Goal: Complete application form

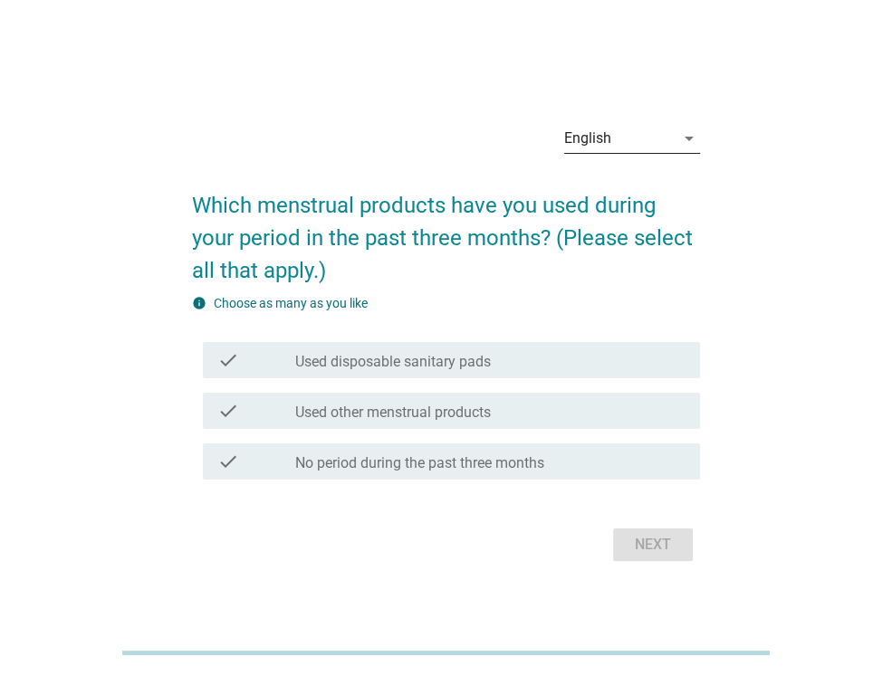
drag, startPoint x: 631, startPoint y: 120, endPoint x: 613, endPoint y: 139, distance: 26.2
click at [613, 139] on div "English arrow_drop_down" at bounding box center [632, 142] width 136 height 58
click at [613, 139] on div "English" at bounding box center [619, 138] width 110 height 29
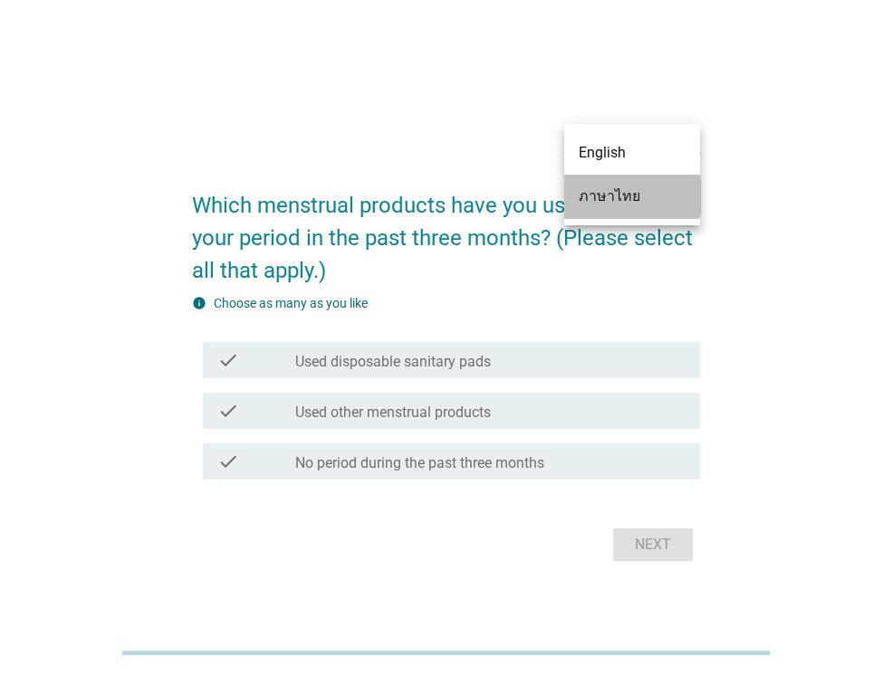
click at [612, 200] on div "ภาษาไทย" at bounding box center [631, 197] width 107 height 22
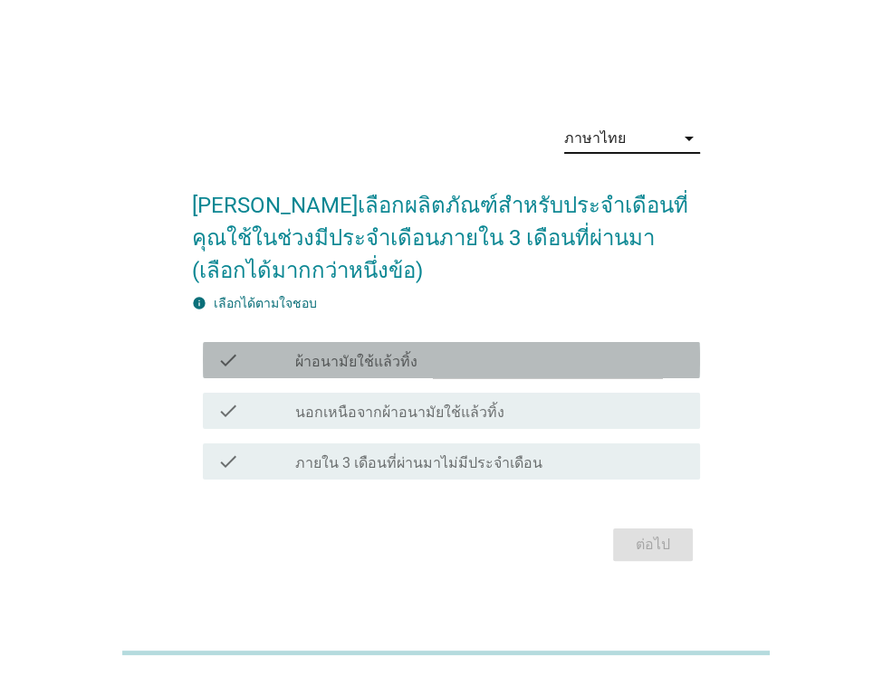
click at [500, 352] on div "check_box_outline_blank ผ้าอนามัยใช้แล้วทิ้ง" at bounding box center [490, 360] width 390 height 22
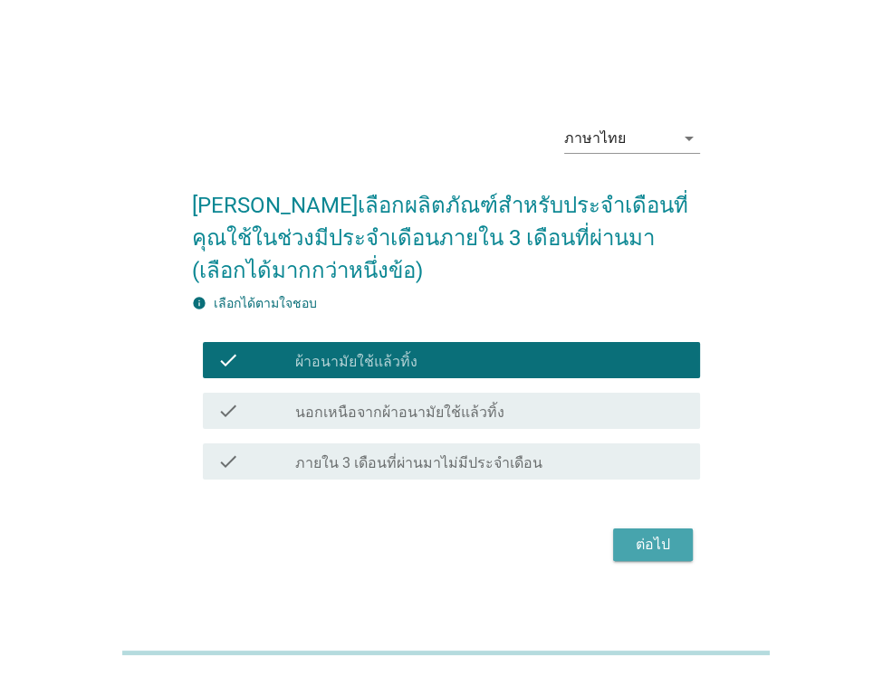
click at [633, 529] on button "ต่อไป" at bounding box center [653, 545] width 80 height 33
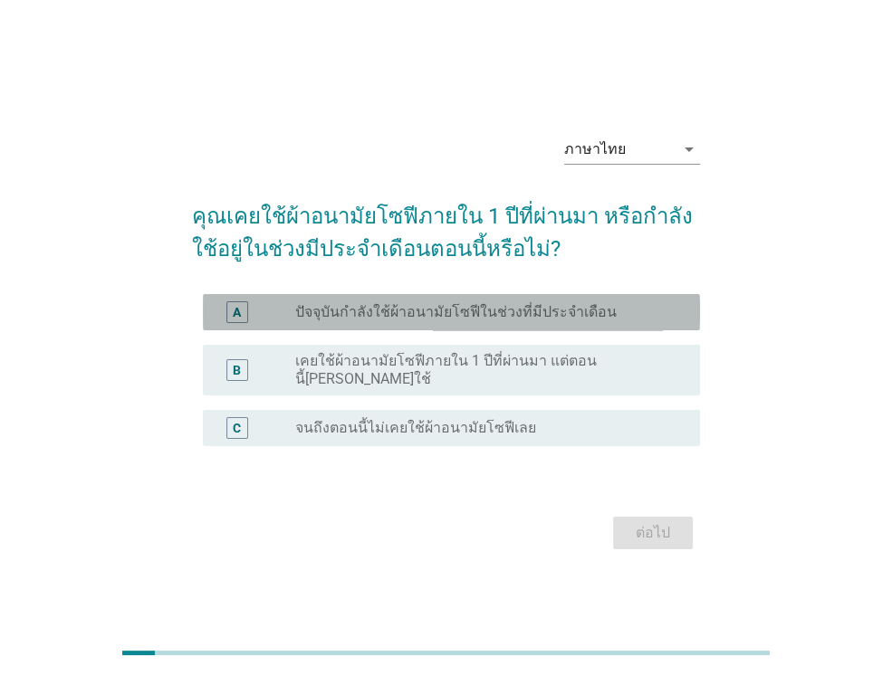
click at [583, 310] on label "ปัจจุบันกำลังใช้ผ้าอนามัยโซฟีในช่วงที่มีประจำเดือน" at bounding box center [455, 312] width 321 height 18
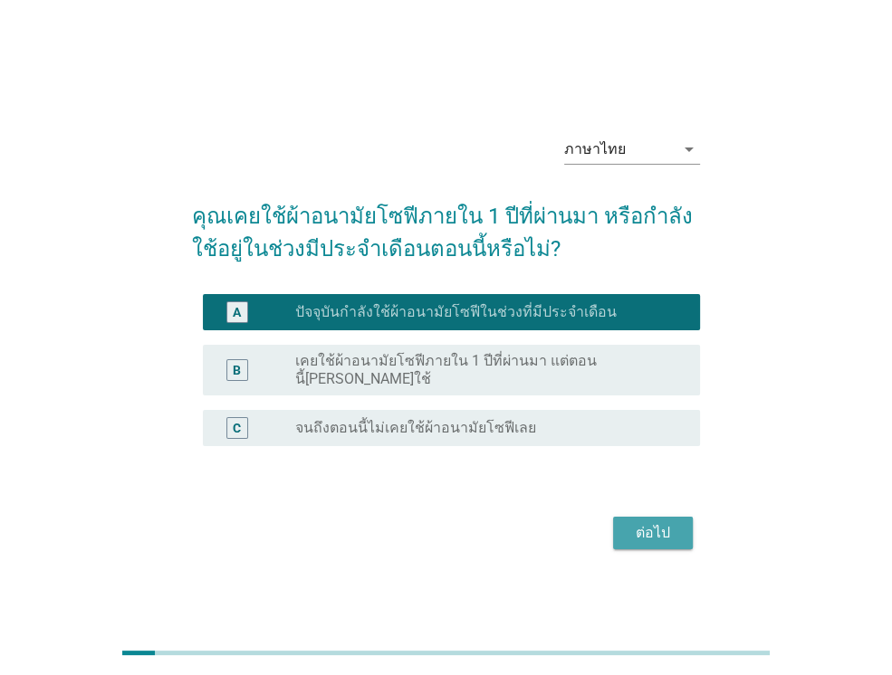
click at [650, 529] on div "ต่อไป" at bounding box center [652, 533] width 51 height 22
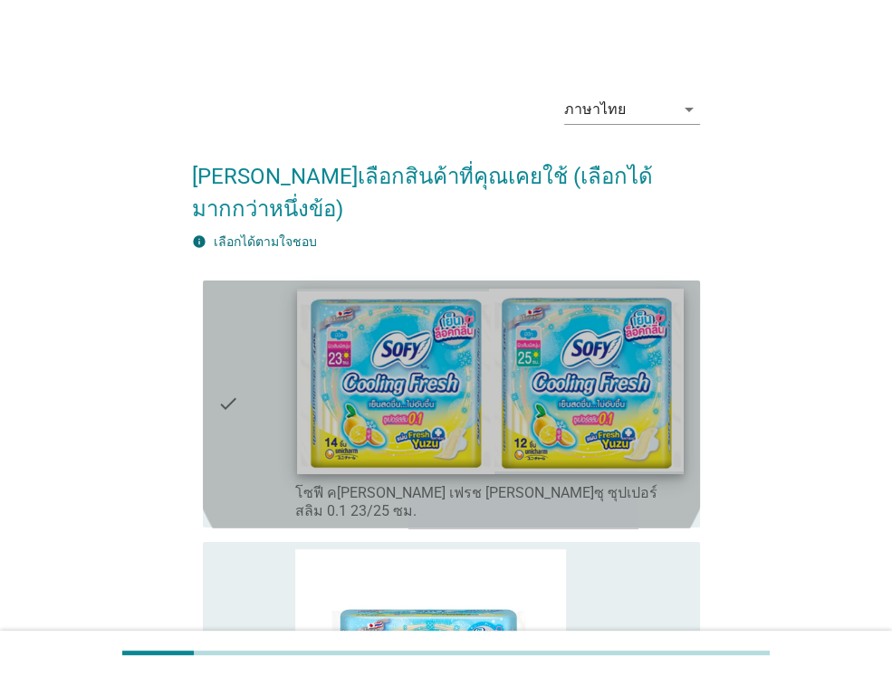
click at [631, 430] on img at bounding box center [490, 382] width 386 height 186
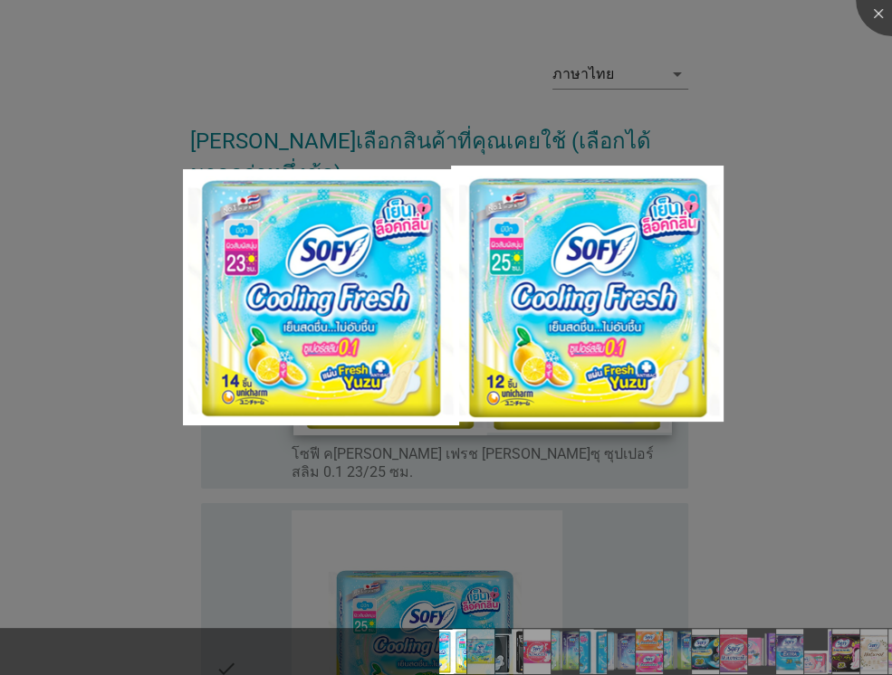
scroll to position [36, 0]
click at [714, 450] on div at bounding box center [446, 337] width 892 height 675
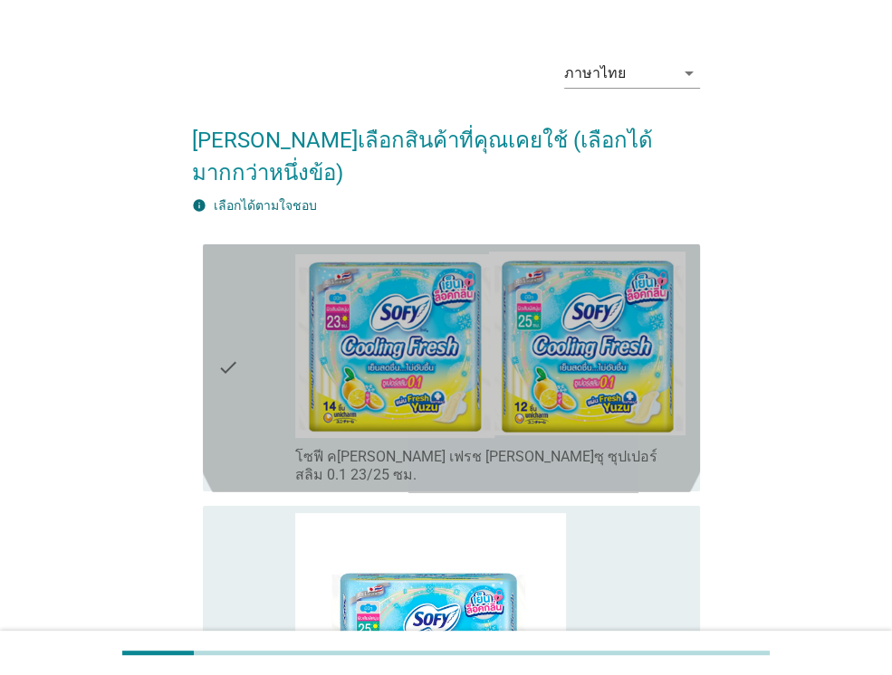
click at [269, 358] on div "check" at bounding box center [256, 369] width 78 height 234
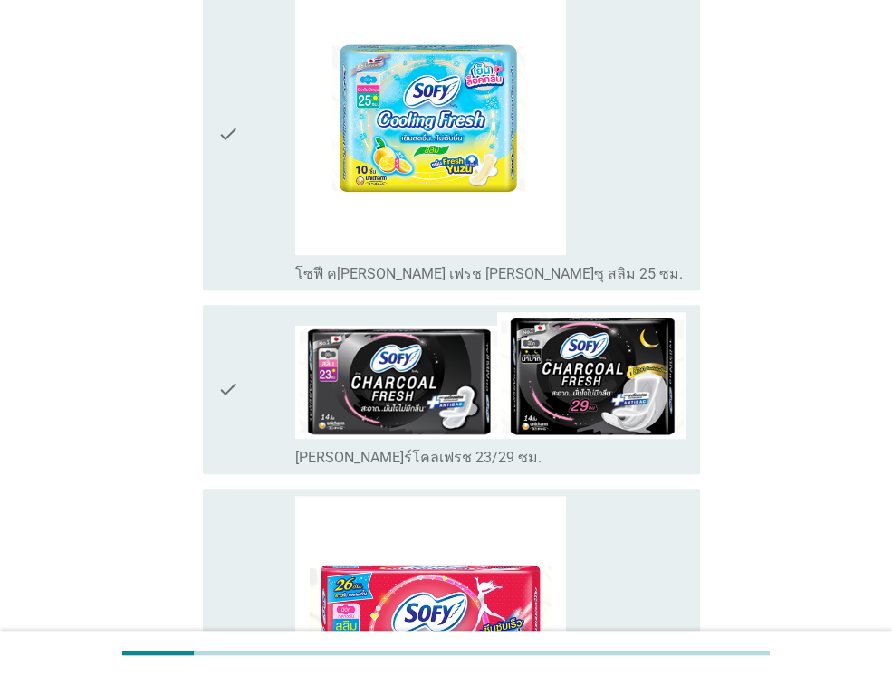
scroll to position [615, 0]
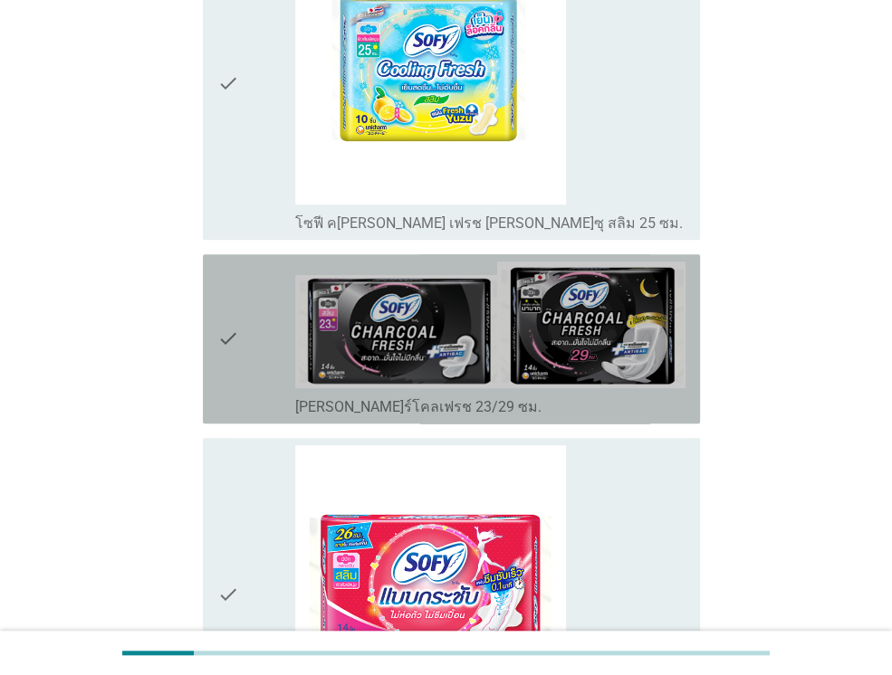
click at [232, 335] on icon "check" at bounding box center [228, 339] width 22 height 155
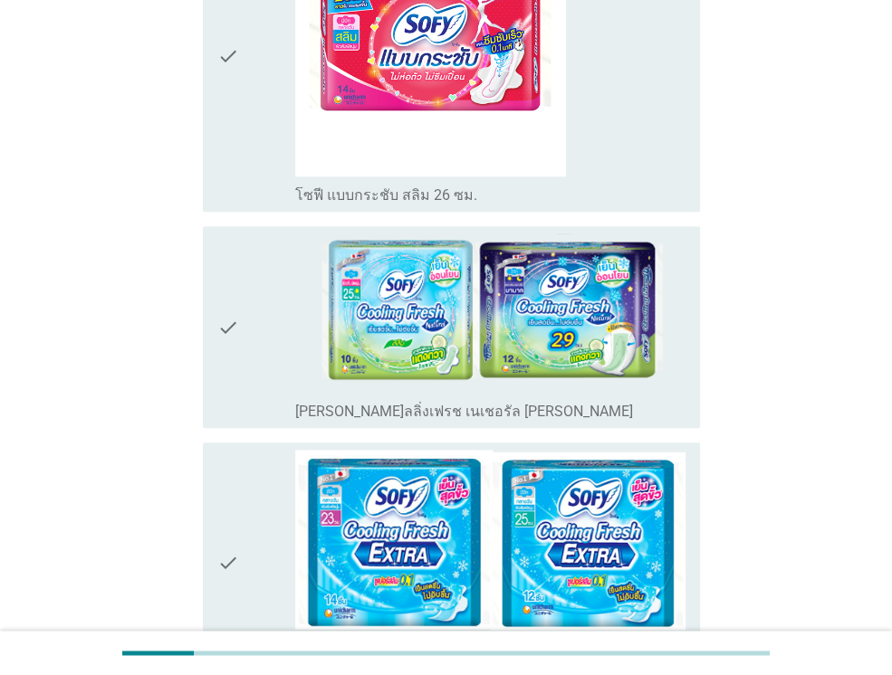
scroll to position [1195, 0]
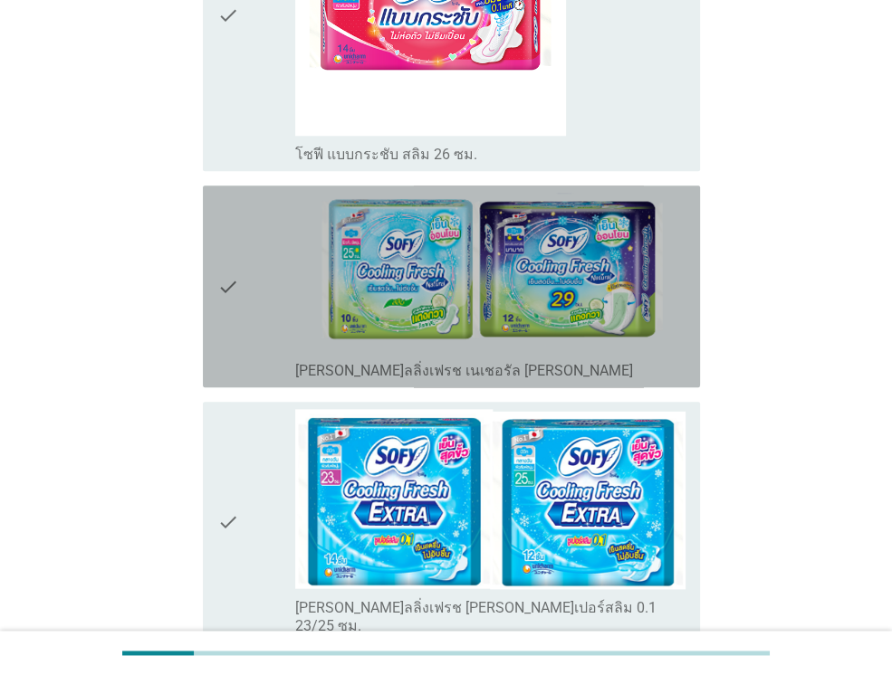
click at [243, 267] on div "check" at bounding box center [256, 286] width 78 height 187
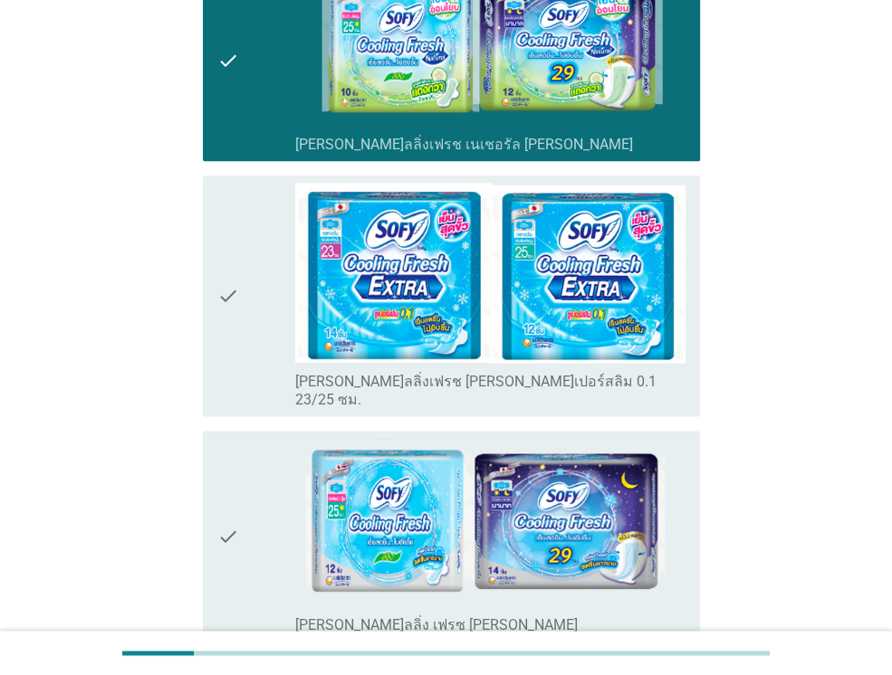
scroll to position [1448, 0]
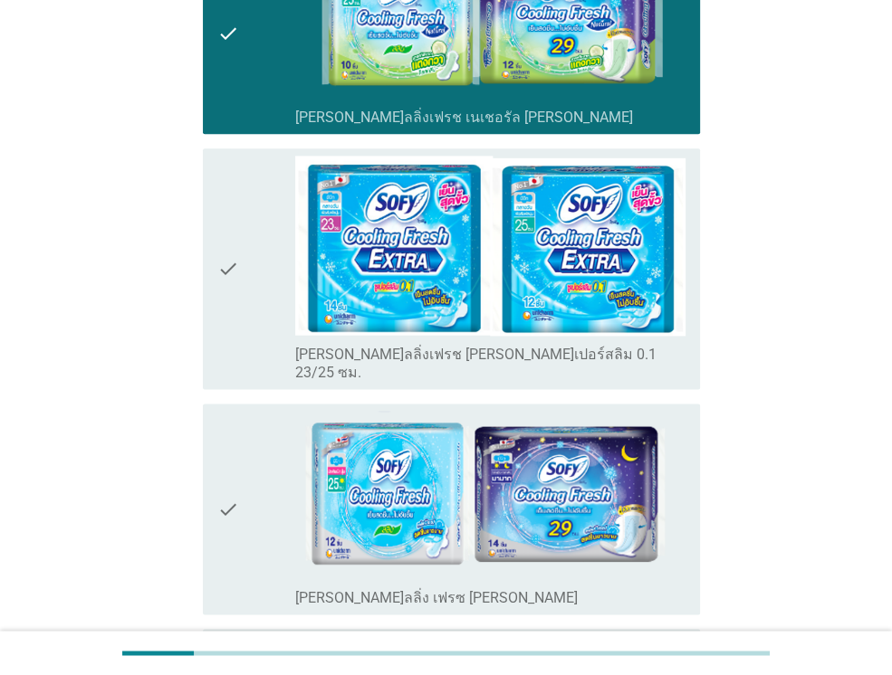
click at [296, 207] on div "check_box_outline_blank โซฟี คูลลิ่งเฟรช เอ็กซ์ตร้า ซูเปอร์สลิม 0.1 23/25 ซม." at bounding box center [490, 269] width 390 height 226
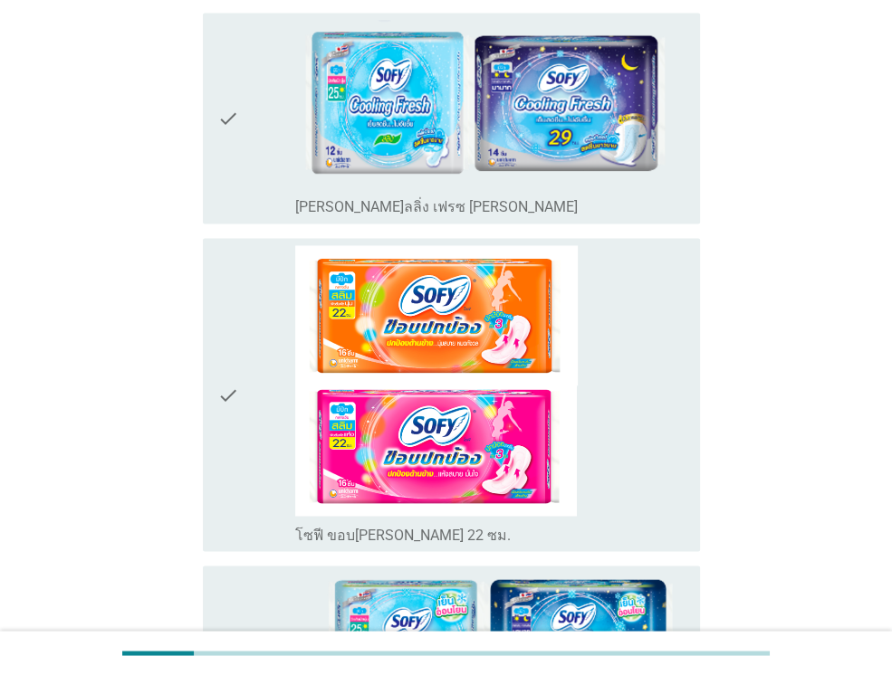
scroll to position [1991, 0]
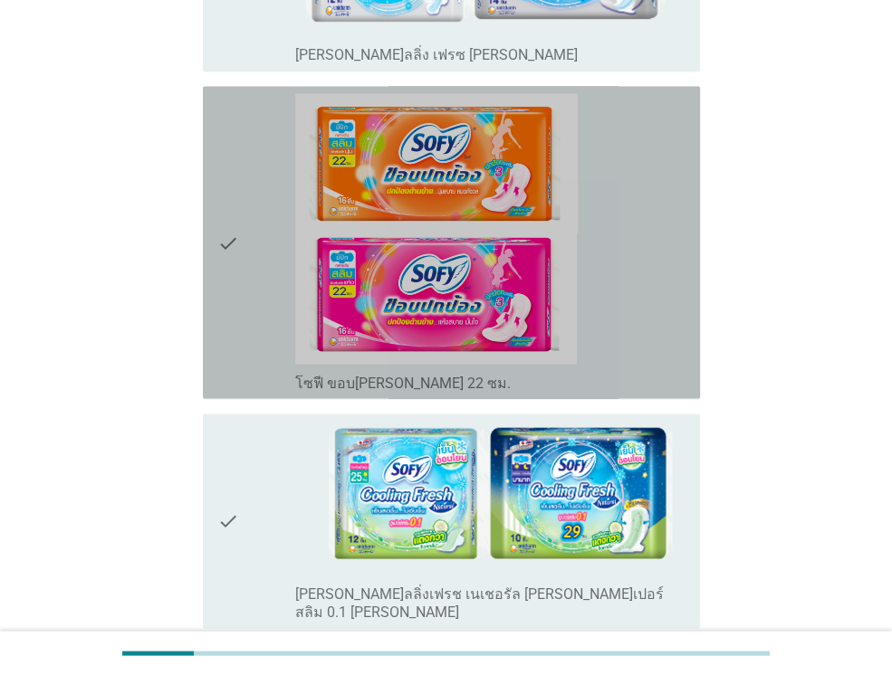
click at [257, 287] on div "check" at bounding box center [256, 242] width 78 height 298
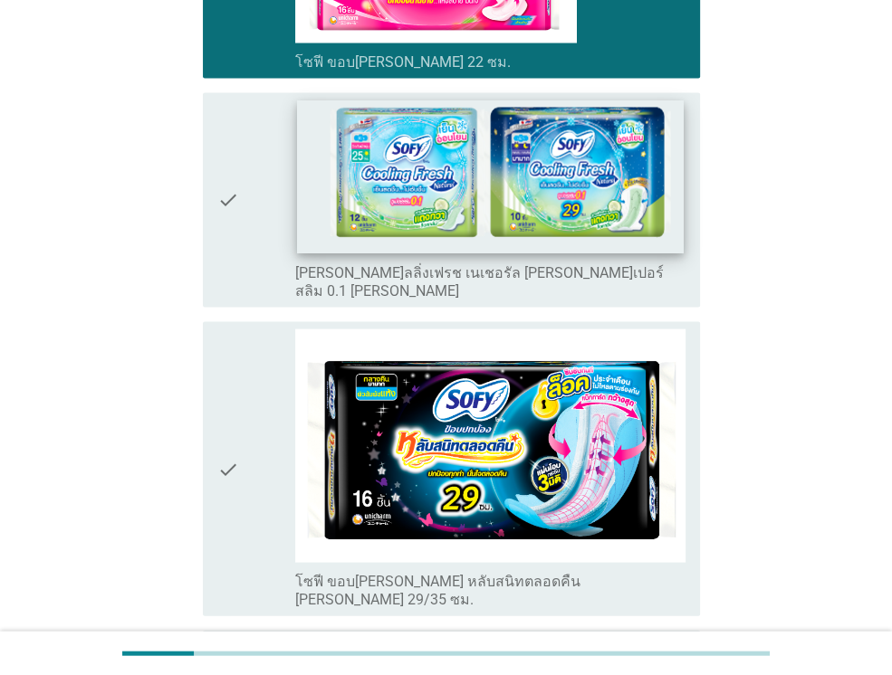
scroll to position [2317, 0]
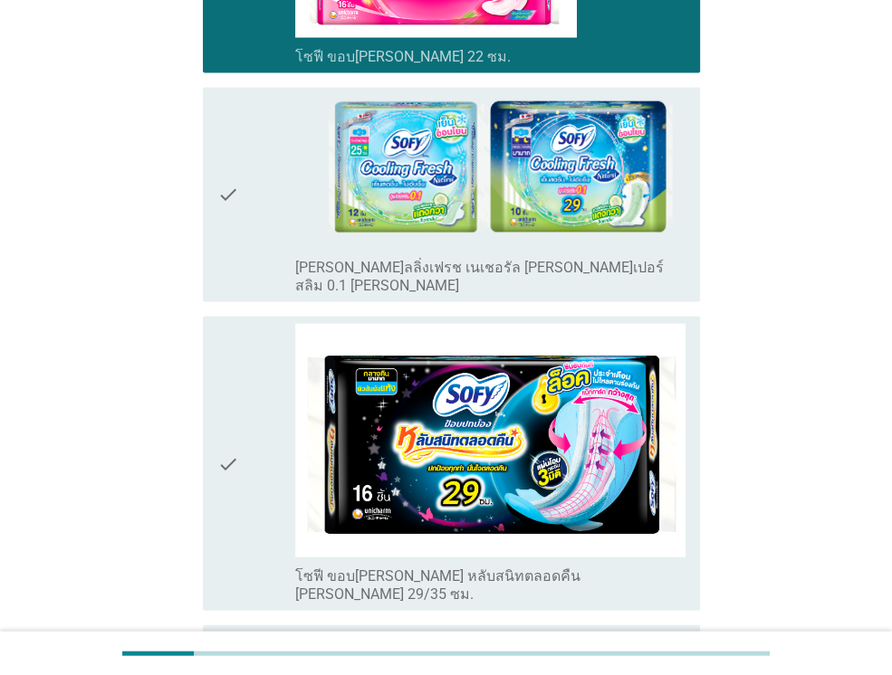
click at [286, 412] on div "check" at bounding box center [256, 464] width 78 height 280
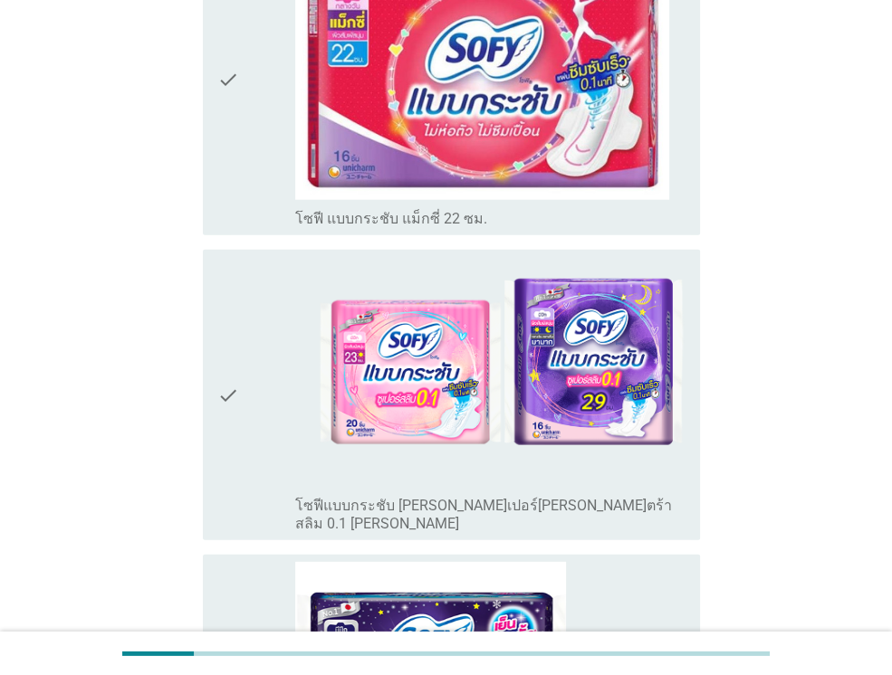
scroll to position [3041, 0]
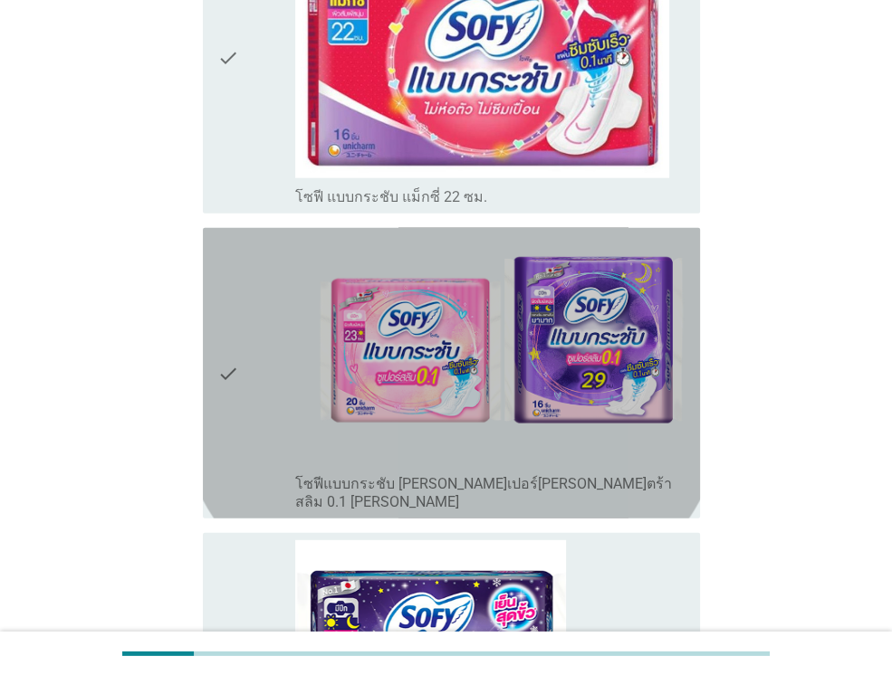
click at [254, 281] on div "check" at bounding box center [256, 373] width 78 height 276
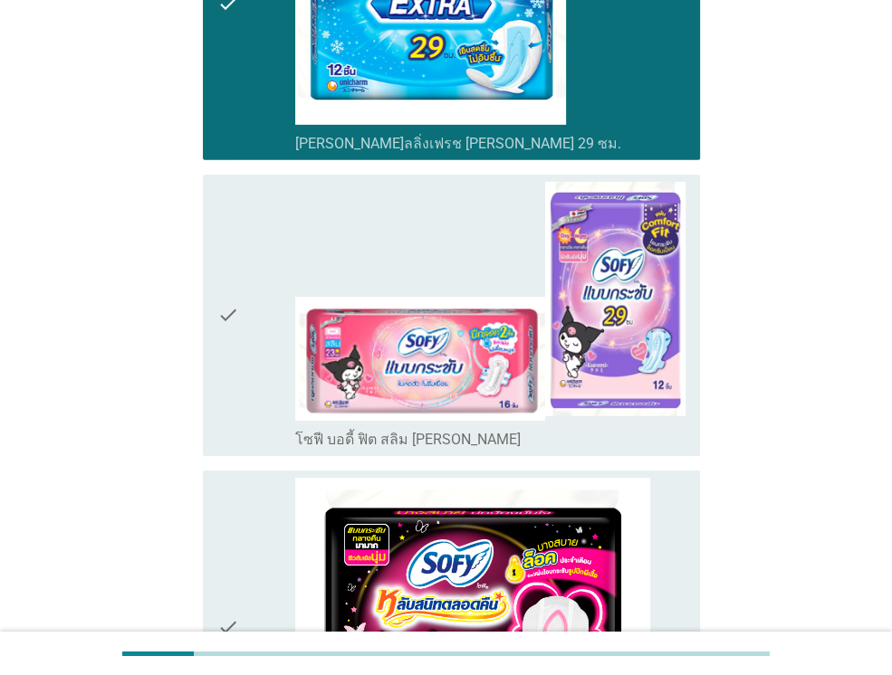
scroll to position [3729, 0]
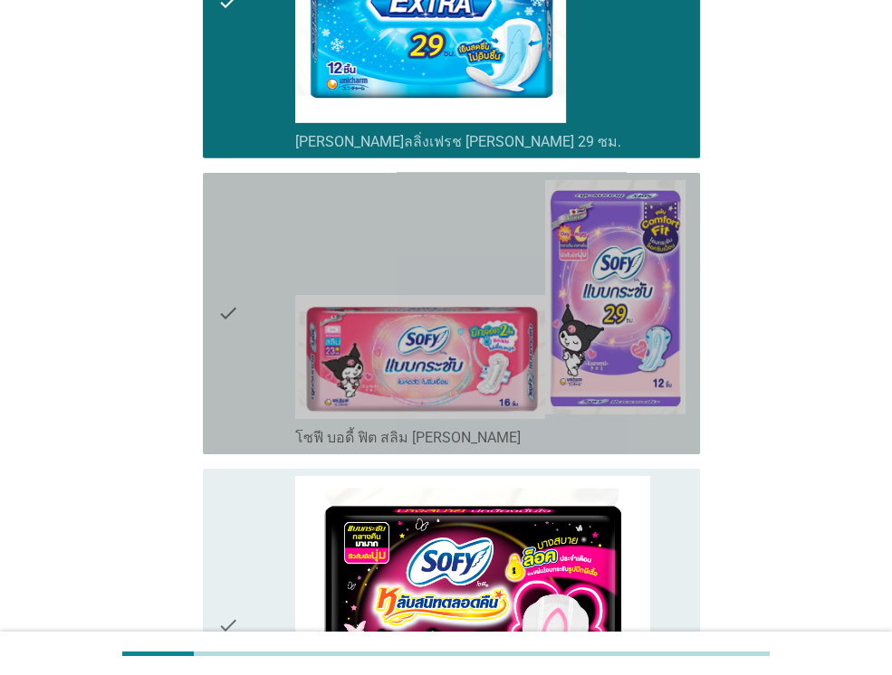
click at [242, 287] on div "check" at bounding box center [256, 313] width 78 height 267
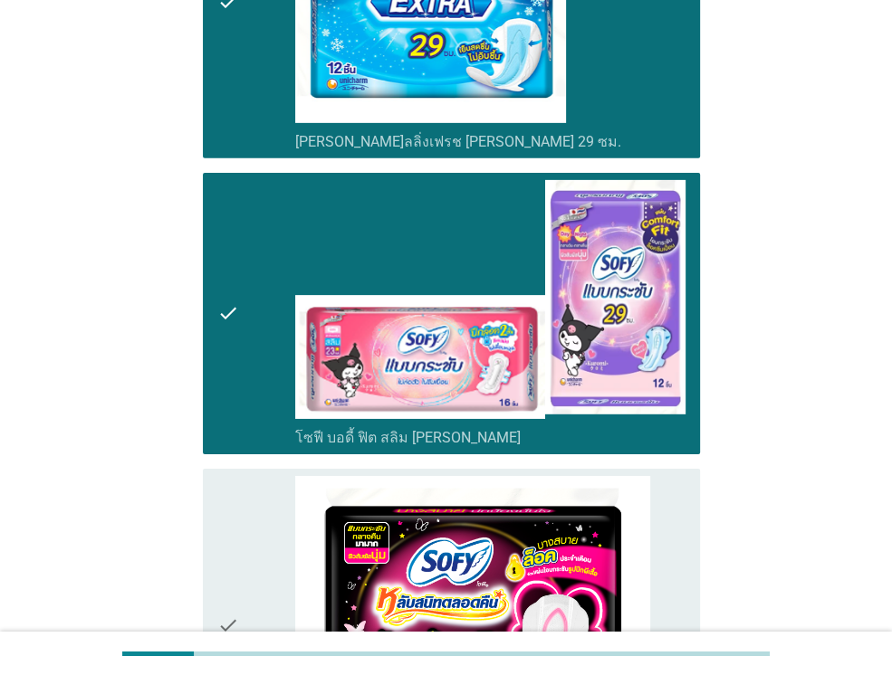
click at [250, 476] on div "check" at bounding box center [256, 625] width 78 height 298
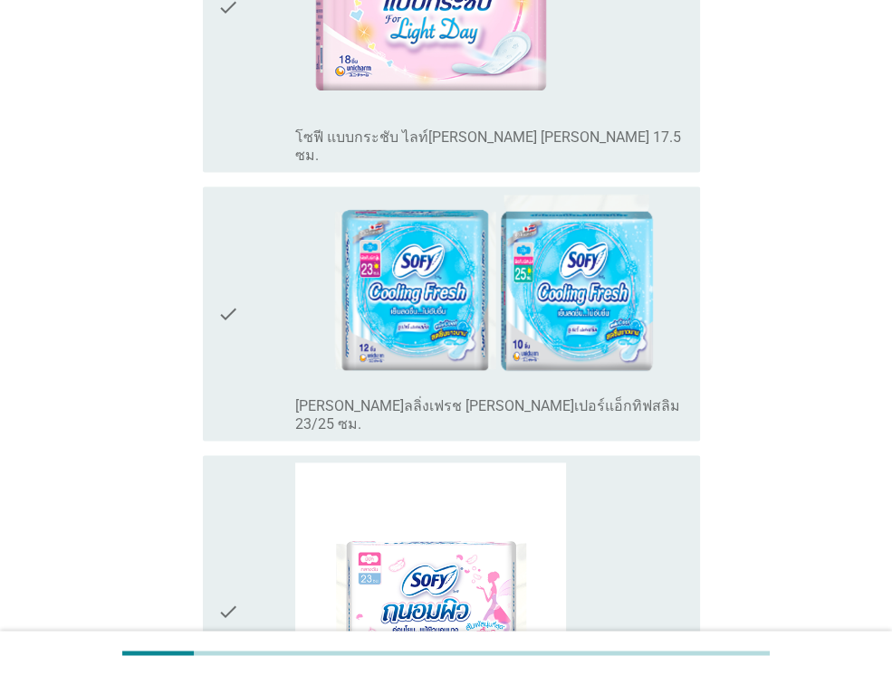
scroll to position [6083, 0]
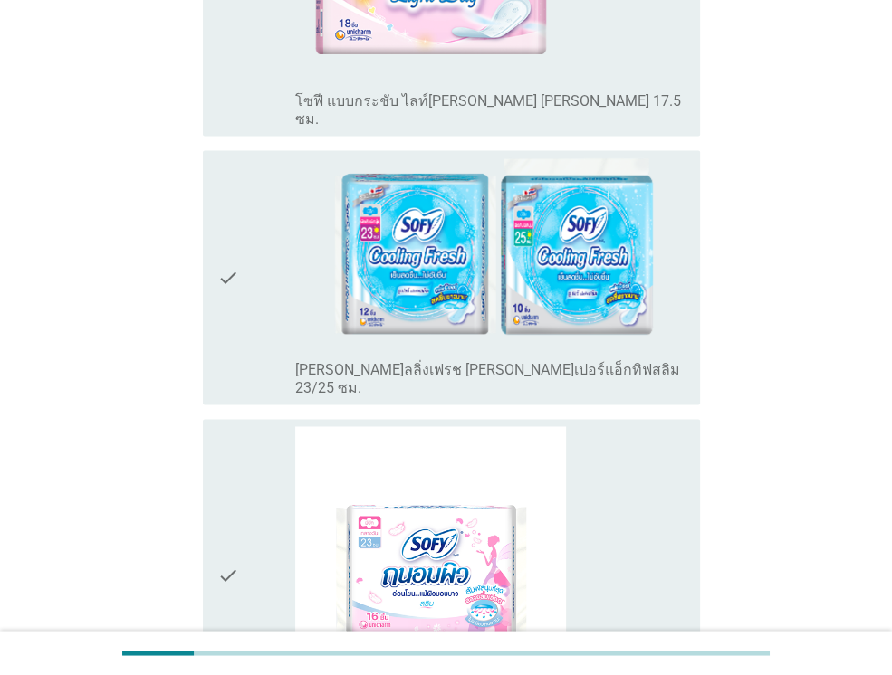
click at [269, 157] on div "check" at bounding box center [256, 277] width 78 height 240
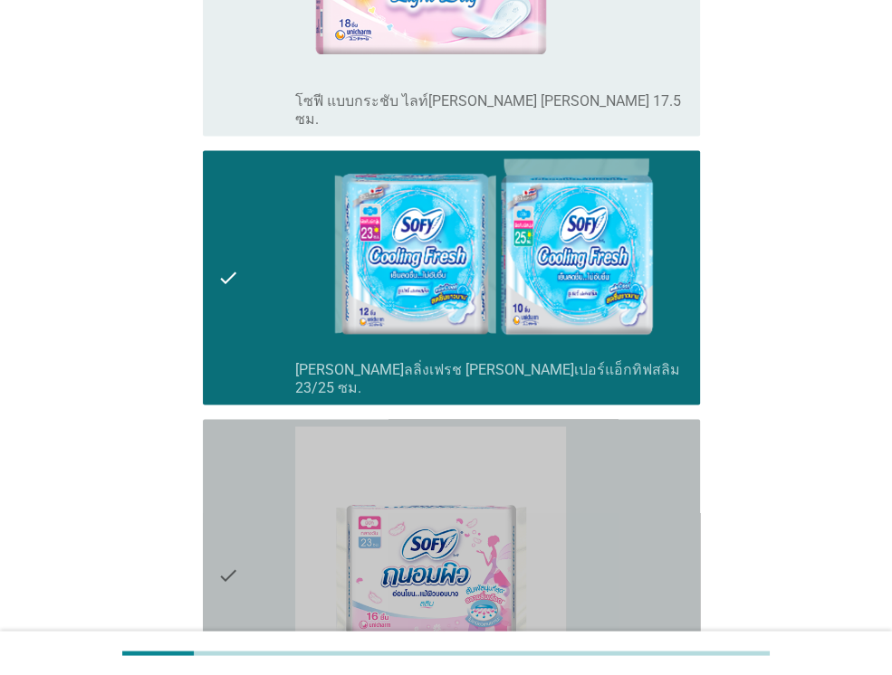
click at [262, 426] on div "check" at bounding box center [256, 575] width 78 height 298
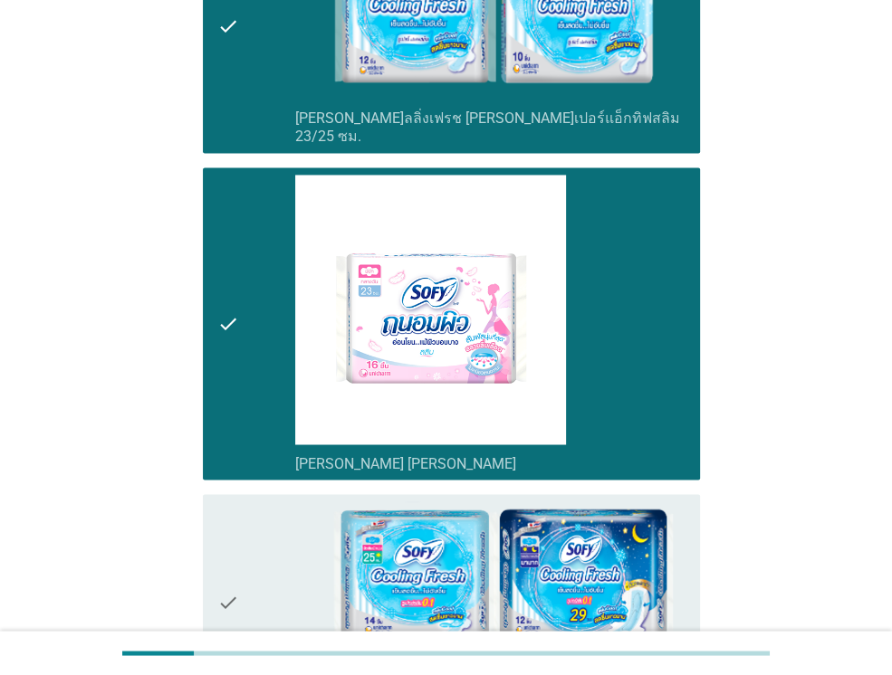
scroll to position [6336, 0]
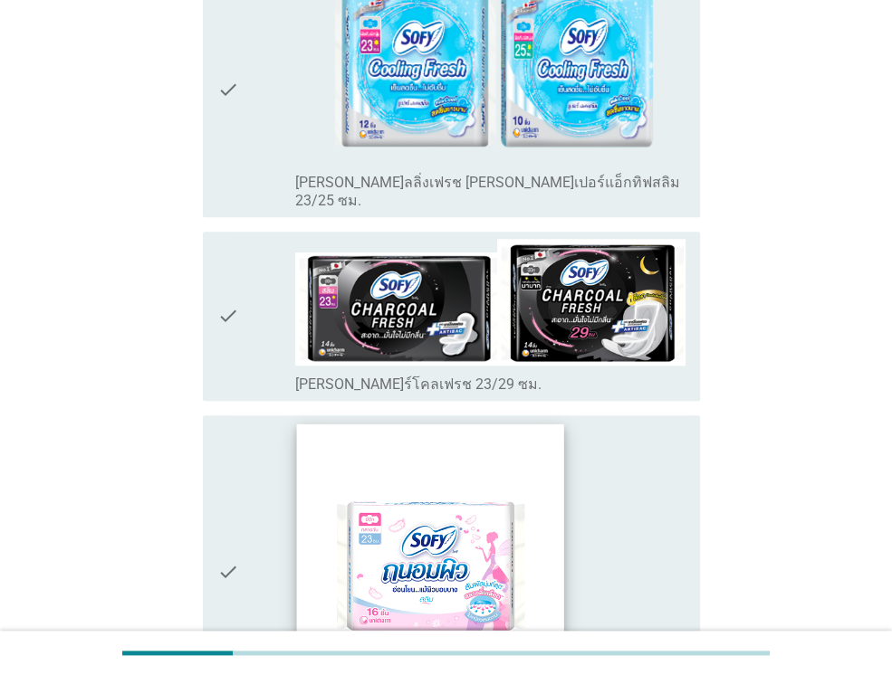
scroll to position [797, 0]
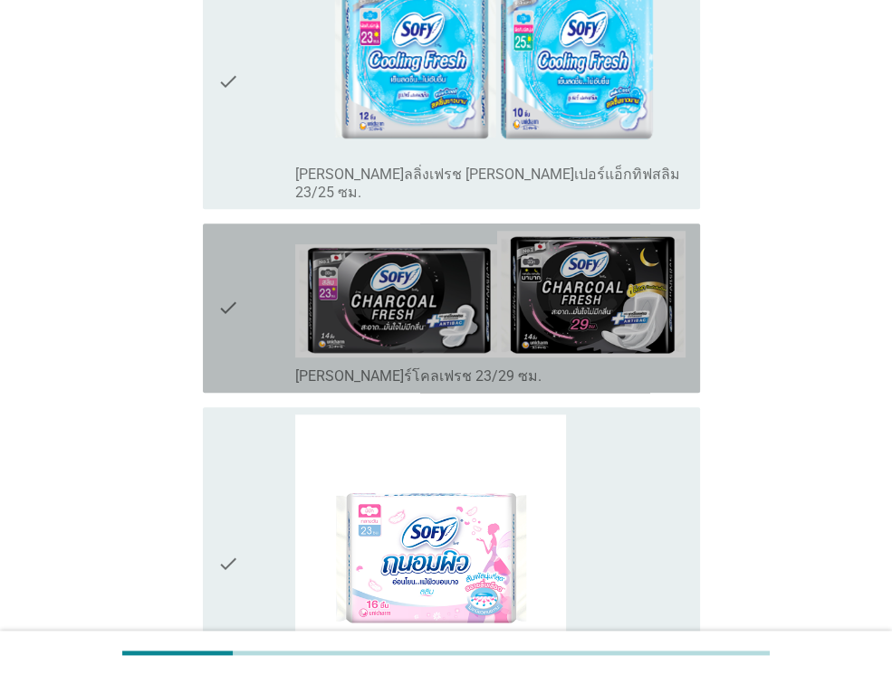
click at [235, 294] on icon "check" at bounding box center [228, 308] width 22 height 155
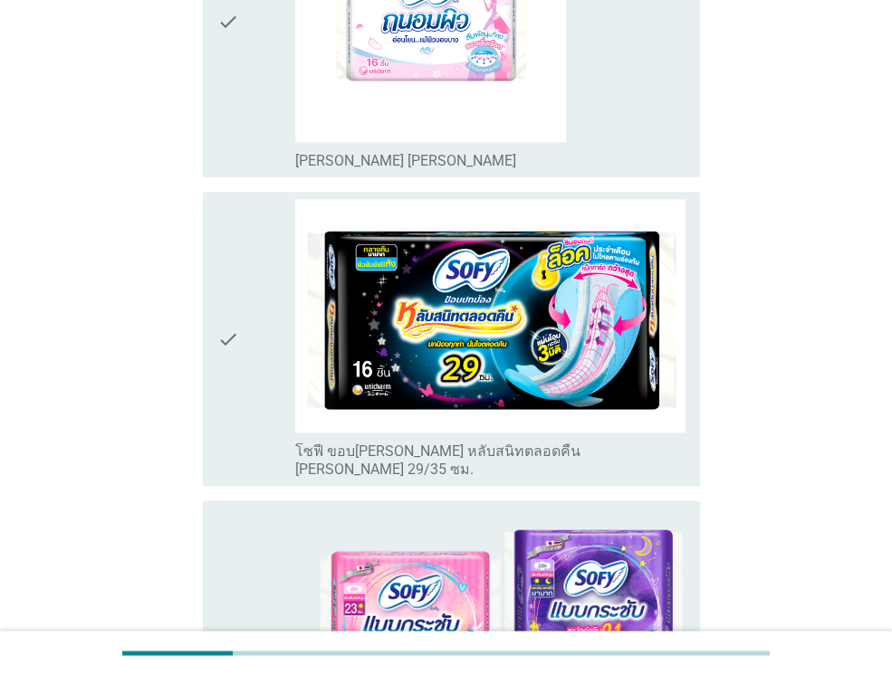
scroll to position [1340, 0]
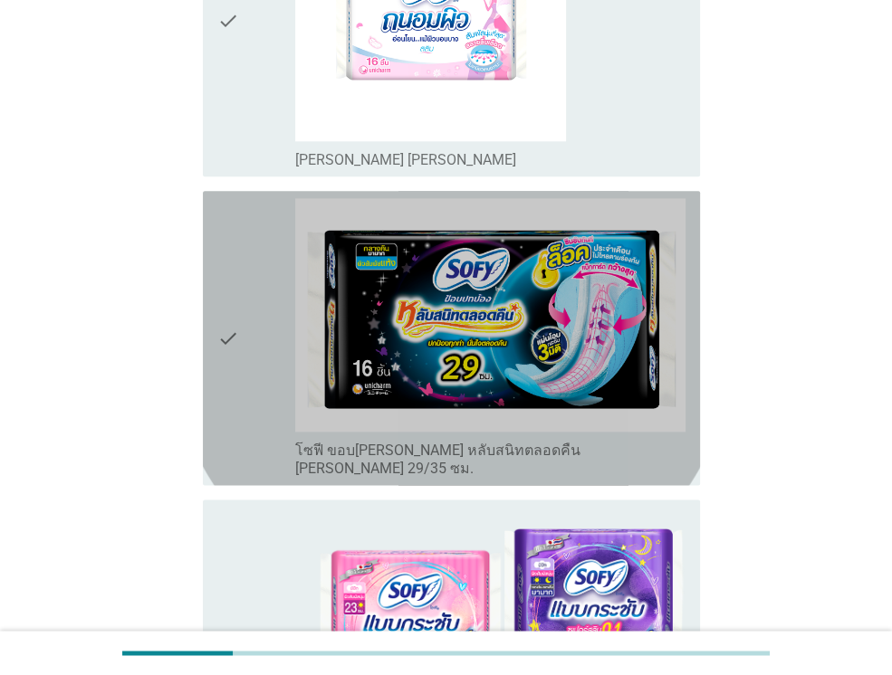
click at [251, 275] on div "check" at bounding box center [256, 338] width 78 height 280
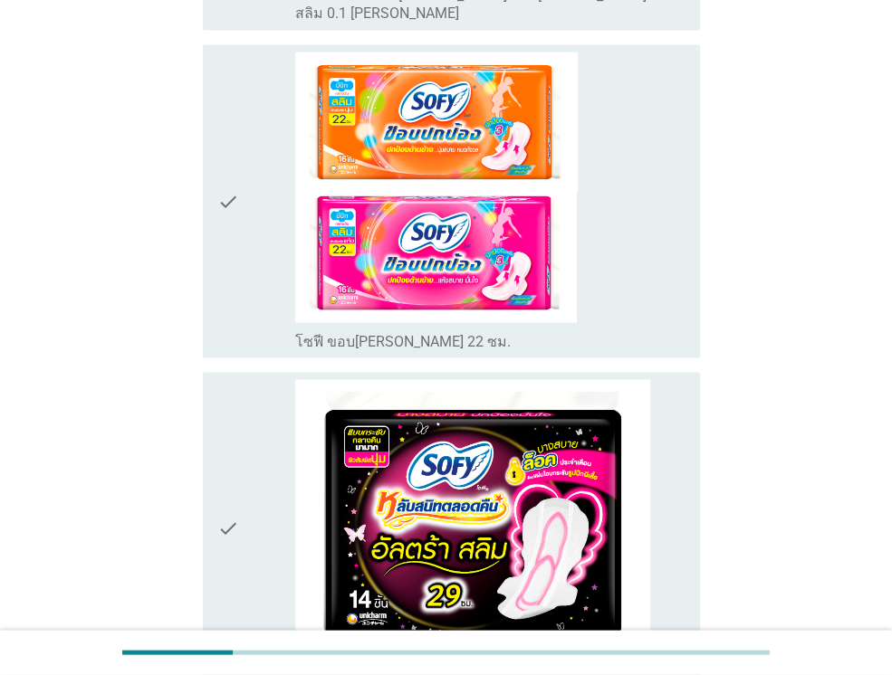
click at [248, 379] on div "check" at bounding box center [256, 528] width 78 height 298
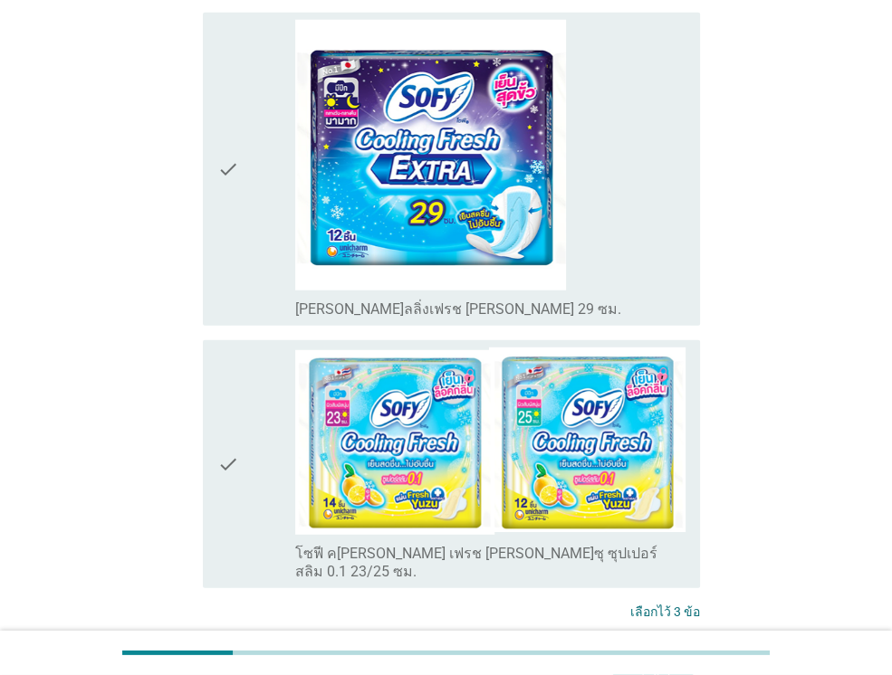
scroll to position [3135, 0]
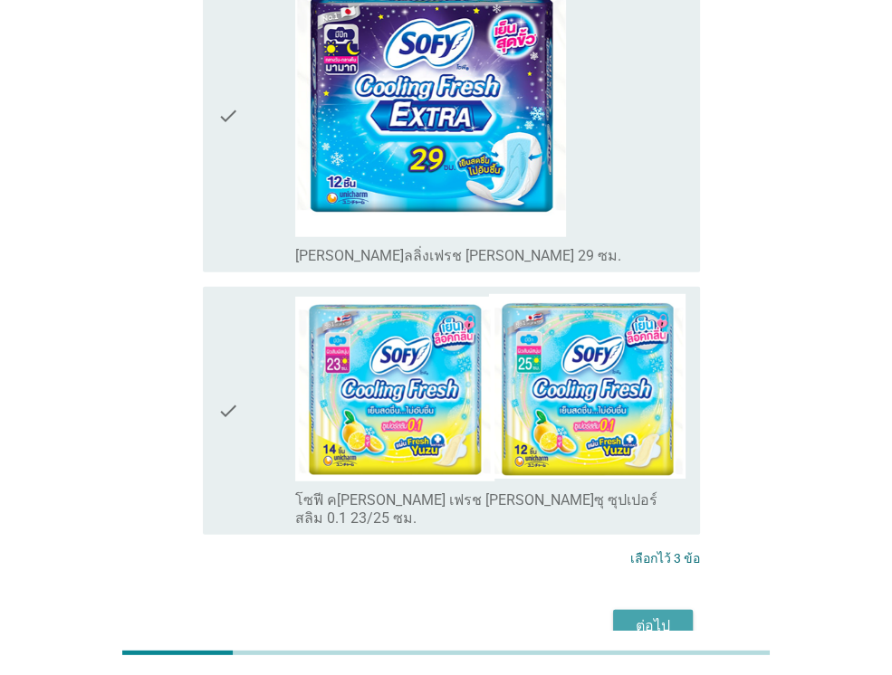
click at [657, 615] on div "ต่อไป" at bounding box center [652, 626] width 51 height 22
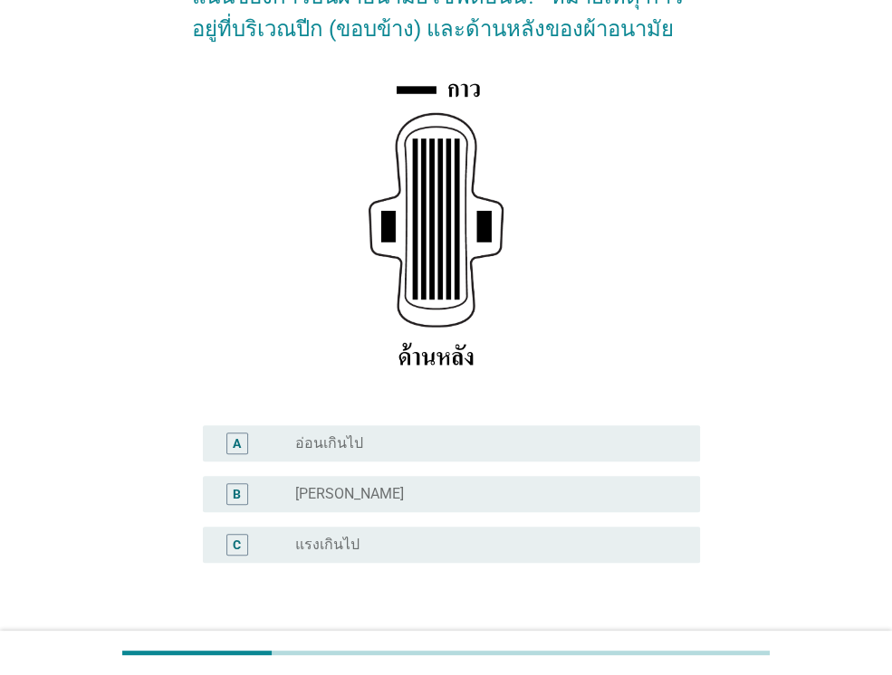
scroll to position [253, 0]
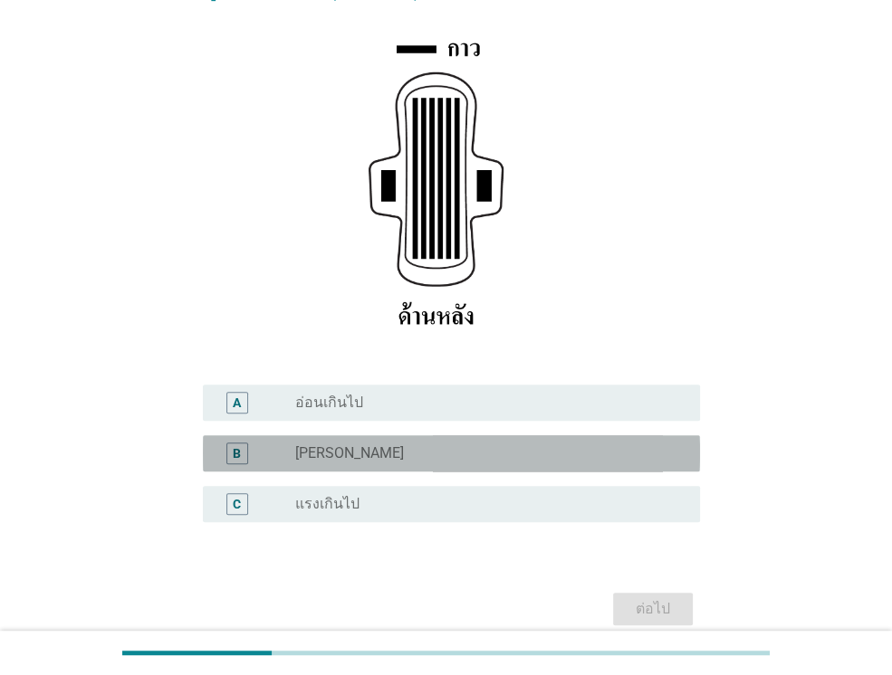
click at [460, 449] on div "radio_button_unchecked ปกติ" at bounding box center [483, 453] width 376 height 18
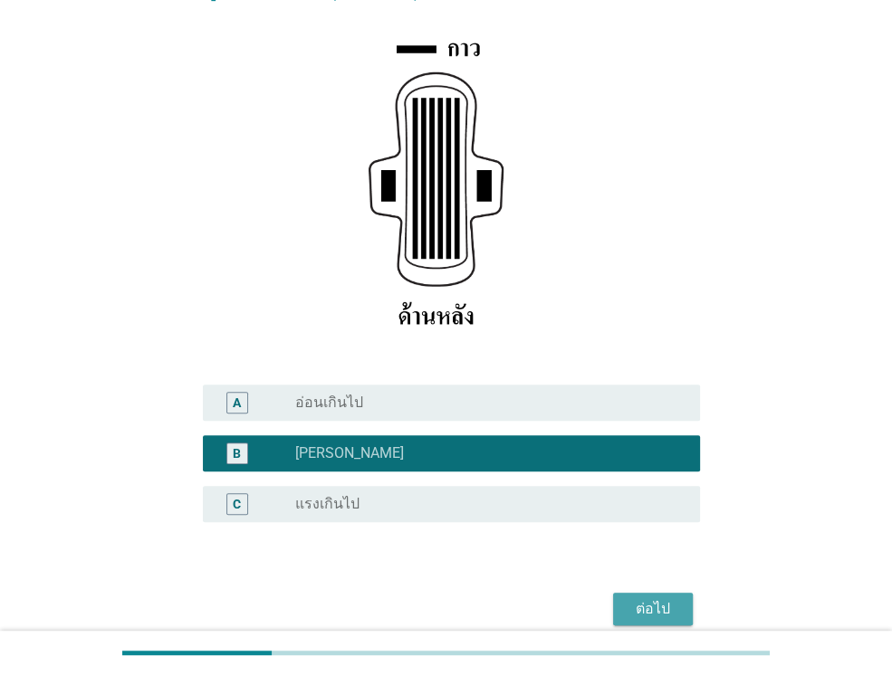
click at [653, 606] on div "ต่อไป" at bounding box center [652, 609] width 51 height 22
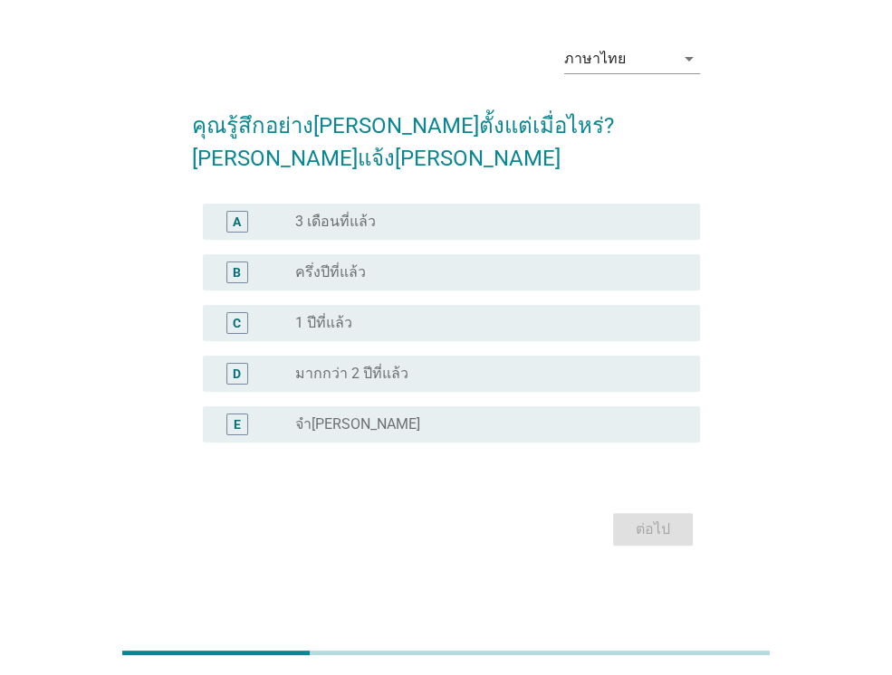
scroll to position [0, 0]
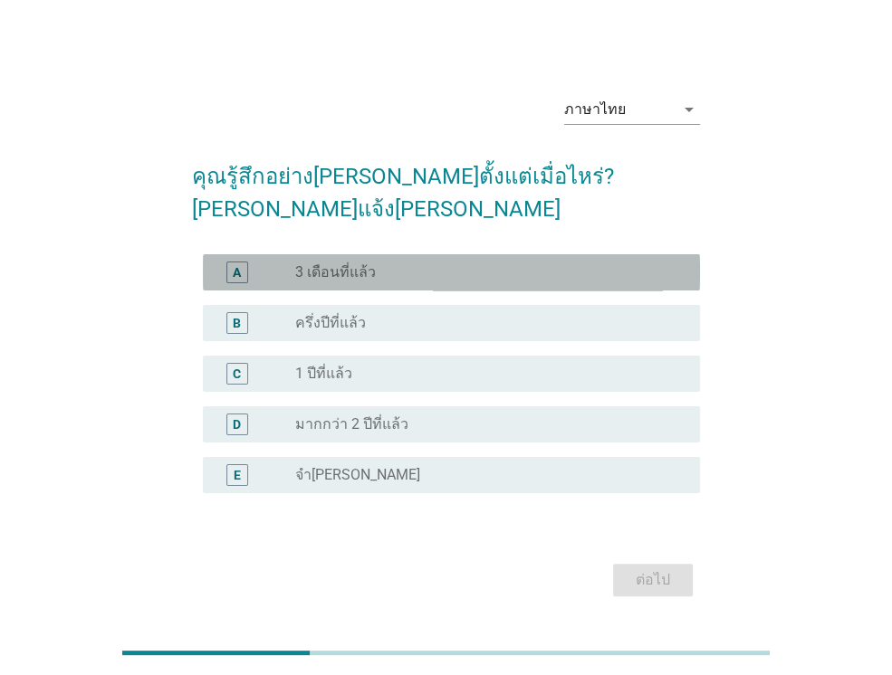
click at [485, 263] on div "radio_button_unchecked 3 เดือนที่แล้ว" at bounding box center [483, 272] width 376 height 18
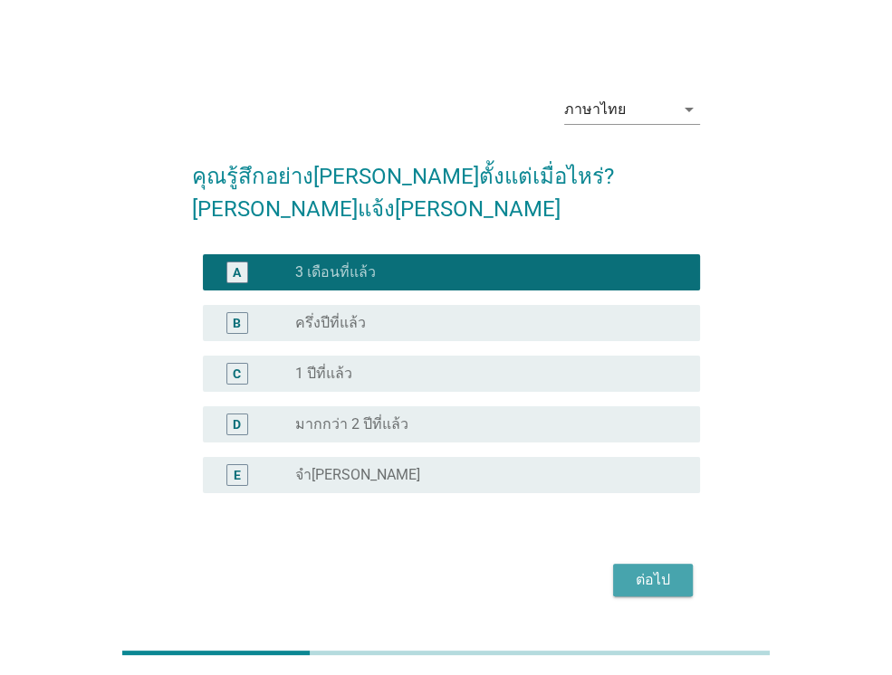
click at [657, 569] on div "ต่อไป" at bounding box center [652, 580] width 51 height 22
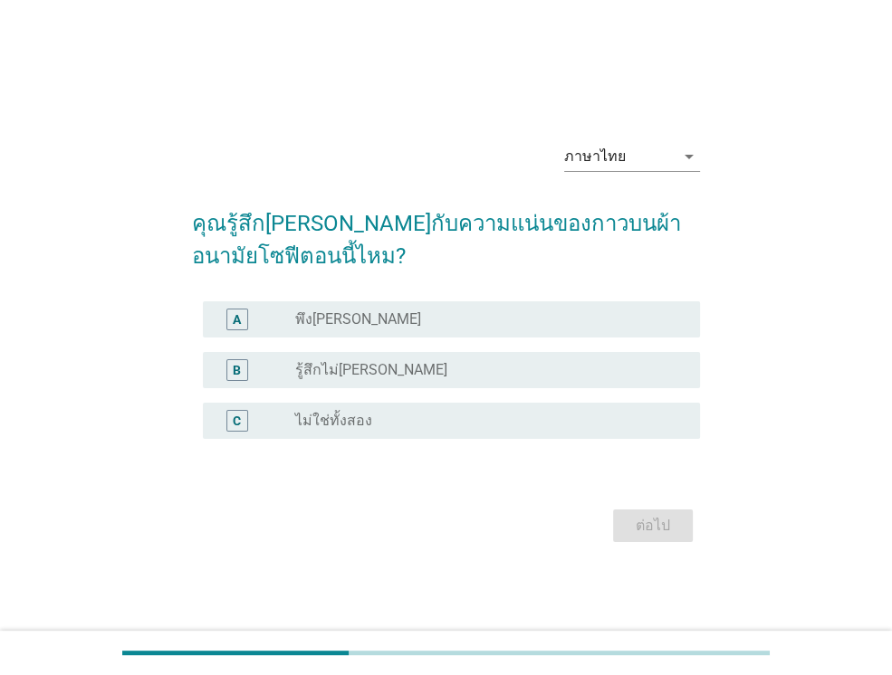
click at [514, 319] on div "radio_button_unchecked พึงพอใจ" at bounding box center [483, 319] width 376 height 18
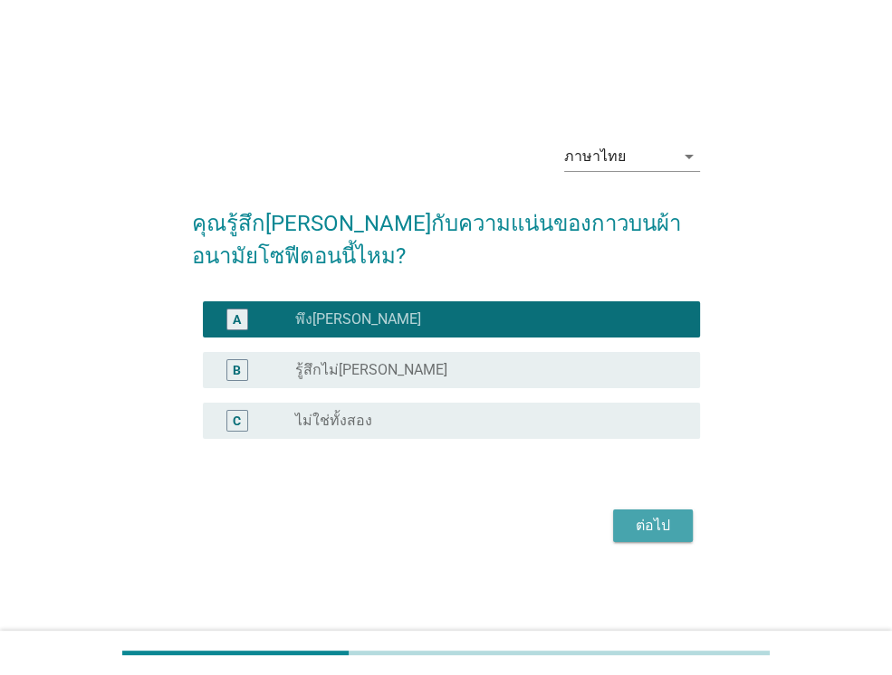
click at [628, 519] on div "ต่อไป" at bounding box center [652, 526] width 51 height 22
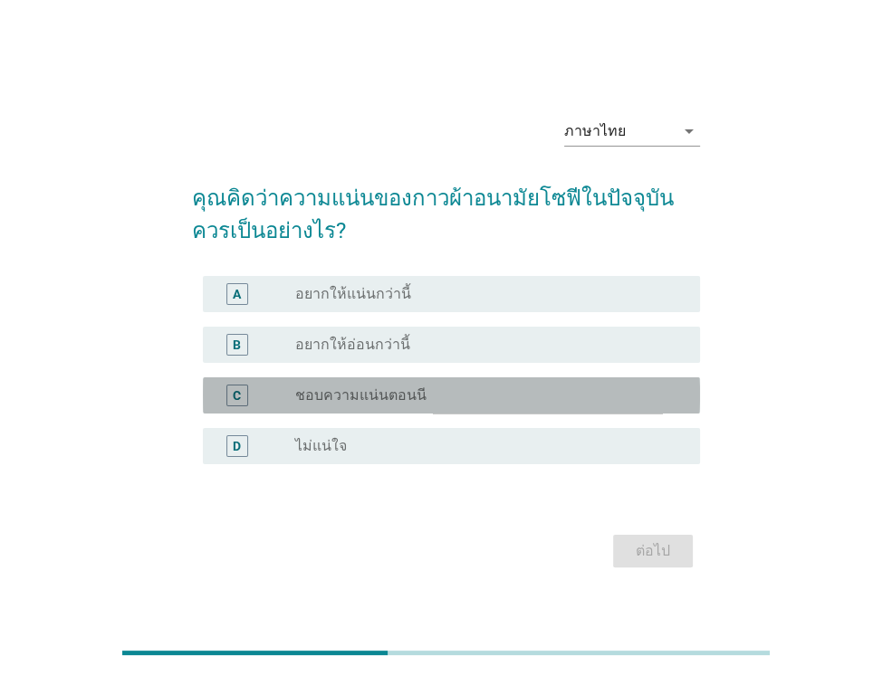
click at [427, 384] on div "C radio_button_unchecked ชอบความแน่นตอนนี" at bounding box center [451, 395] width 497 height 36
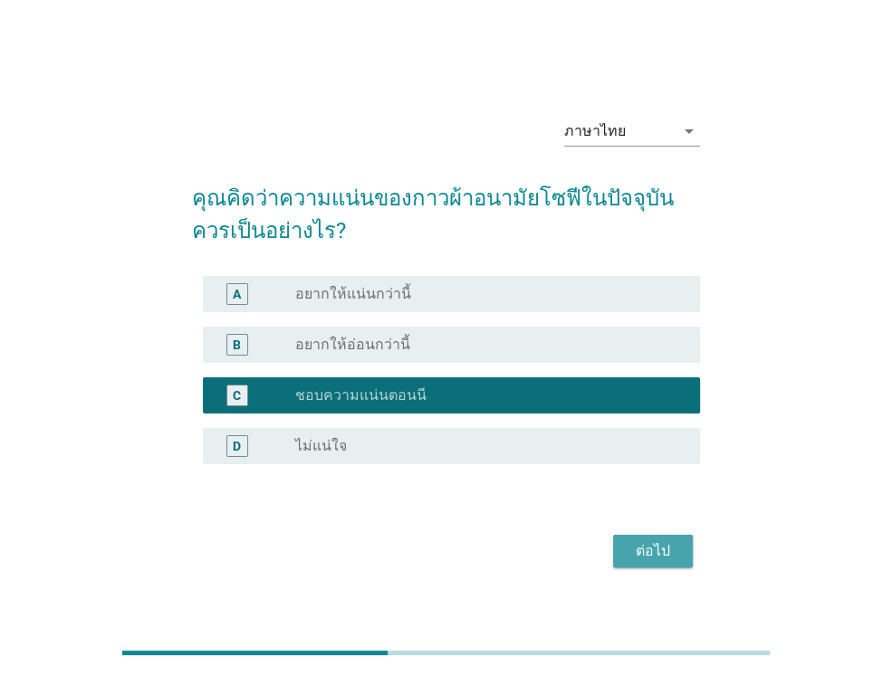
click at [645, 537] on button "ต่อไป" at bounding box center [653, 551] width 80 height 33
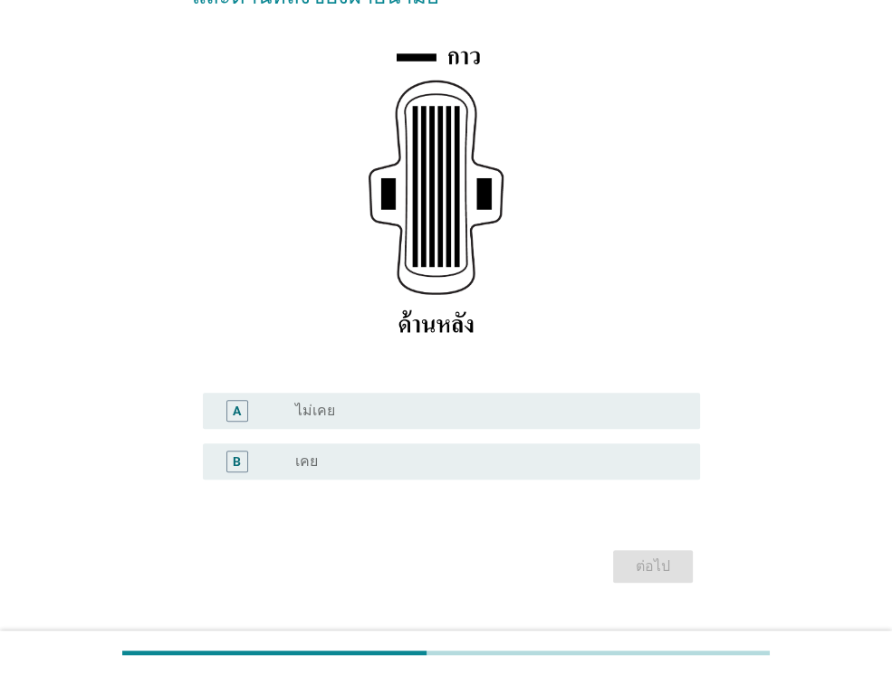
scroll to position [246, 0]
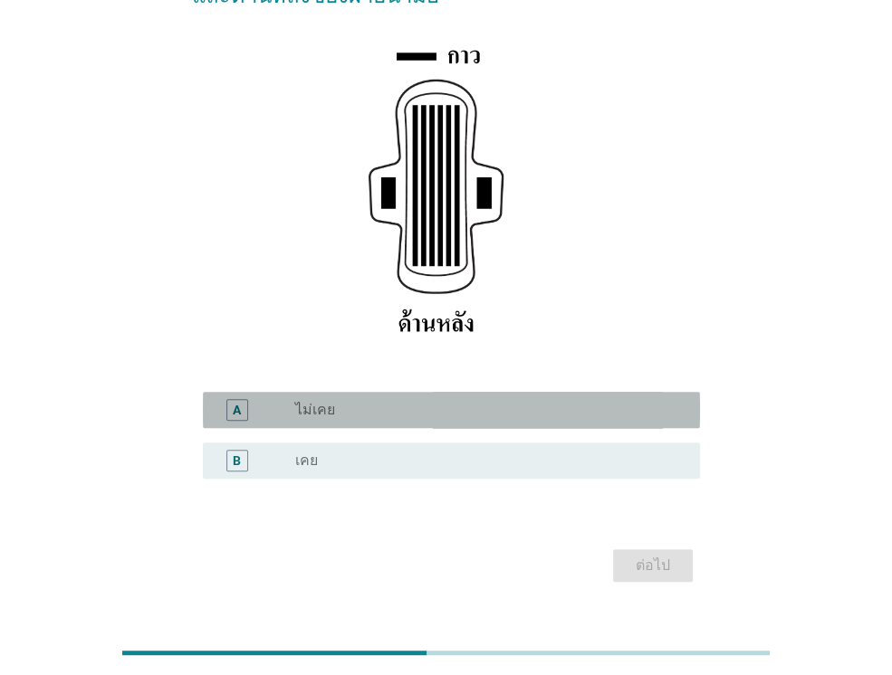
click at [511, 412] on div "radio_button_unchecked ไม่เคย" at bounding box center [483, 410] width 376 height 18
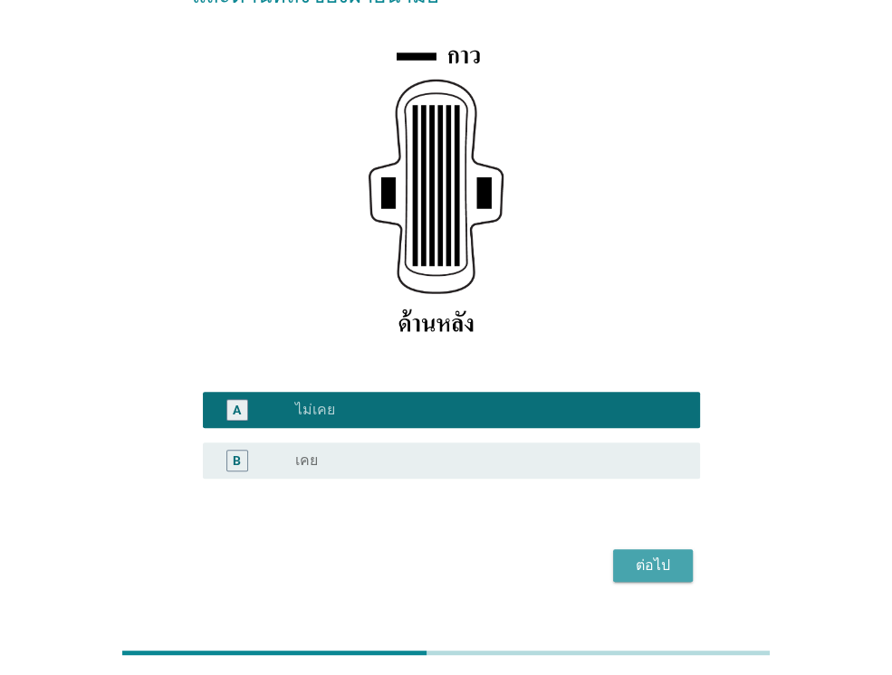
click at [668, 561] on div "ต่อไป" at bounding box center [652, 566] width 51 height 22
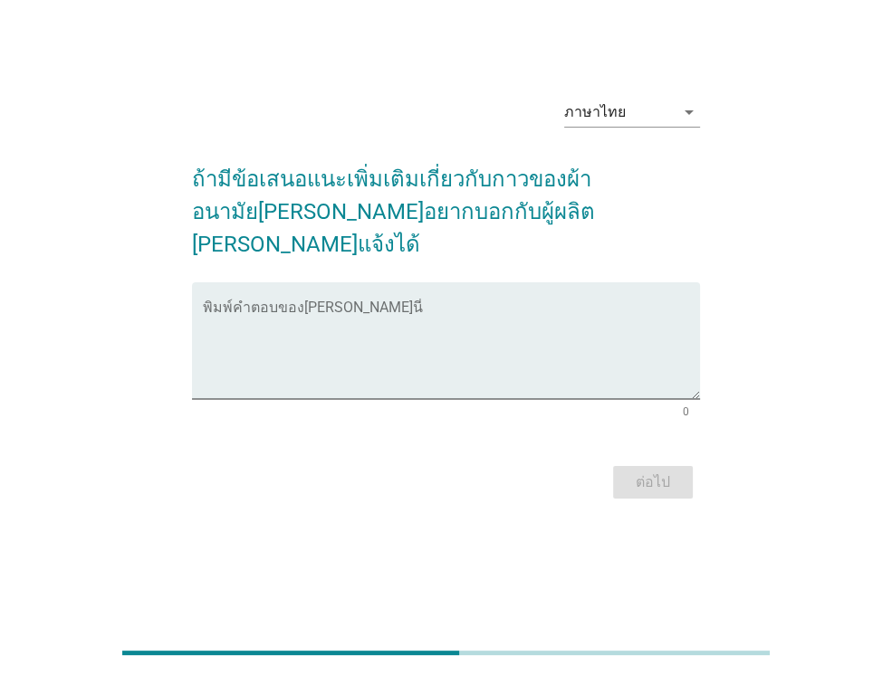
scroll to position [0, 0]
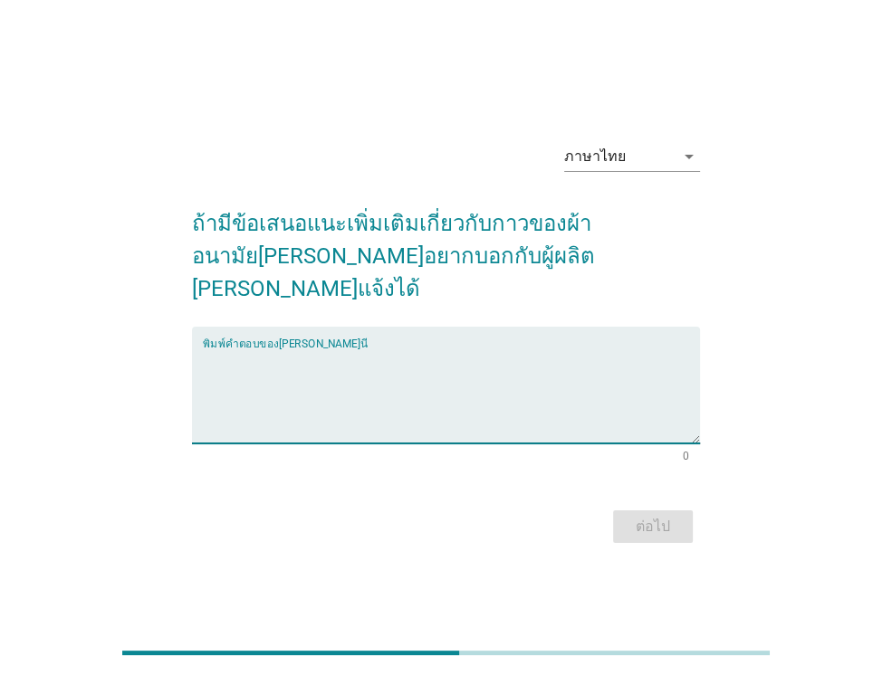
click at [381, 381] on textarea "พิมพ์คำตอบของคุณ ที่นี่" at bounding box center [451, 395] width 497 height 95
type textarea "ไม่มี"
click at [662, 520] on div "ต่อไป" at bounding box center [652, 527] width 51 height 22
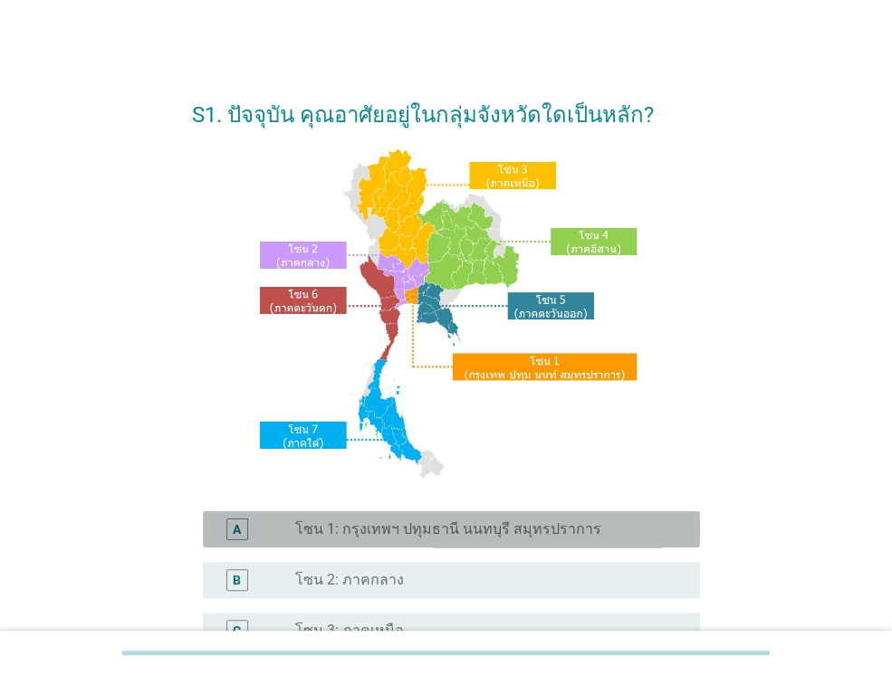
click at [451, 525] on label "โซน 1: กรุงเทพฯ ปทุมธานี นนทบุรี สมุทรปราการ" at bounding box center [448, 529] width 306 height 18
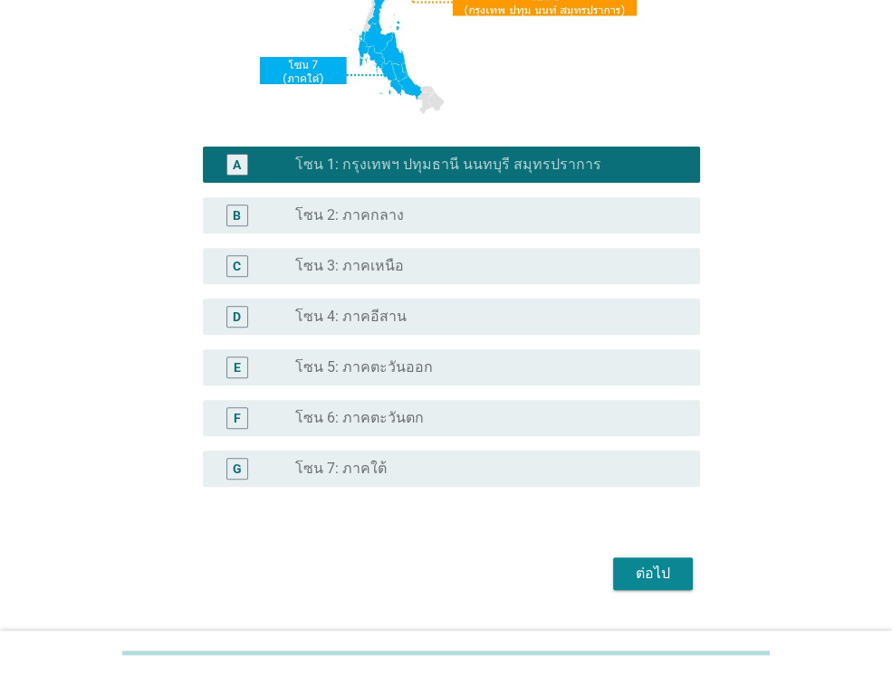
scroll to position [409, 0]
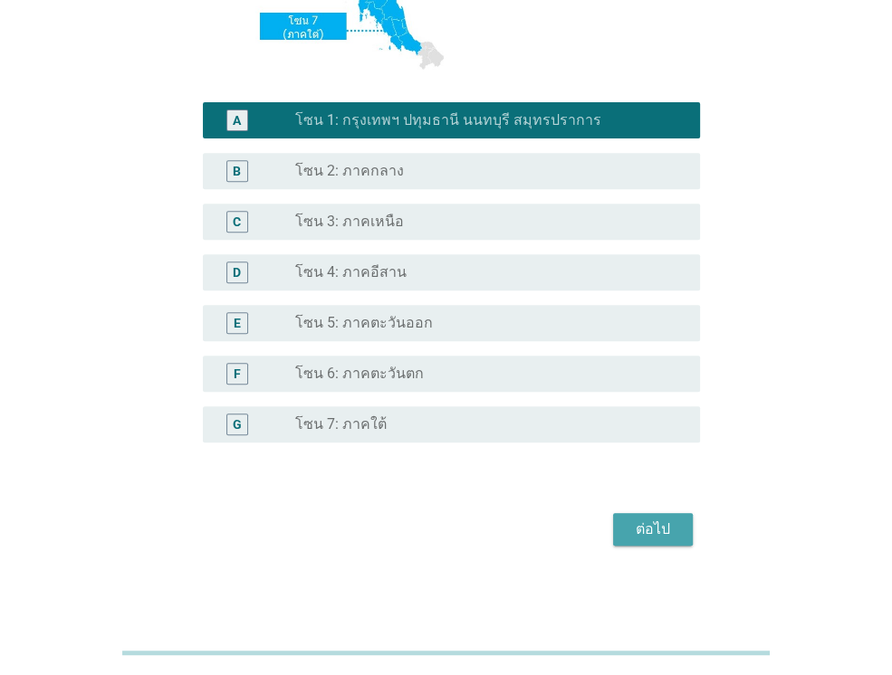
click at [634, 522] on div "ต่อไป" at bounding box center [652, 530] width 51 height 22
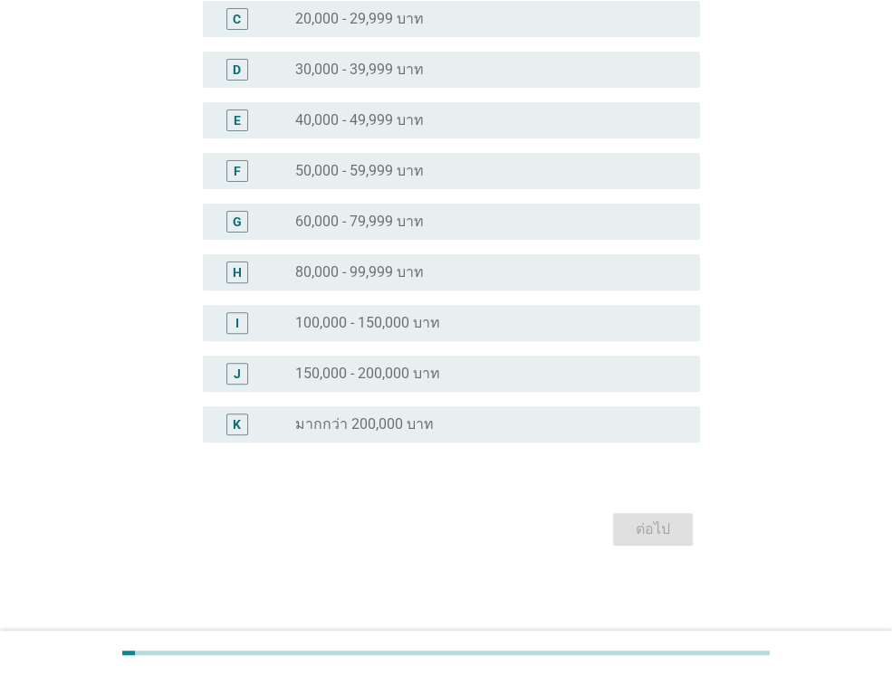
scroll to position [0, 0]
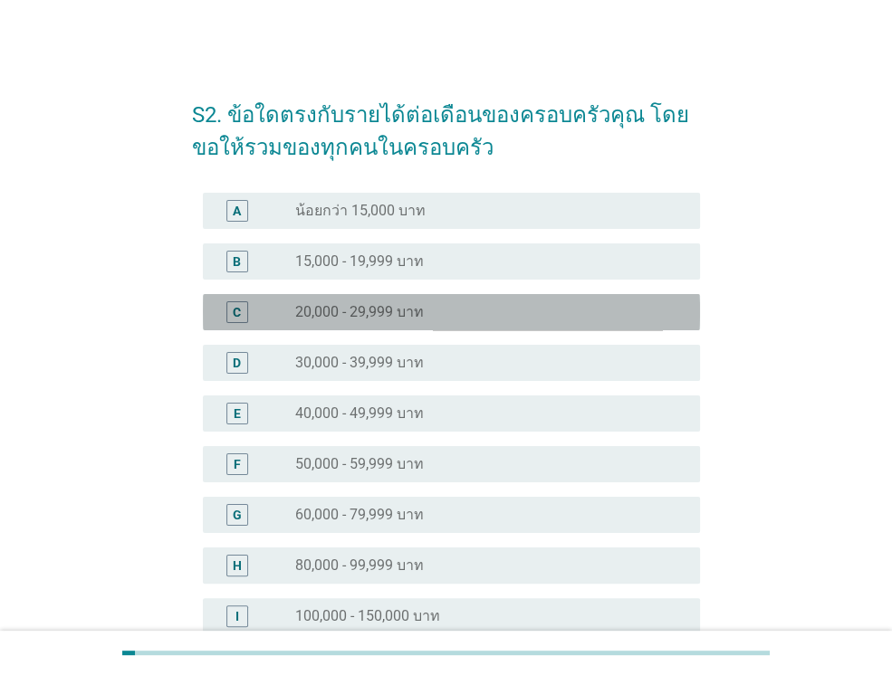
click at [413, 303] on label "20,000 - 29,999 บาท" at bounding box center [359, 312] width 129 height 18
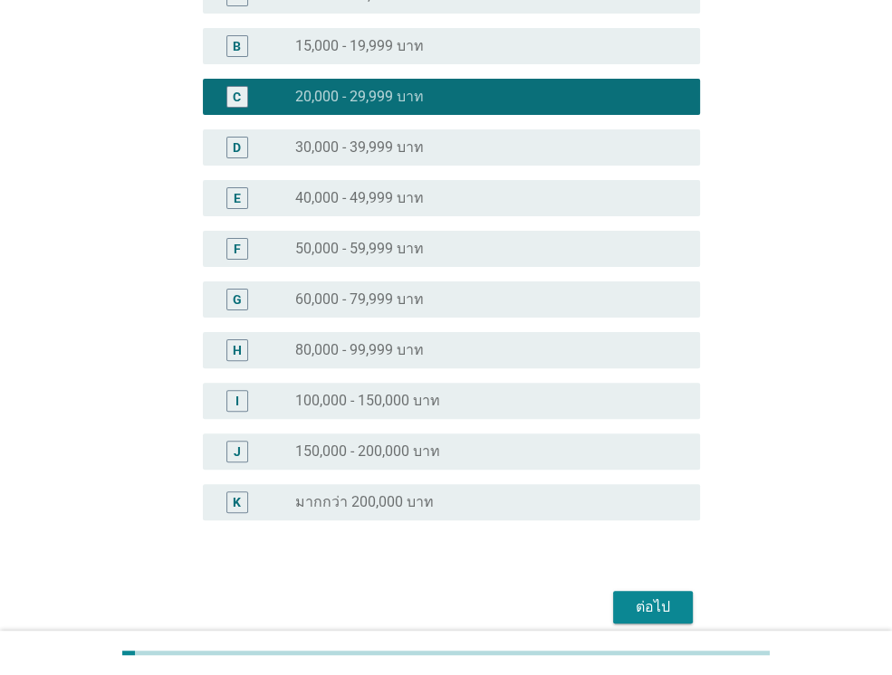
scroll to position [293, 0]
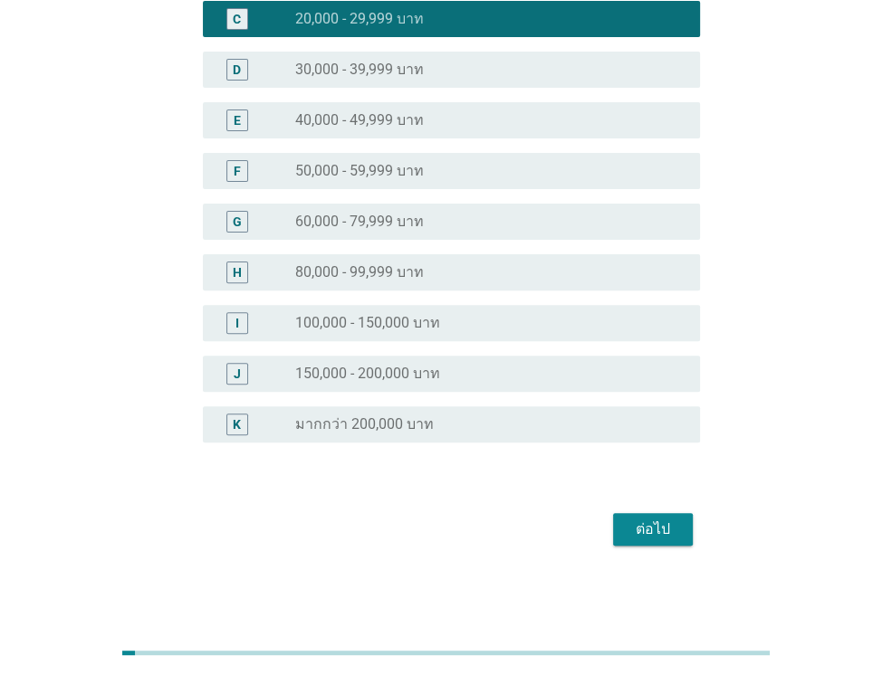
click at [644, 548] on div "ต่อไป" at bounding box center [446, 529] width 508 height 43
click at [646, 543] on button "ต่อไป" at bounding box center [653, 529] width 80 height 33
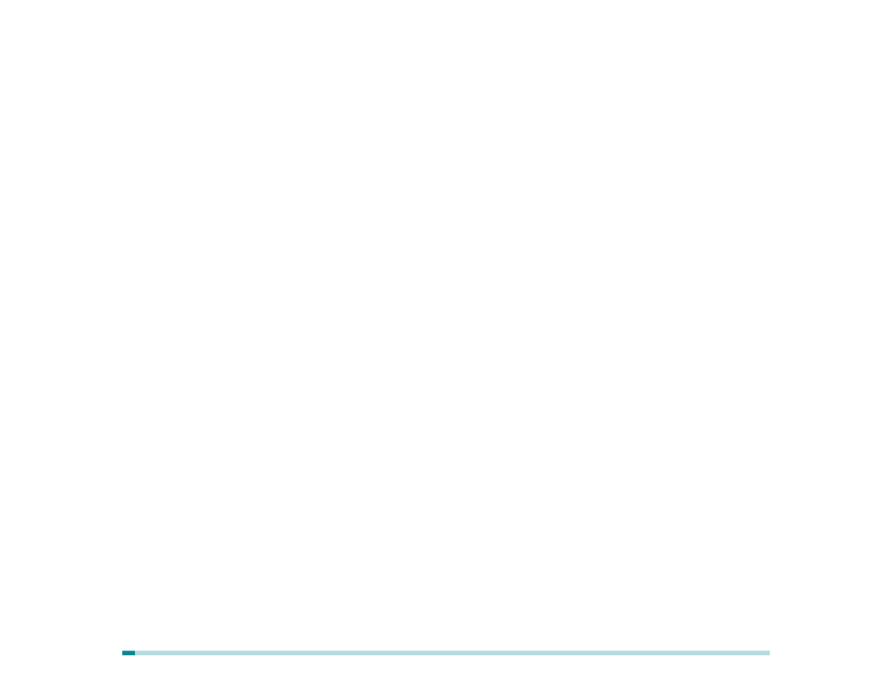
scroll to position [0, 0]
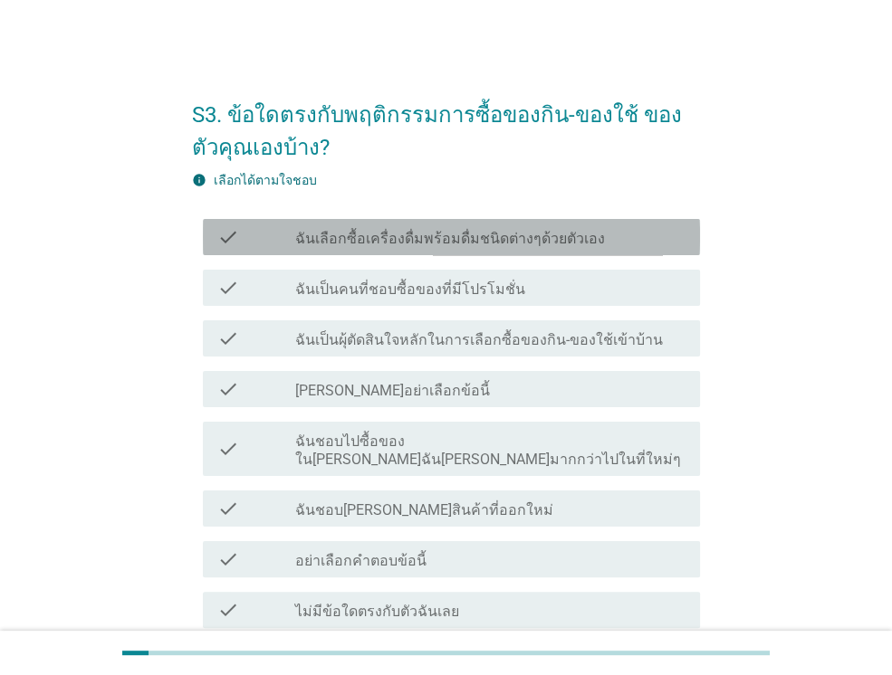
click at [518, 236] on label "ฉันเลือกซื้อเครื่องดื่มพร้อมดื่มชนิดต่างๆด้วยตัวเอง" at bounding box center [450, 239] width 310 height 18
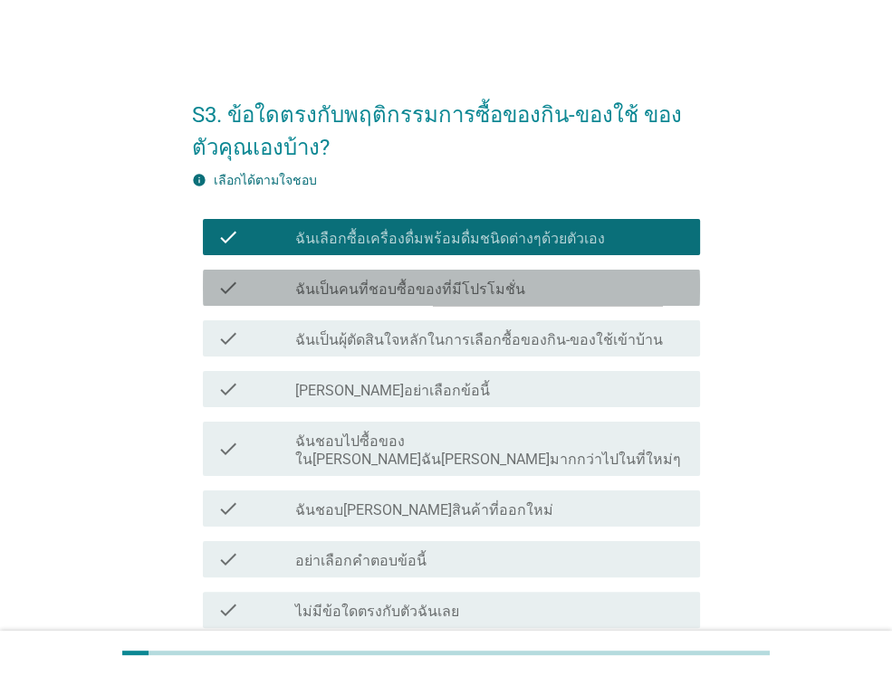
click at [478, 294] on label "ฉันเป็นคนที่ชอบซื้อของที่มีโปรโมชั่น" at bounding box center [410, 290] width 230 height 18
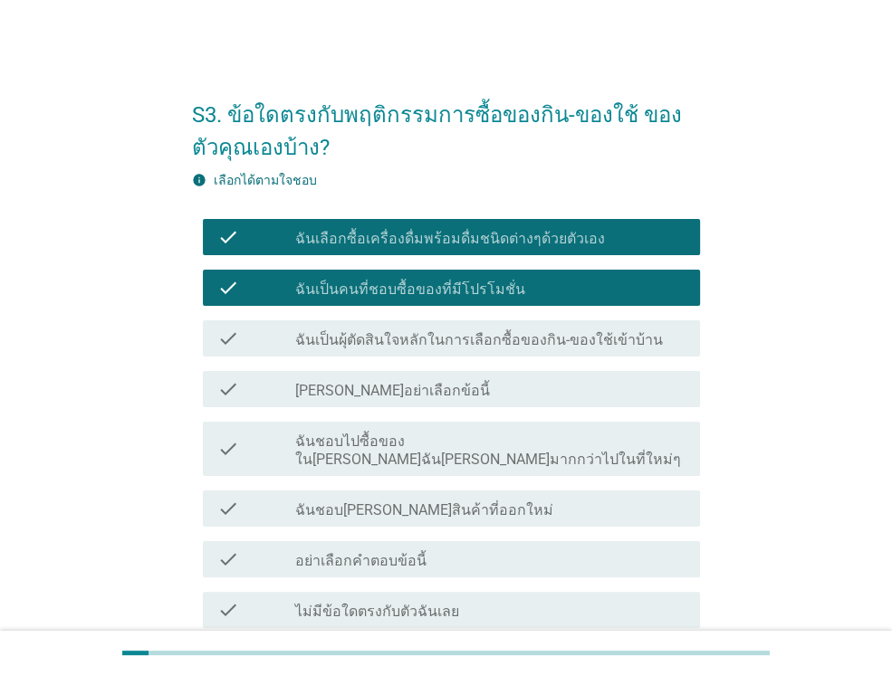
click at [458, 331] on label "ฉันเป็นผุ้ตัดสินใจหลักในการเลือกซื้อของกิน-ของใช้เข้าบ้าน" at bounding box center [478, 340] width 367 height 18
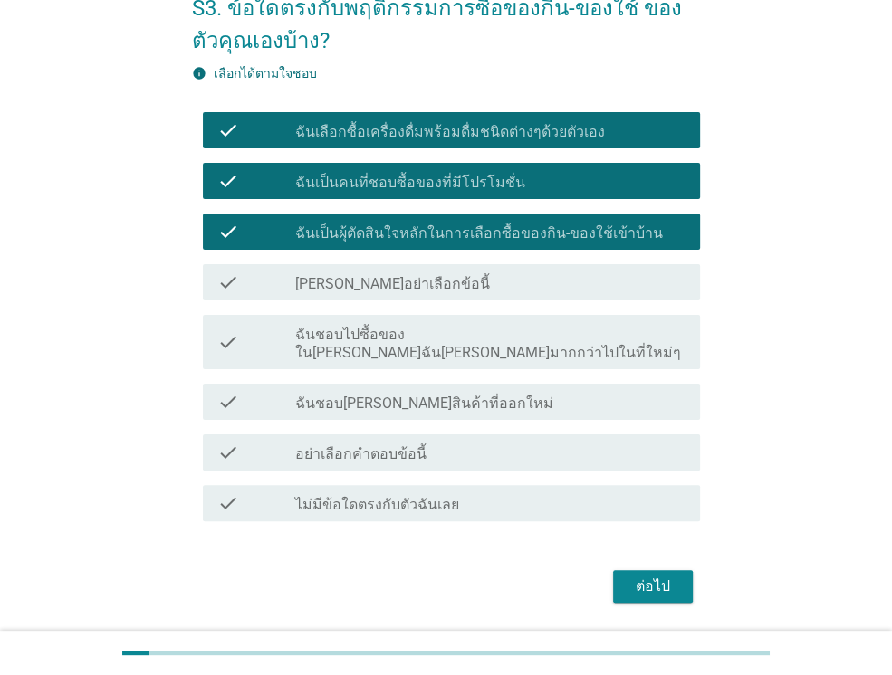
scroll to position [109, 0]
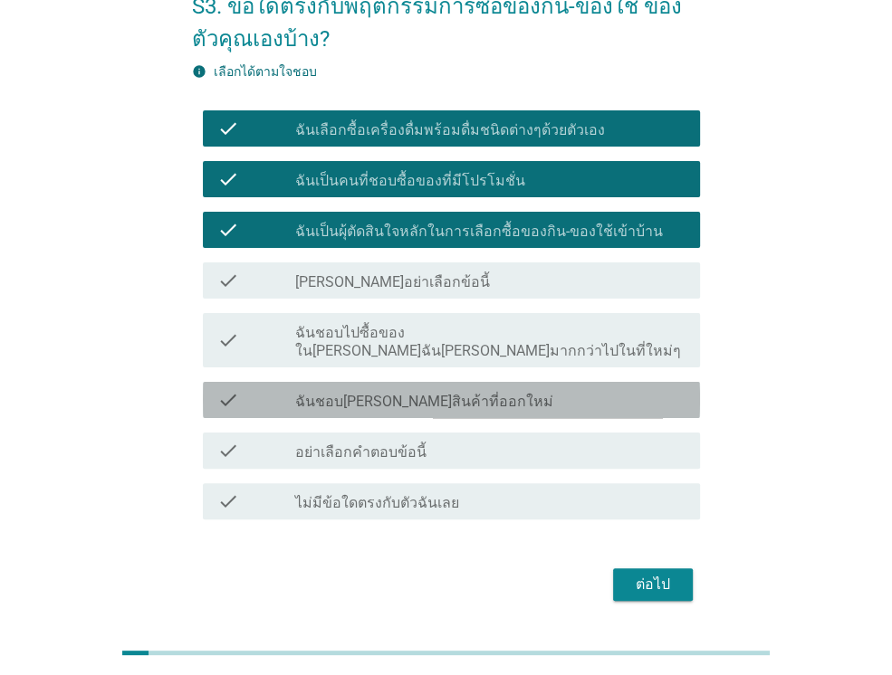
click at [444, 393] on label "ฉันชอบ[PERSON_NAME]สินค้าที่ออกใหม่" at bounding box center [424, 402] width 258 height 18
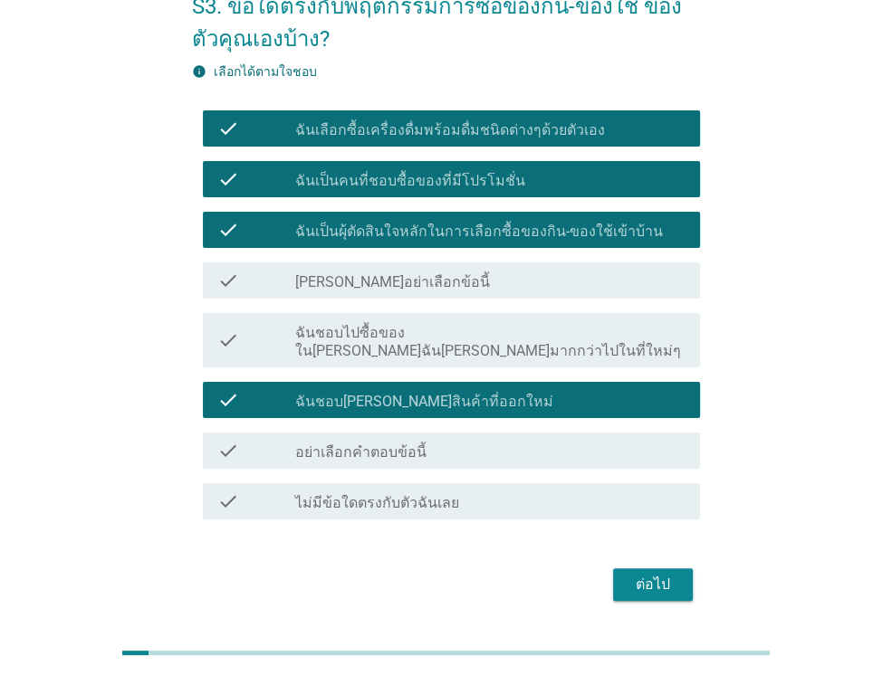
click at [630, 311] on div "check check_box_outline_blank ฉันชอบไปซื้อของใน[PERSON_NAME]ฉัน[PERSON_NAME]มาก…" at bounding box center [446, 340] width 508 height 69
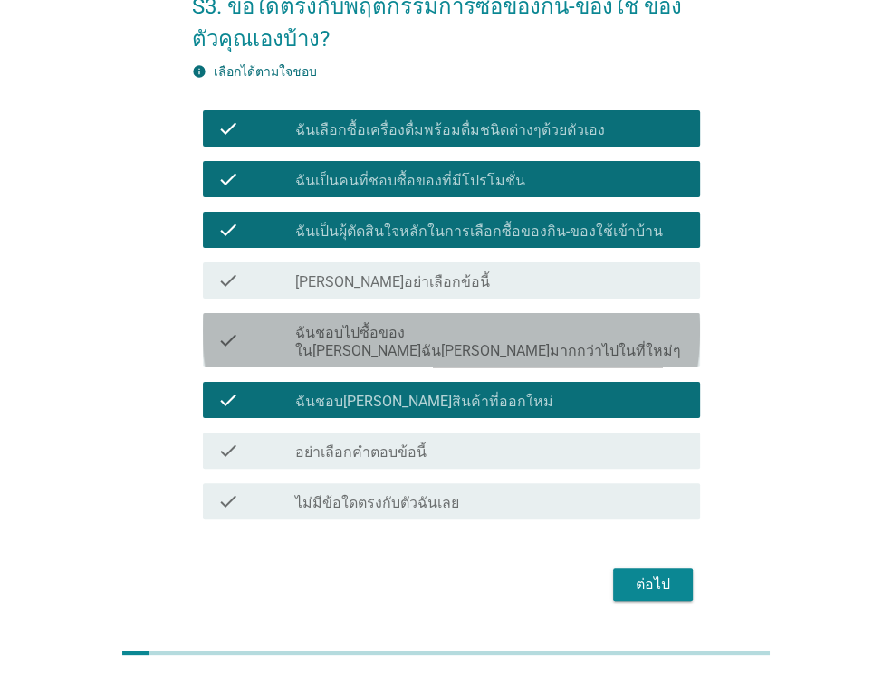
click at [603, 320] on div "check_box_outline_blank ฉันชอบไปซื้อของใน[PERSON_NAME]ฉัน[PERSON_NAME]มากกว่าไป…" at bounding box center [490, 340] width 390 height 40
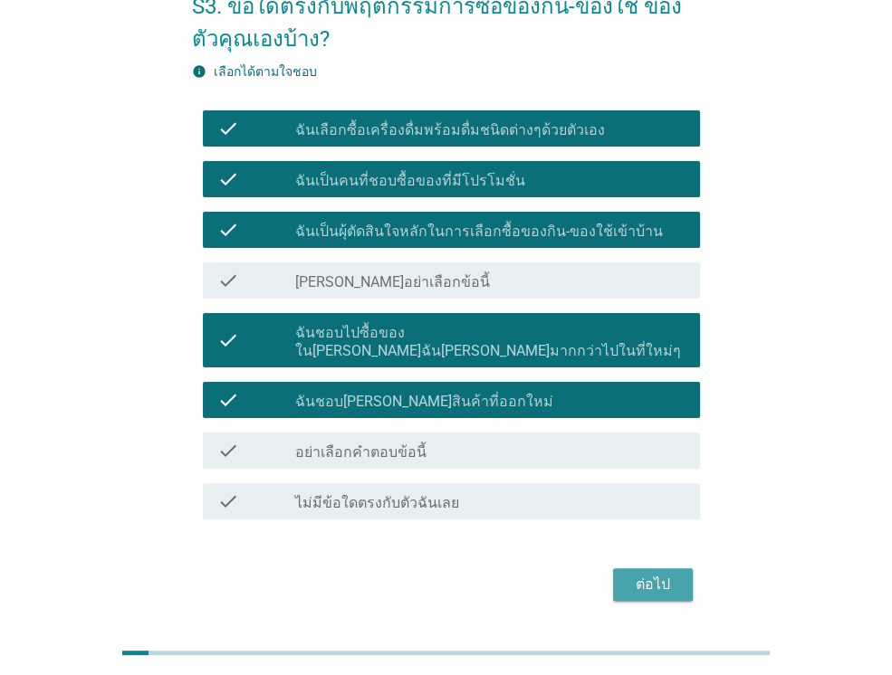
click at [677, 568] on button "ต่อไป" at bounding box center [653, 584] width 80 height 33
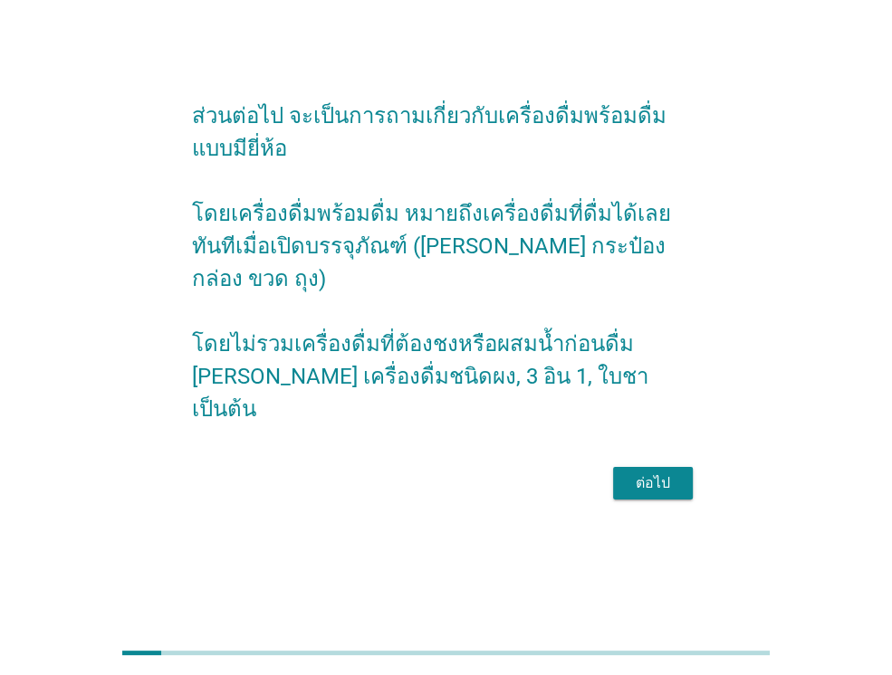
scroll to position [0, 0]
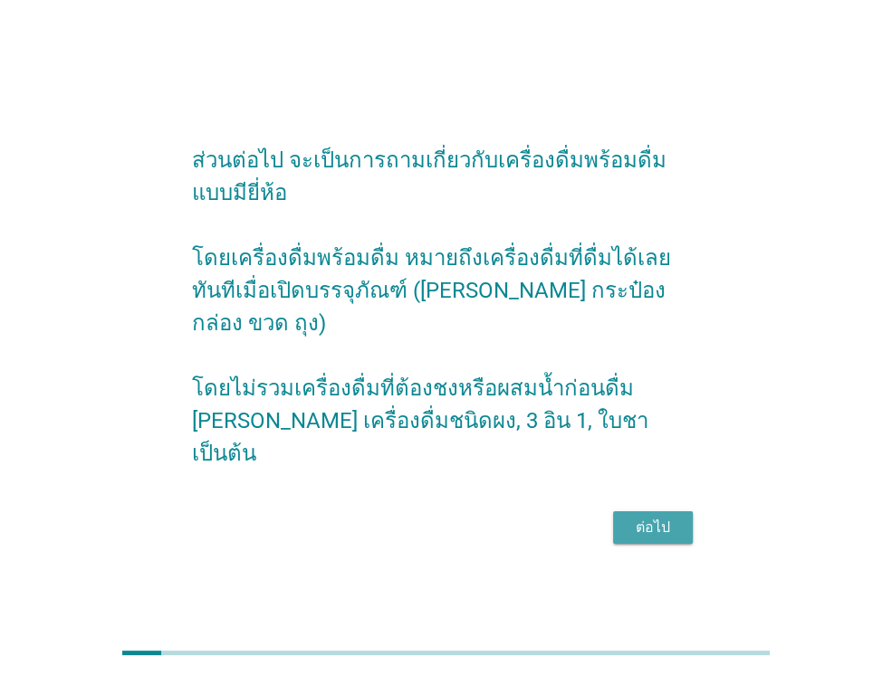
click at [655, 517] on div "ต่อไป" at bounding box center [652, 528] width 51 height 22
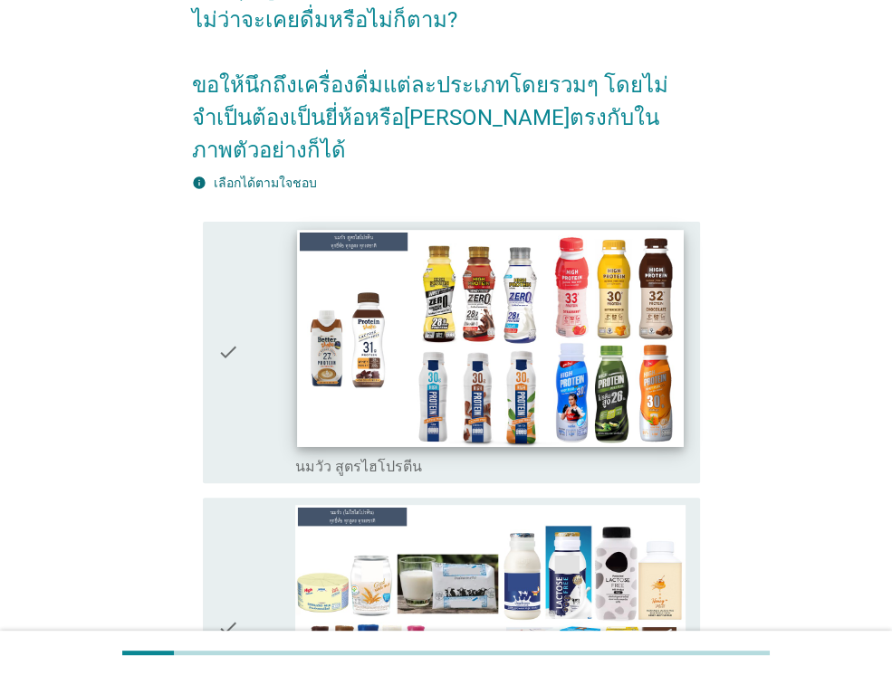
scroll to position [145, 0]
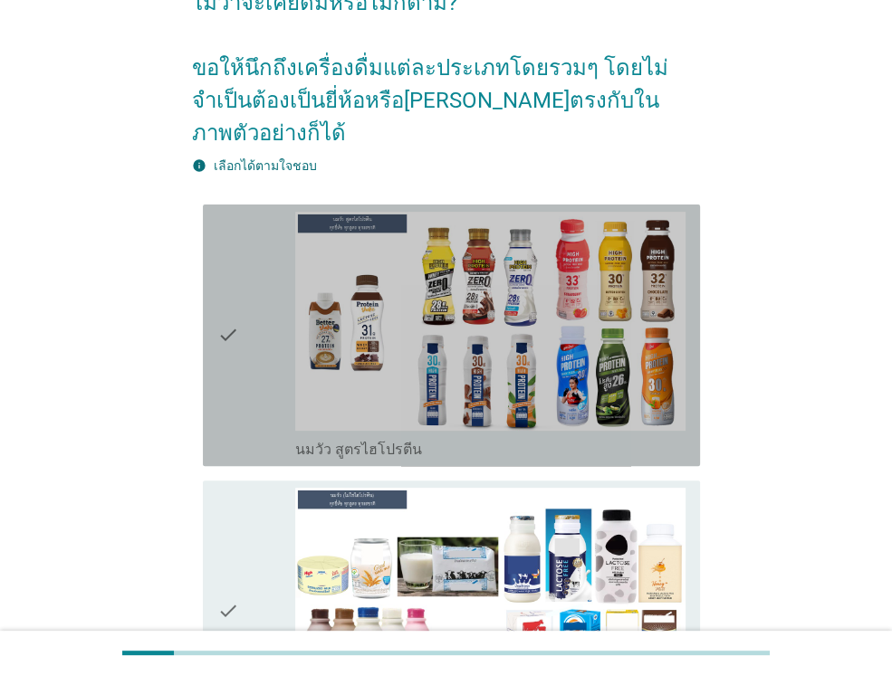
click at [281, 373] on div "check" at bounding box center [256, 335] width 78 height 247
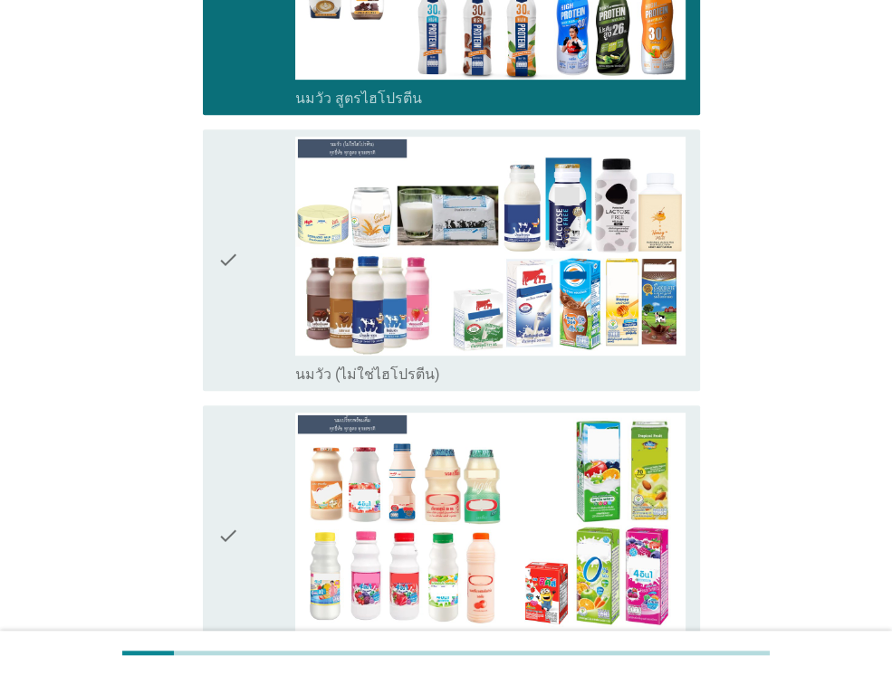
scroll to position [507, 0]
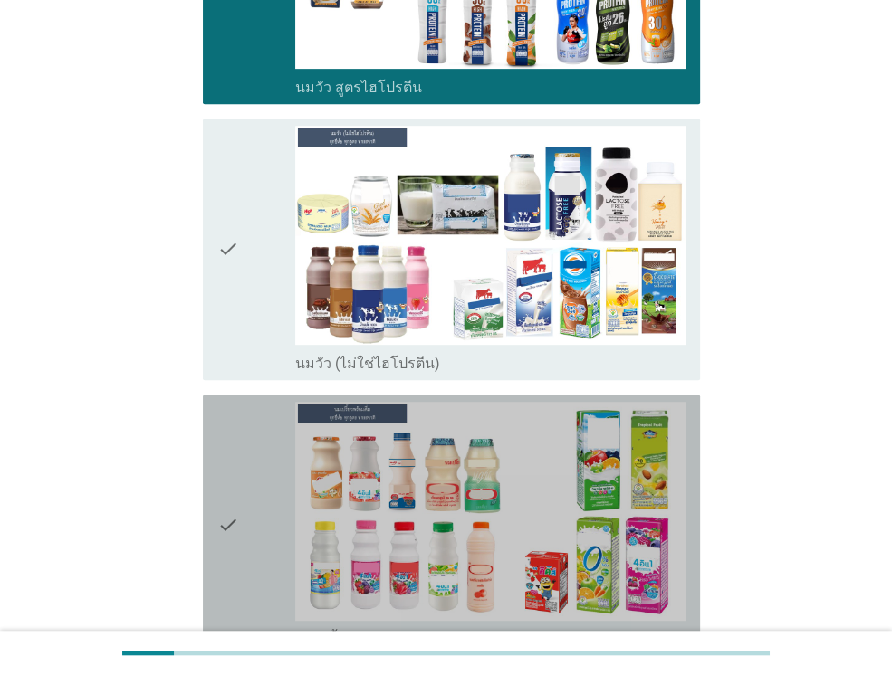
click at [253, 434] on div "check" at bounding box center [256, 525] width 78 height 247
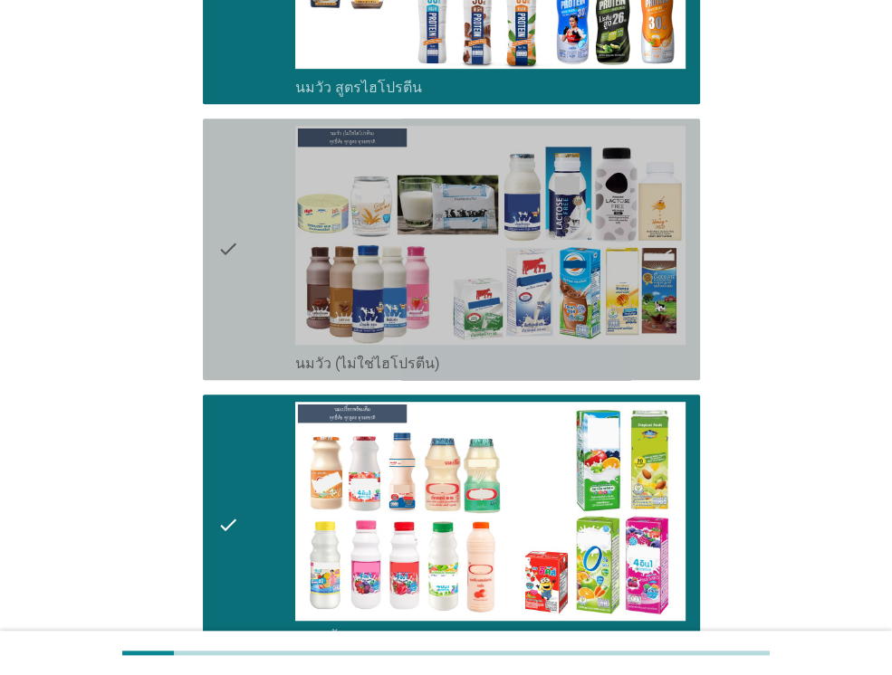
click at [251, 320] on div "check" at bounding box center [256, 249] width 78 height 247
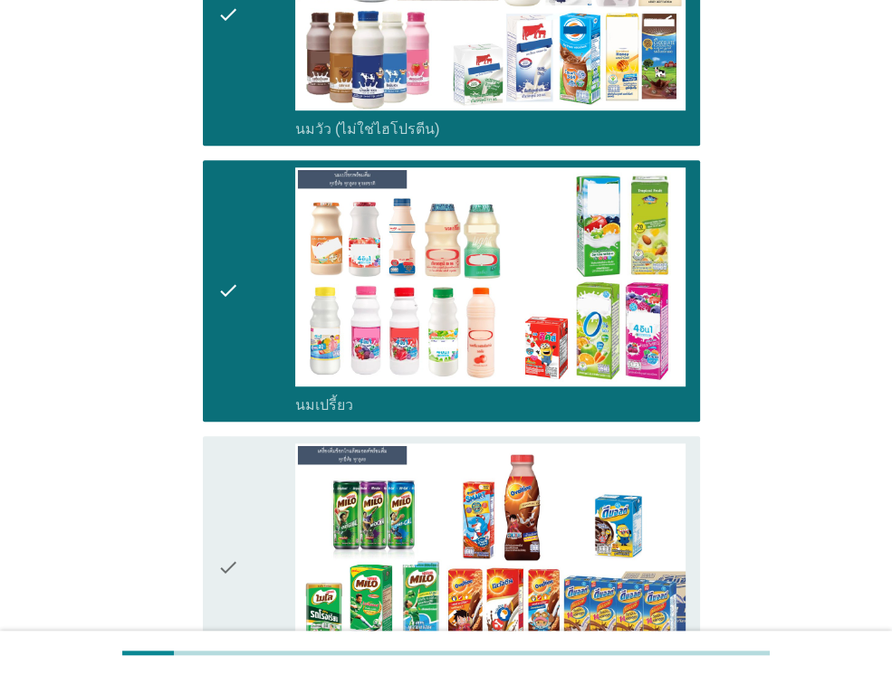
scroll to position [941, 0]
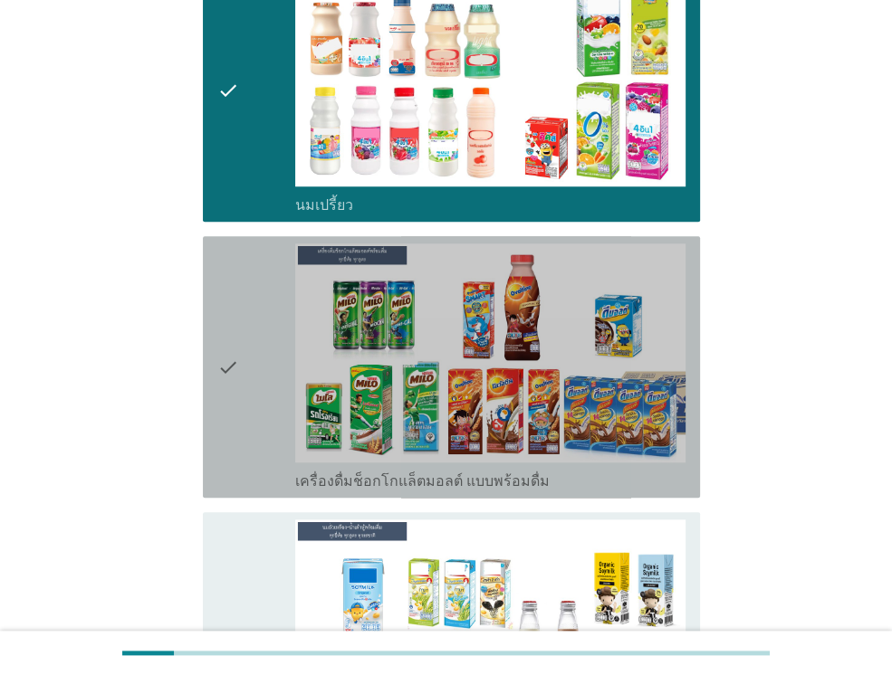
click at [251, 320] on div "check" at bounding box center [256, 366] width 78 height 247
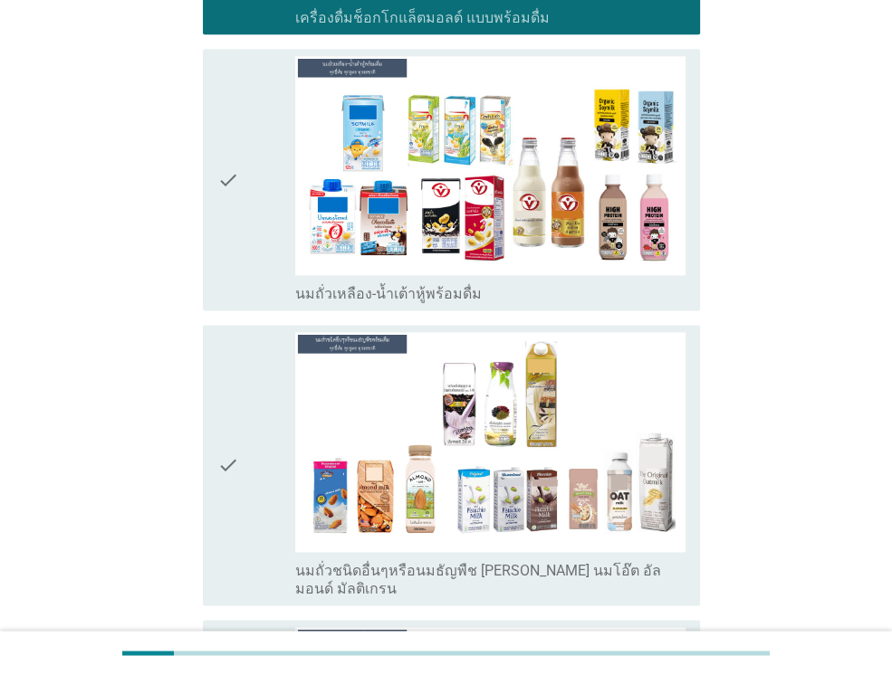
scroll to position [1412, 0]
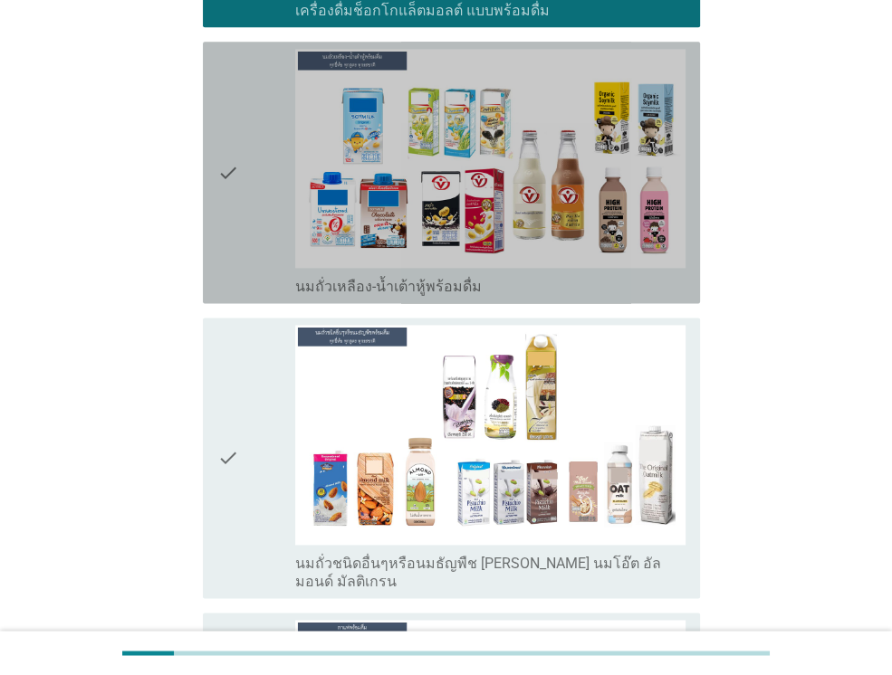
click at [248, 249] on div "check" at bounding box center [256, 172] width 78 height 247
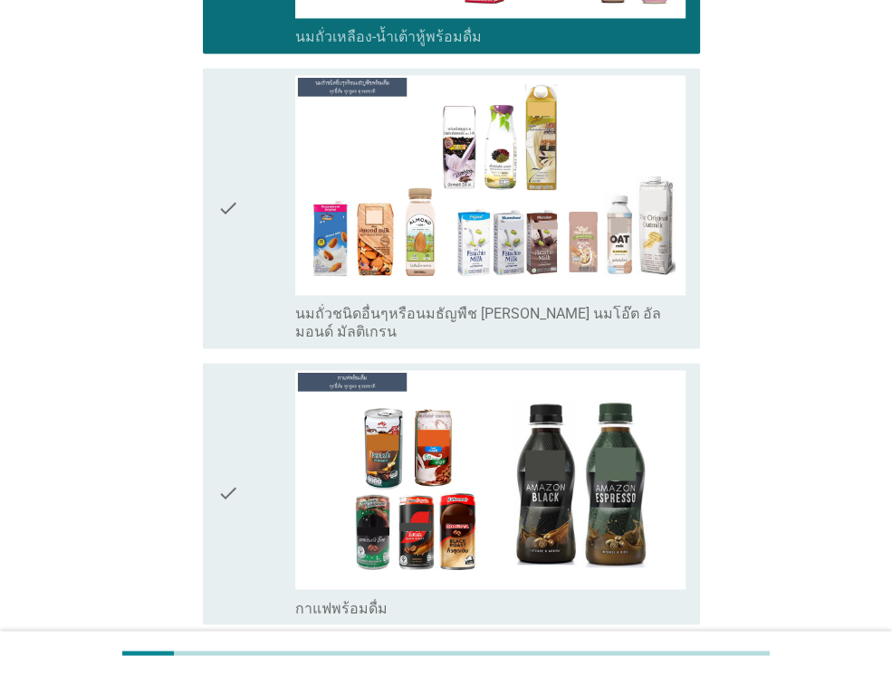
scroll to position [1665, 0]
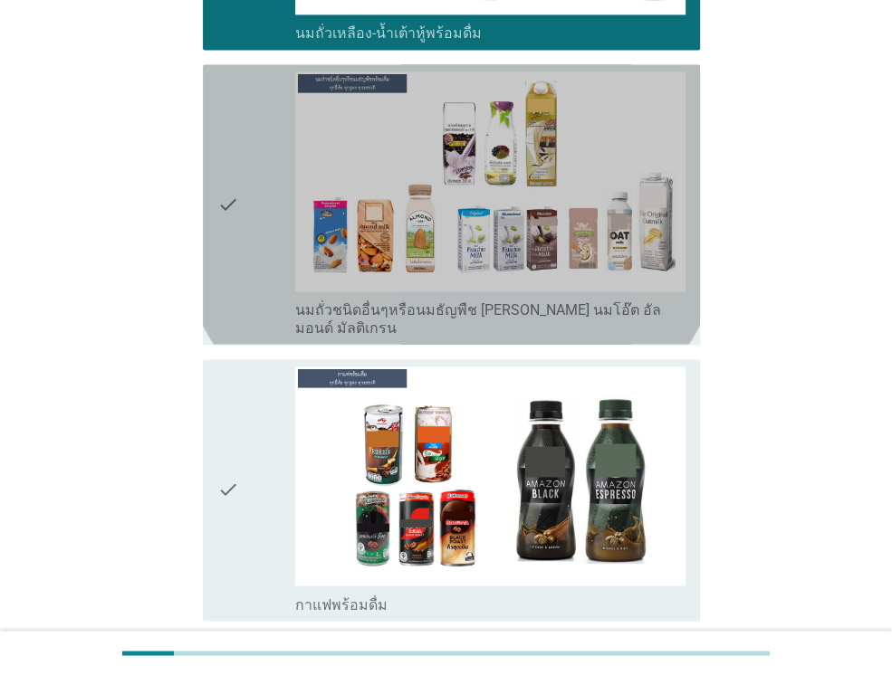
click at [248, 249] on div "check" at bounding box center [256, 204] width 78 height 265
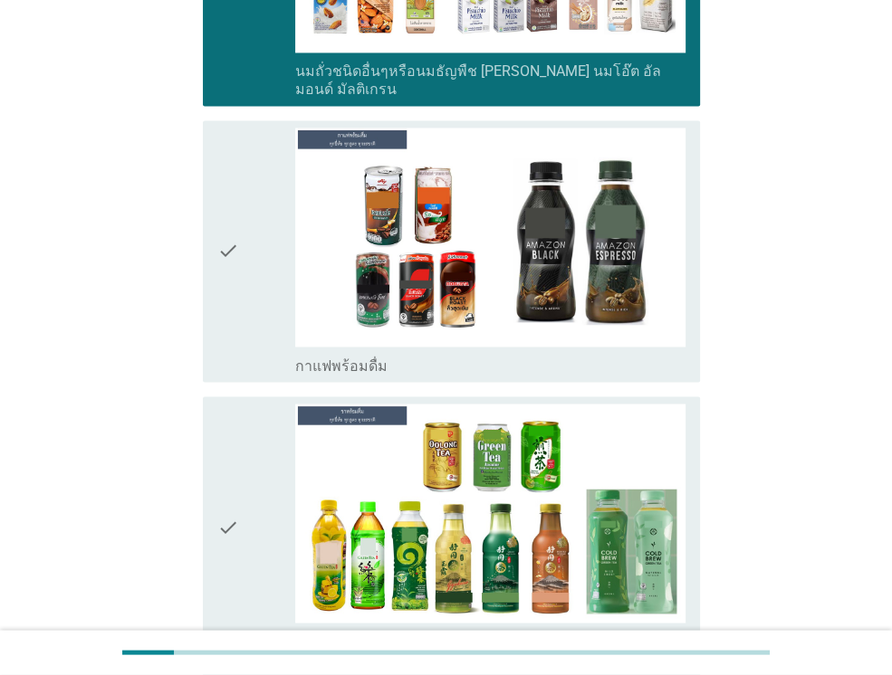
scroll to position [1955, 0]
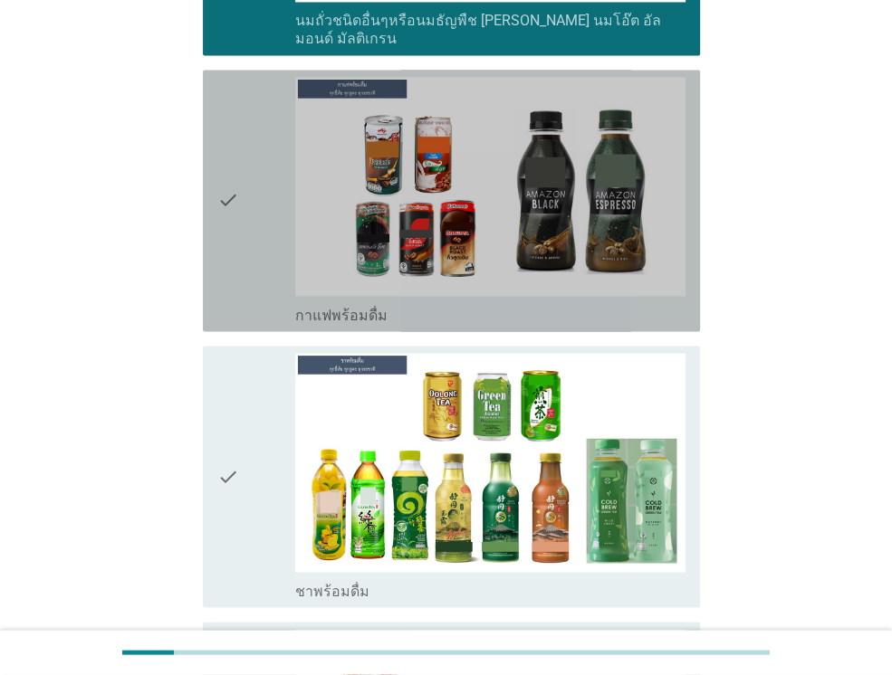
click at [248, 249] on div "check" at bounding box center [256, 200] width 78 height 247
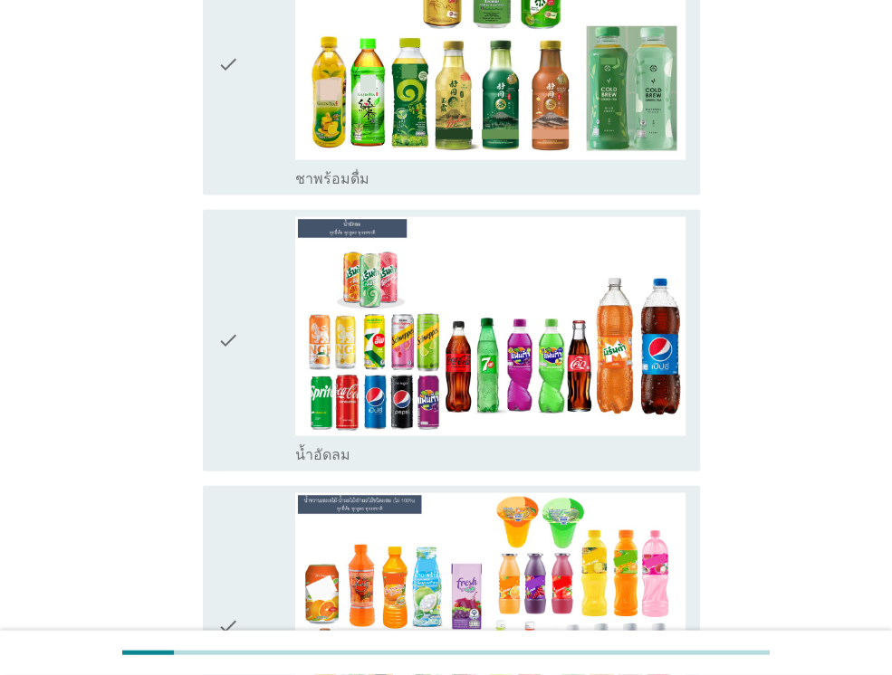
scroll to position [2498, 0]
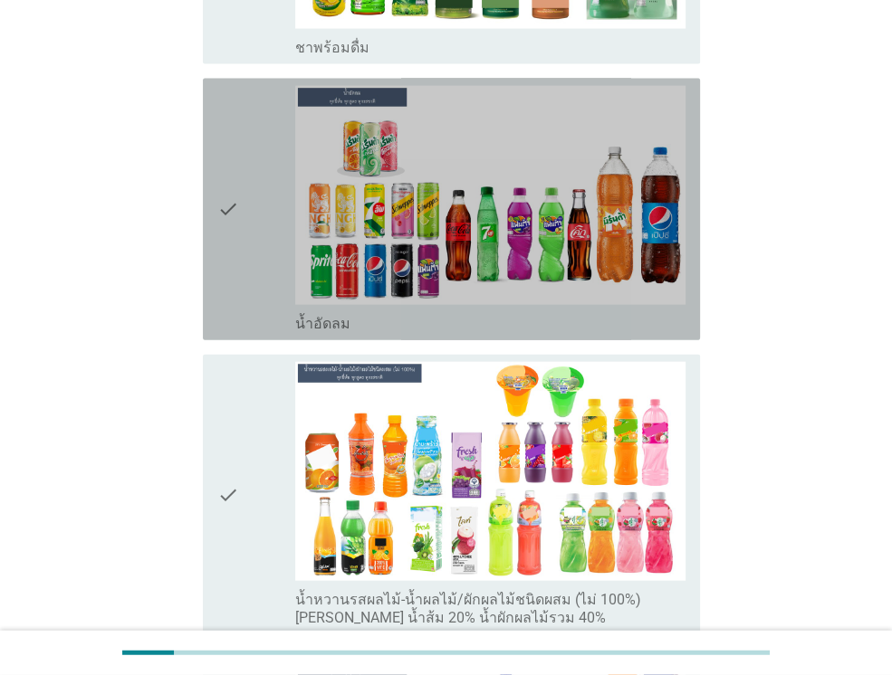
click at [248, 164] on div "check" at bounding box center [256, 209] width 78 height 247
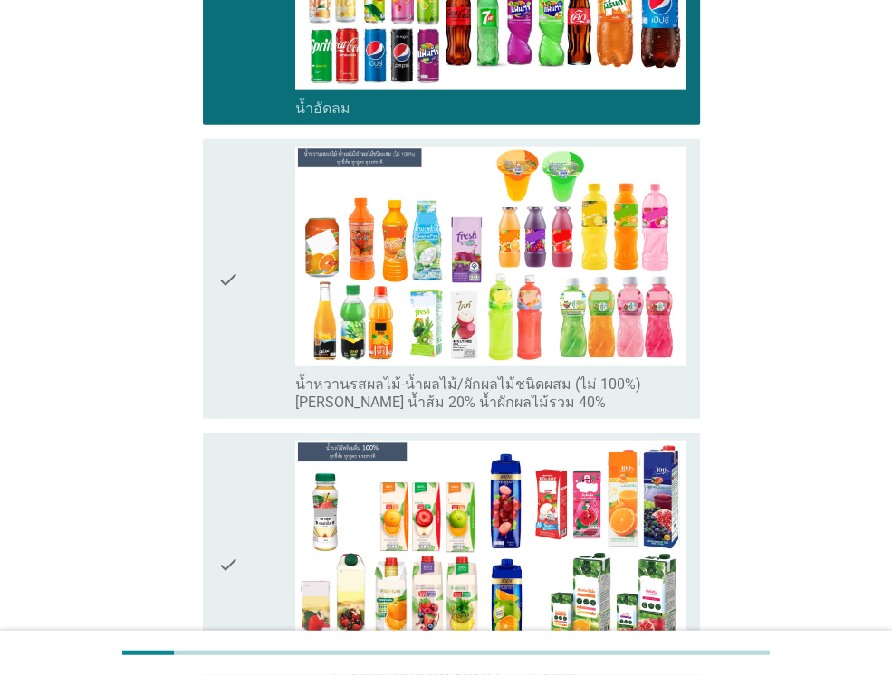
scroll to position [2860, 0]
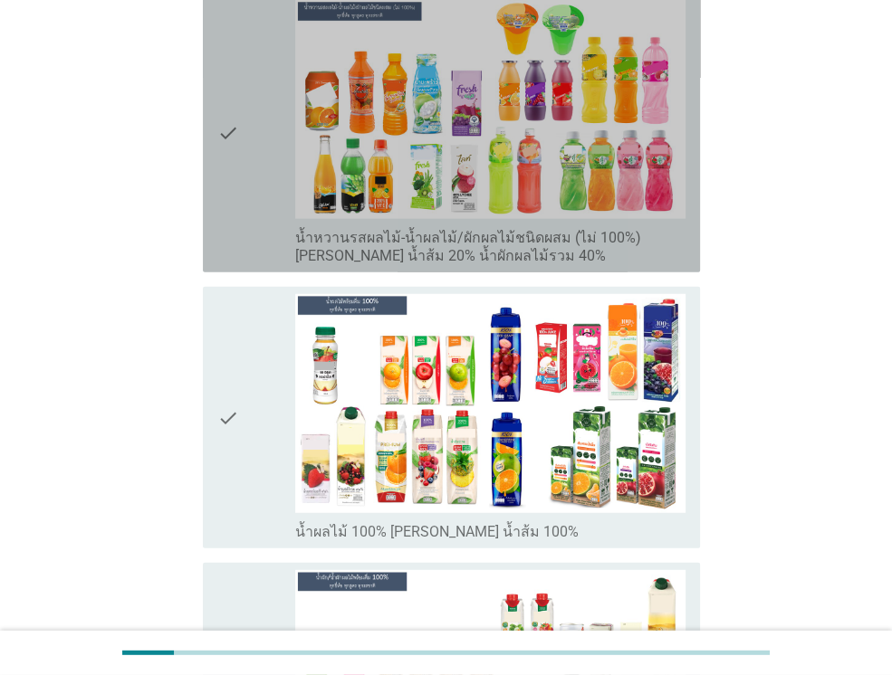
click at [227, 145] on icon "check" at bounding box center [228, 132] width 22 height 265
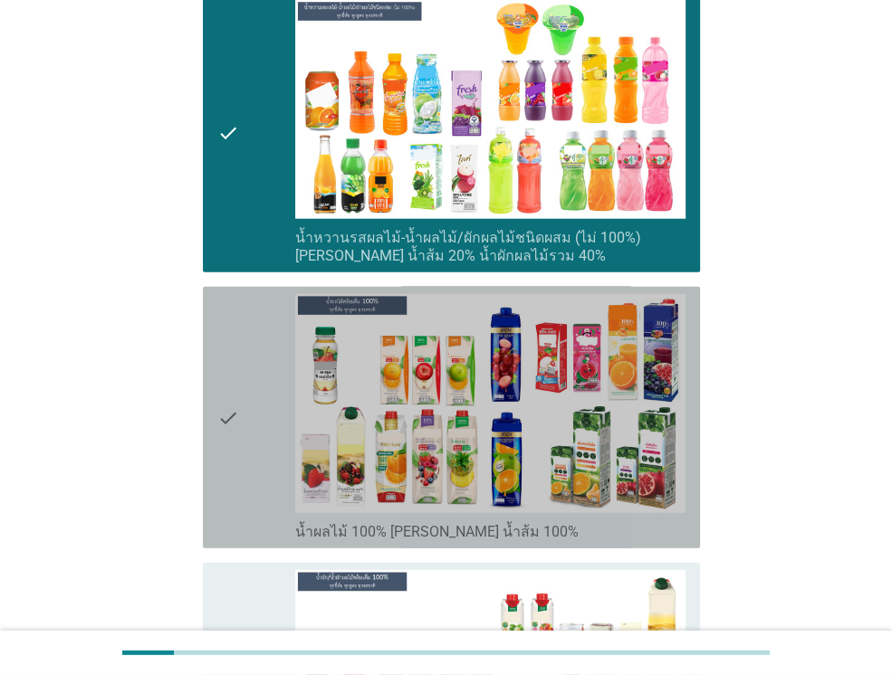
click at [232, 294] on icon "check" at bounding box center [228, 417] width 22 height 247
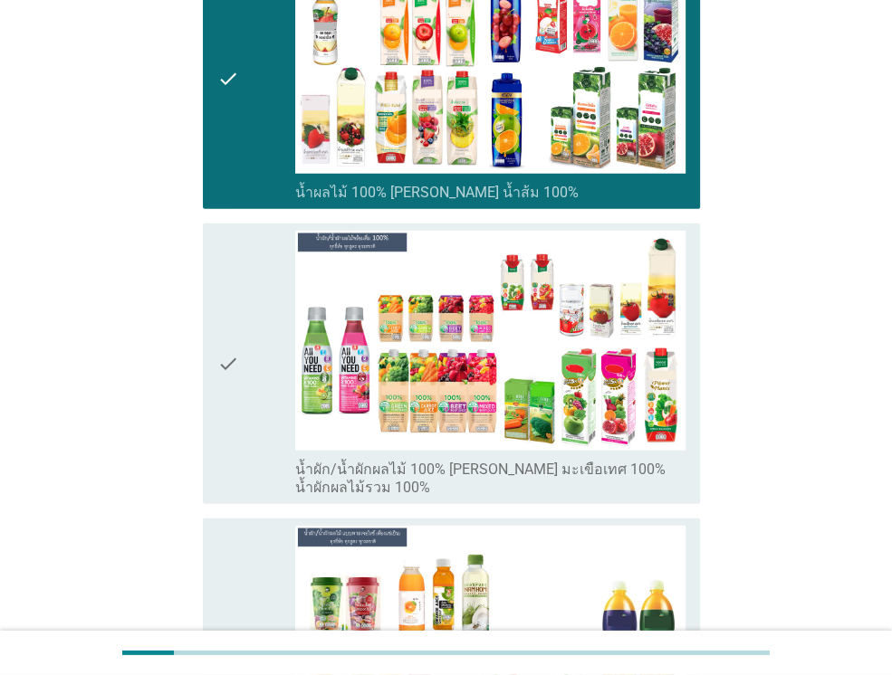
scroll to position [3222, 0]
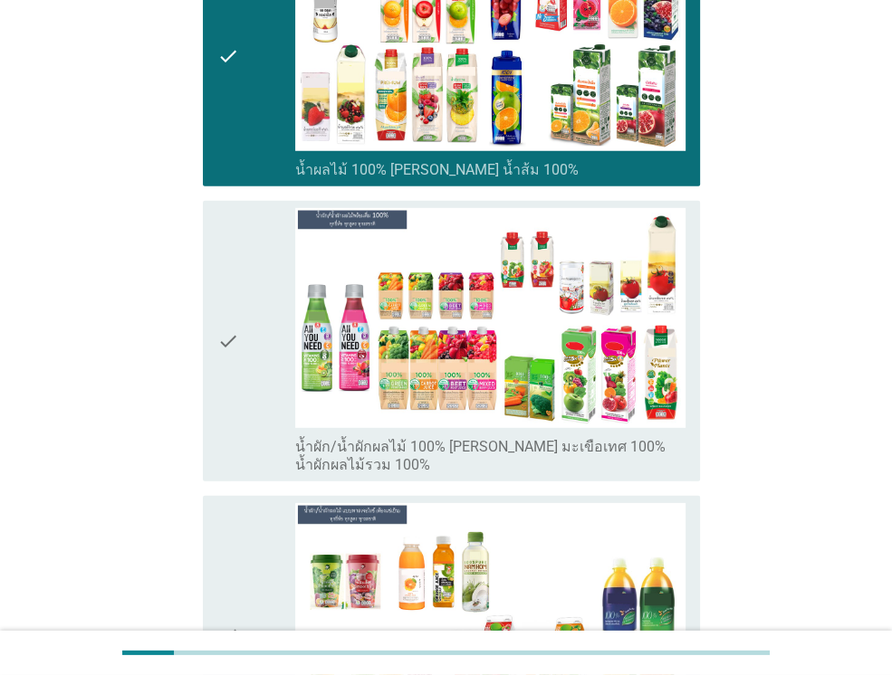
click at [232, 281] on icon "check" at bounding box center [228, 340] width 22 height 265
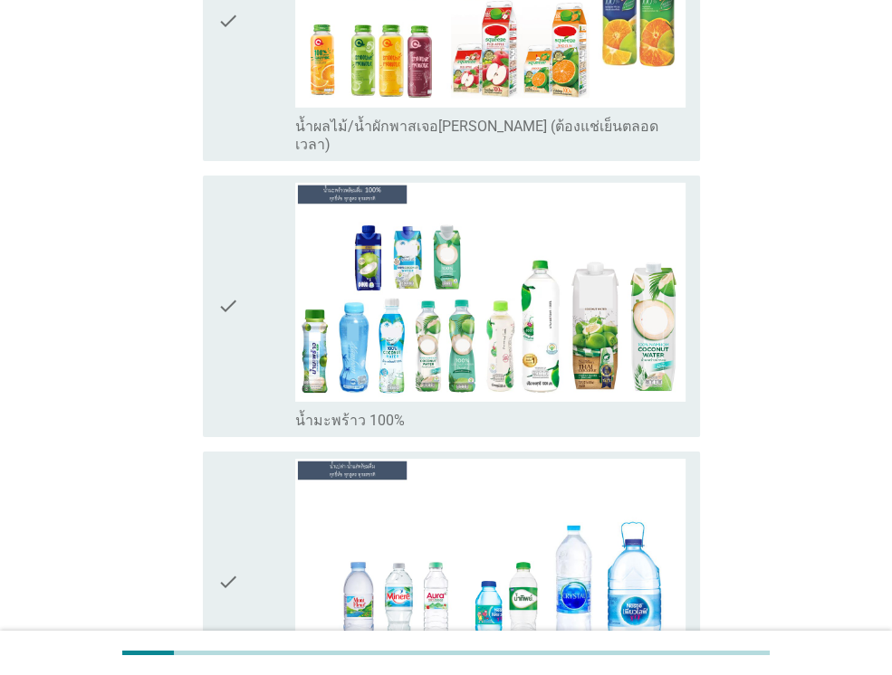
scroll to position [3838, 0]
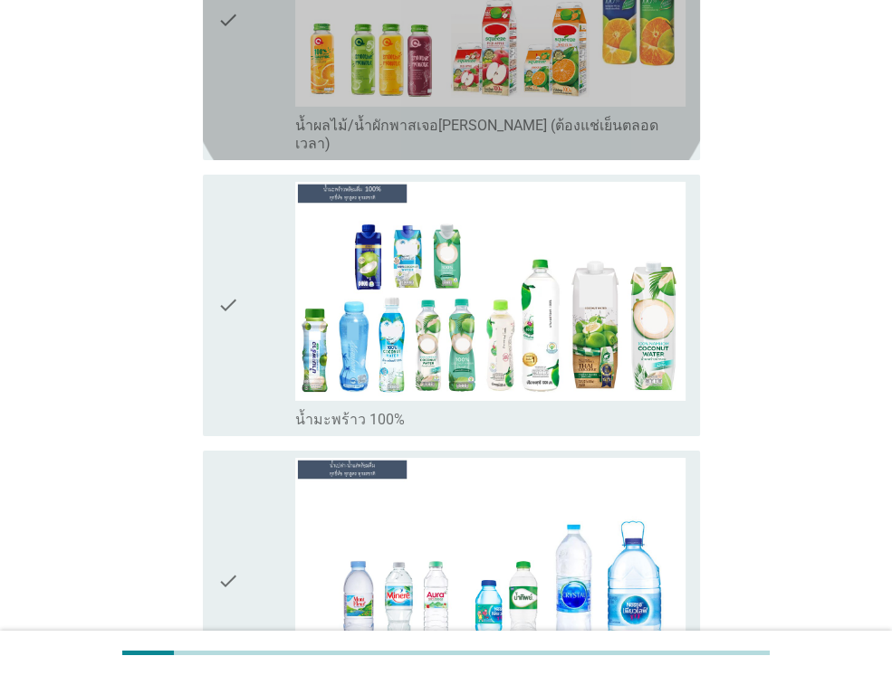
click at [246, 81] on div "check check_box_outline_blank น้ำผลไม้/น้ำผักพาสเจอ[PERSON_NAME] (ต้องแช่เย็นตล…" at bounding box center [451, 21] width 497 height 280
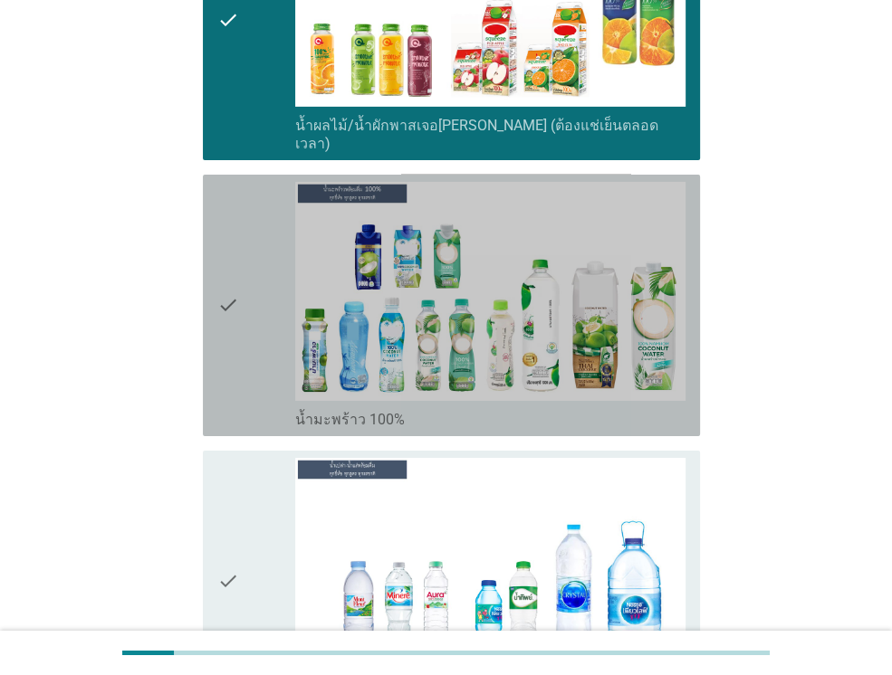
click at [250, 189] on div "check" at bounding box center [256, 305] width 78 height 247
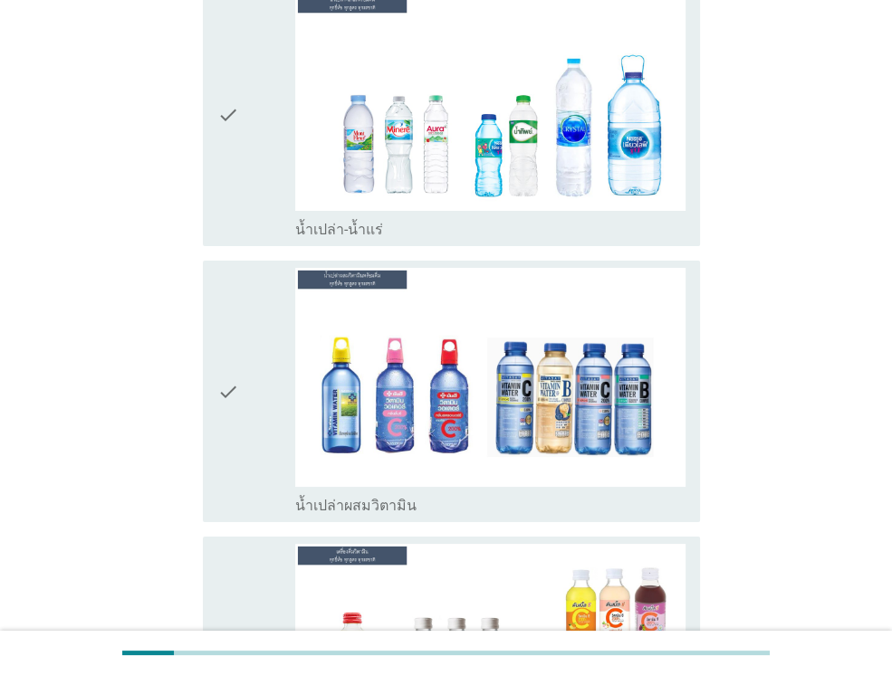
scroll to position [4308, 0]
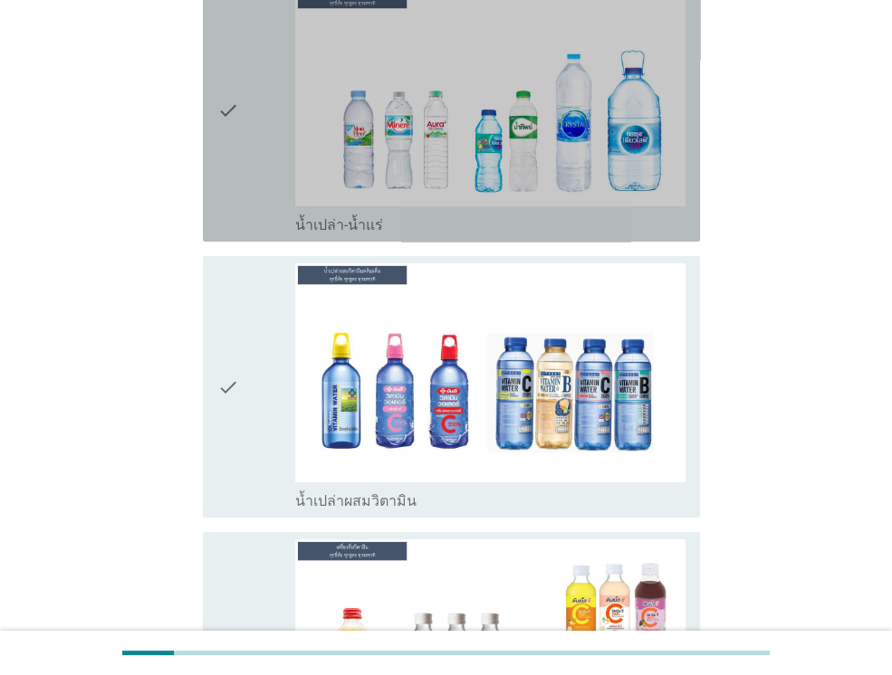
click at [224, 115] on icon "check" at bounding box center [228, 110] width 22 height 247
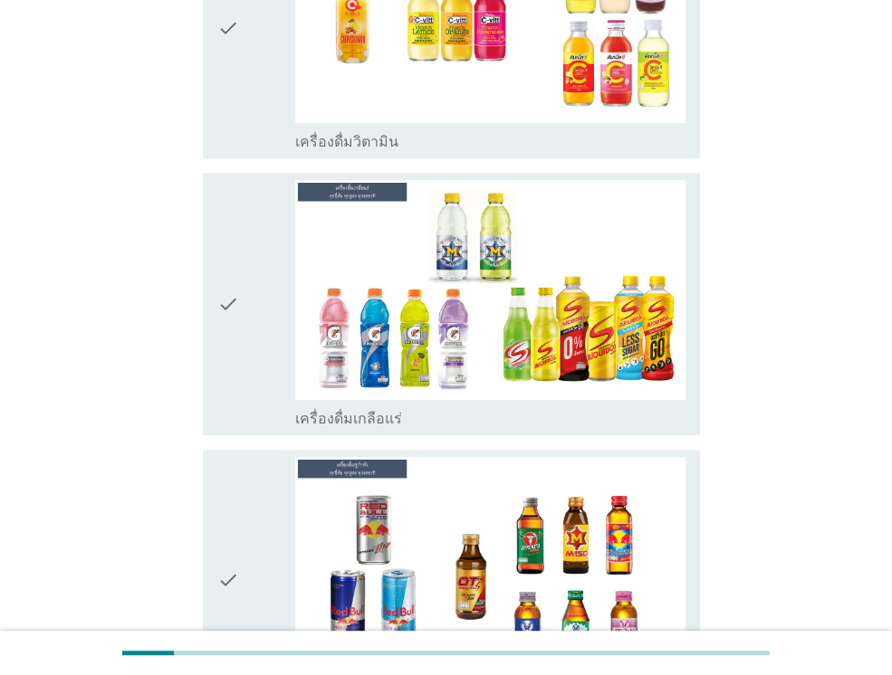
scroll to position [4924, 0]
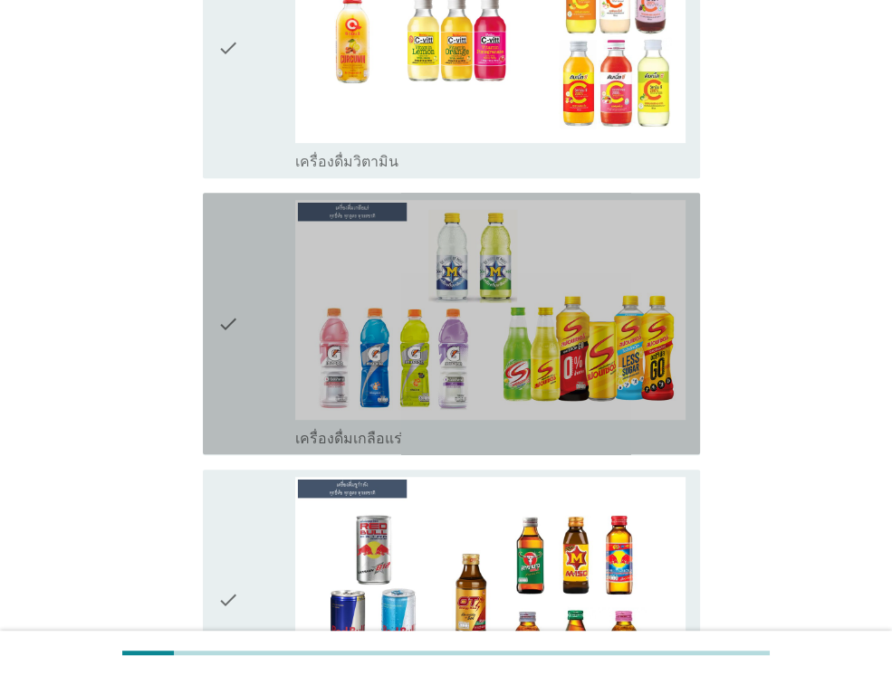
click at [225, 319] on icon "check" at bounding box center [228, 323] width 22 height 247
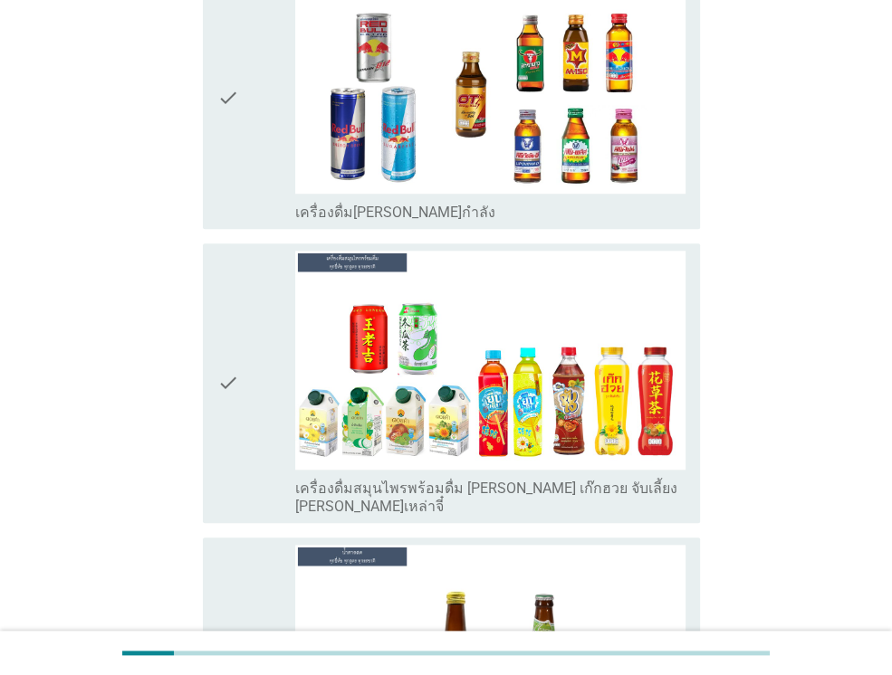
scroll to position [5431, 0]
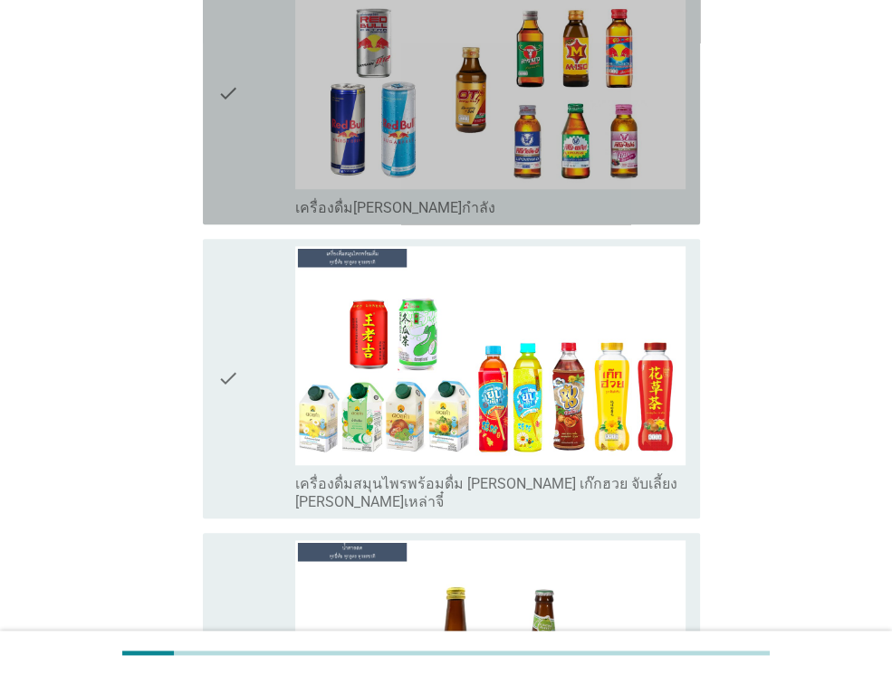
click at [239, 114] on icon "check" at bounding box center [228, 93] width 22 height 247
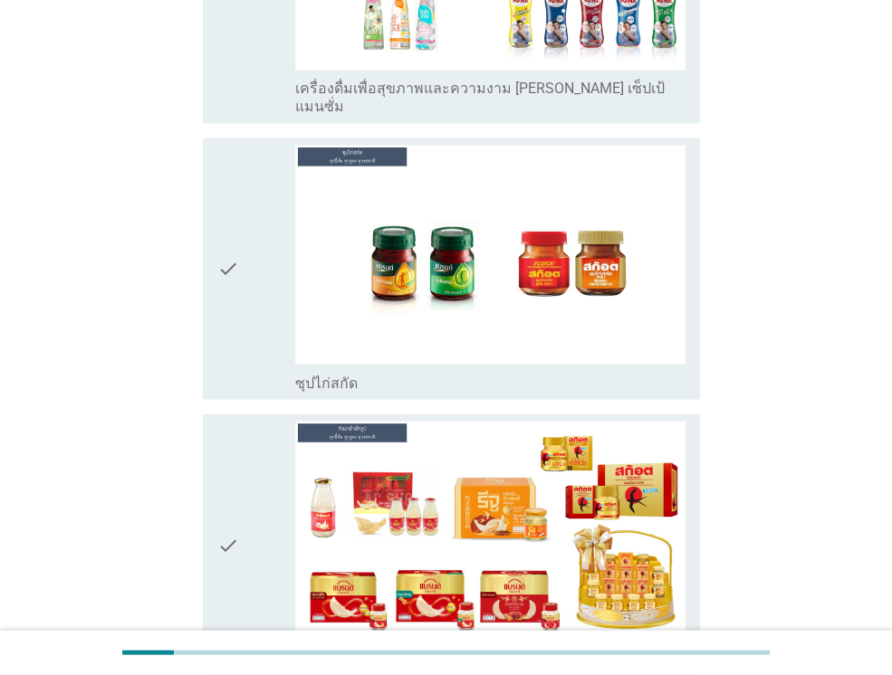
scroll to position [6408, 0]
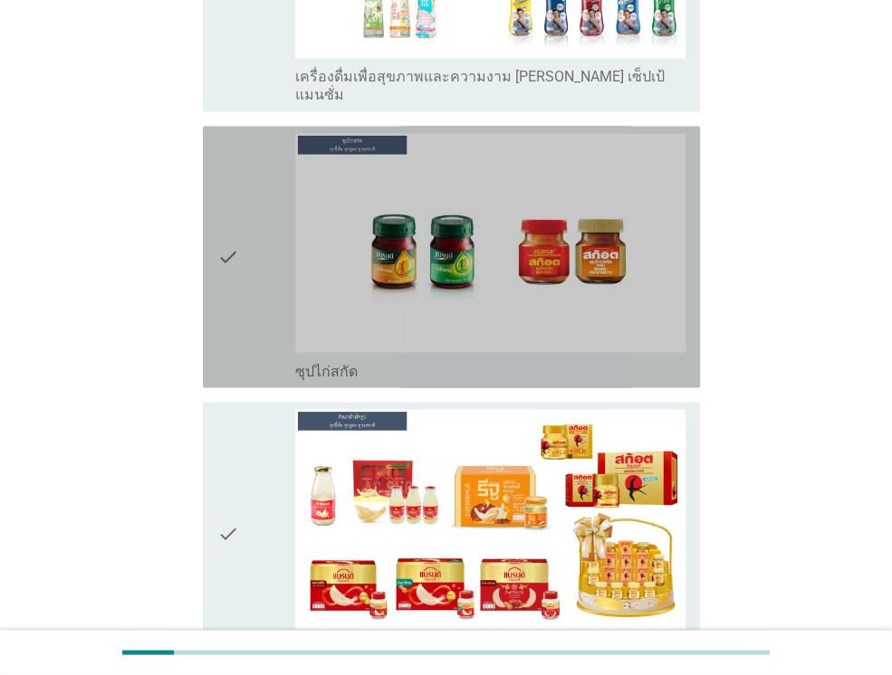
click at [229, 153] on icon "check" at bounding box center [228, 256] width 22 height 247
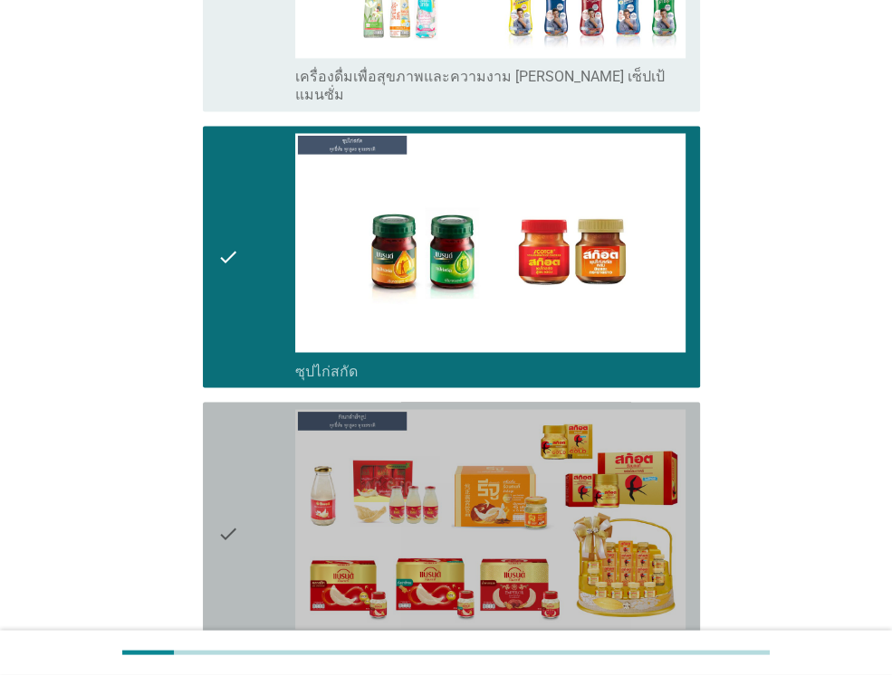
click at [250, 409] on div "check" at bounding box center [256, 532] width 78 height 247
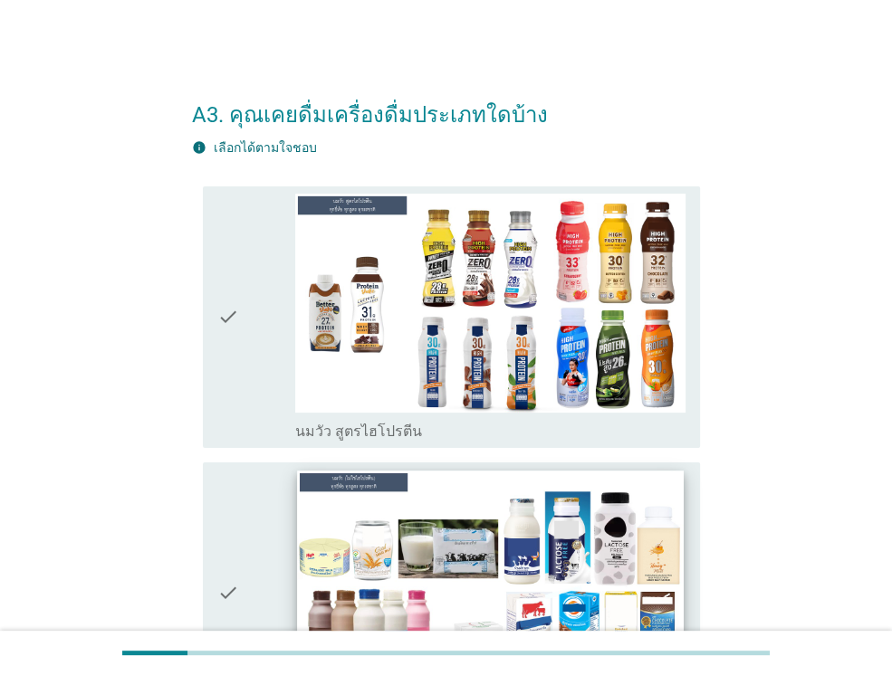
scroll to position [36, 0]
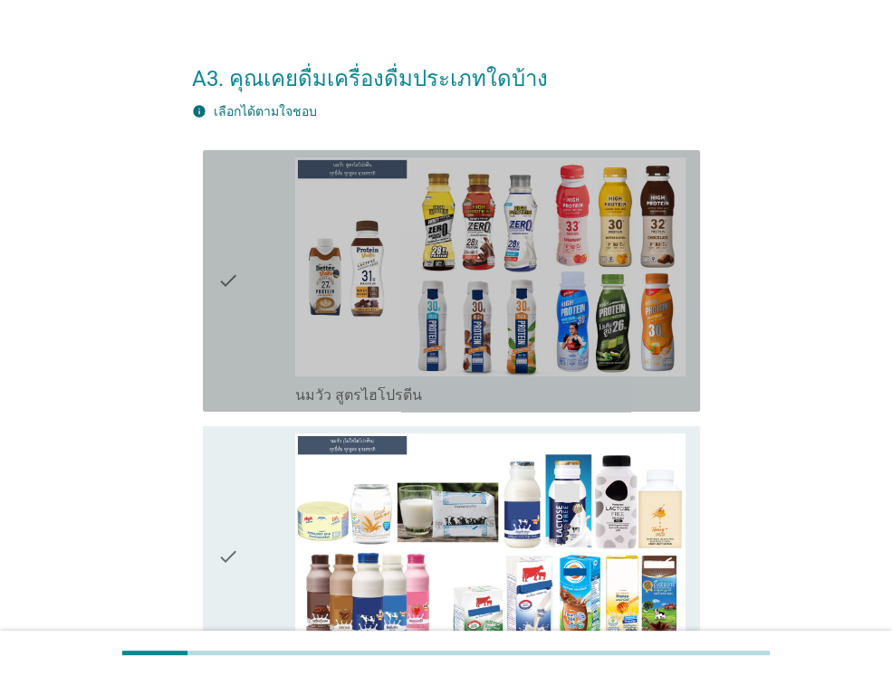
click at [276, 312] on div "check" at bounding box center [256, 280] width 78 height 247
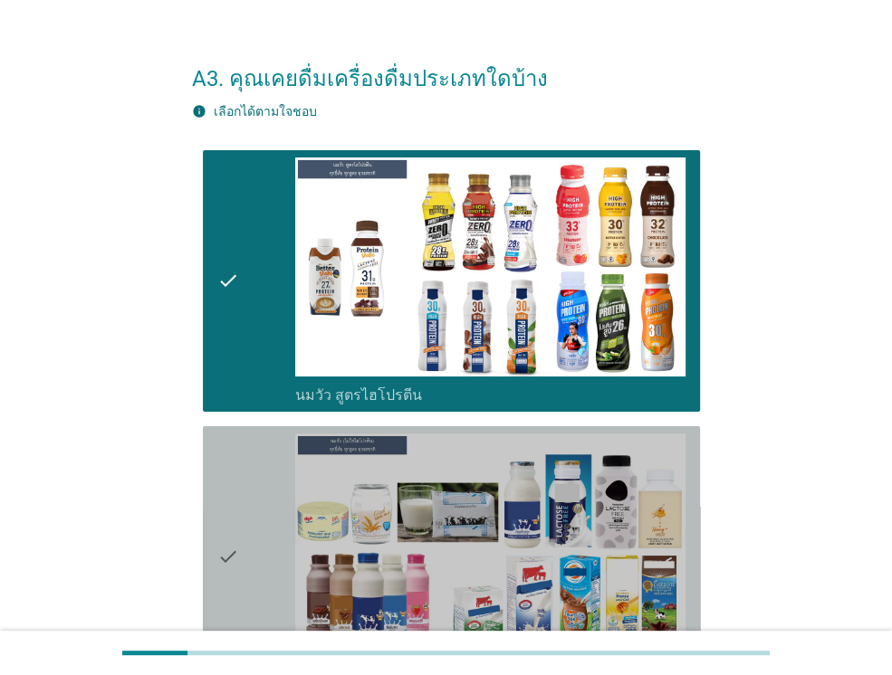
click at [250, 499] on div "check" at bounding box center [256, 557] width 78 height 247
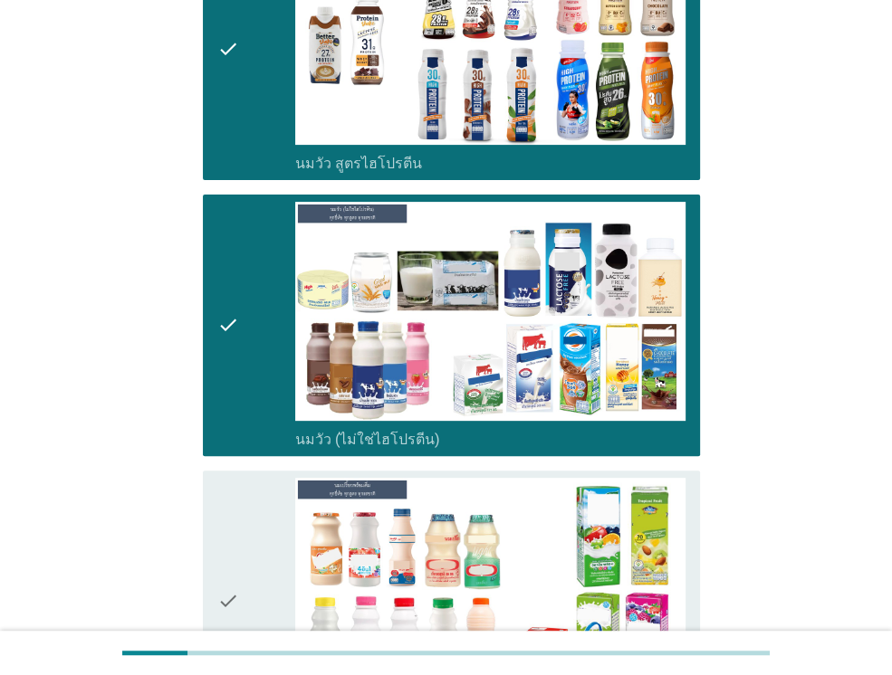
scroll to position [434, 0]
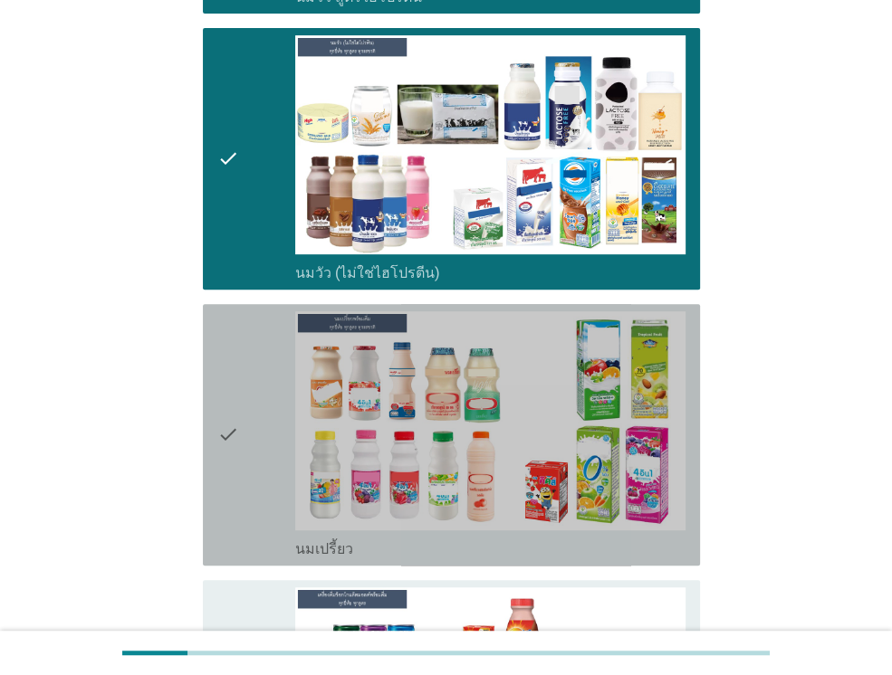
click at [234, 418] on icon "check" at bounding box center [228, 434] width 22 height 247
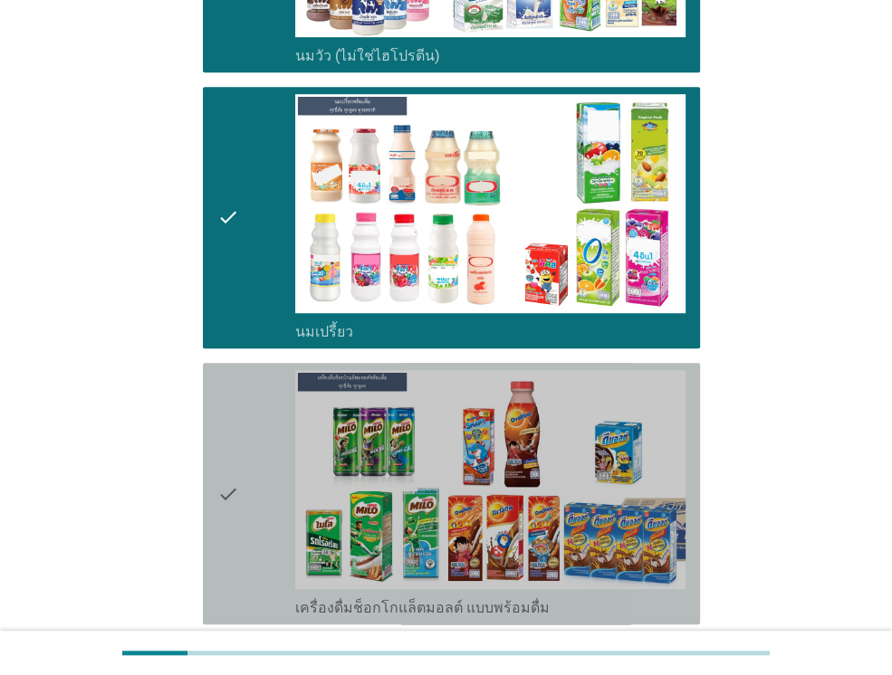
click at [234, 418] on icon "check" at bounding box center [228, 493] width 22 height 247
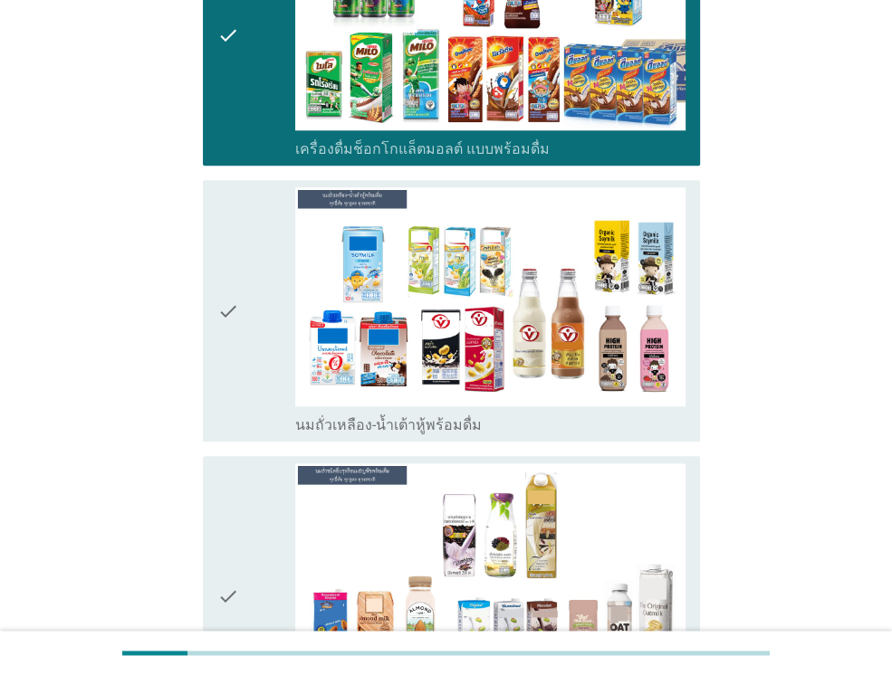
scroll to position [1159, 0]
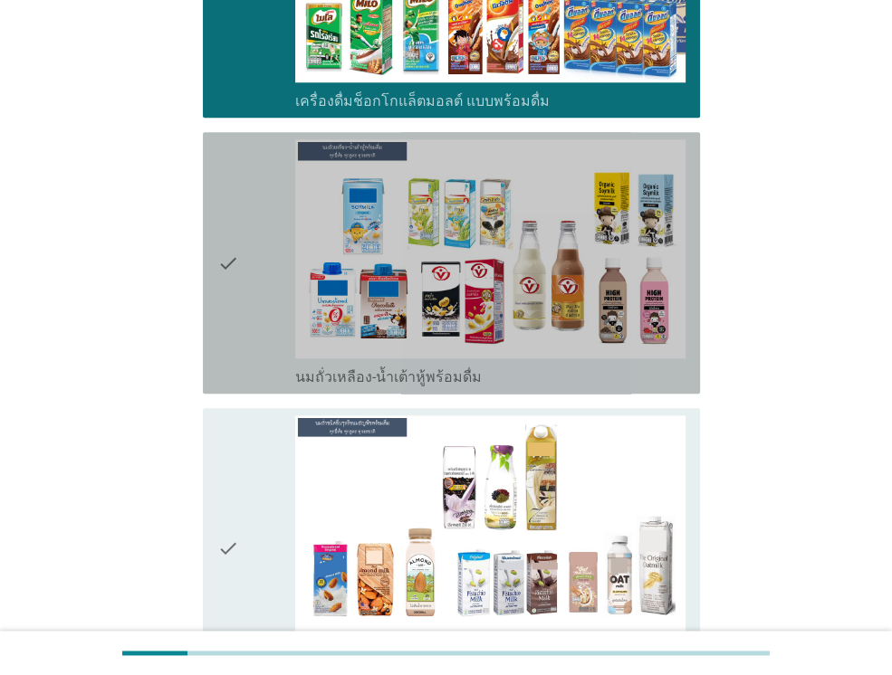
click at [238, 309] on icon "check" at bounding box center [228, 262] width 22 height 247
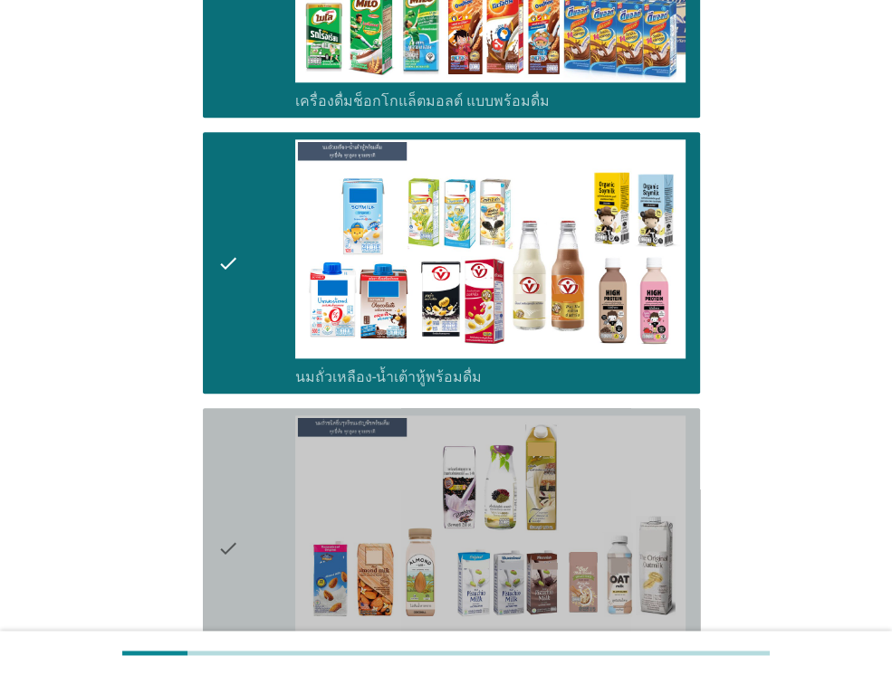
click at [240, 454] on div "check" at bounding box center [256, 547] width 78 height 265
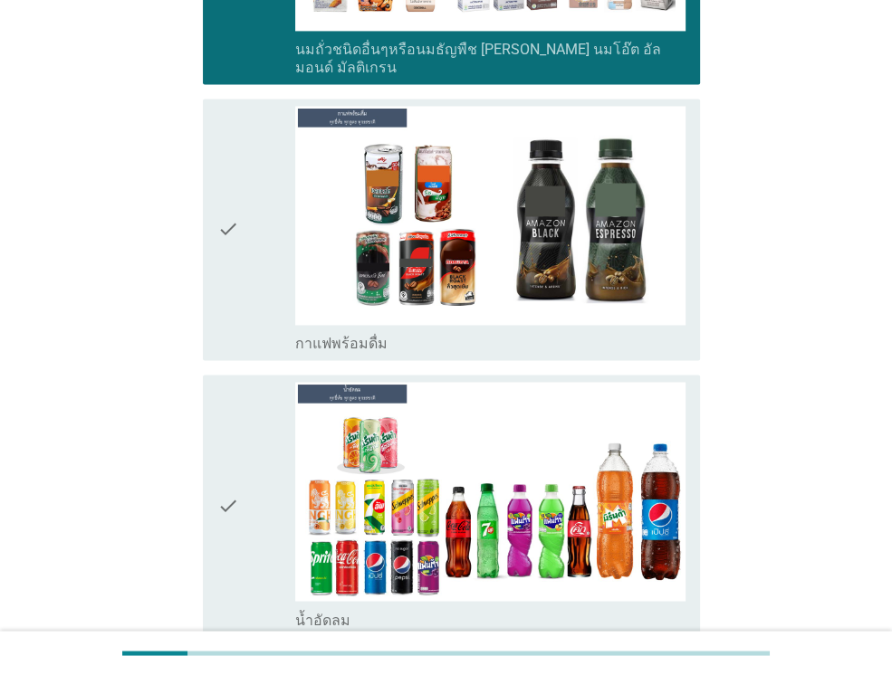
scroll to position [1774, 0]
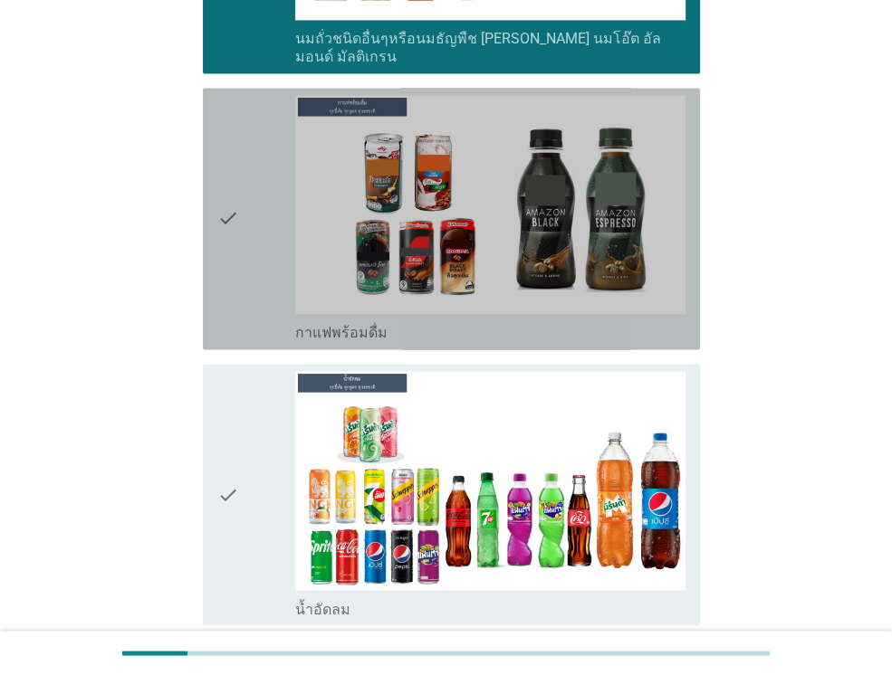
click at [239, 305] on div "check" at bounding box center [256, 218] width 78 height 247
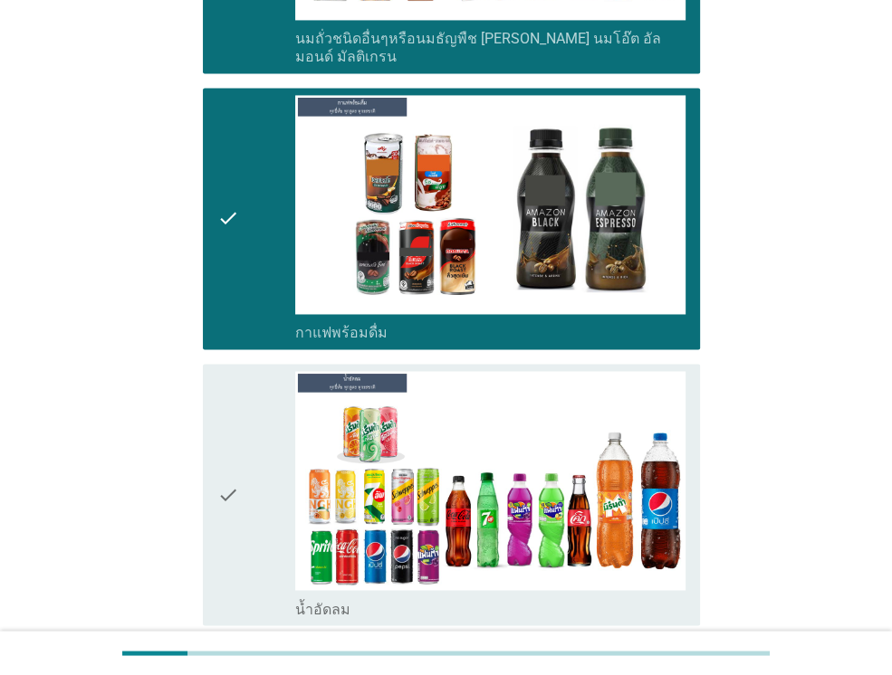
click at [251, 392] on div "check" at bounding box center [256, 494] width 78 height 247
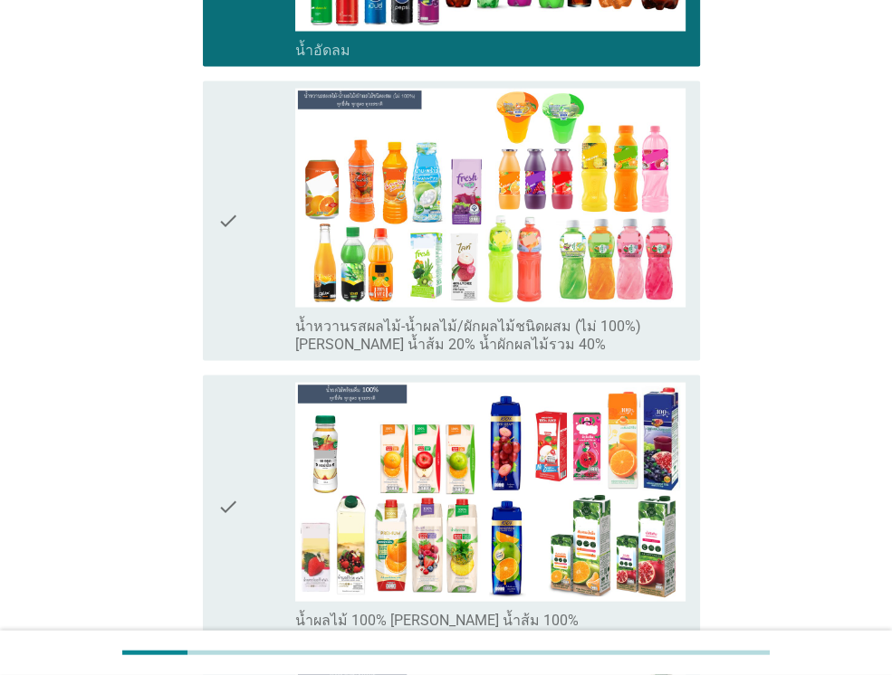
scroll to position [2353, 0]
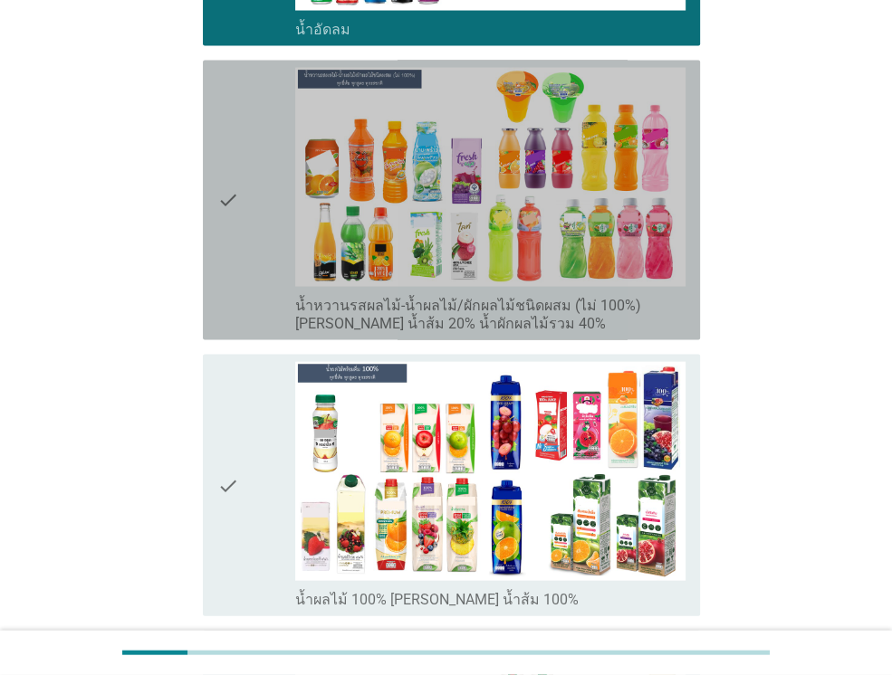
click at [238, 316] on div "check check_box_outline_blank น้ำหวานรสผลไม้-น้ำผลไม้/ผักผลไม้ชนิดผสม (ไม่ 100%…" at bounding box center [451, 201] width 497 height 280
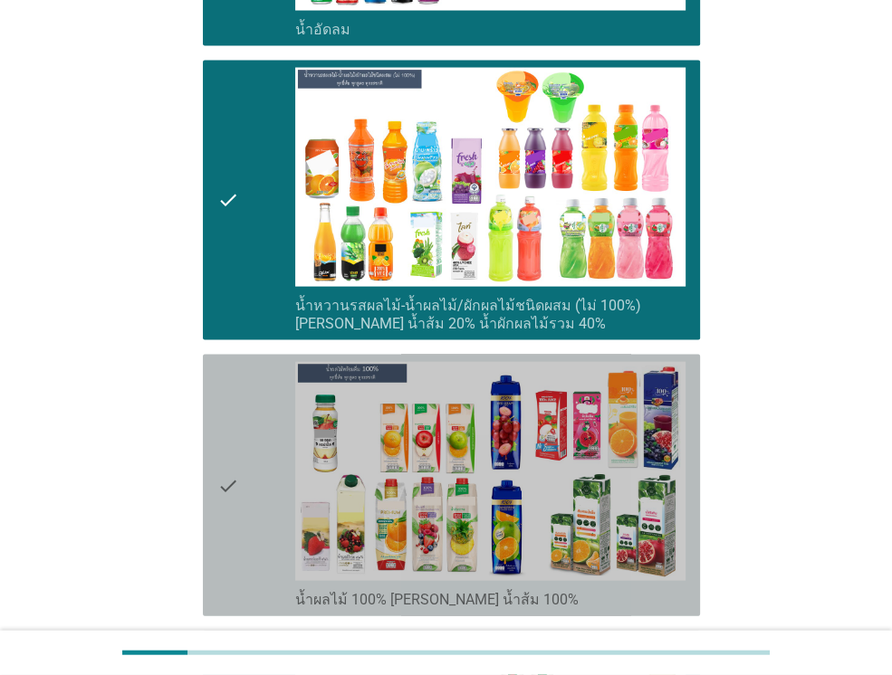
click at [237, 379] on icon "check" at bounding box center [228, 485] width 22 height 247
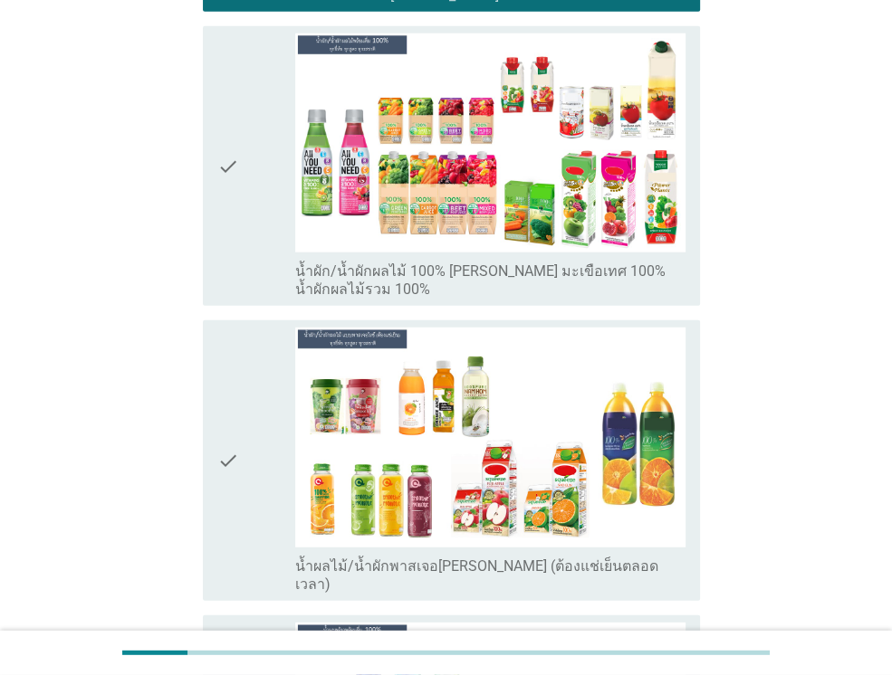
scroll to position [2969, 0]
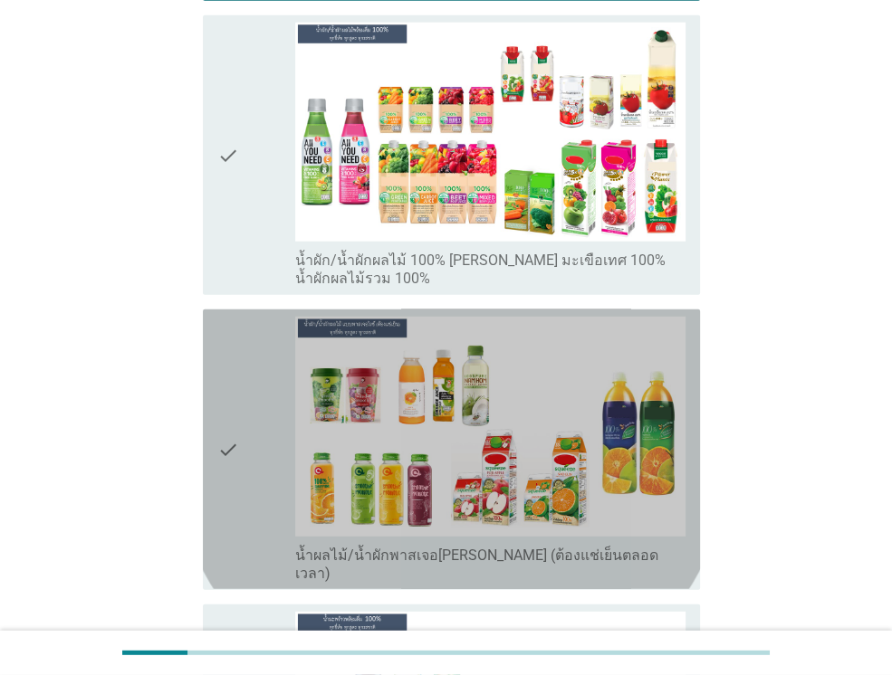
click at [237, 379] on icon "check" at bounding box center [228, 449] width 22 height 265
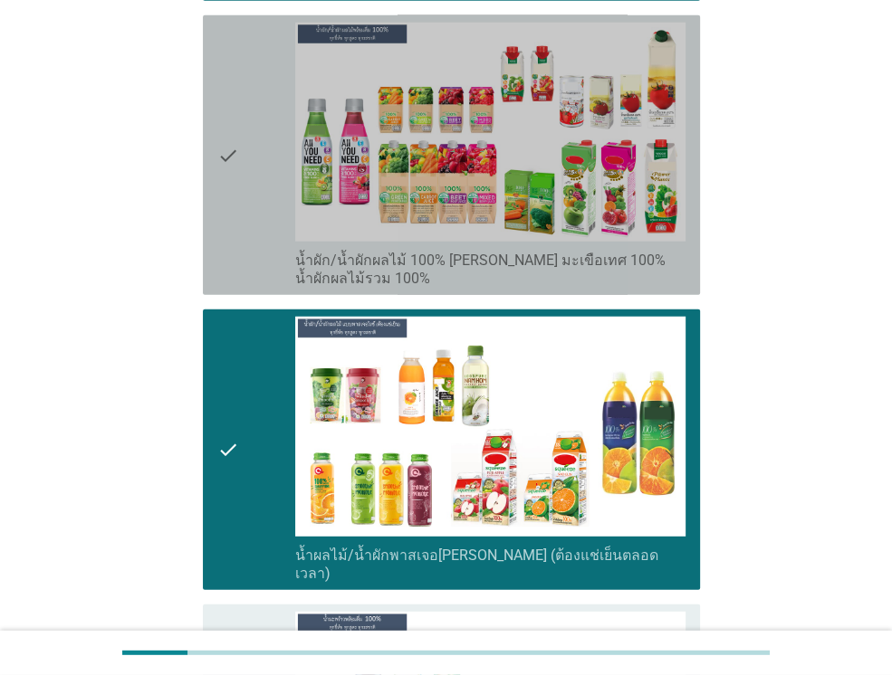
click at [235, 227] on icon "check" at bounding box center [228, 155] width 22 height 265
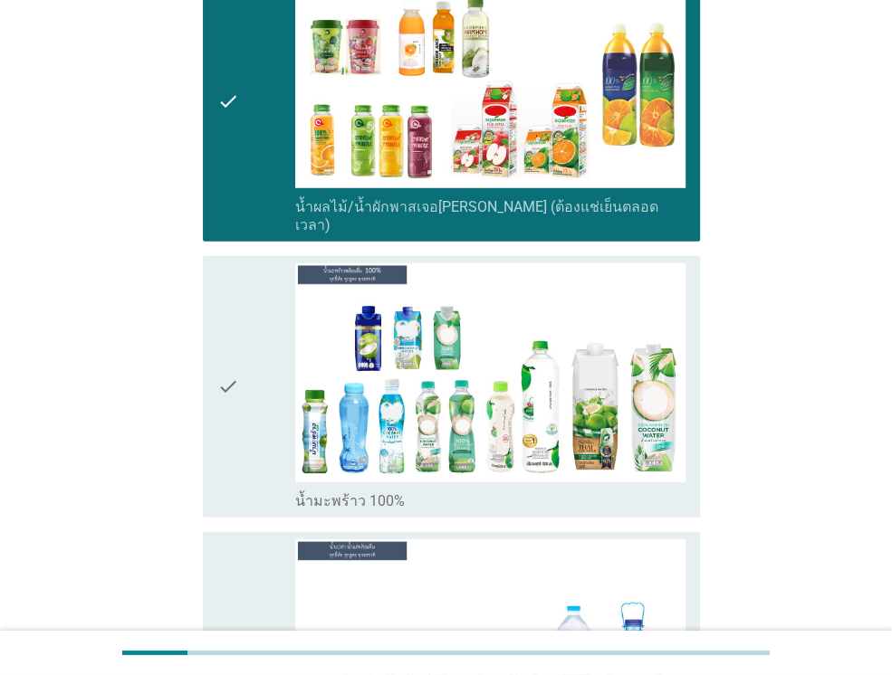
scroll to position [3367, 0]
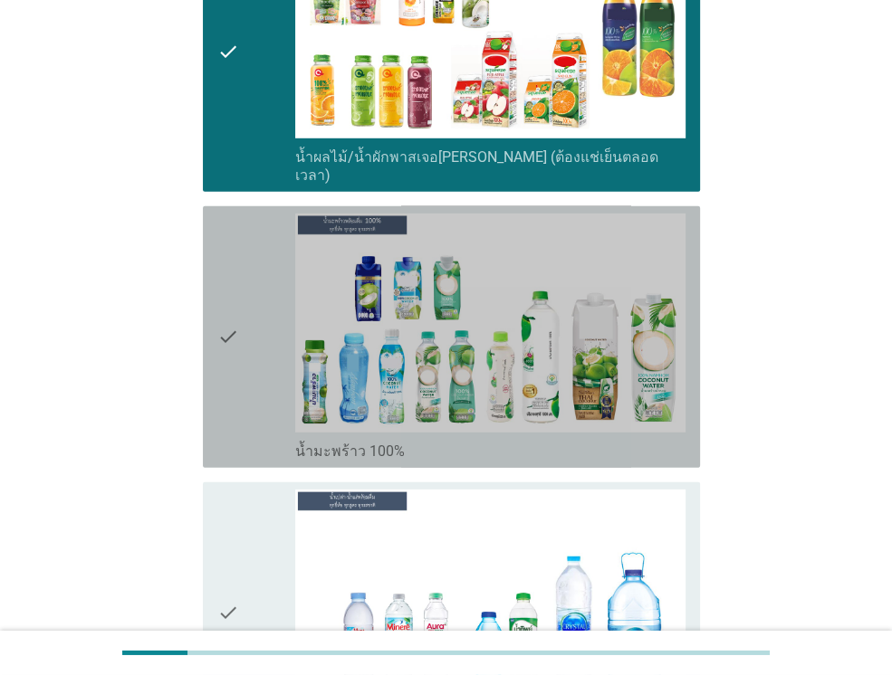
click at [237, 225] on icon "check" at bounding box center [228, 337] width 22 height 247
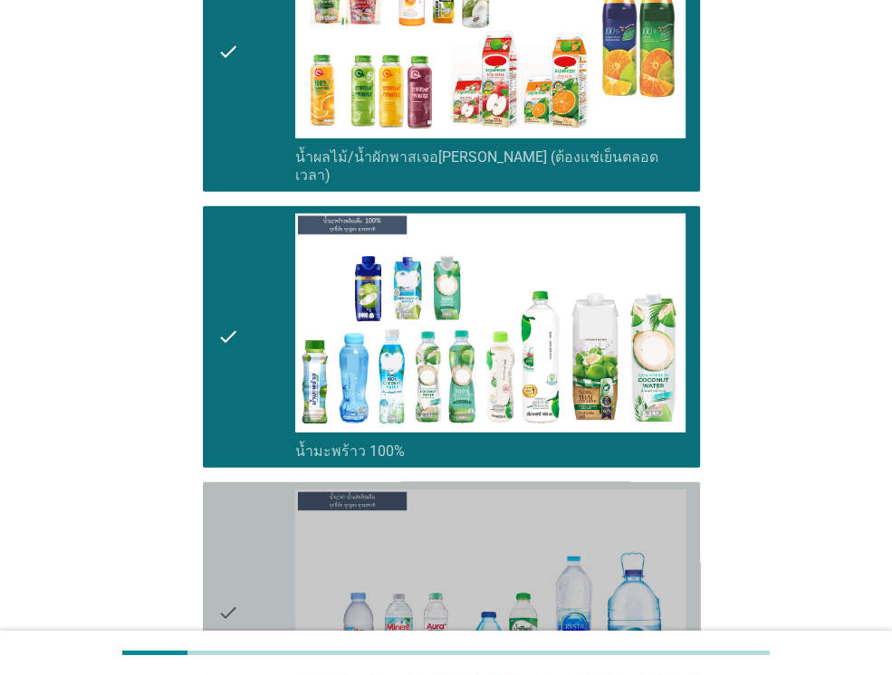
click at [262, 490] on div "check" at bounding box center [256, 613] width 78 height 247
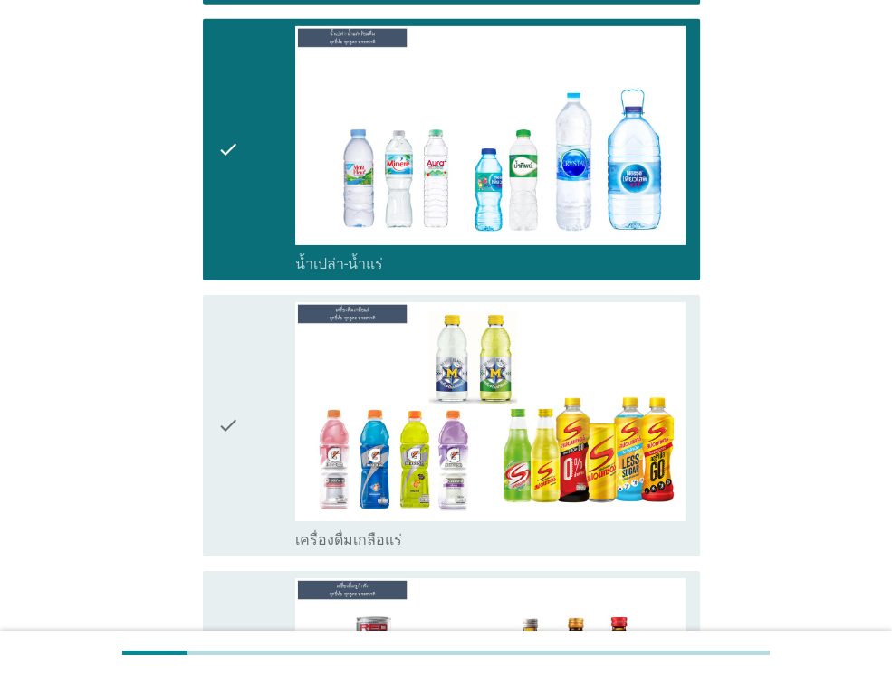
scroll to position [4019, 0]
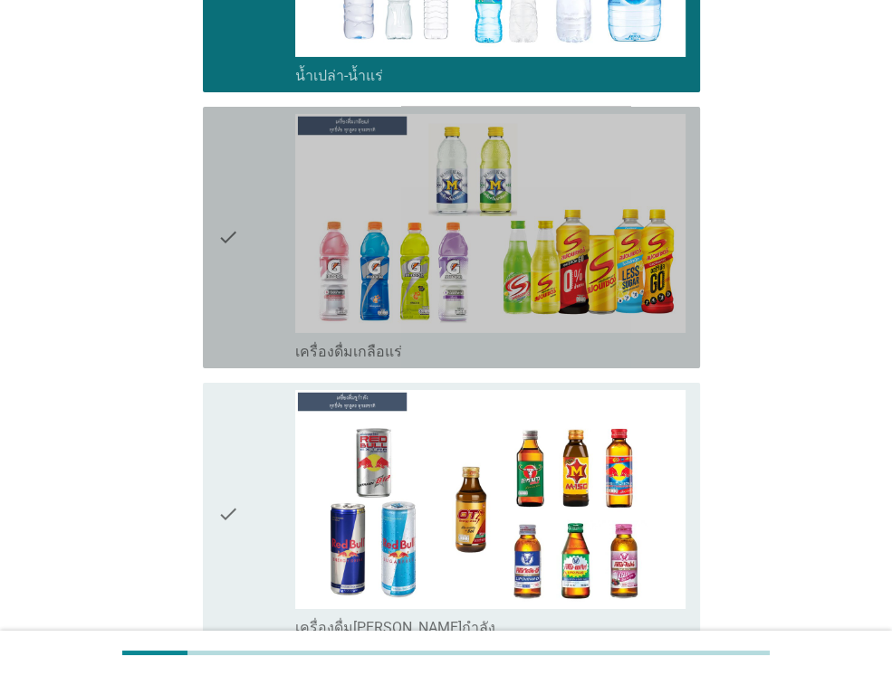
click at [270, 230] on div "check" at bounding box center [256, 237] width 78 height 247
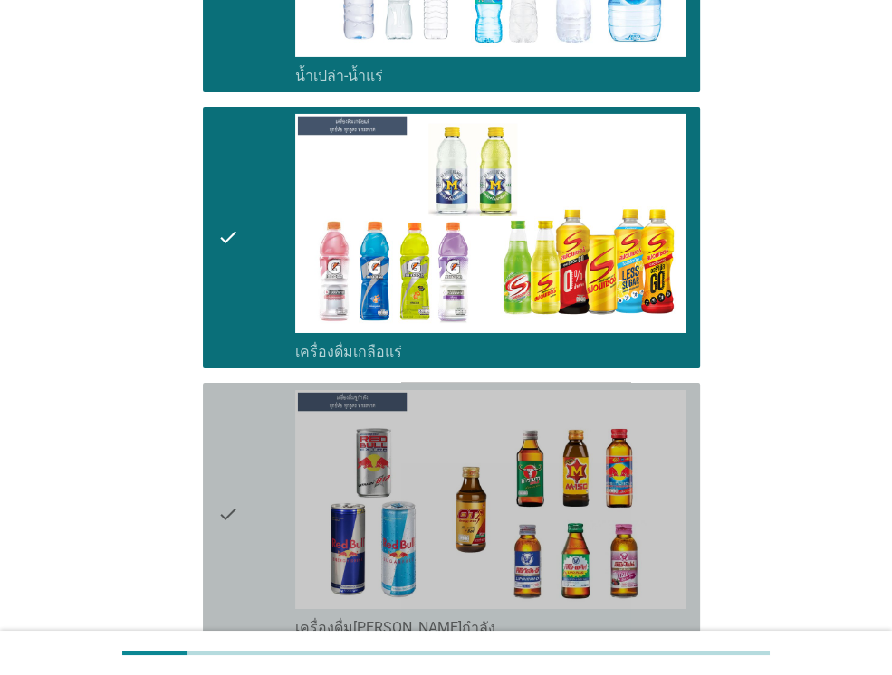
click at [245, 403] on div "check" at bounding box center [256, 513] width 78 height 247
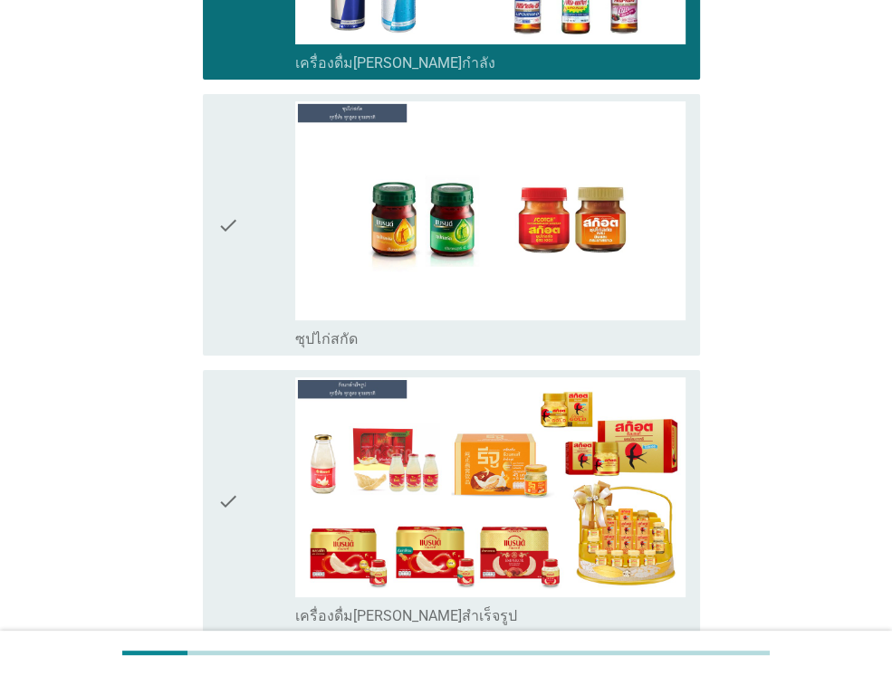
scroll to position [4634, 0]
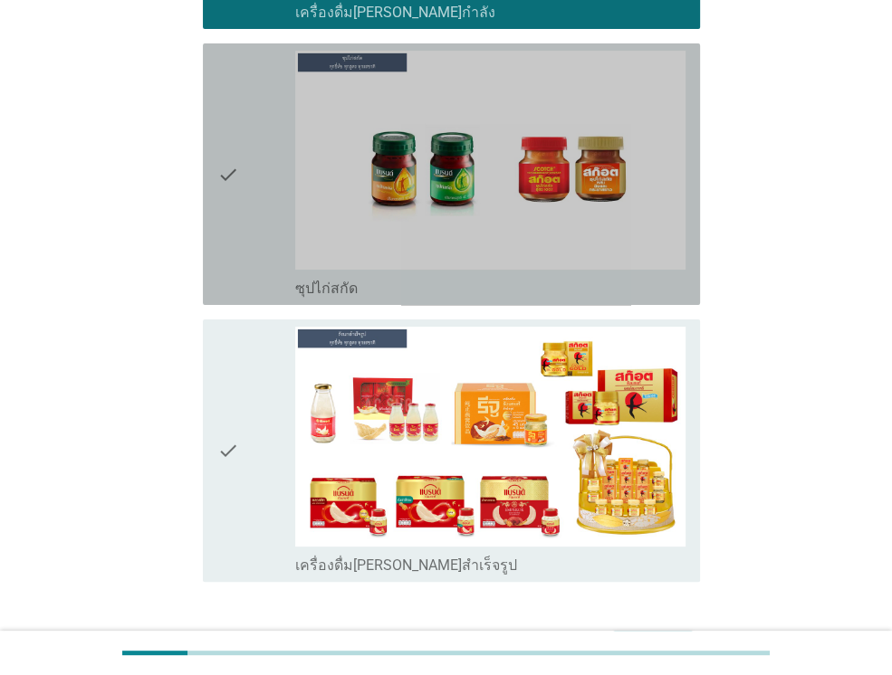
click at [246, 179] on div "check" at bounding box center [256, 174] width 78 height 247
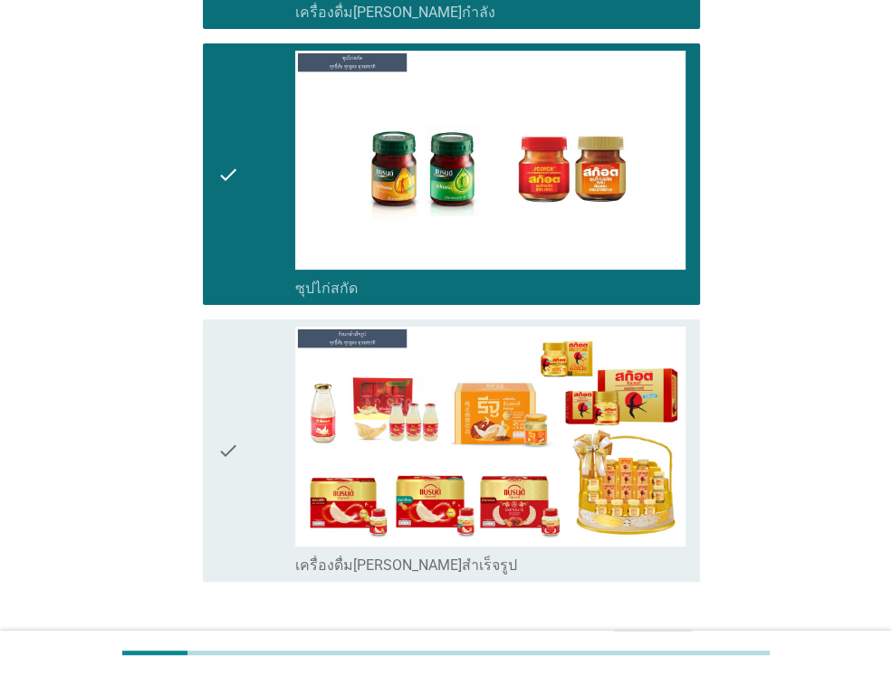
click at [258, 358] on div "check" at bounding box center [256, 450] width 78 height 247
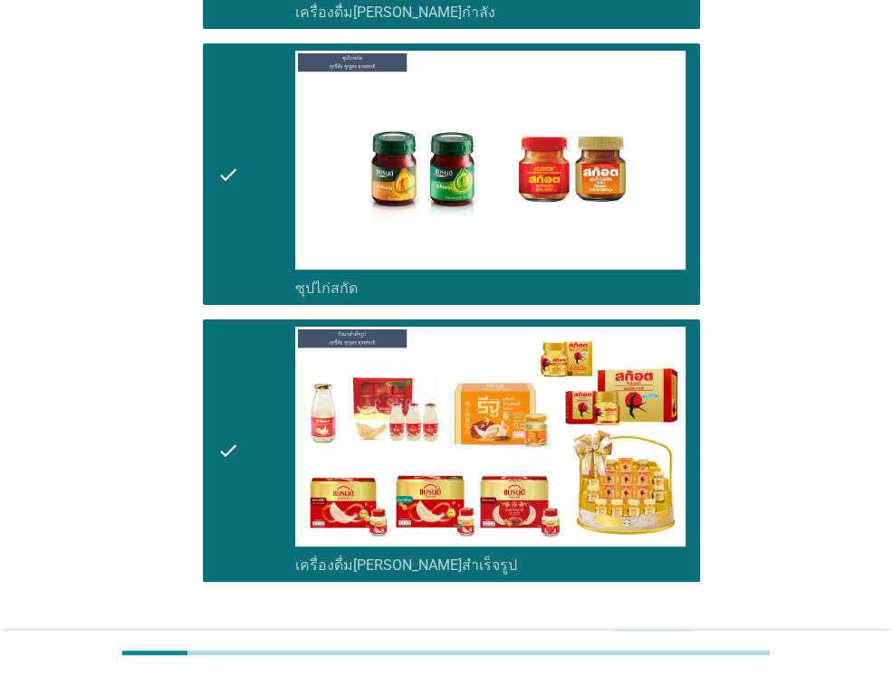
click at [644, 636] on div "ต่อไป" at bounding box center [652, 647] width 51 height 22
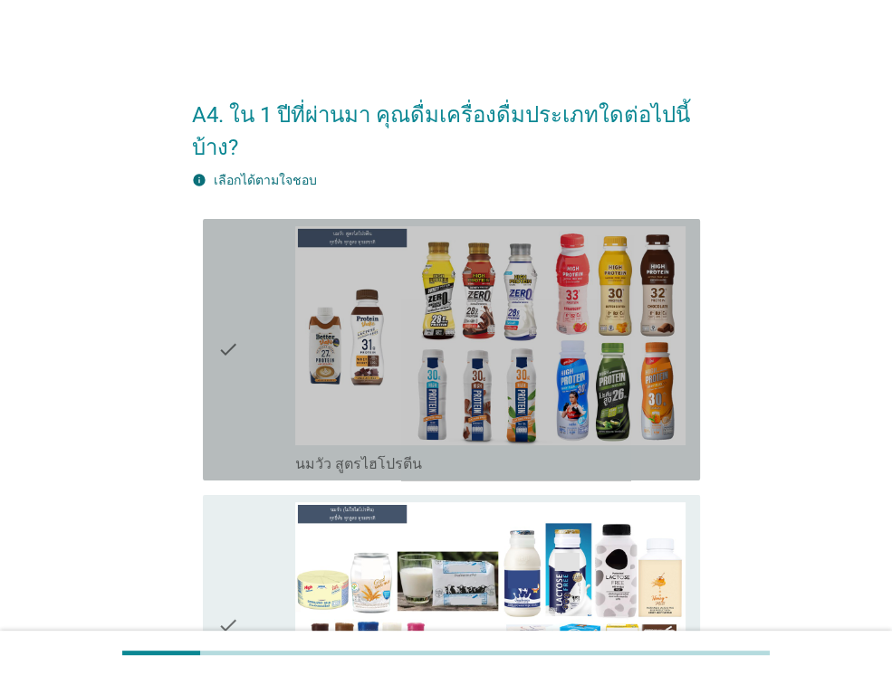
click at [253, 353] on div "check" at bounding box center [256, 349] width 78 height 247
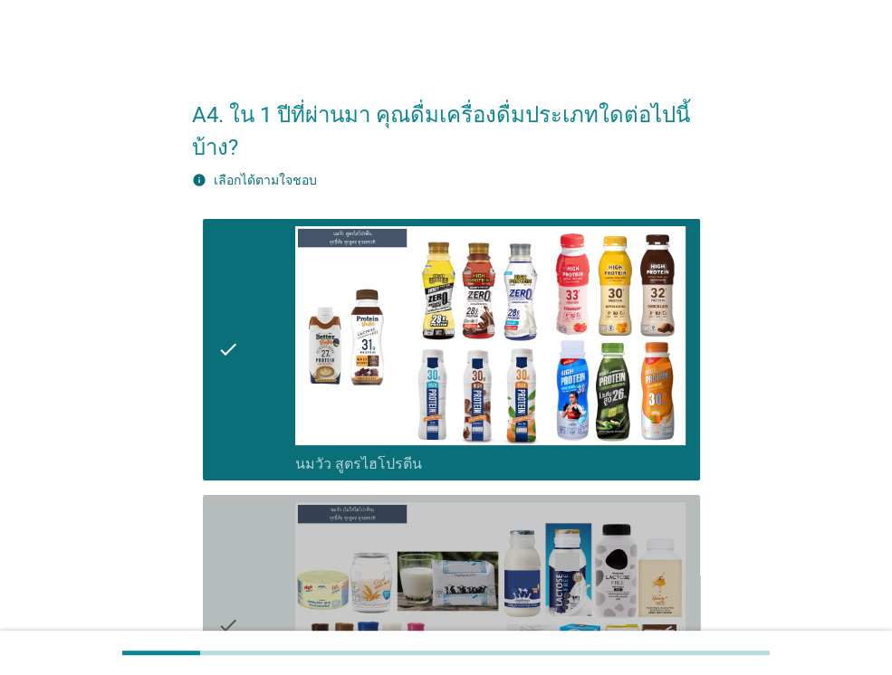
click at [250, 551] on div "check" at bounding box center [256, 625] width 78 height 247
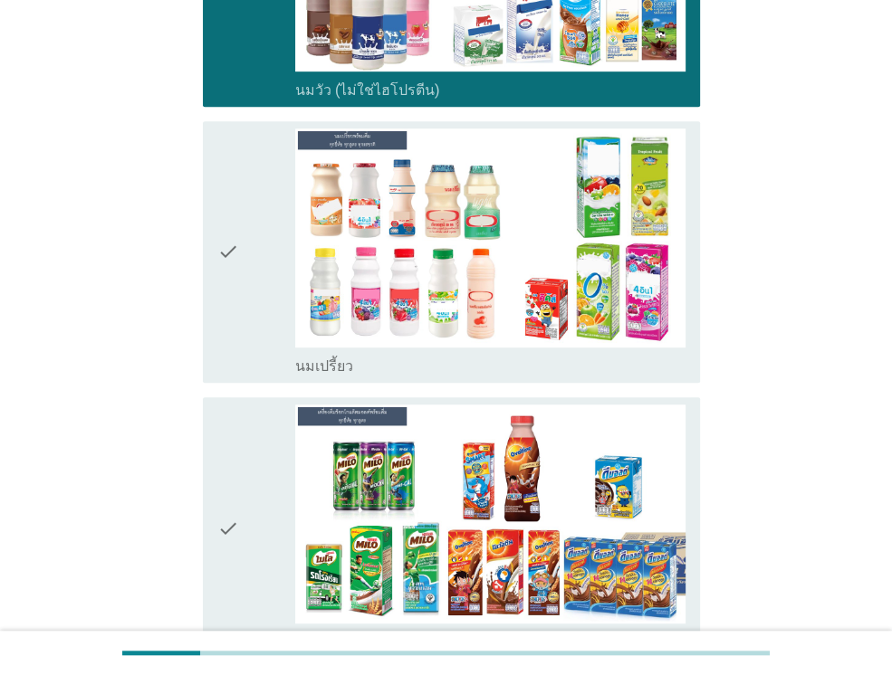
scroll to position [688, 0]
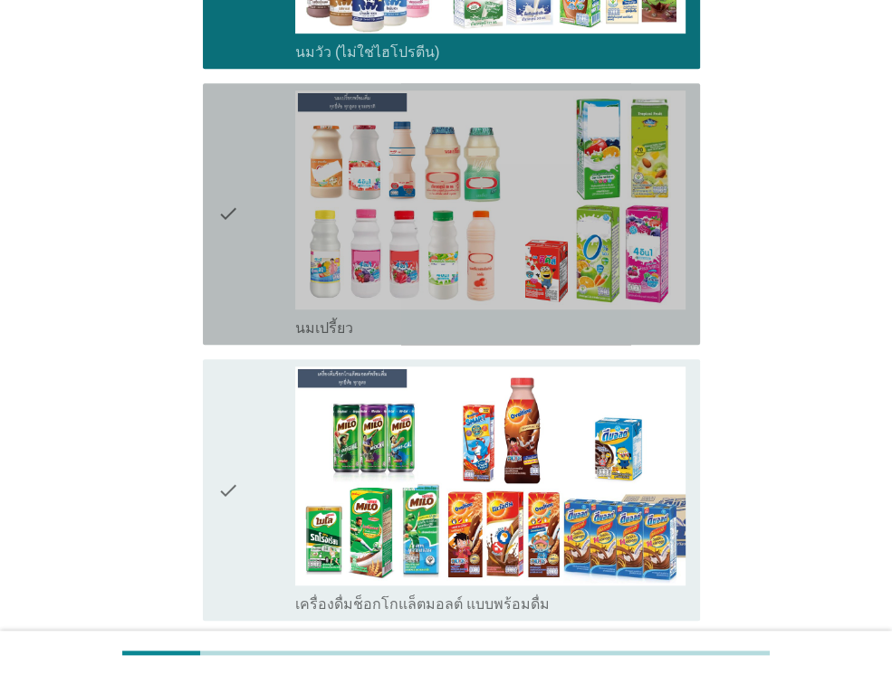
click at [250, 301] on div "check" at bounding box center [256, 214] width 78 height 247
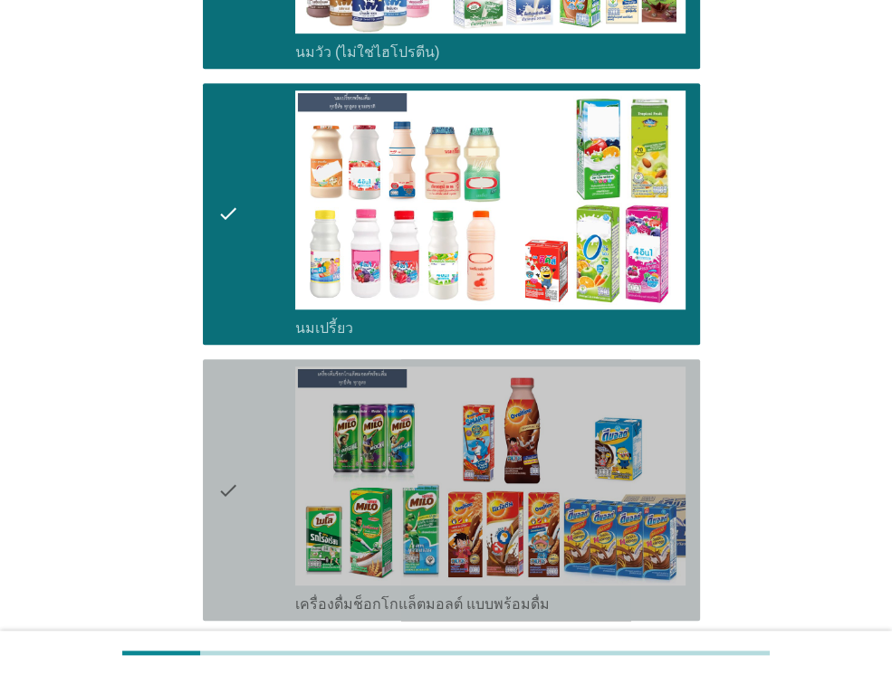
click at [261, 432] on div "check" at bounding box center [256, 490] width 78 height 247
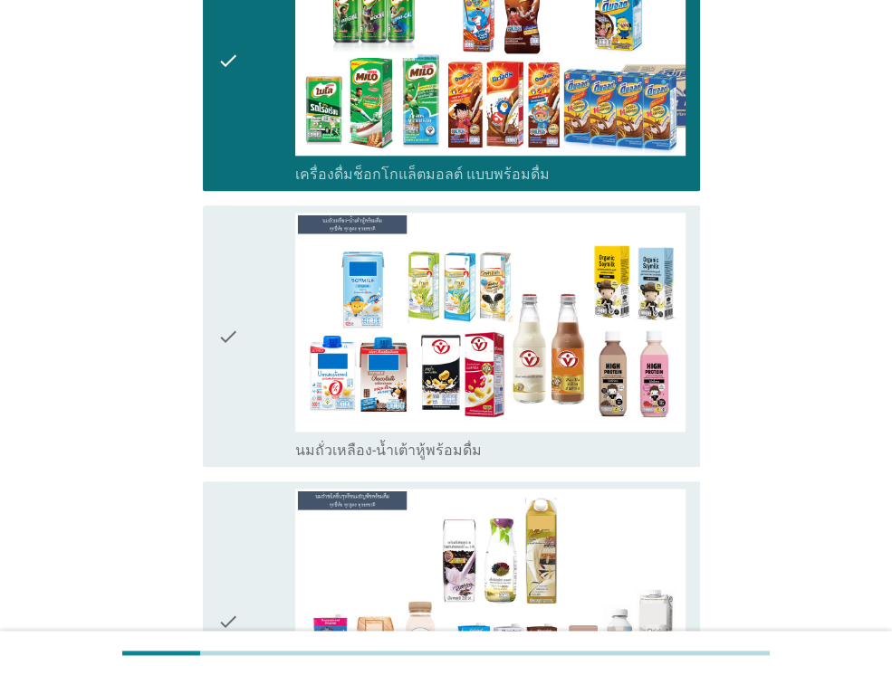
scroll to position [1122, 0]
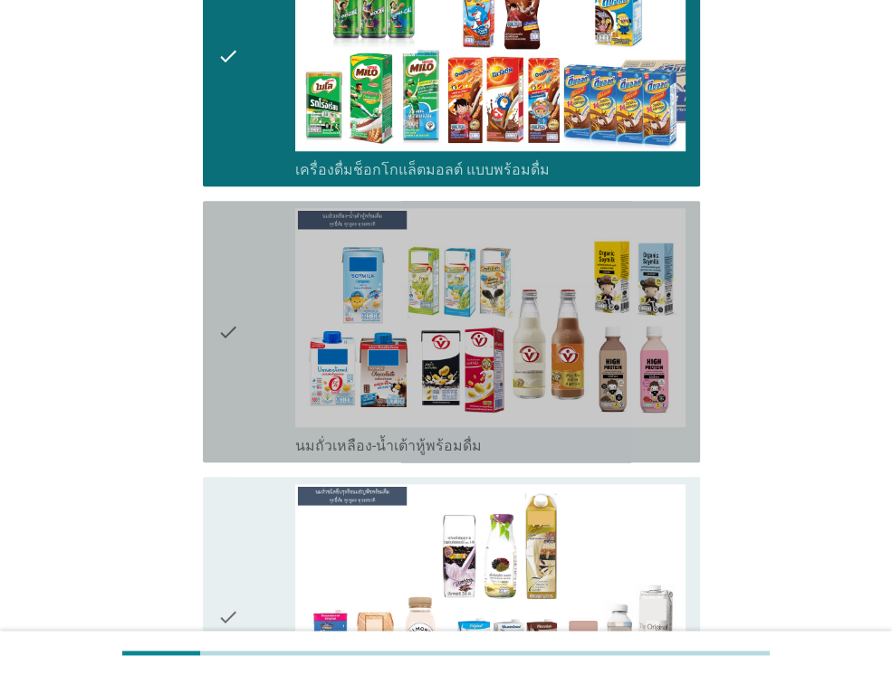
click at [239, 335] on icon "check" at bounding box center [228, 331] width 22 height 247
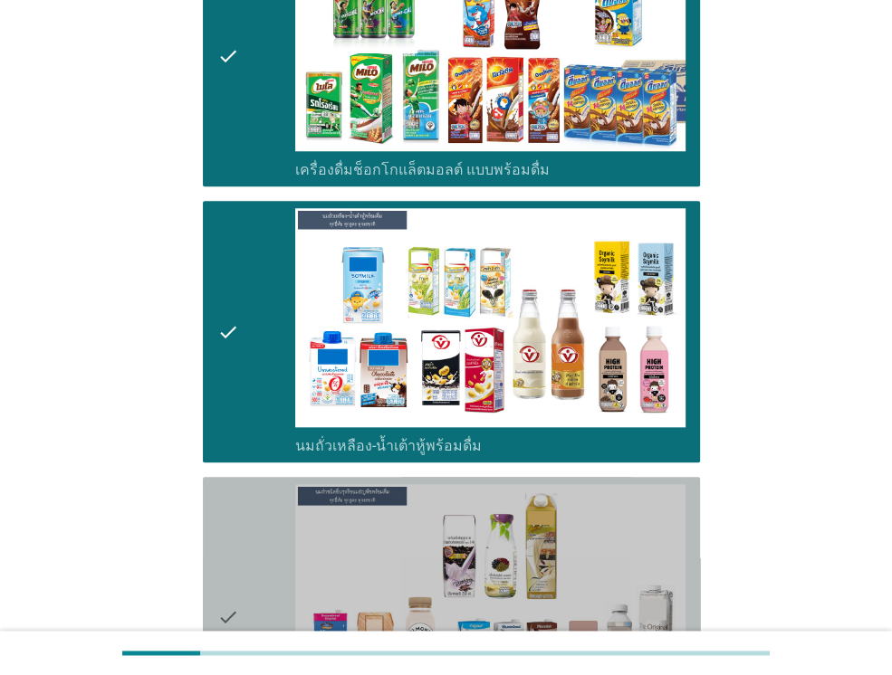
click at [247, 508] on div "check" at bounding box center [256, 616] width 78 height 265
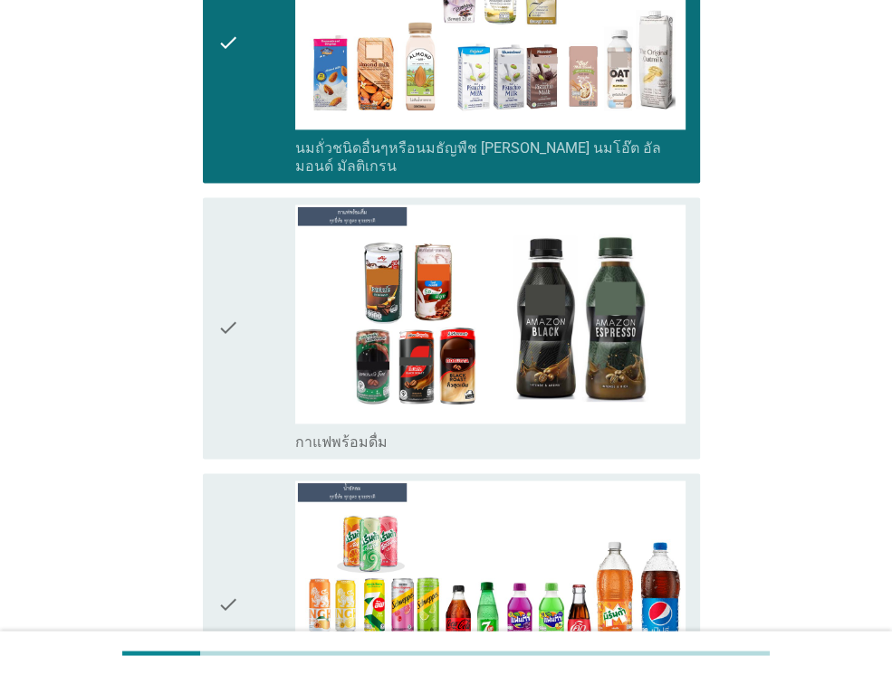
scroll to position [1702, 0]
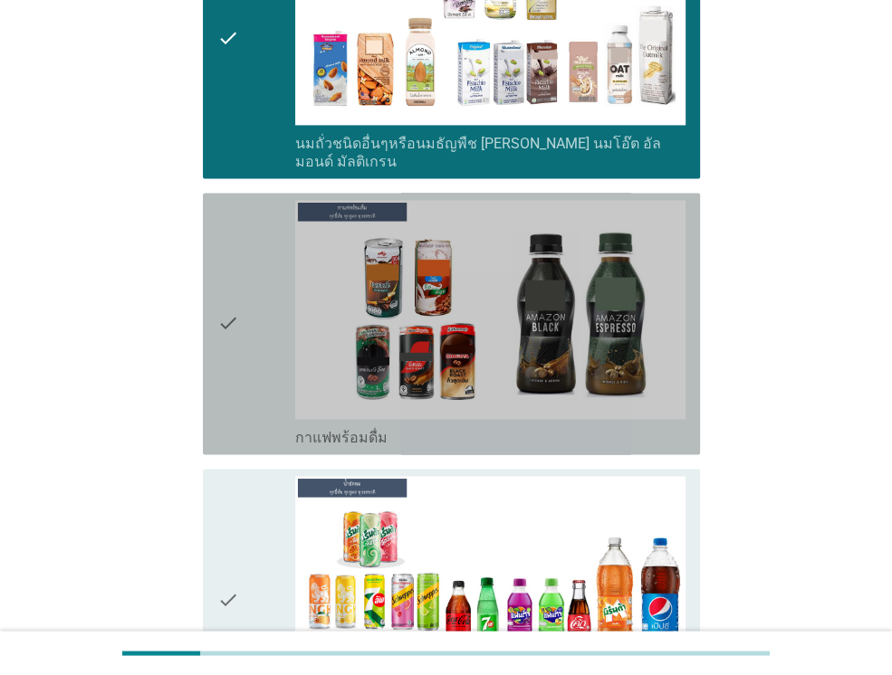
click at [239, 375] on div "check" at bounding box center [256, 323] width 78 height 247
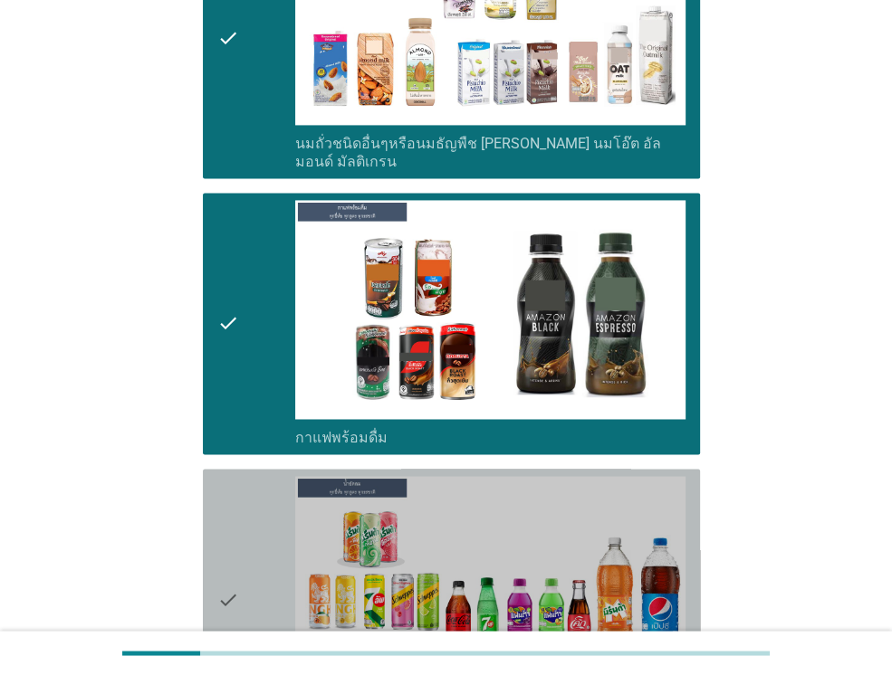
click at [223, 478] on icon "check" at bounding box center [228, 599] width 22 height 247
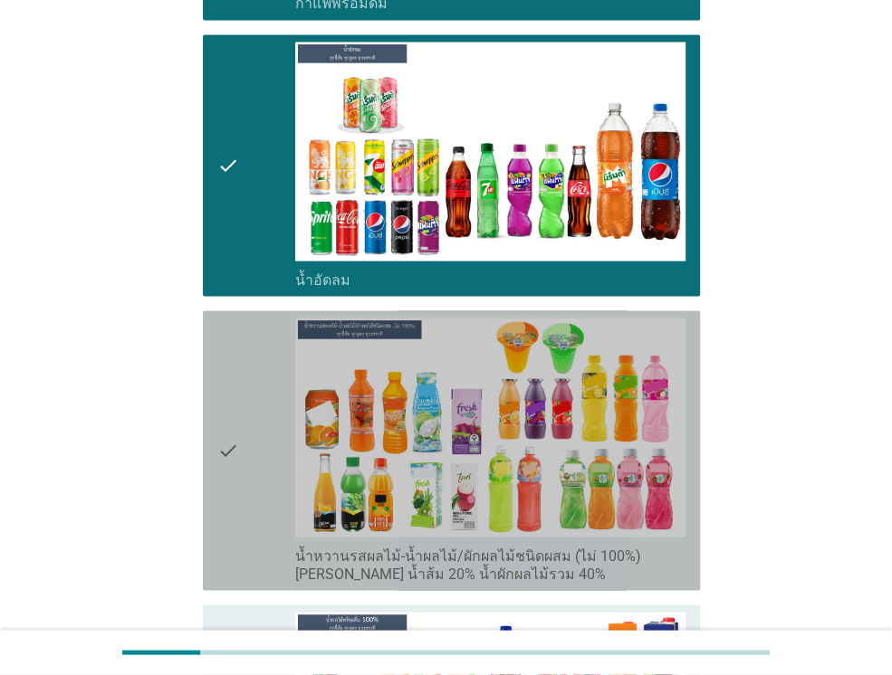
click at [243, 410] on div "check" at bounding box center [256, 450] width 78 height 265
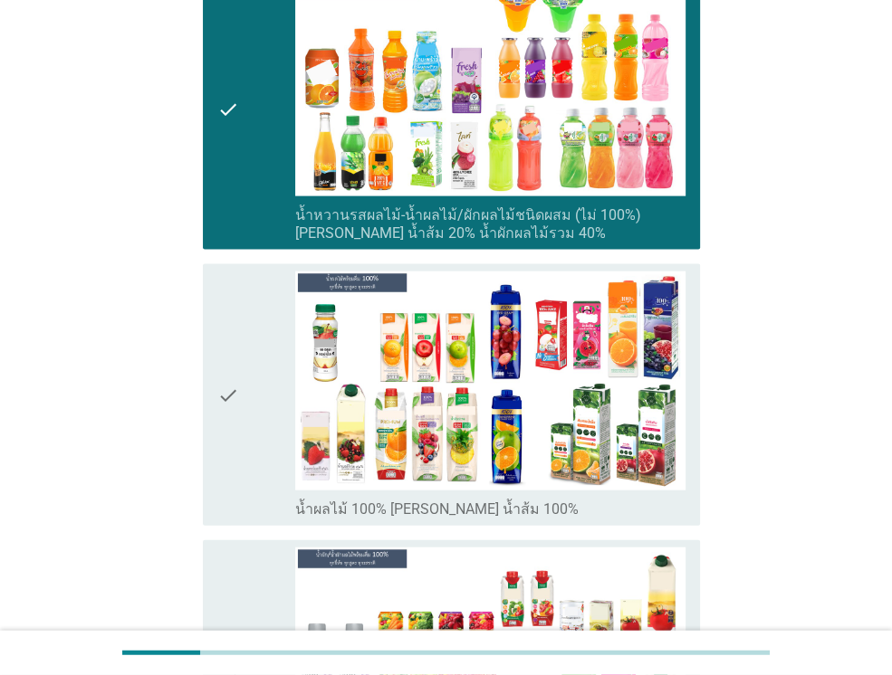
scroll to position [2498, 0]
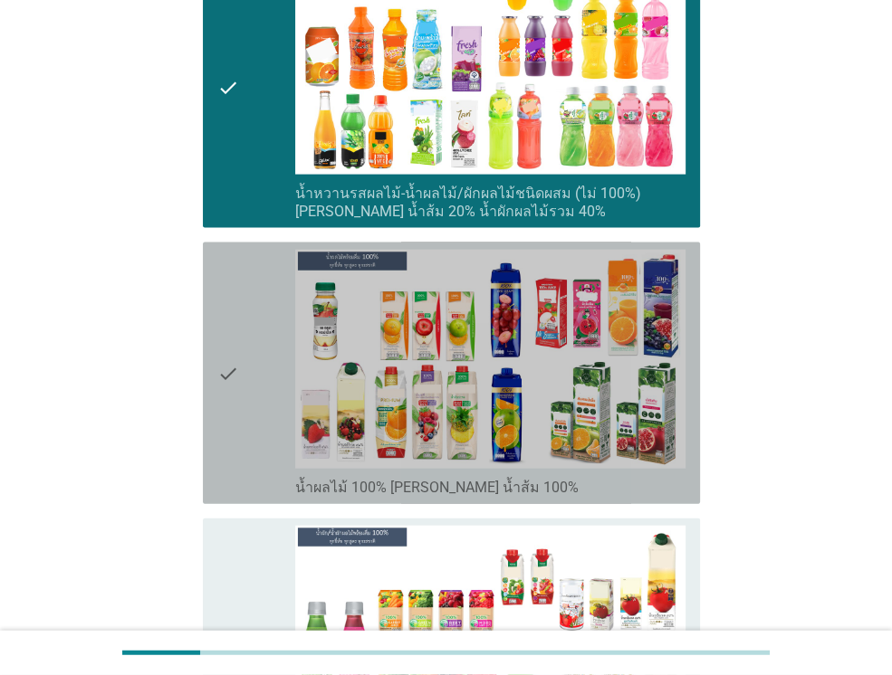
click at [257, 303] on div "check" at bounding box center [256, 373] width 78 height 247
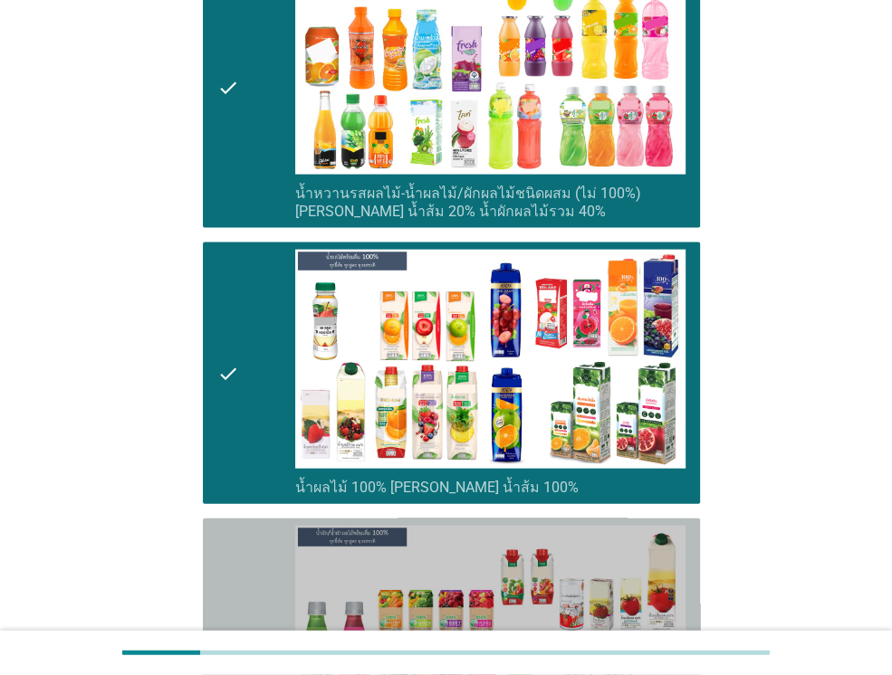
click at [233, 543] on icon "check" at bounding box center [228, 658] width 22 height 265
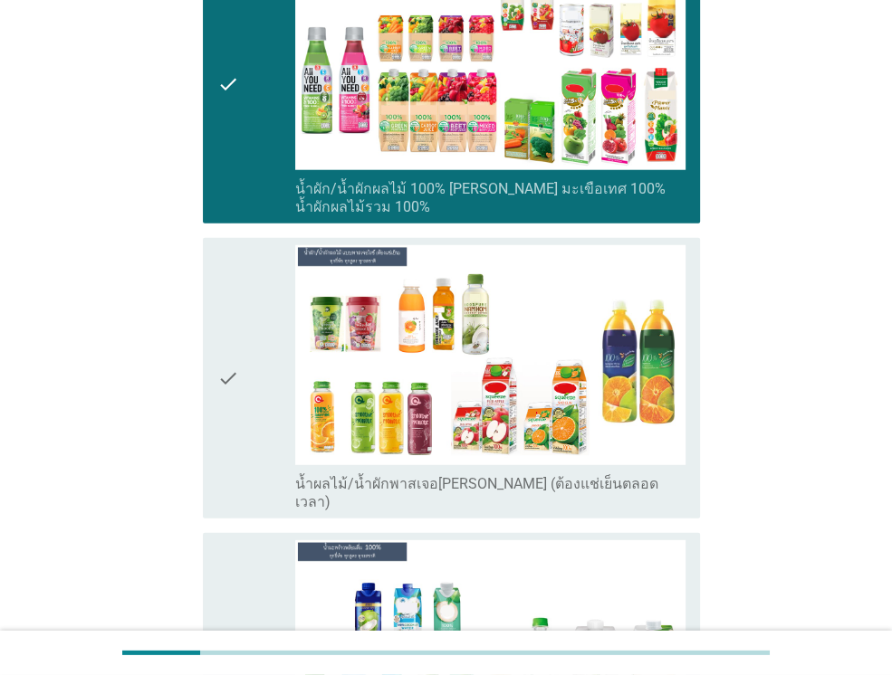
scroll to position [3077, 0]
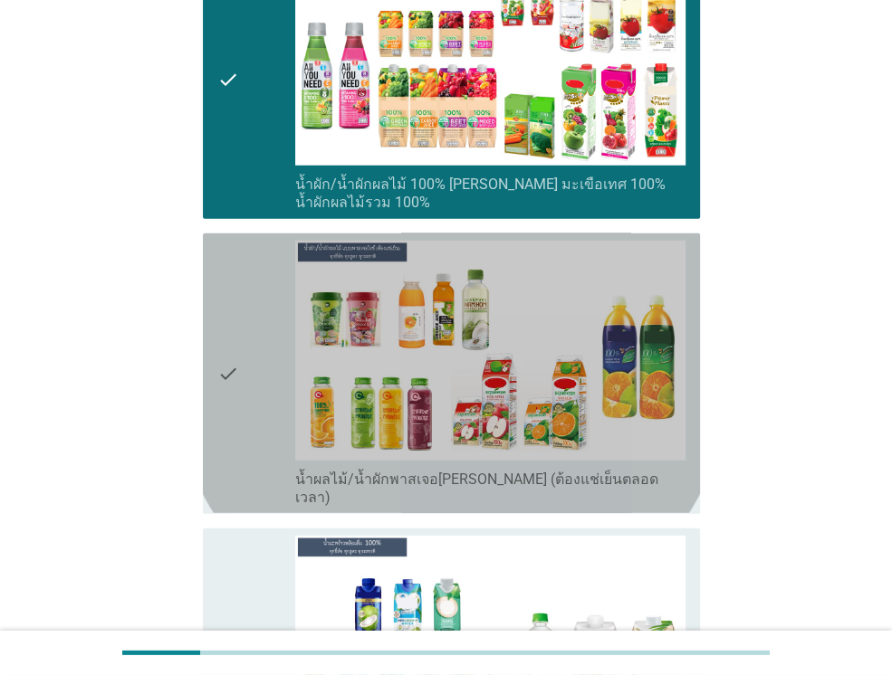
click at [261, 401] on div "check" at bounding box center [256, 373] width 78 height 265
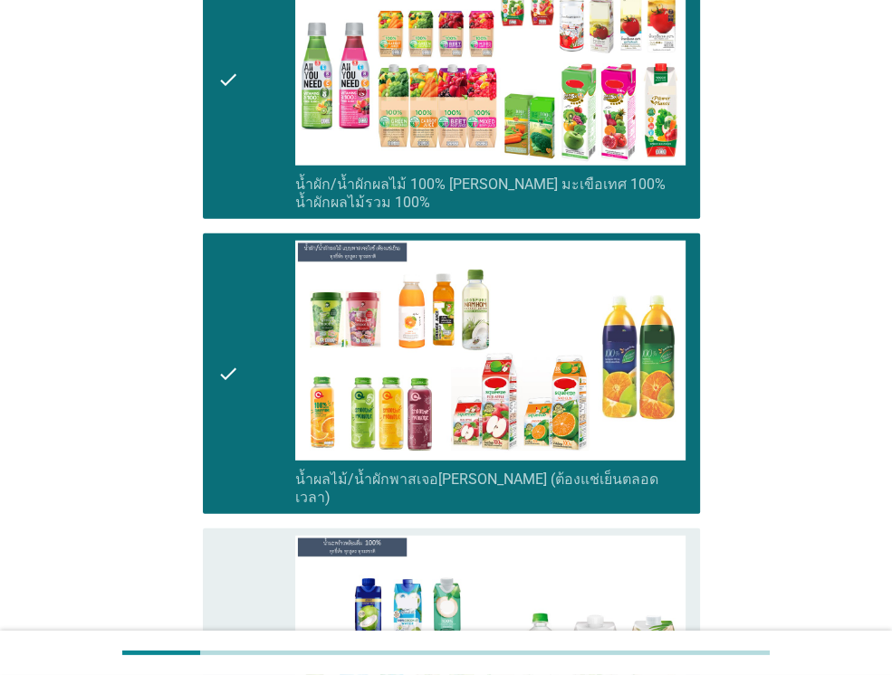
click at [241, 536] on div "check" at bounding box center [256, 659] width 78 height 247
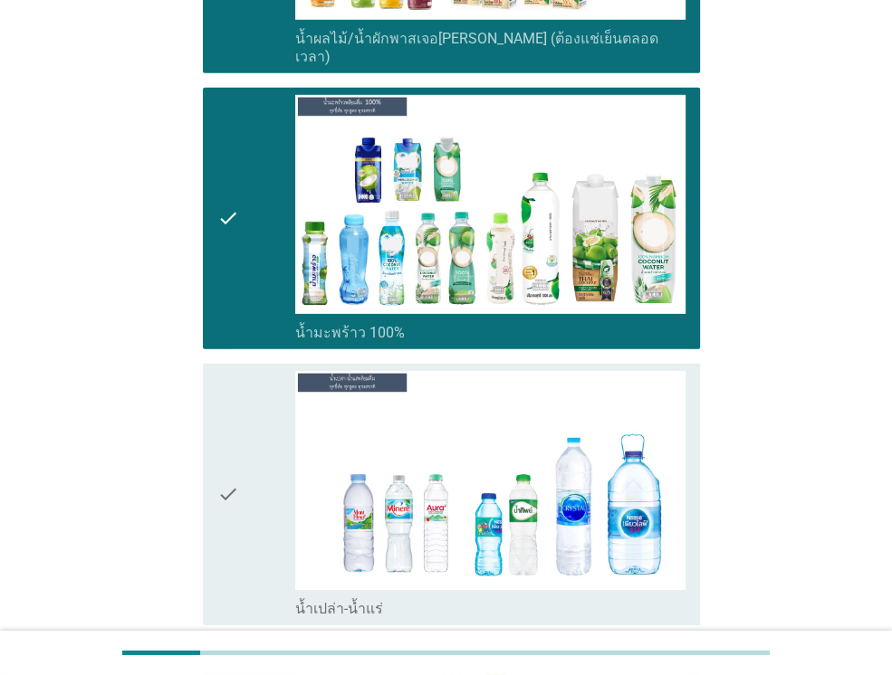
scroll to position [3584, 0]
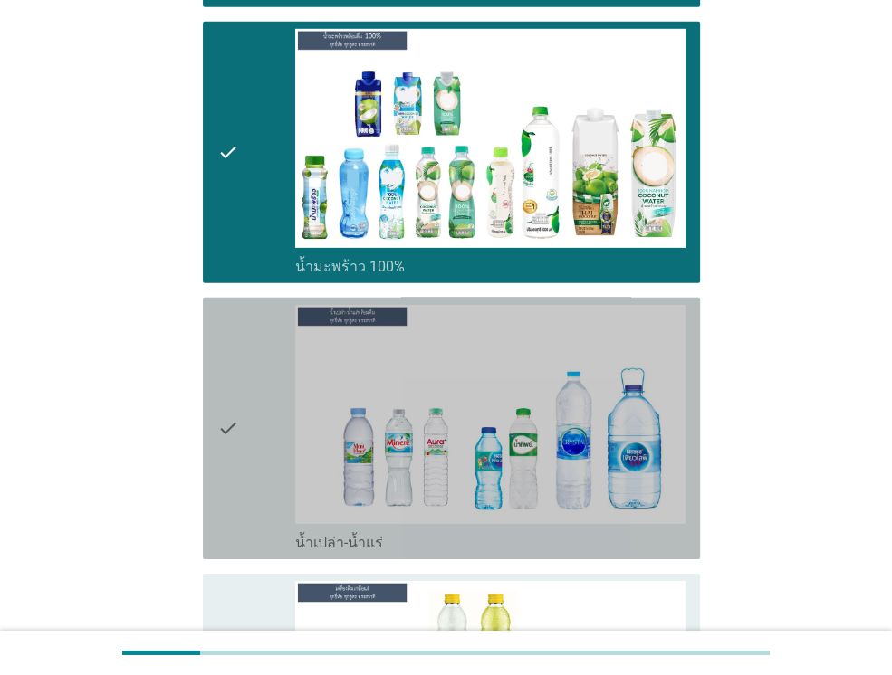
click at [272, 417] on div "check" at bounding box center [256, 428] width 78 height 247
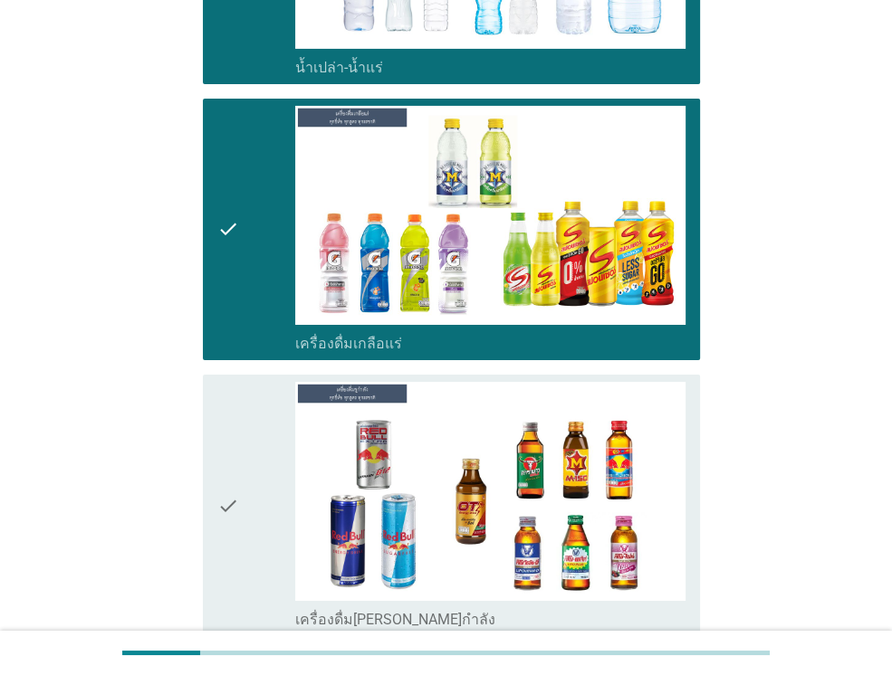
scroll to position [4127, 0]
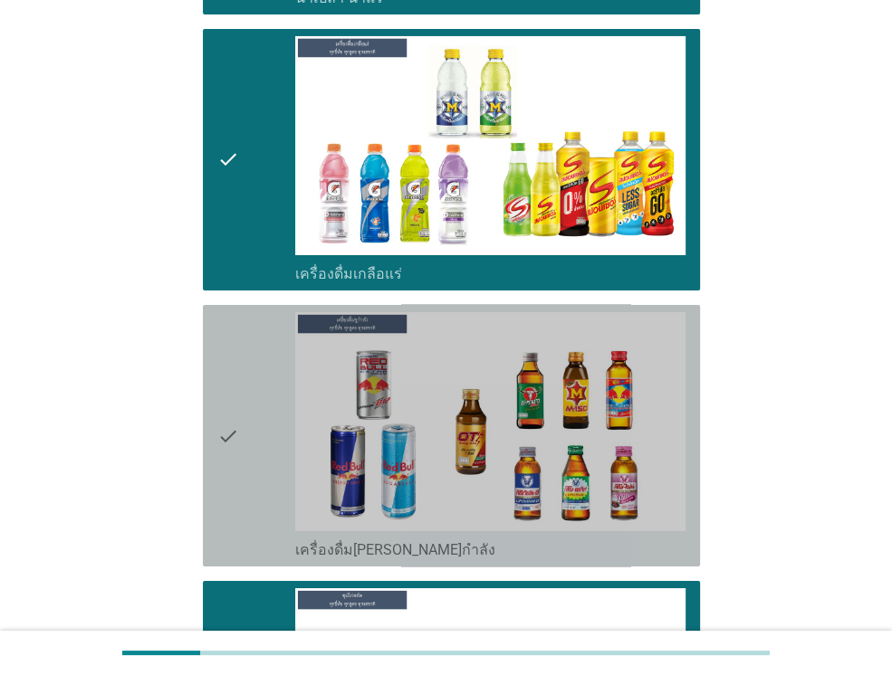
click at [257, 439] on div "check" at bounding box center [256, 435] width 78 height 247
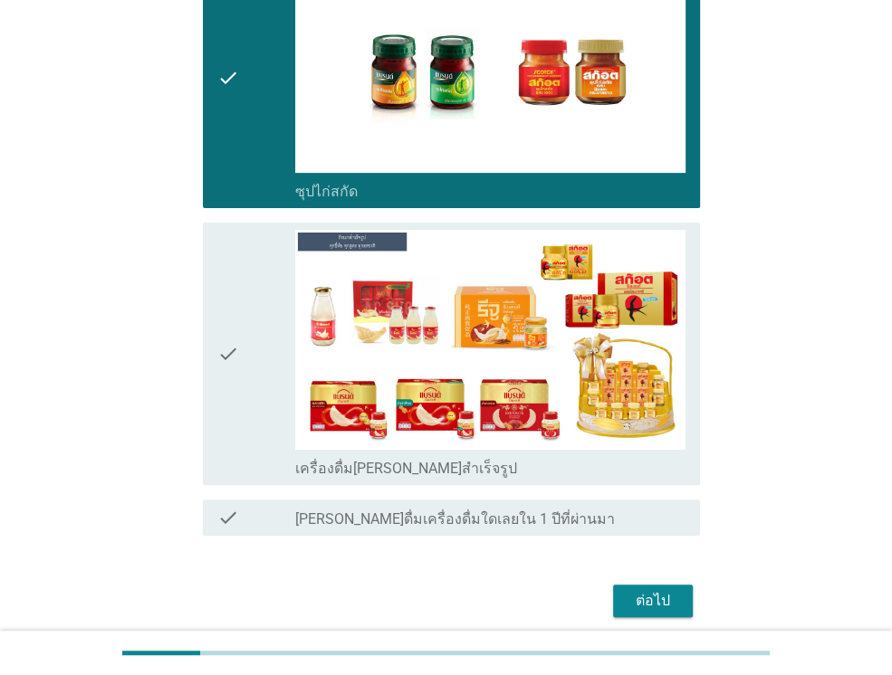
scroll to position [4779, 0]
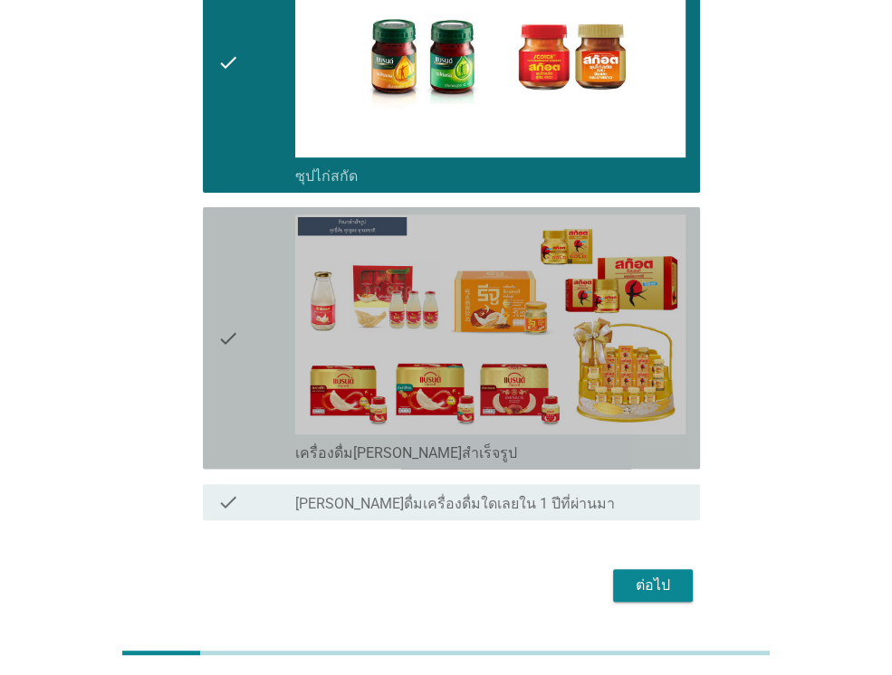
click at [245, 335] on div "check" at bounding box center [256, 338] width 78 height 247
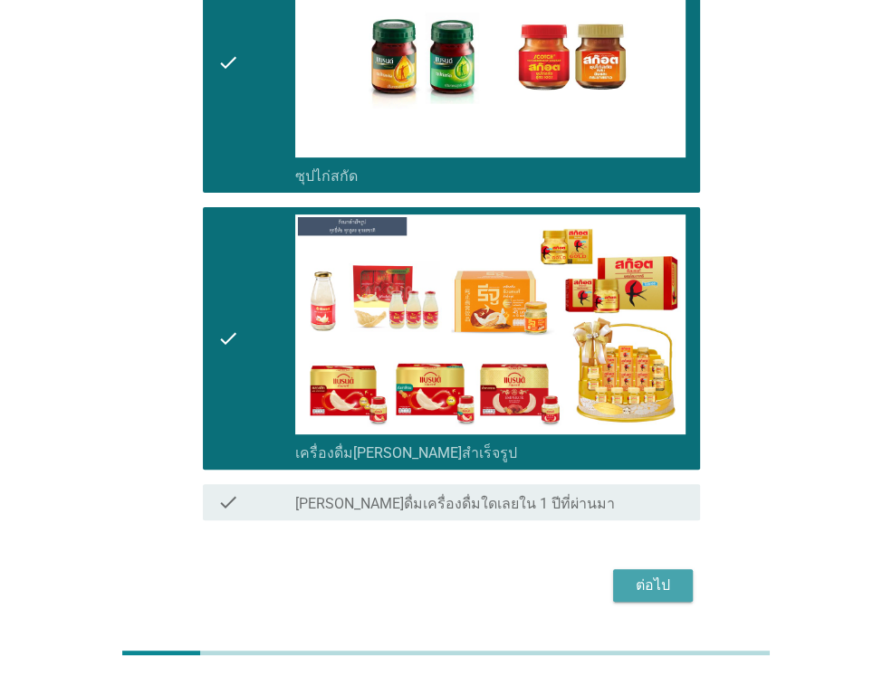
click at [654, 575] on div "ต่อไป" at bounding box center [652, 586] width 51 height 22
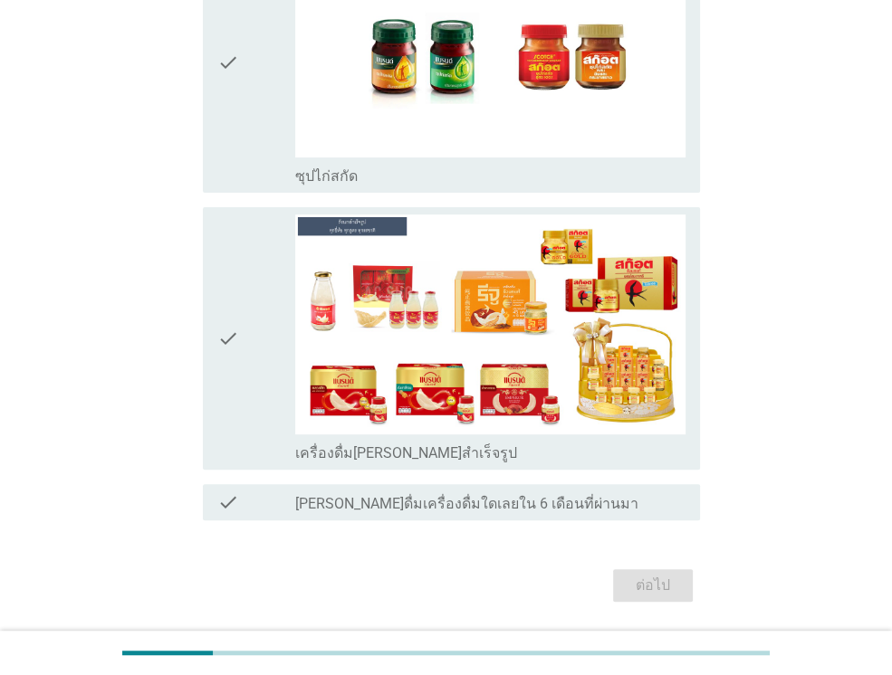
scroll to position [0, 0]
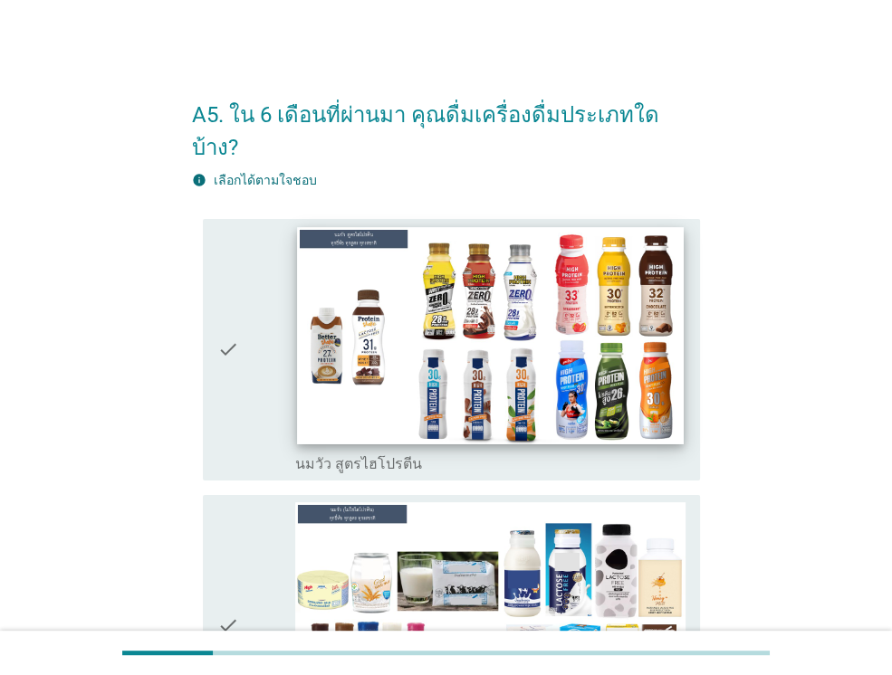
click at [524, 406] on img at bounding box center [490, 335] width 386 height 217
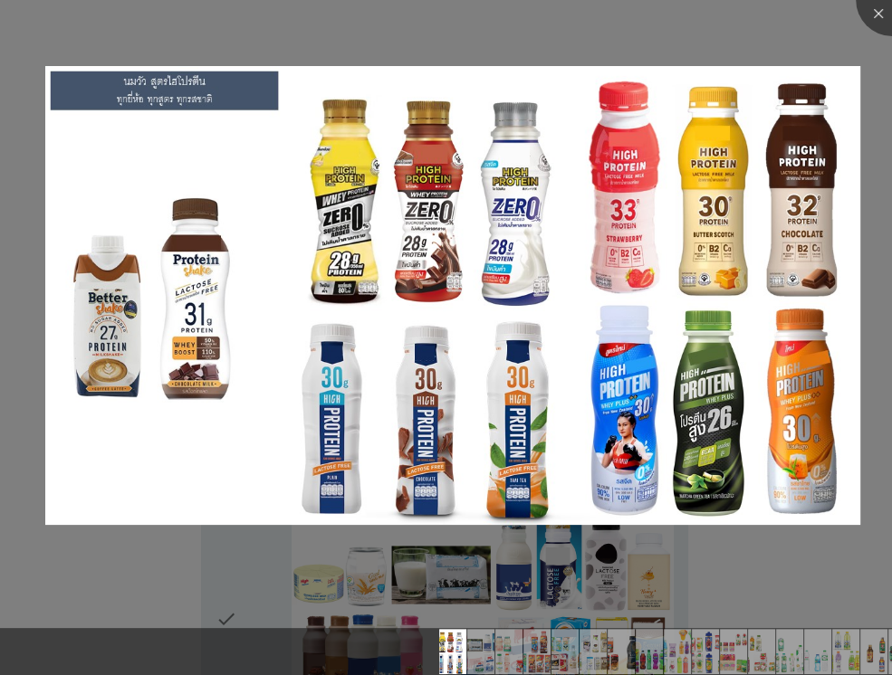
click at [185, 579] on div at bounding box center [446, 337] width 892 height 675
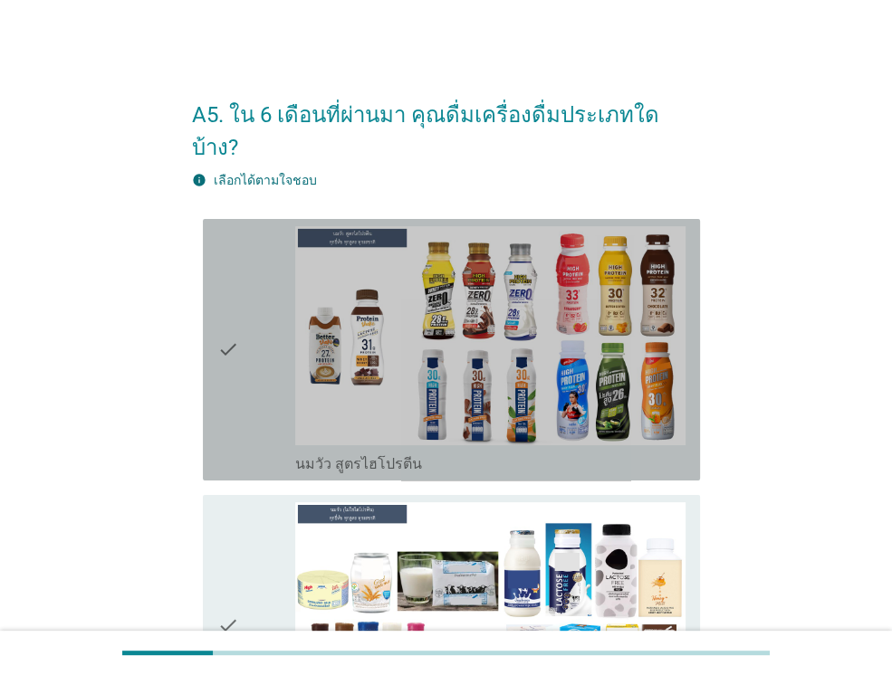
click at [261, 405] on div "check" at bounding box center [256, 349] width 78 height 247
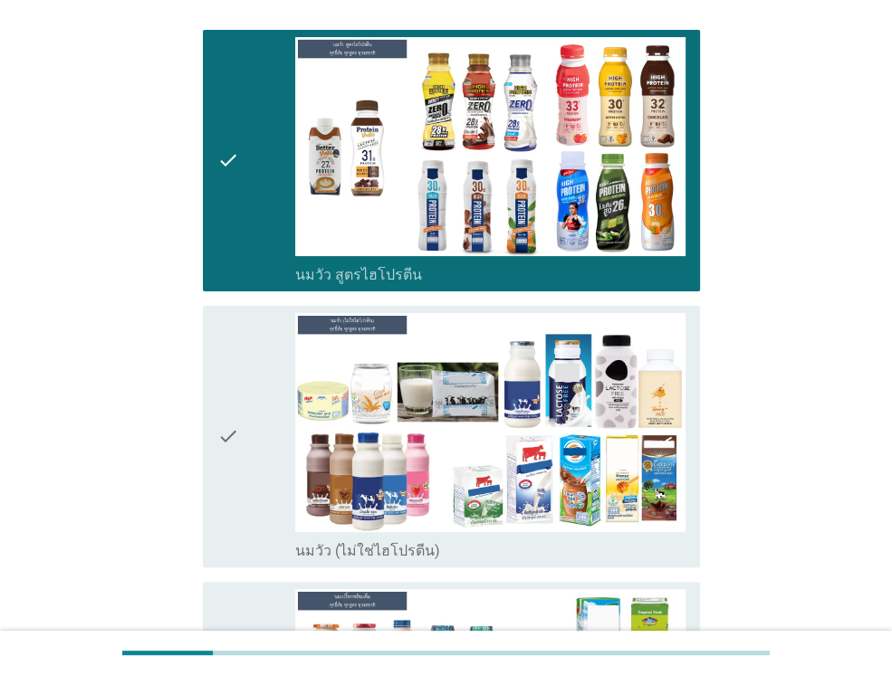
scroll to position [217, 0]
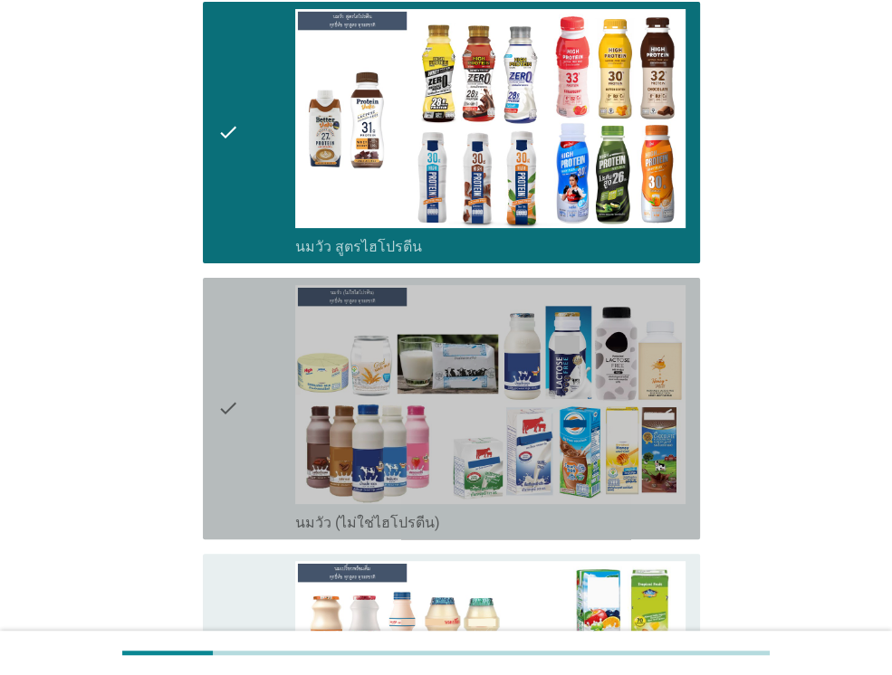
click at [261, 405] on div "check" at bounding box center [256, 408] width 78 height 247
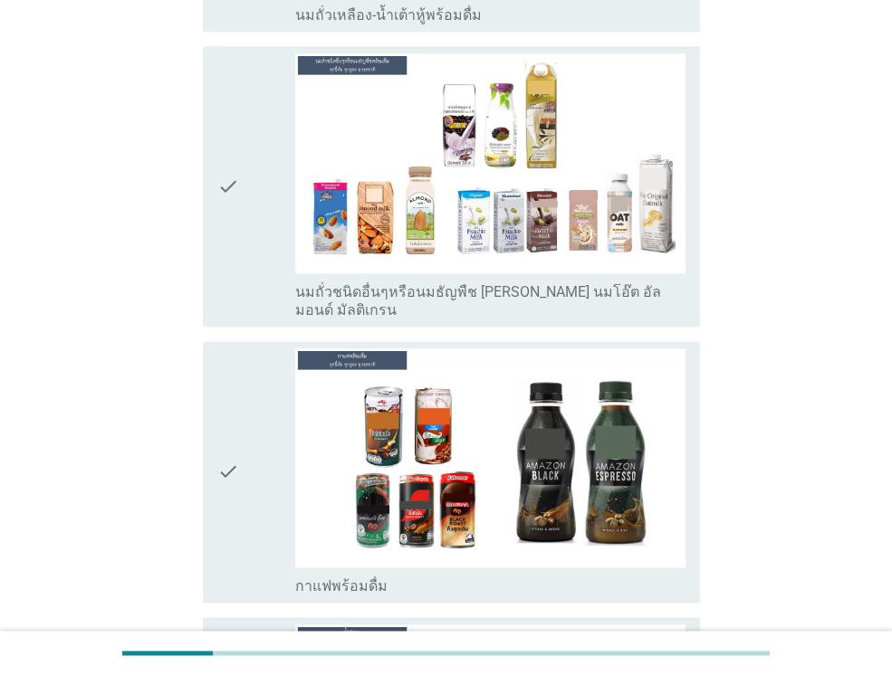
scroll to position [1629, 0]
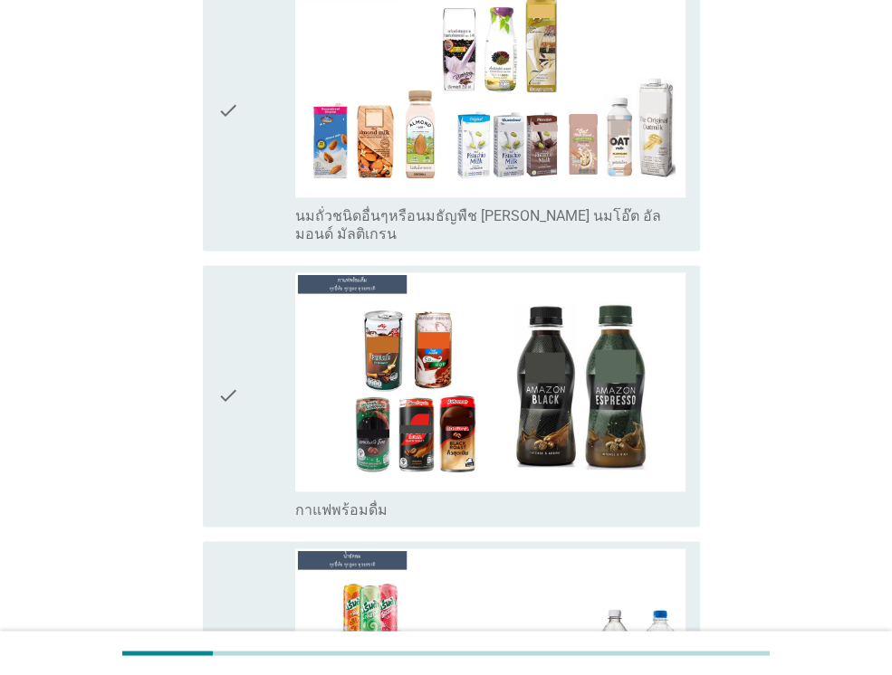
click at [246, 375] on div "check" at bounding box center [256, 395] width 78 height 247
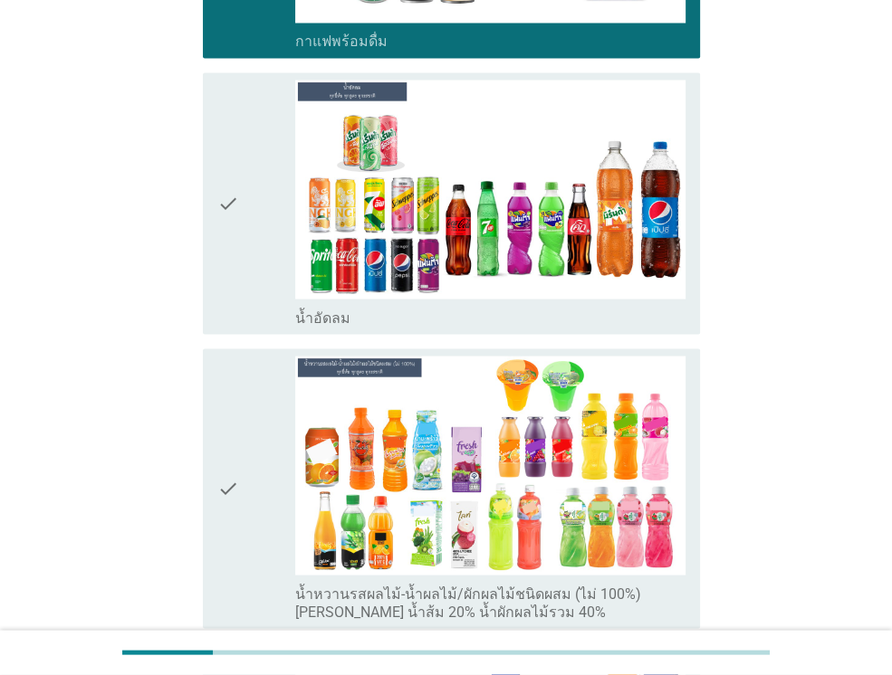
scroll to position [2100, 0]
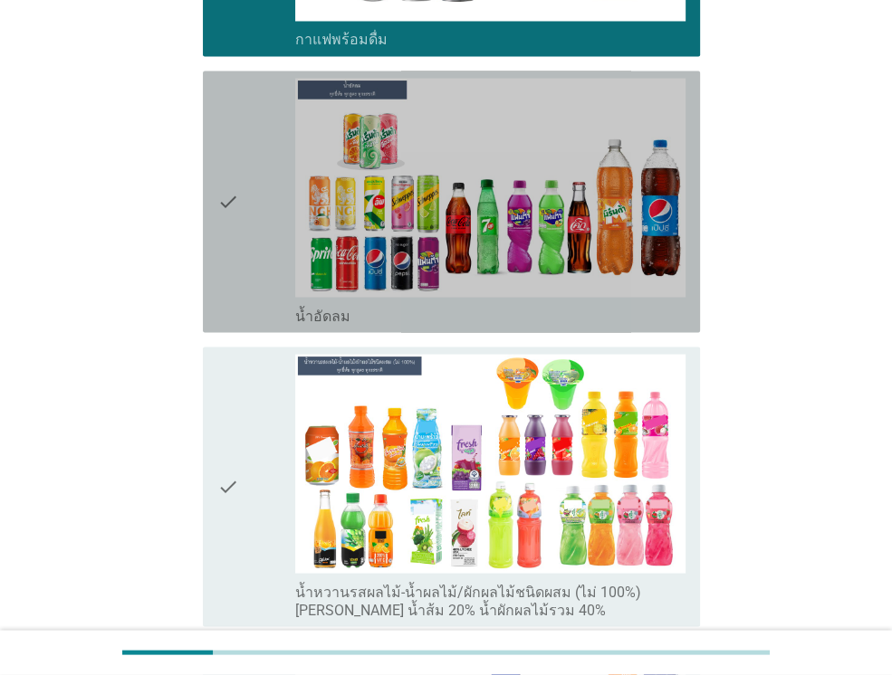
click at [236, 196] on icon "check" at bounding box center [228, 201] width 22 height 247
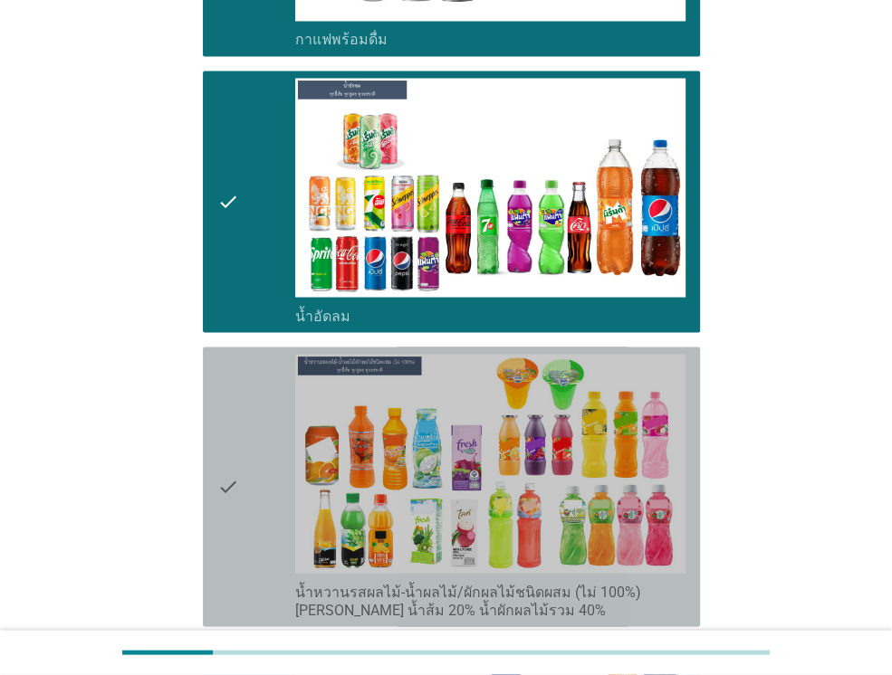
click at [275, 399] on div "check" at bounding box center [256, 486] width 78 height 265
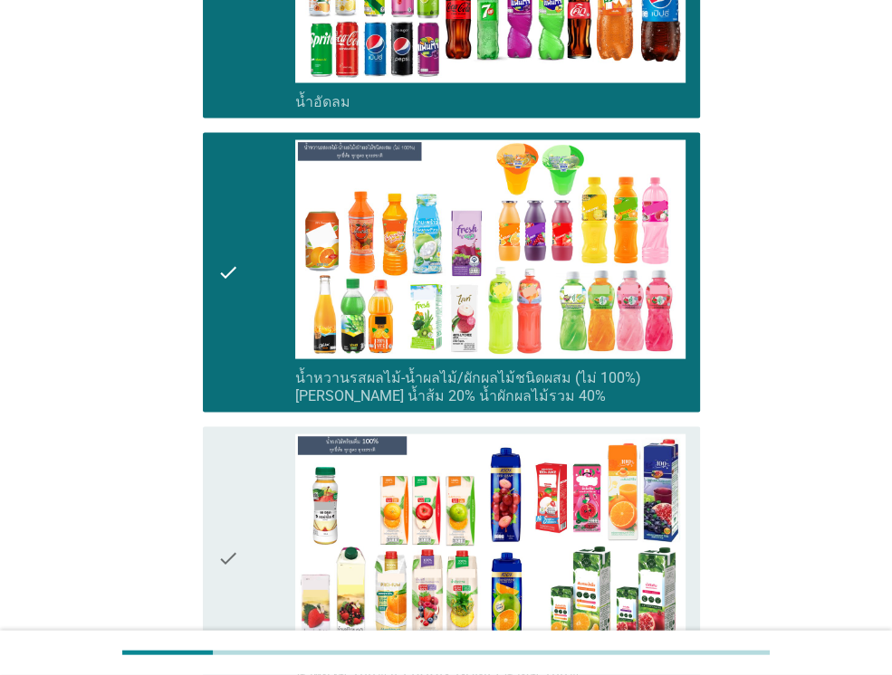
scroll to position [2426, 0]
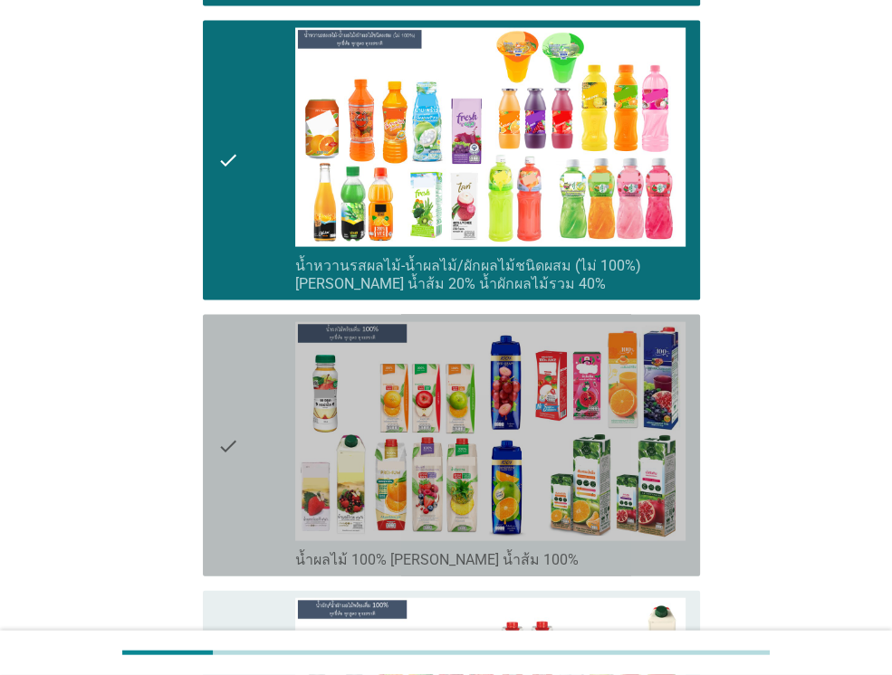
click at [250, 364] on div "check" at bounding box center [256, 445] width 78 height 247
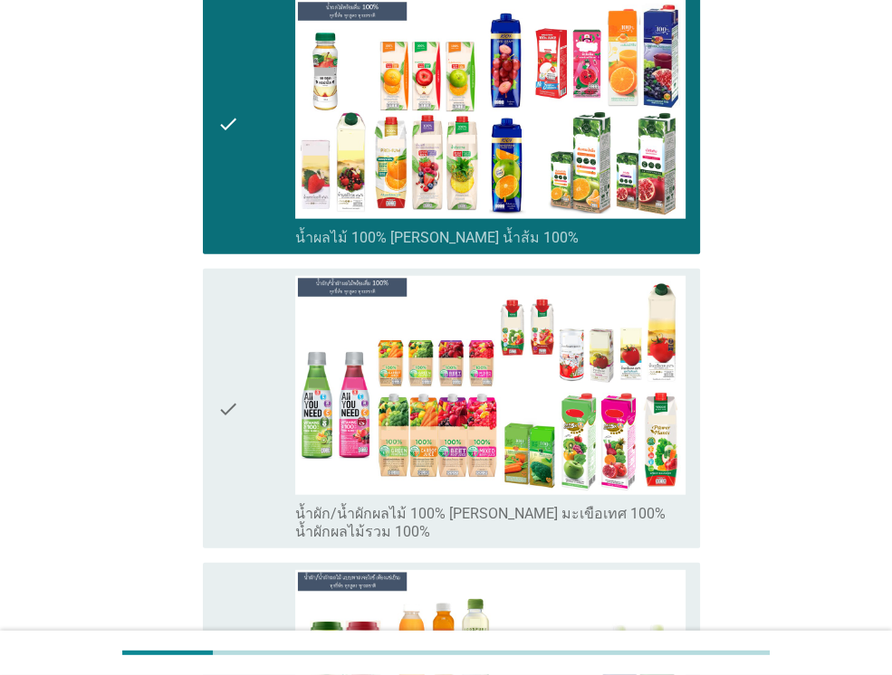
scroll to position [2788, 0]
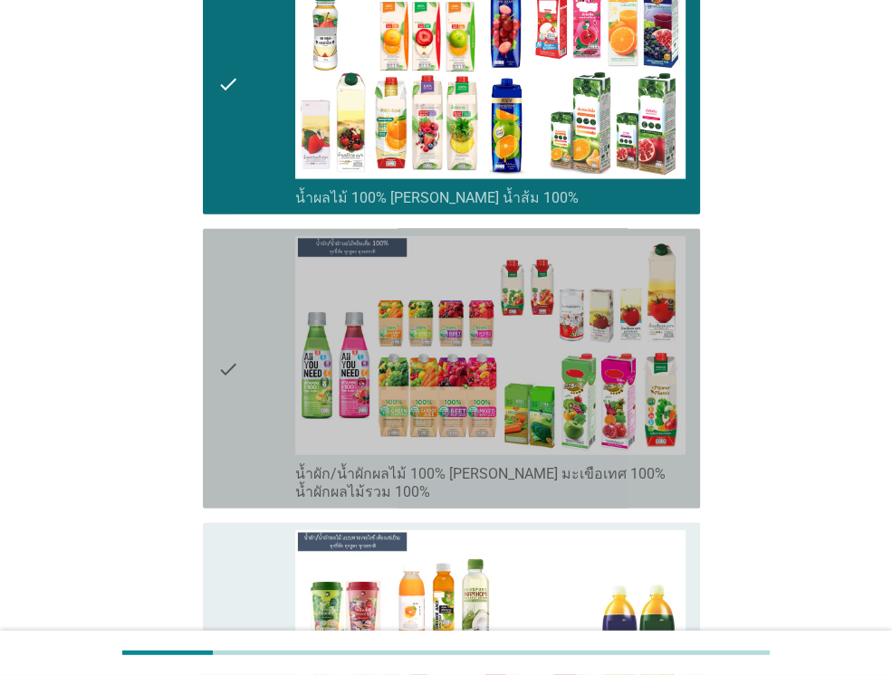
click at [249, 348] on div "check" at bounding box center [256, 368] width 78 height 265
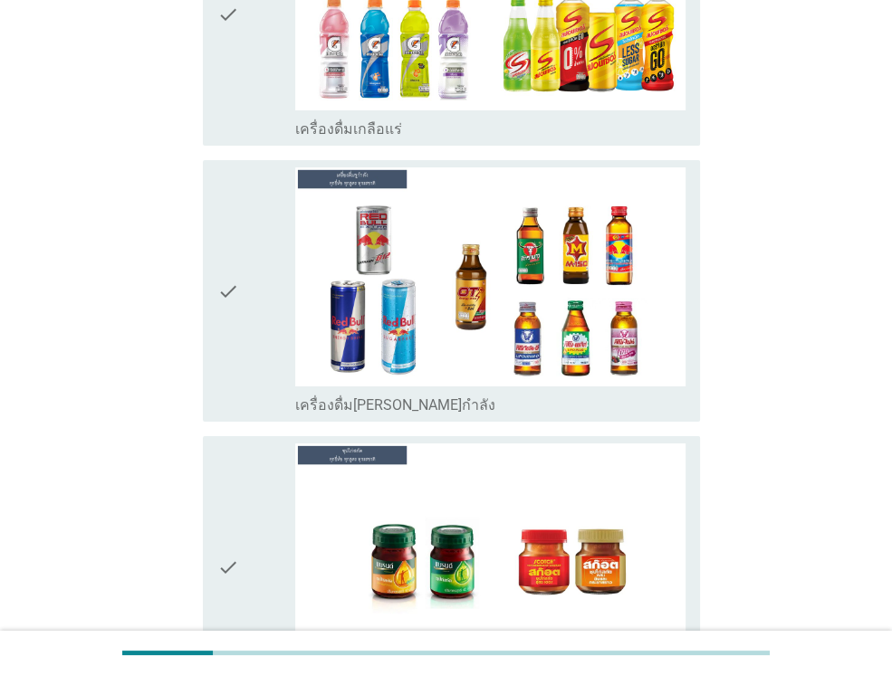
scroll to position [4308, 0]
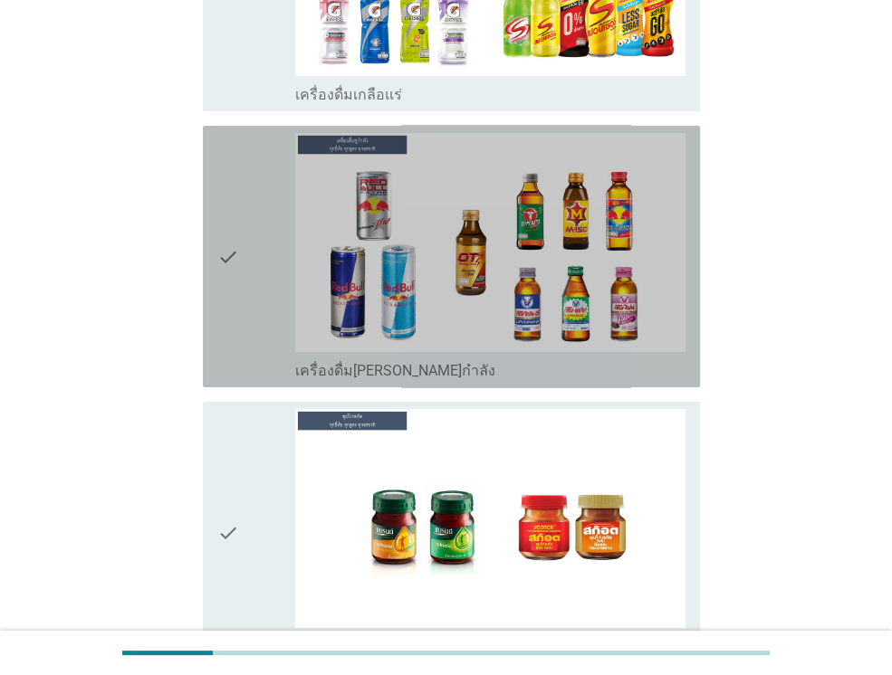
click at [243, 245] on div "check" at bounding box center [256, 256] width 78 height 247
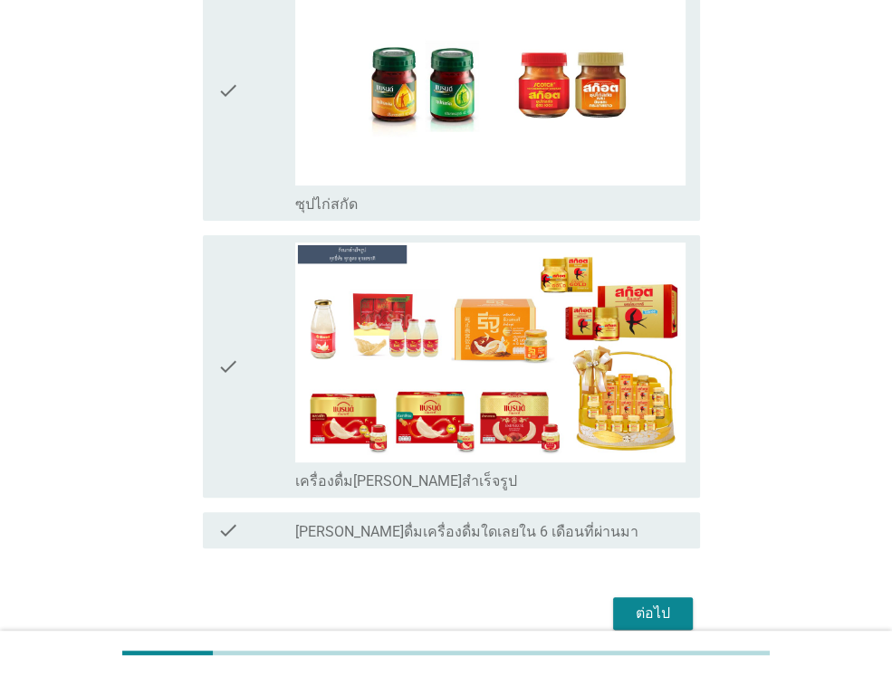
scroll to position [4755, 0]
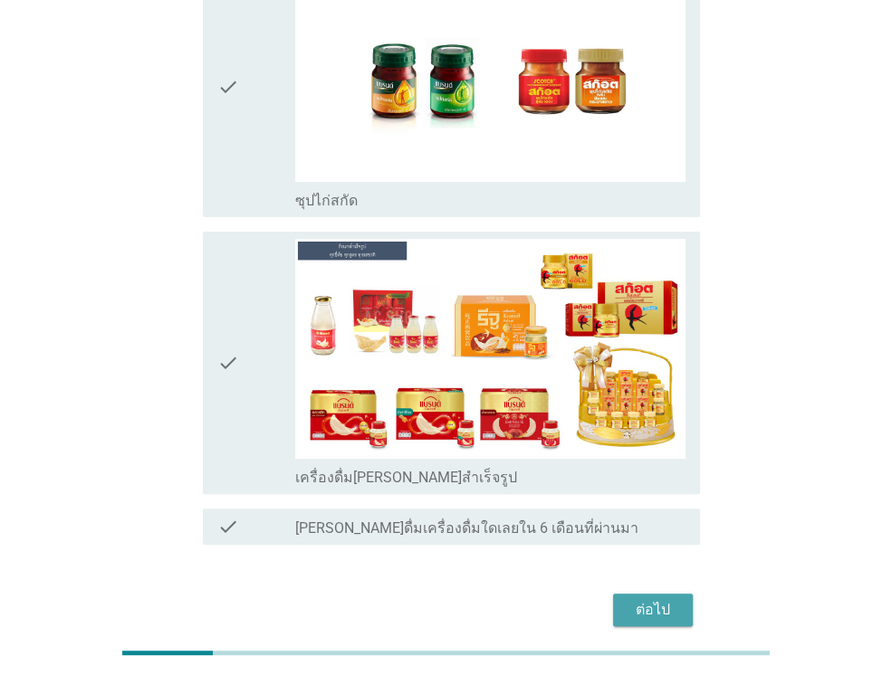
click at [630, 599] on div "ต่อไป" at bounding box center [652, 610] width 51 height 22
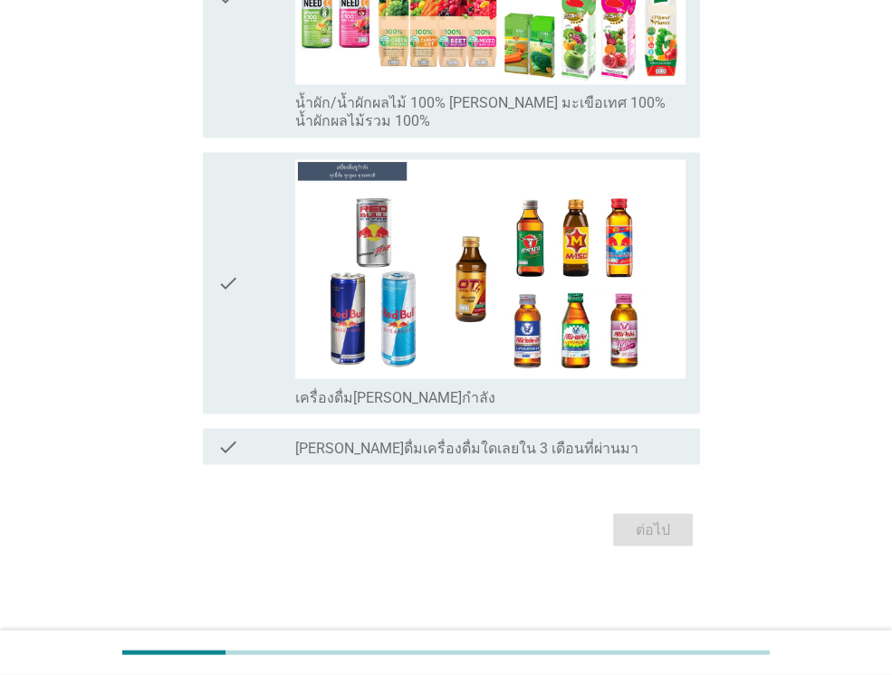
scroll to position [0, 0]
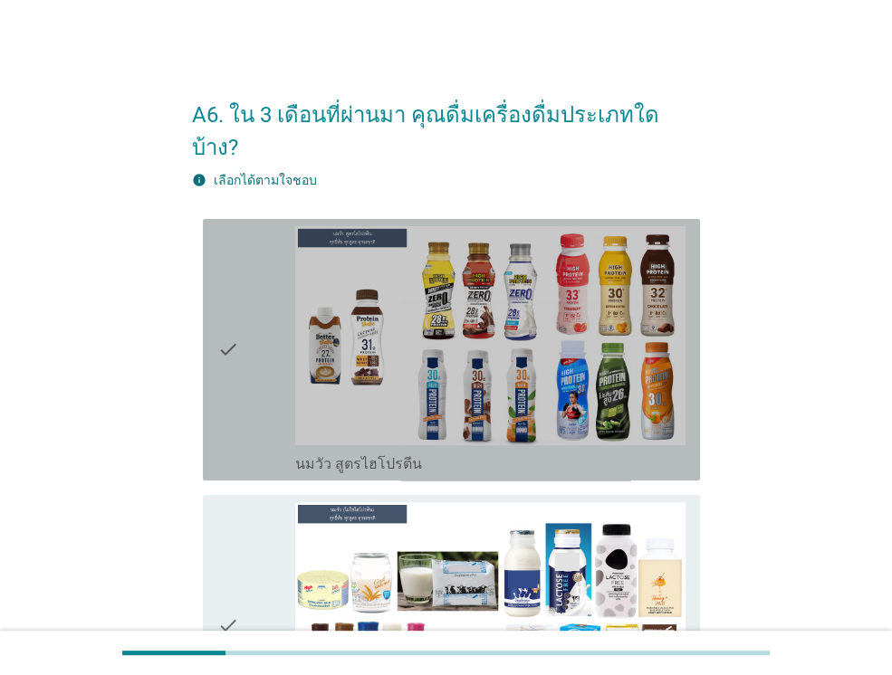
click at [240, 287] on div "check" at bounding box center [256, 349] width 78 height 247
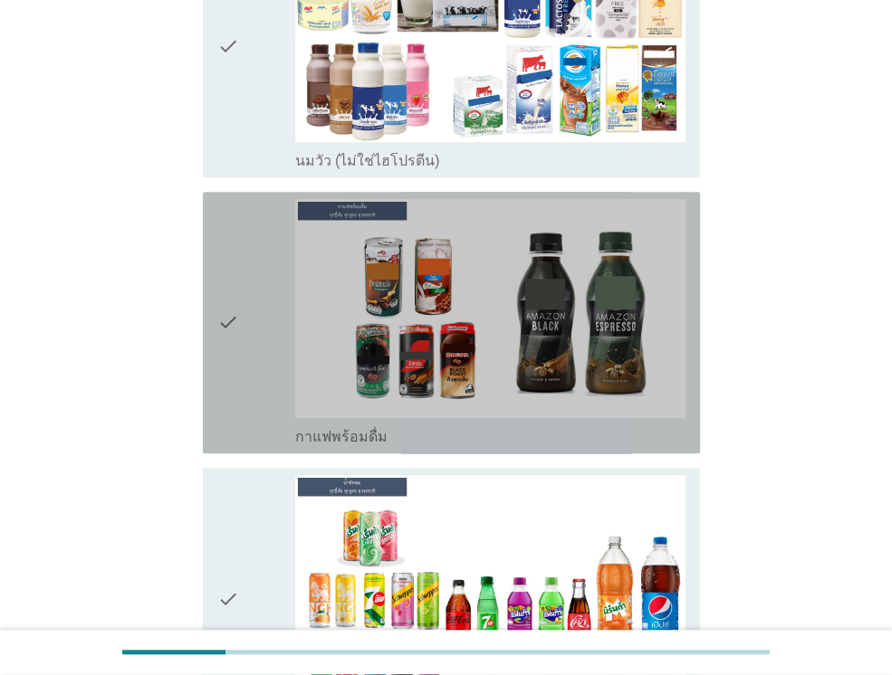
click at [244, 301] on div "check" at bounding box center [256, 322] width 78 height 247
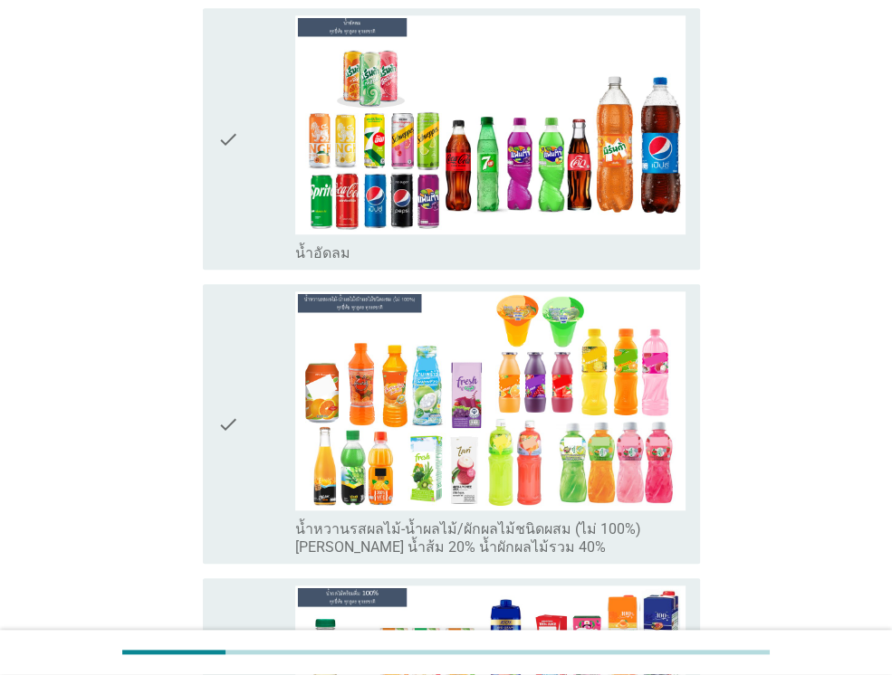
scroll to position [1050, 0]
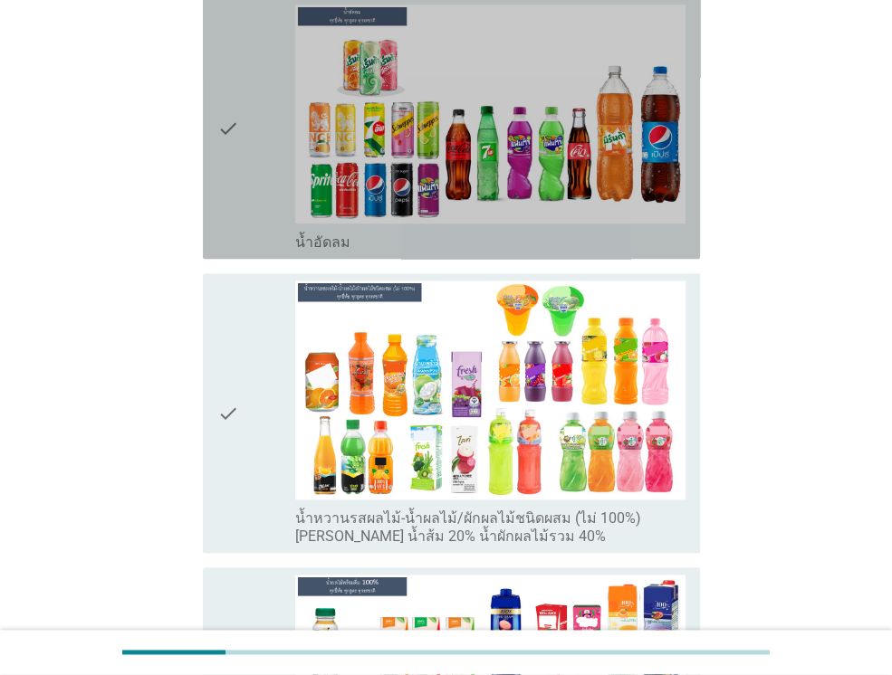
click at [240, 211] on div "check" at bounding box center [256, 128] width 78 height 247
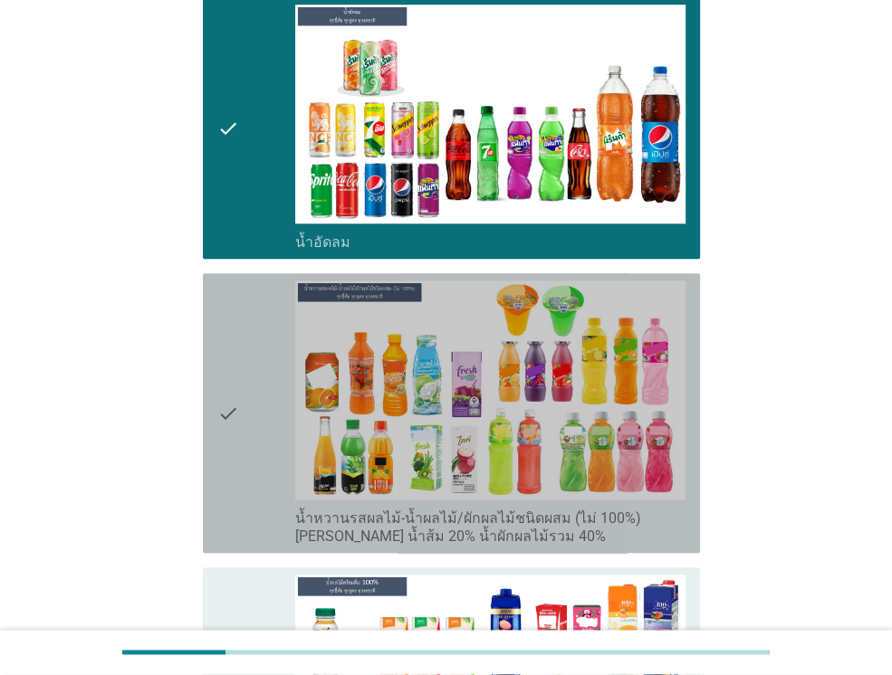
click at [238, 307] on icon "check" at bounding box center [228, 413] width 22 height 265
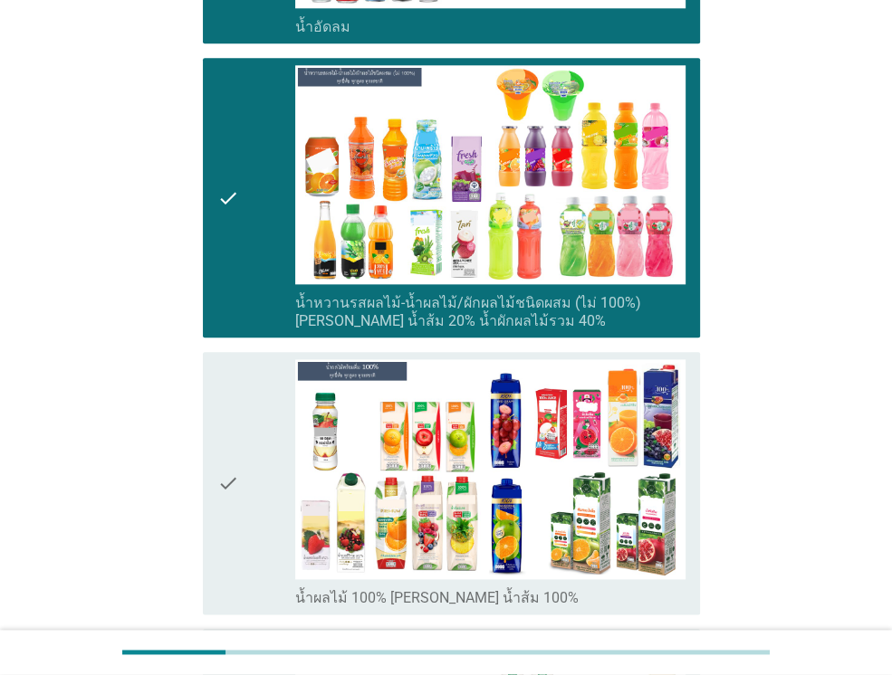
scroll to position [1412, 0]
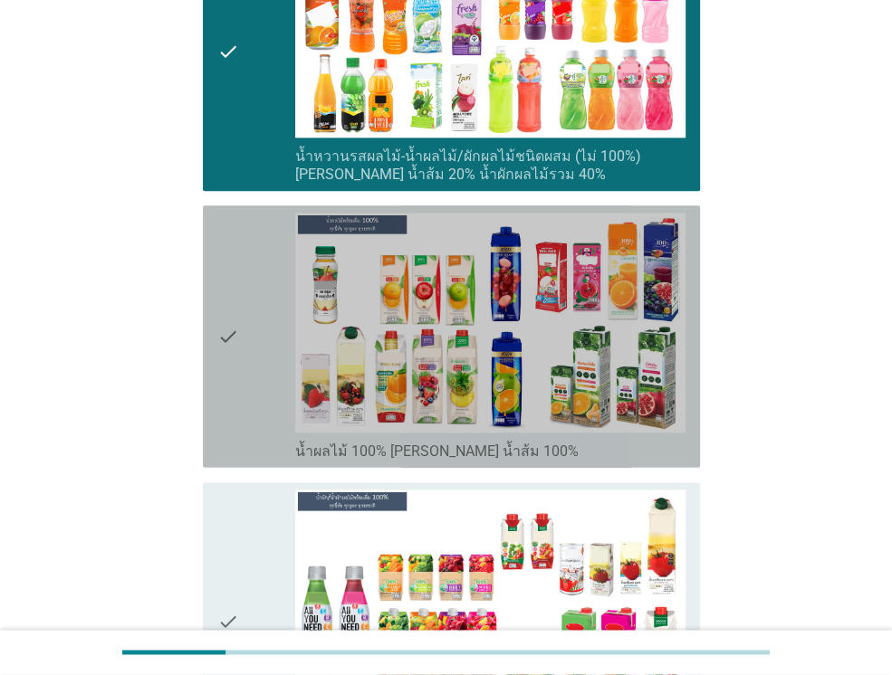
click at [242, 308] on div "check" at bounding box center [256, 336] width 78 height 247
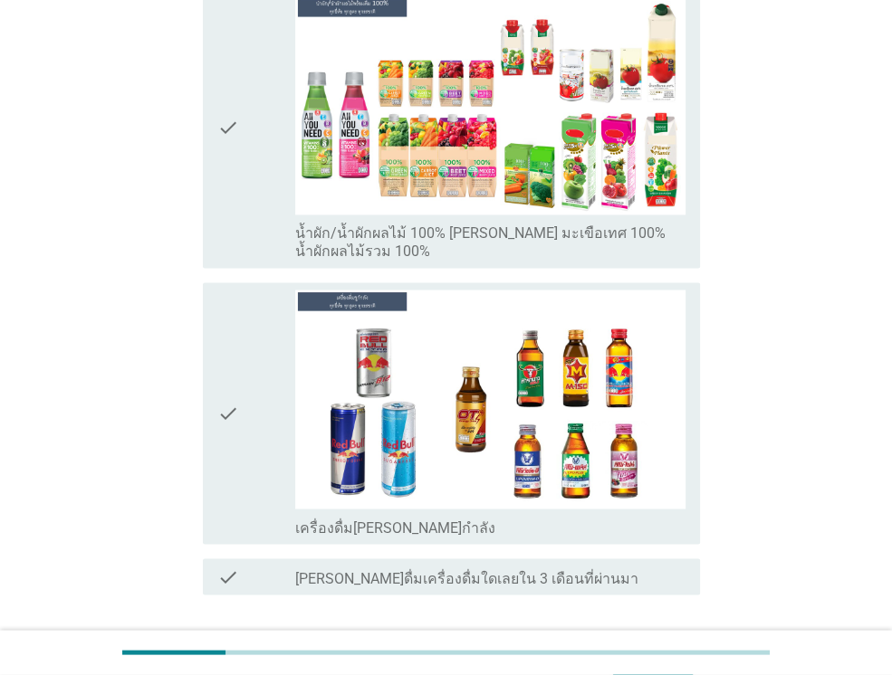
scroll to position [1991, 0]
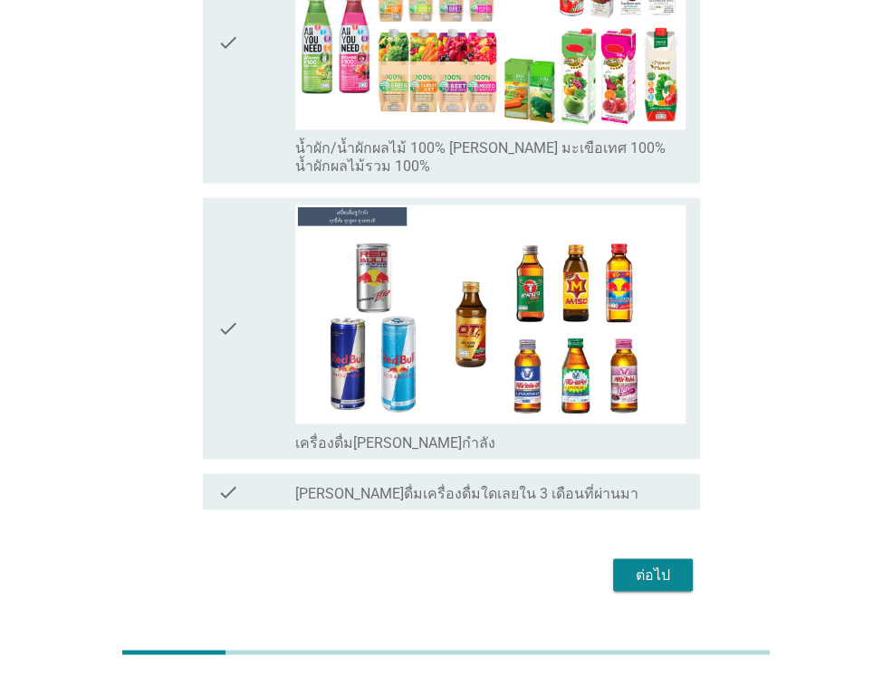
click at [243, 305] on div "check" at bounding box center [256, 328] width 78 height 247
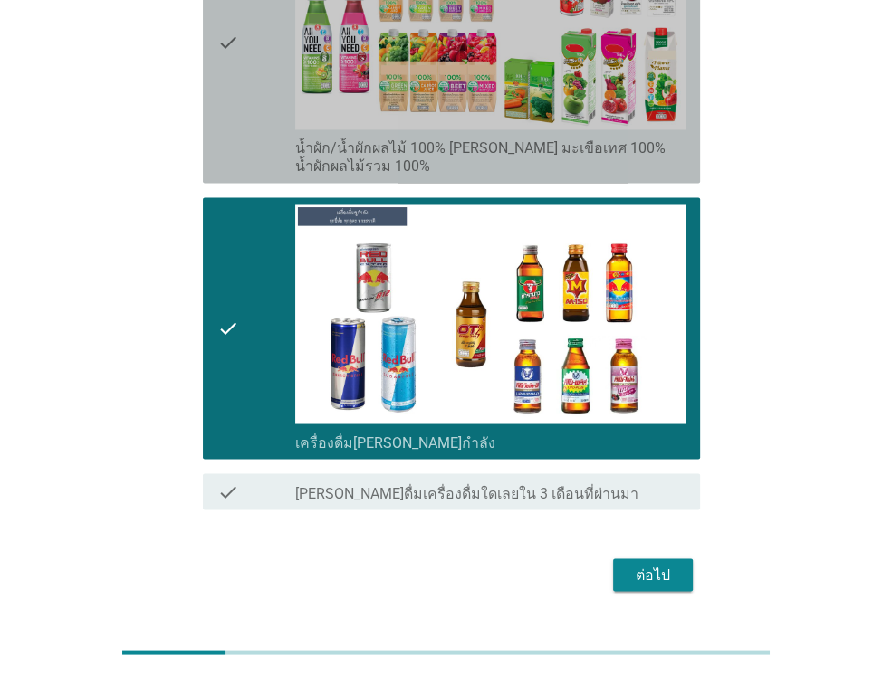
click at [228, 89] on icon "check" at bounding box center [228, 42] width 22 height 265
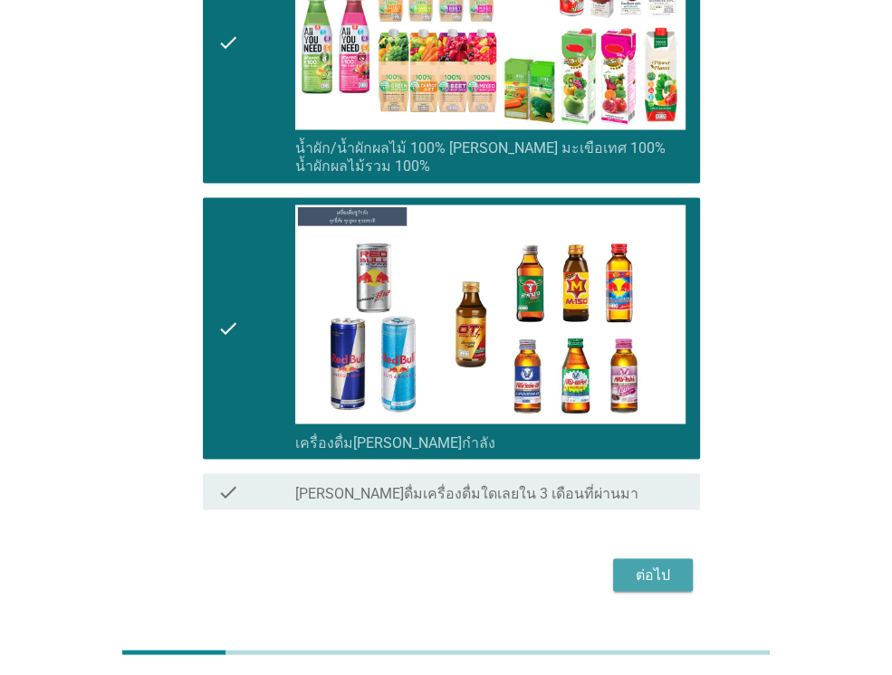
click at [659, 564] on div "ต่อไป" at bounding box center [652, 575] width 51 height 22
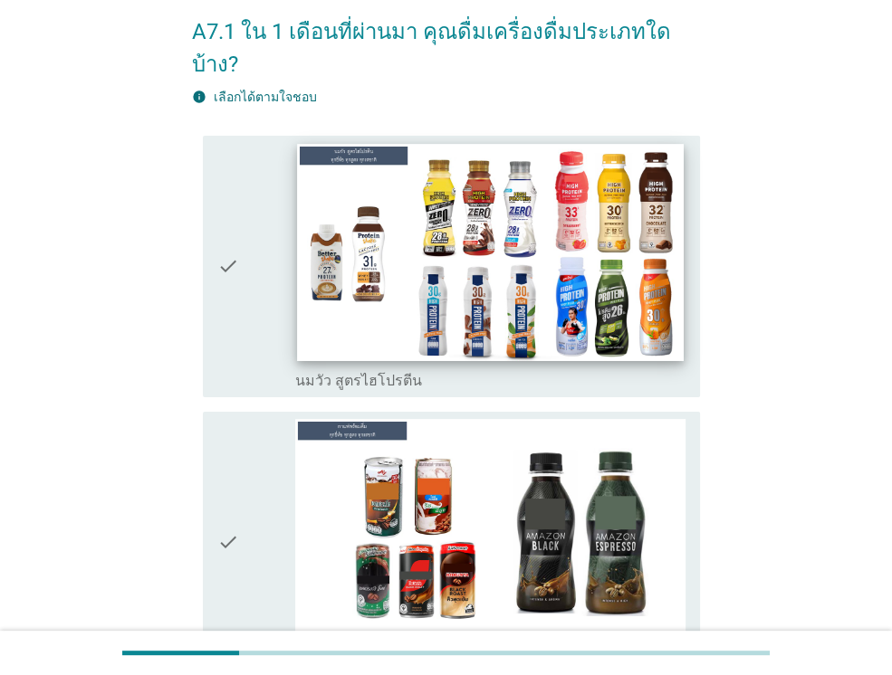
scroll to position [81, 0]
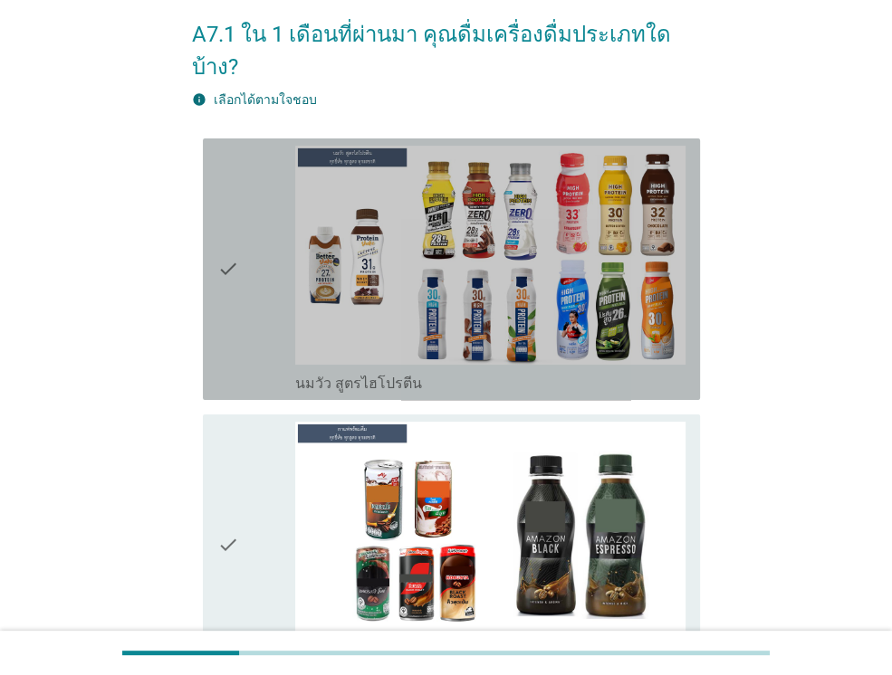
click at [246, 336] on div "check check_box_outline_blank นมวัว สูตรไฮโปรตีน" at bounding box center [451, 269] width 497 height 262
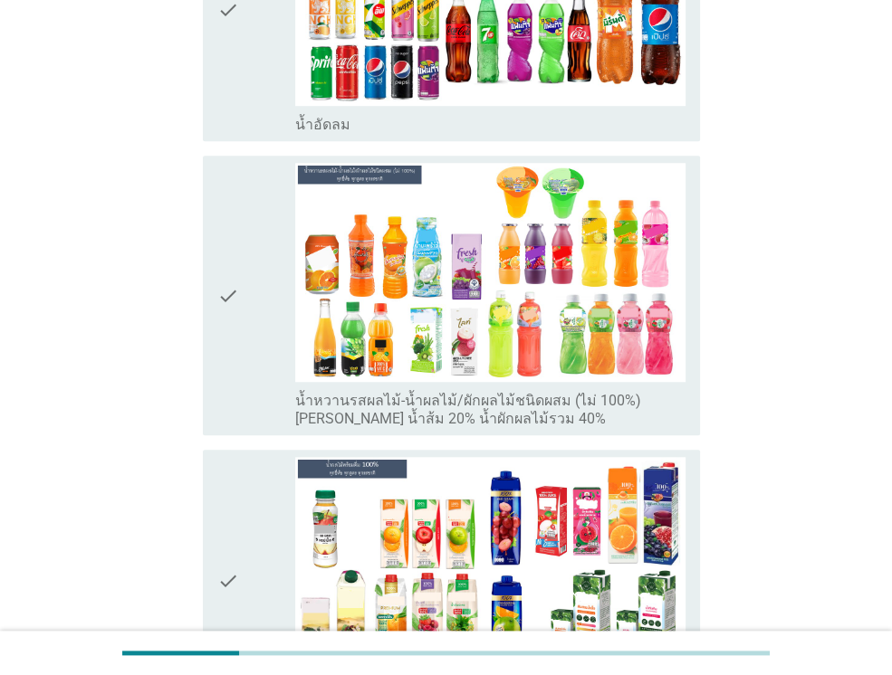
scroll to position [1022, 0]
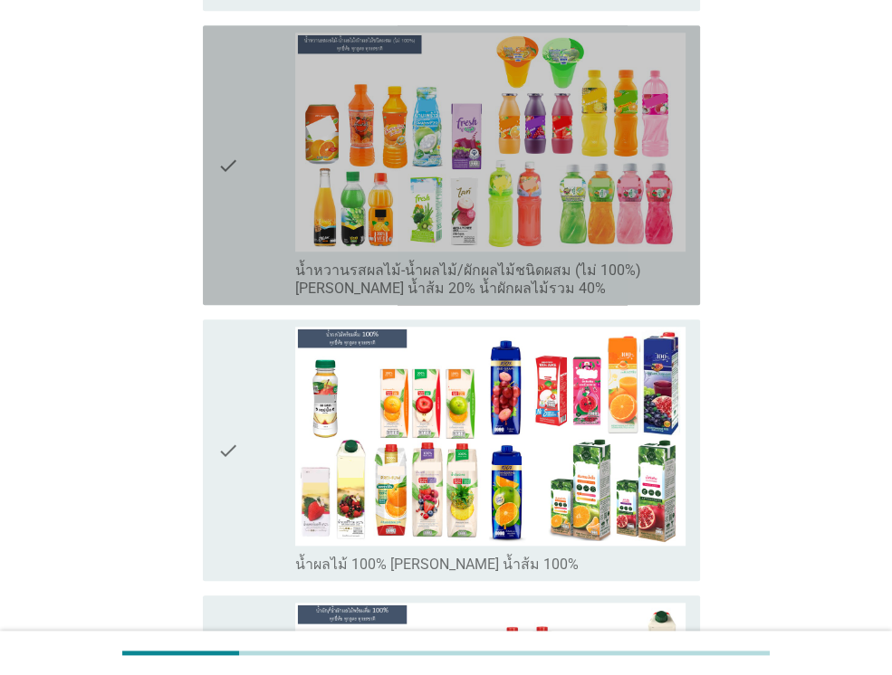
click at [225, 179] on icon "check" at bounding box center [228, 165] width 22 height 265
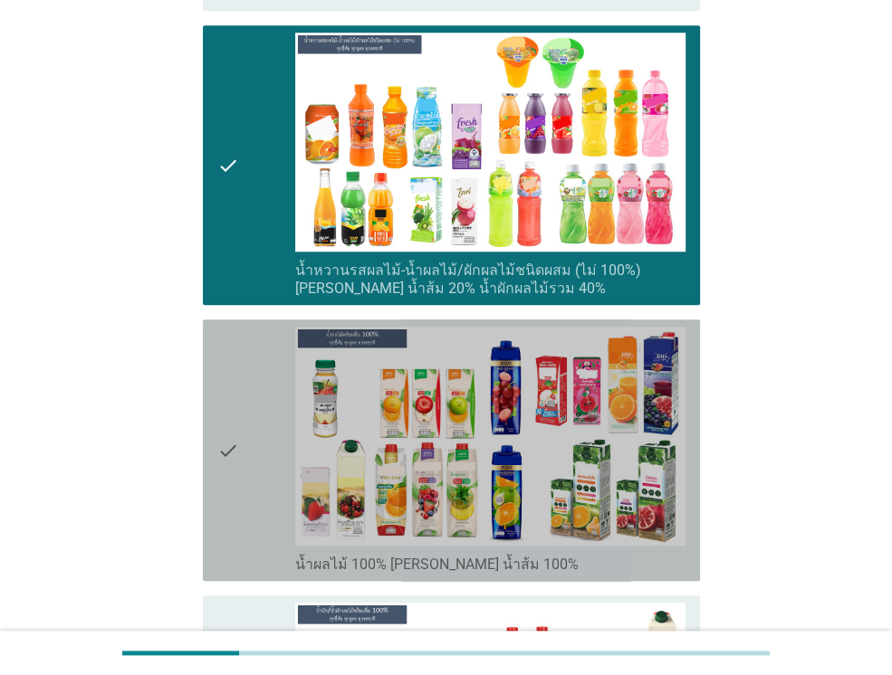
click at [248, 367] on div "check" at bounding box center [256, 450] width 78 height 247
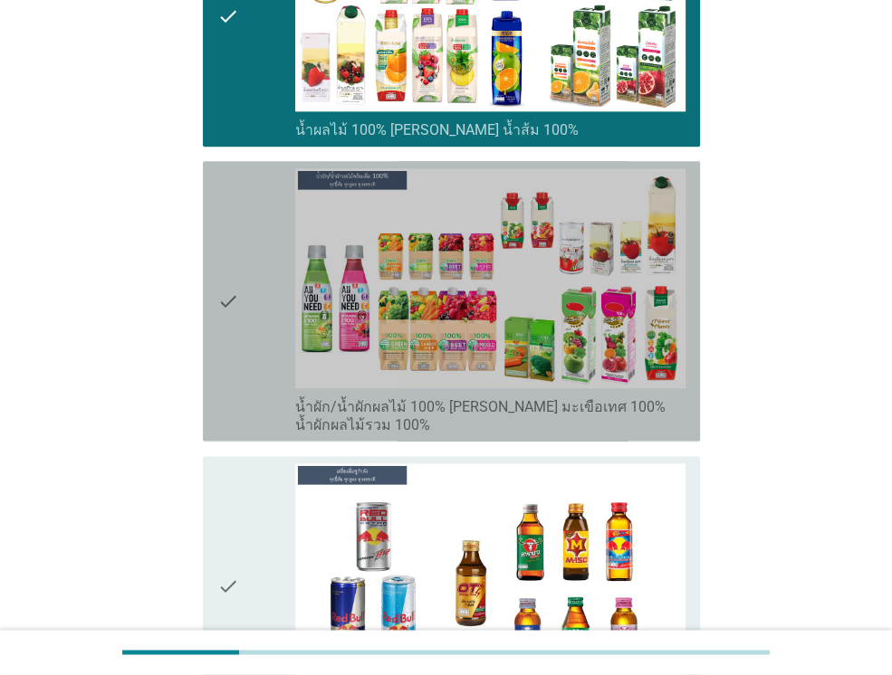
click at [248, 355] on div "check" at bounding box center [256, 300] width 78 height 265
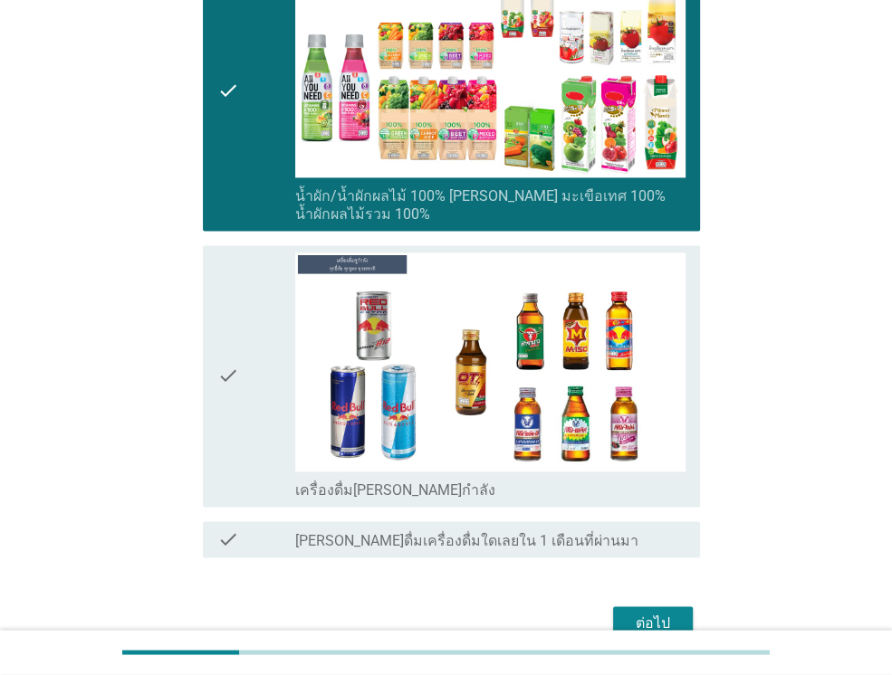
scroll to position [1674, 0]
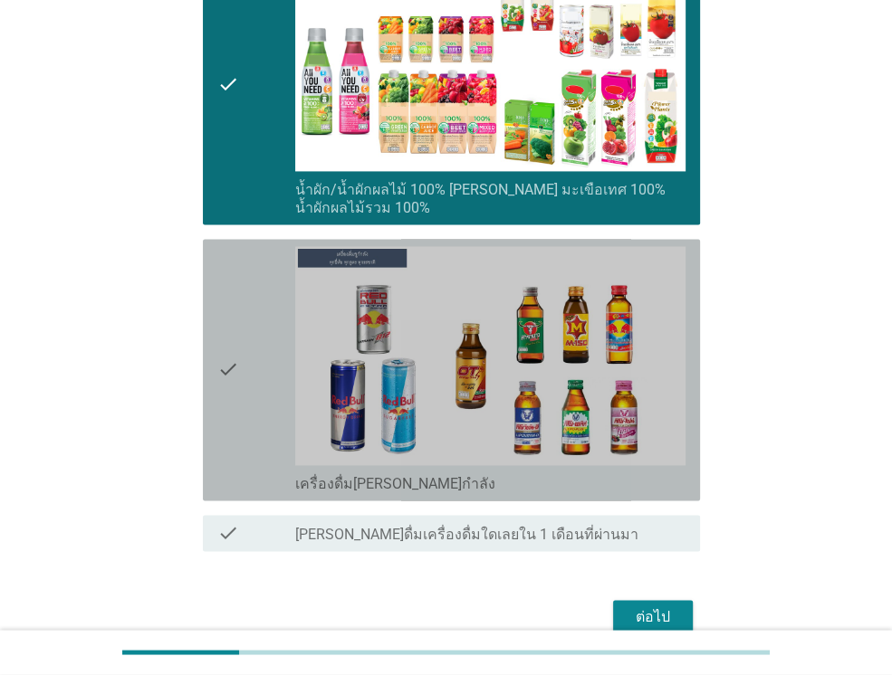
click at [248, 355] on div "check" at bounding box center [256, 369] width 78 height 247
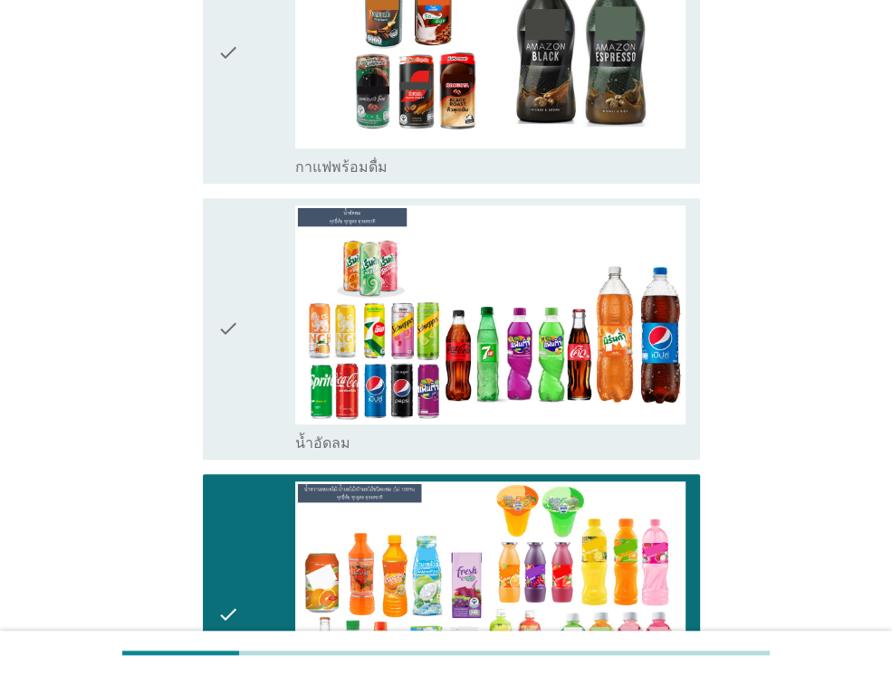
scroll to position [551, 0]
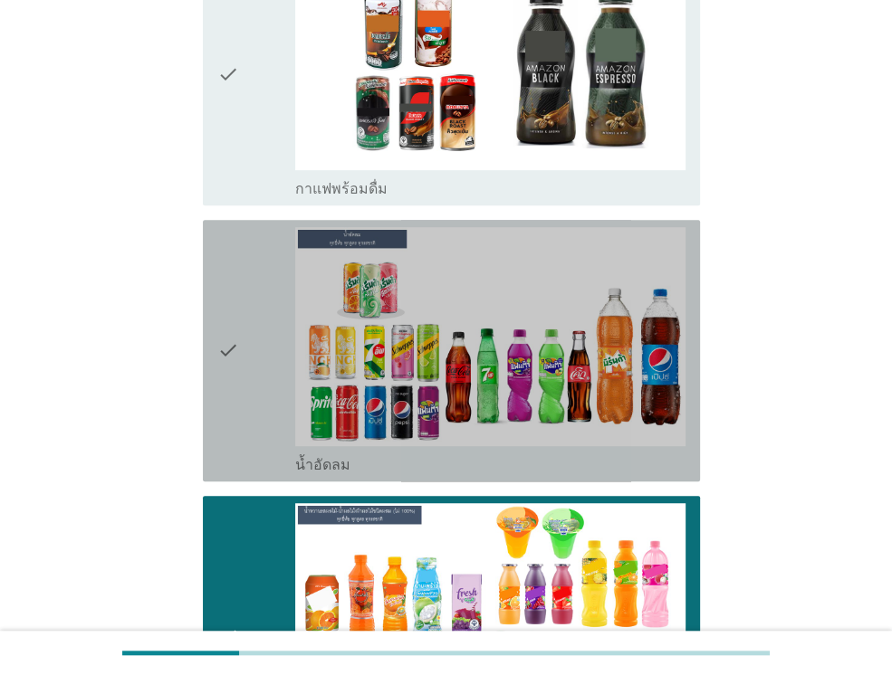
click at [246, 397] on div "check" at bounding box center [256, 350] width 78 height 247
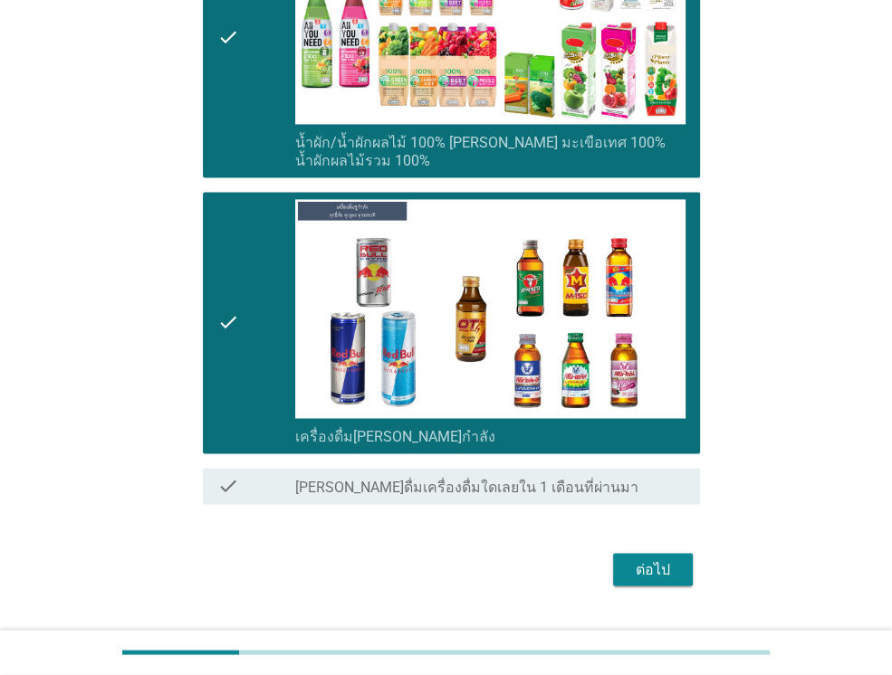
scroll to position [1723, 0]
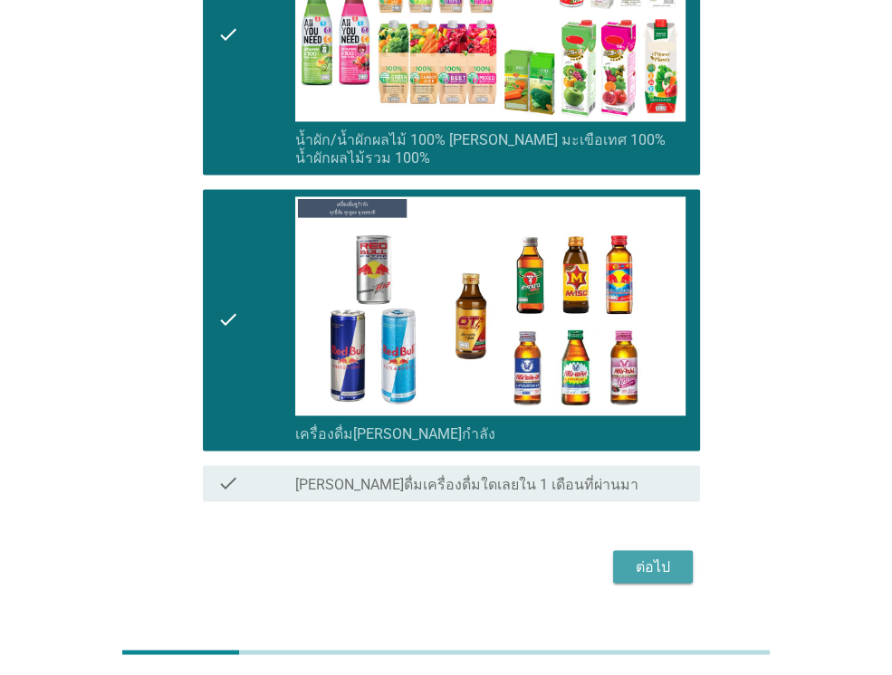
click at [645, 556] on div "ต่อไป" at bounding box center [652, 567] width 51 height 22
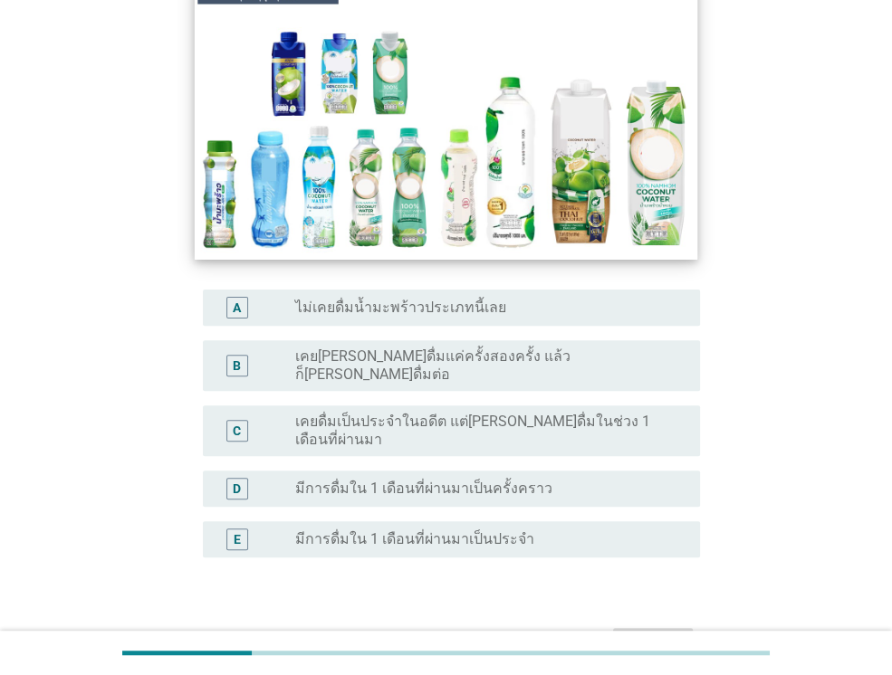
scroll to position [321, 0]
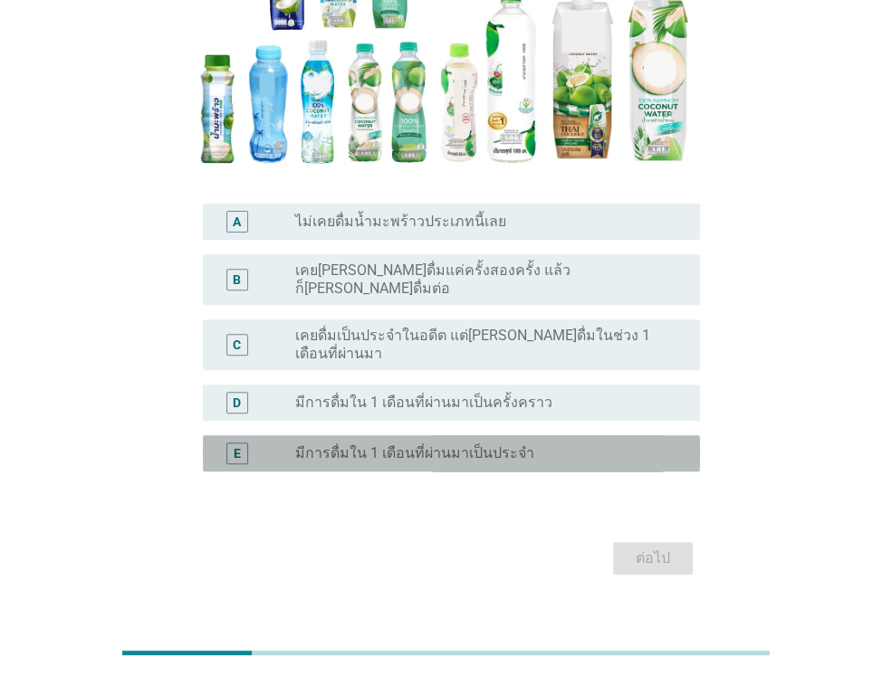
click at [420, 443] on div "radio_button_unchecked มีการดื่มใน 1 เดือนที่ผ่านมาเป็นประจำ" at bounding box center [490, 454] width 390 height 22
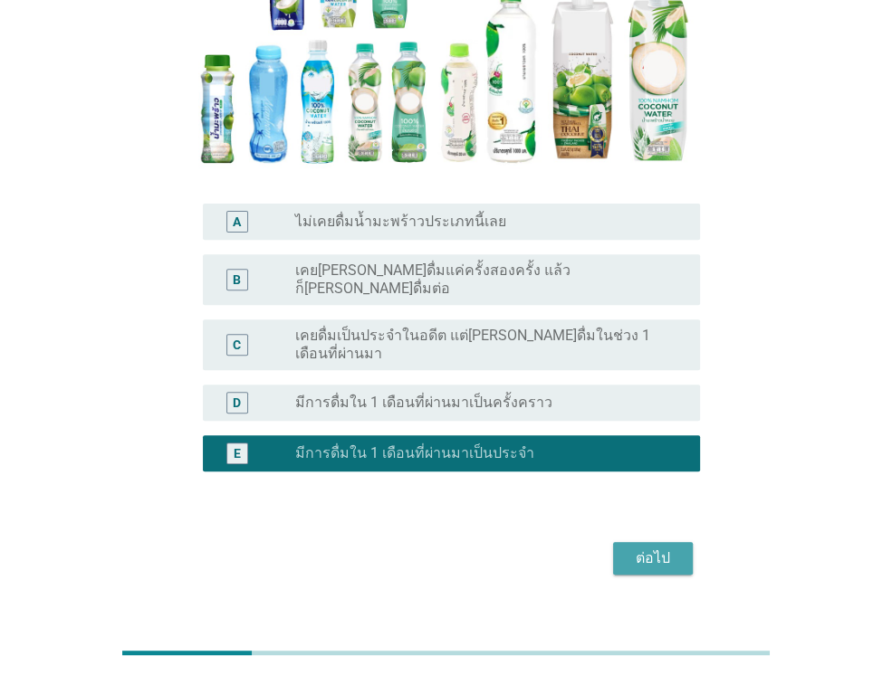
click at [649, 548] on div "ต่อไป" at bounding box center [652, 559] width 51 height 22
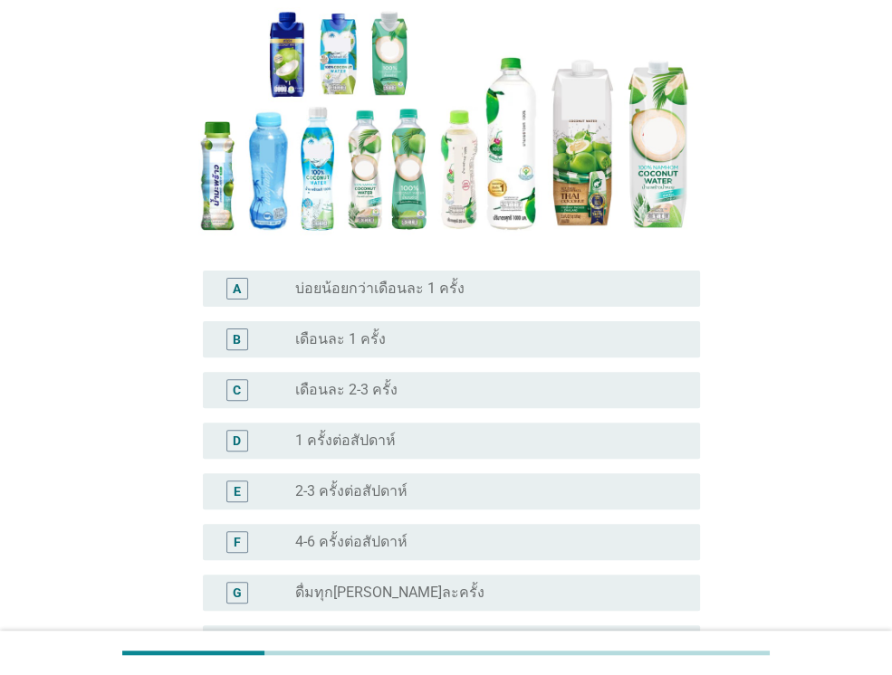
scroll to position [290, 0]
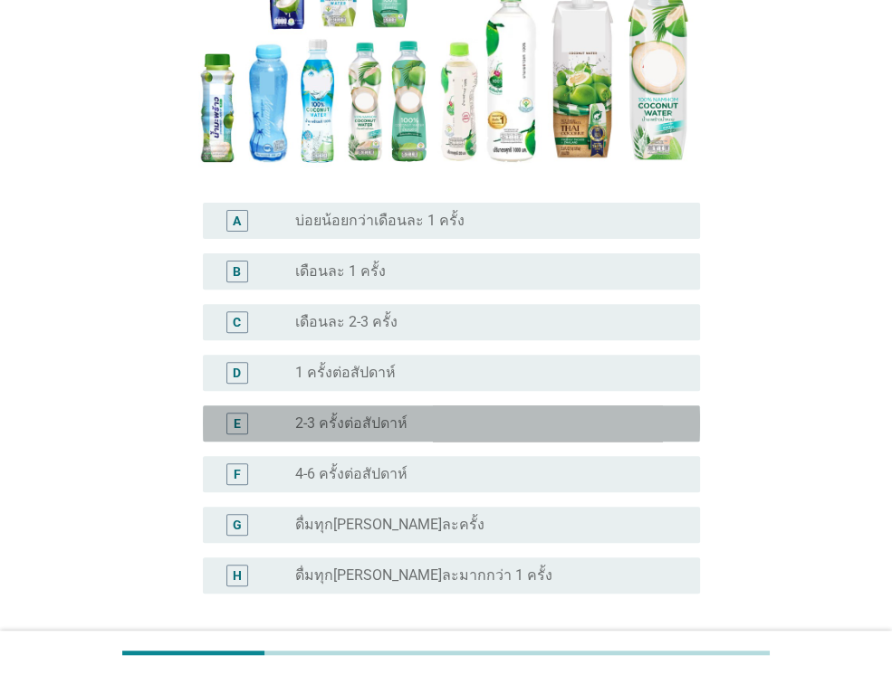
click at [387, 434] on div "E radio_button_unchecked 2-3 ครั้งต่อสัปดาห์" at bounding box center [451, 424] width 497 height 36
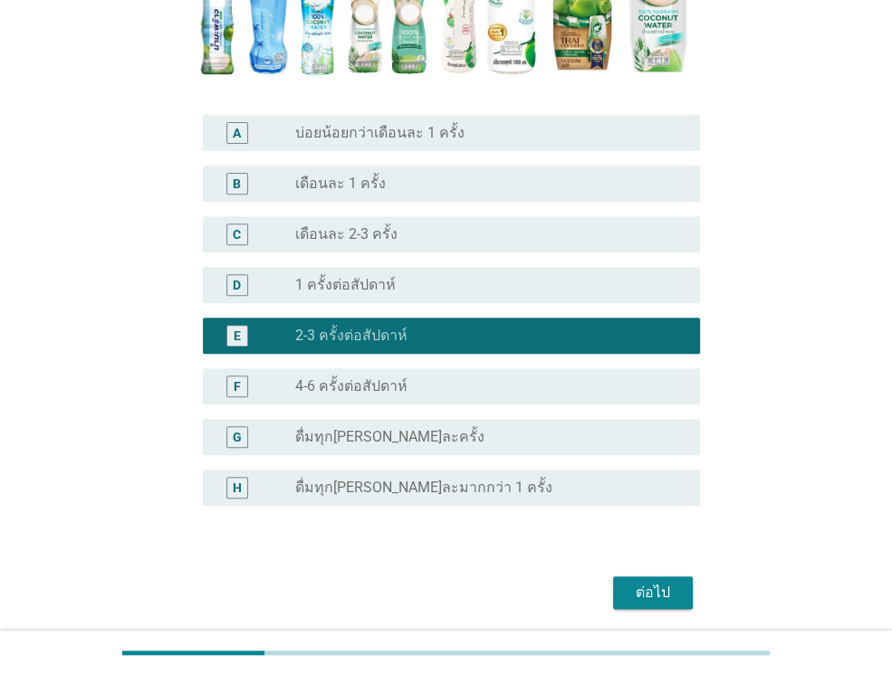
scroll to position [441, 0]
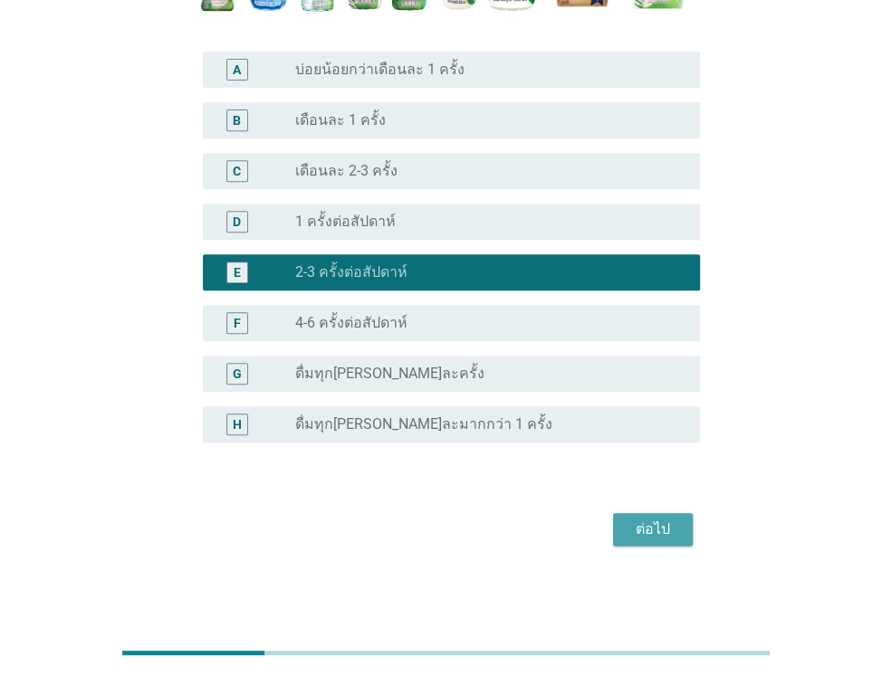
click at [668, 521] on div "ต่อไป" at bounding box center [652, 530] width 51 height 22
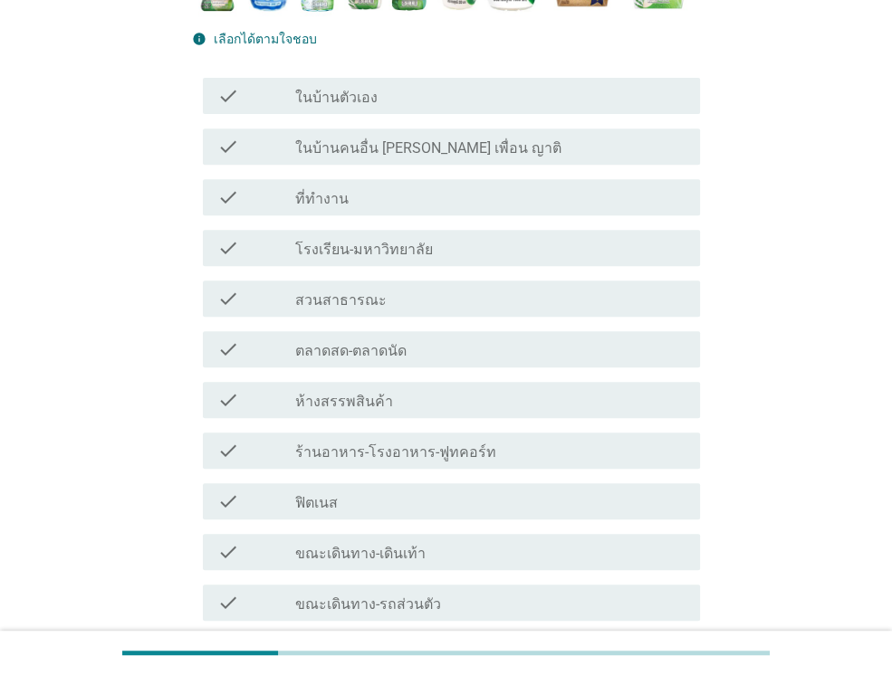
scroll to position [0, 0]
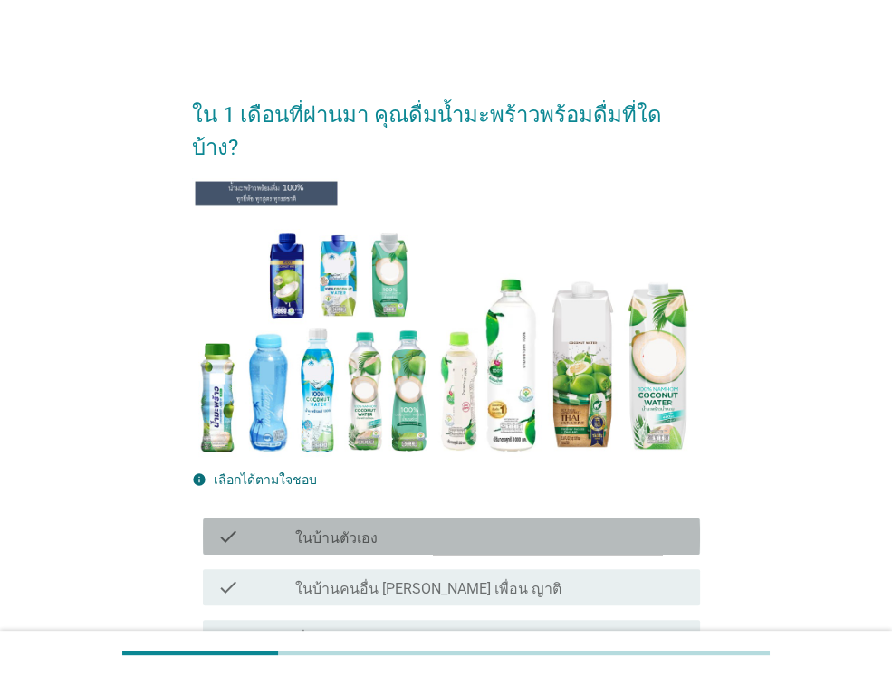
click at [668, 521] on div "check check_box_outline_blank ในบ้านตัวเอง" at bounding box center [451, 537] width 497 height 36
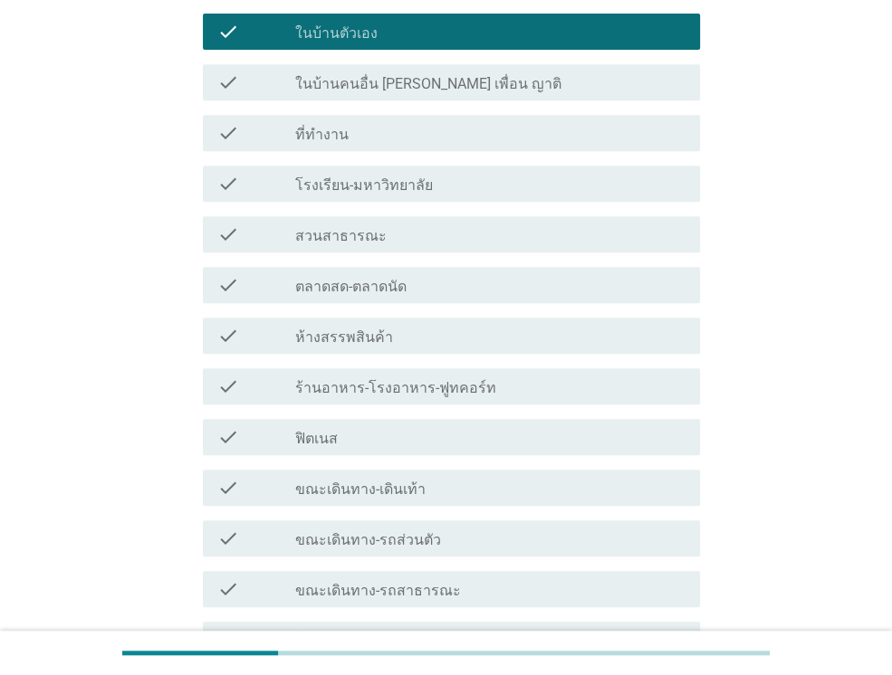
scroll to position [666, 0]
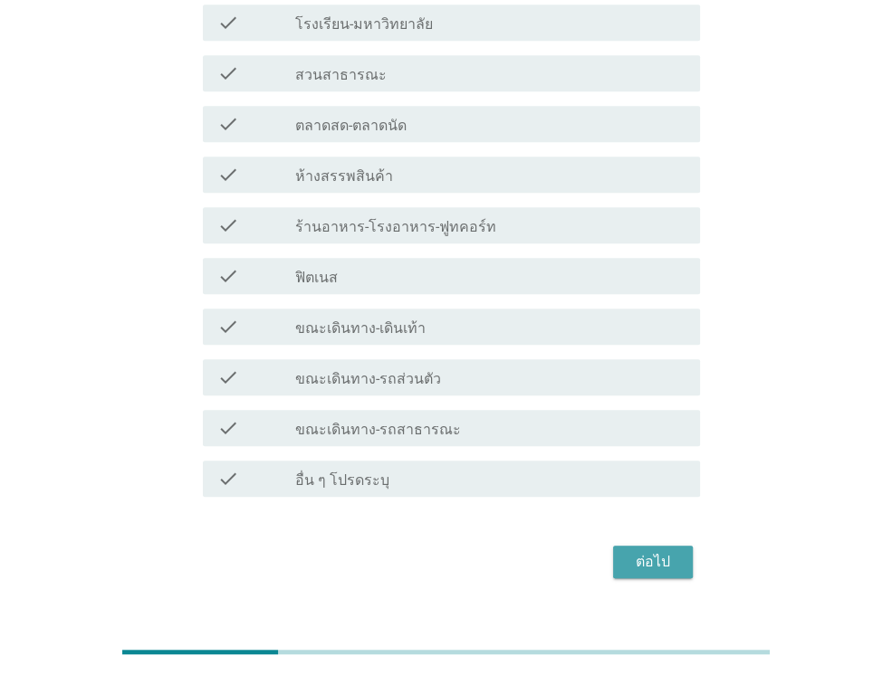
click at [668, 551] on div "ต่อไป" at bounding box center [652, 562] width 51 height 22
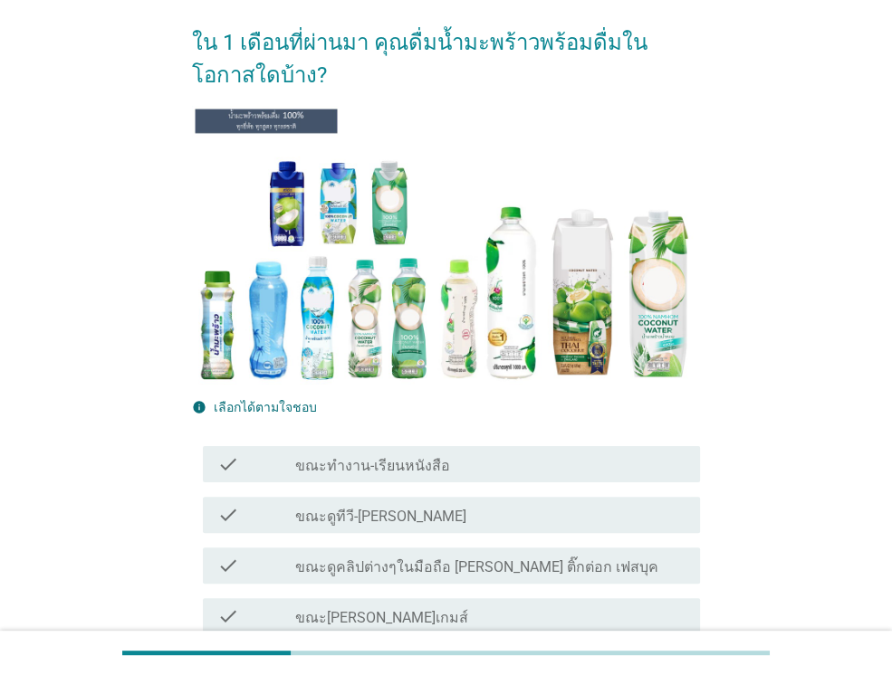
scroll to position [181, 0]
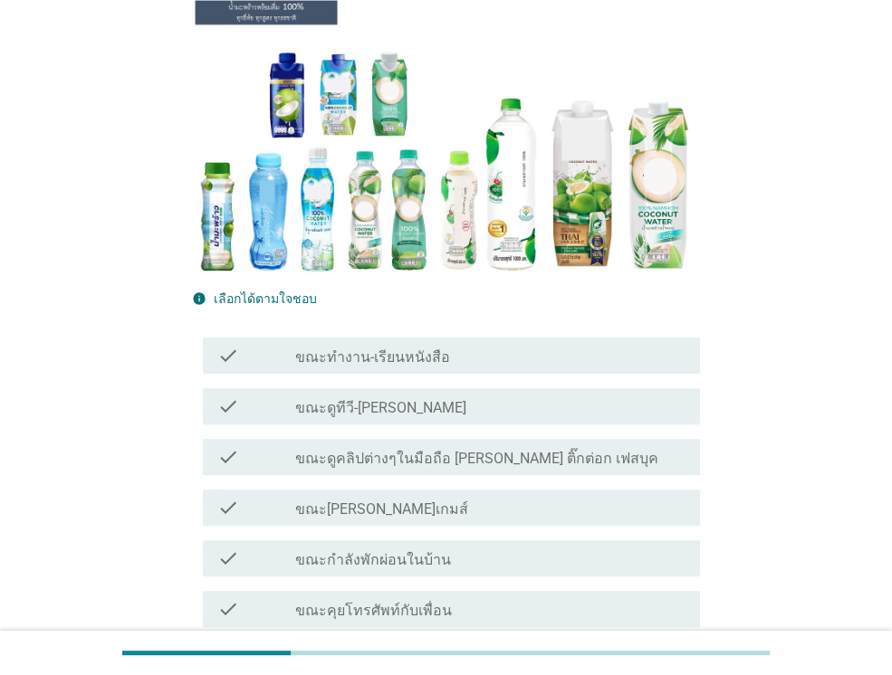
click at [603, 429] on div "check check_box_outline_blank ขณะดูทีวี-[PERSON_NAME]" at bounding box center [446, 406] width 508 height 51
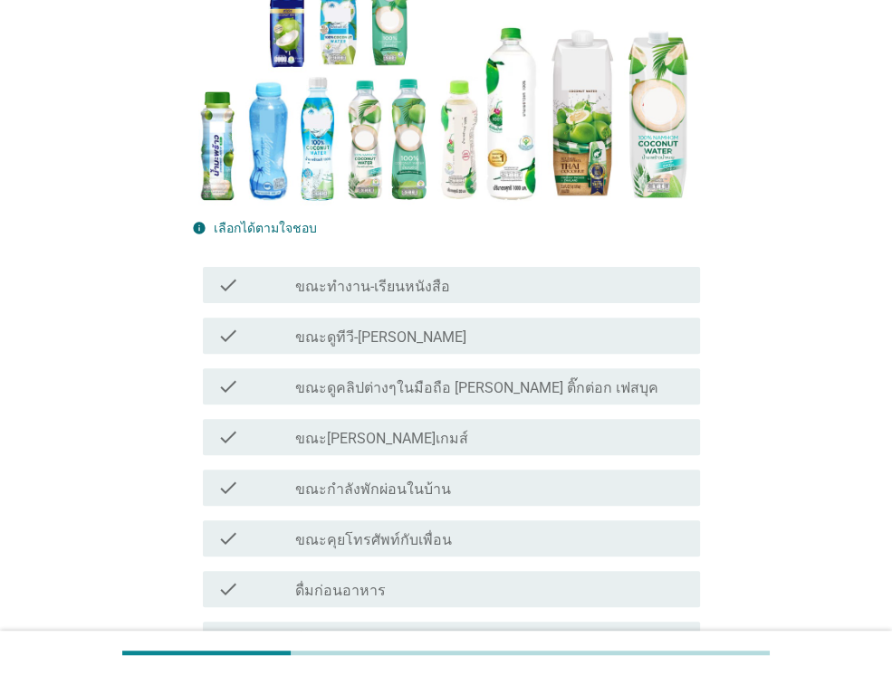
scroll to position [253, 0]
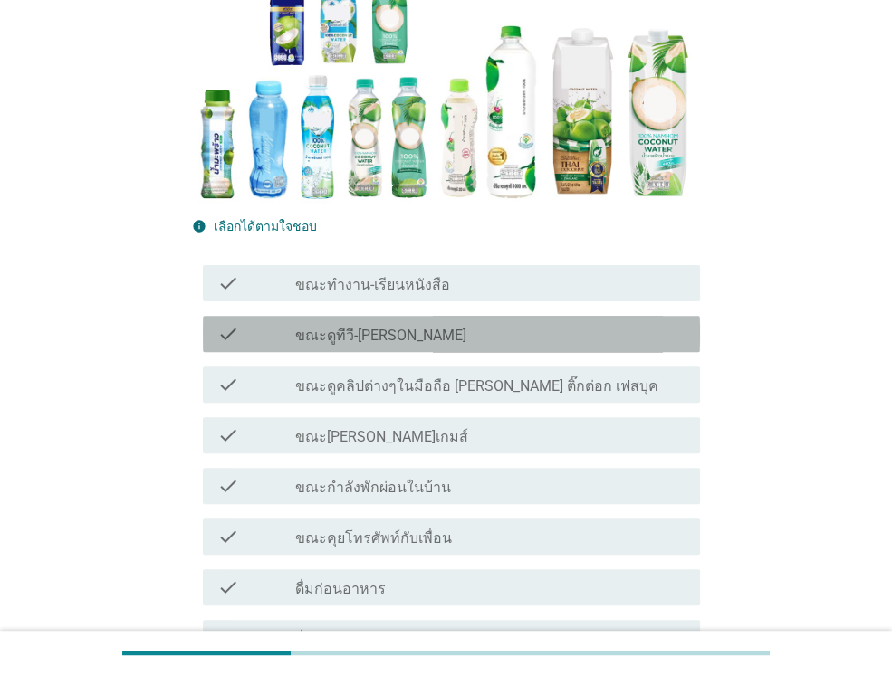
click at [445, 328] on div "check_box_outline_blank ขณะดูทีวี-[PERSON_NAME]" at bounding box center [490, 334] width 390 height 22
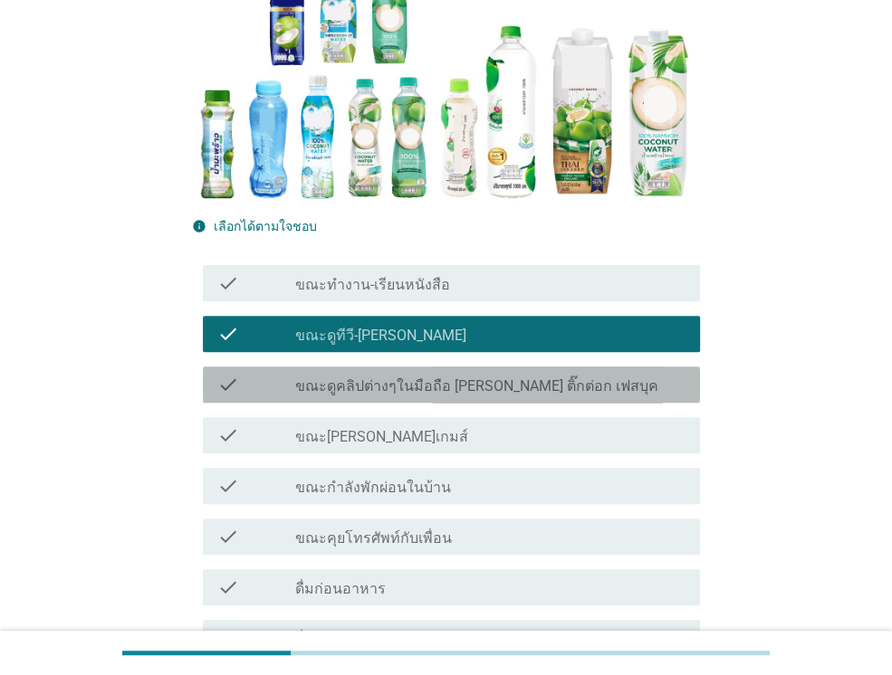
click at [405, 382] on div "check check_box_outline_blank ขณะดูคลิปต่างๆในมือถือ [PERSON_NAME] ติ๊กต่อก เฟส…" at bounding box center [451, 385] width 497 height 36
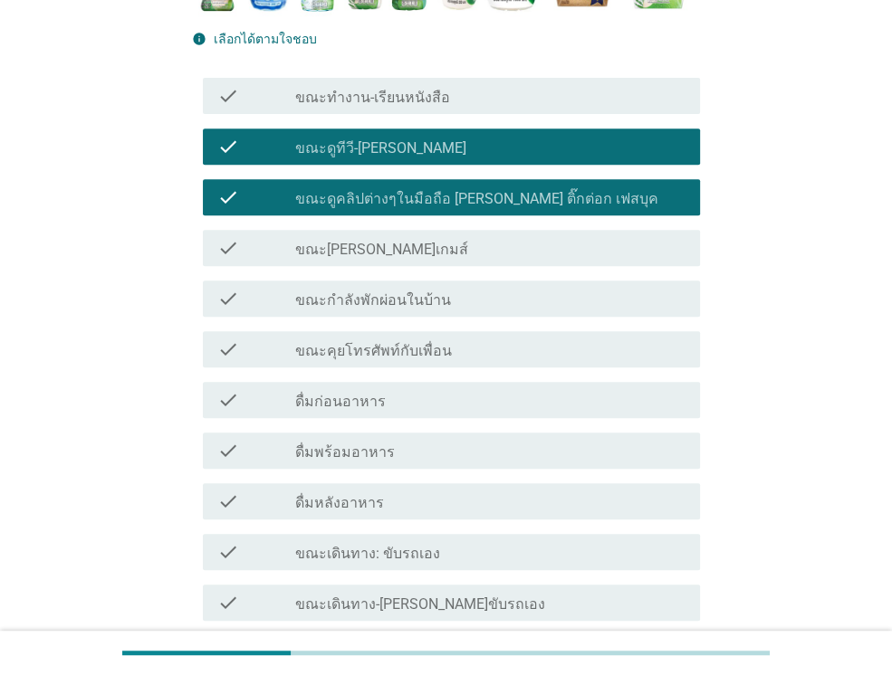
scroll to position [507, 0]
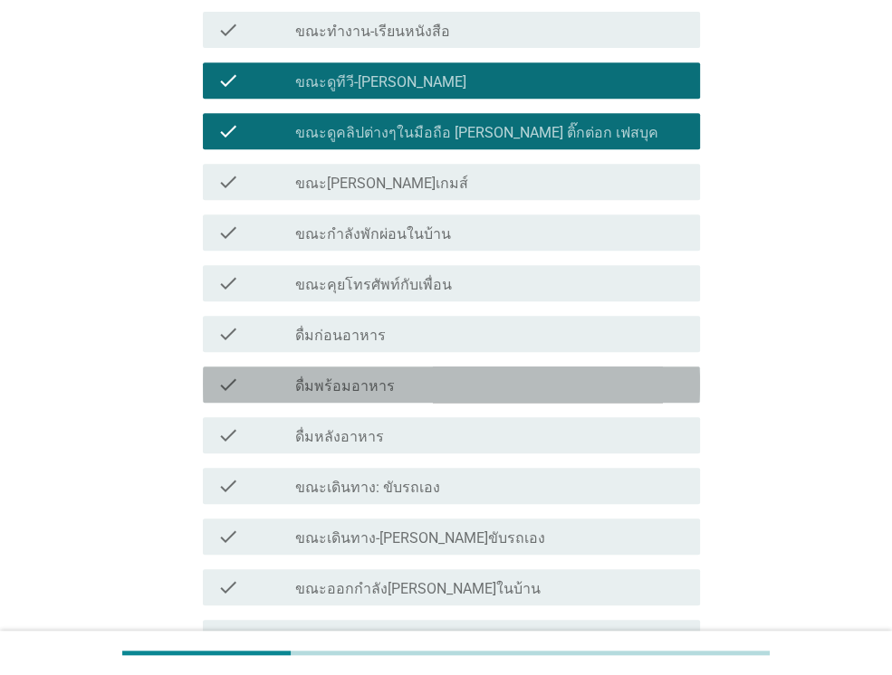
click at [368, 377] on label "ดื่มพร้อมอาหาร" at bounding box center [345, 386] width 100 height 18
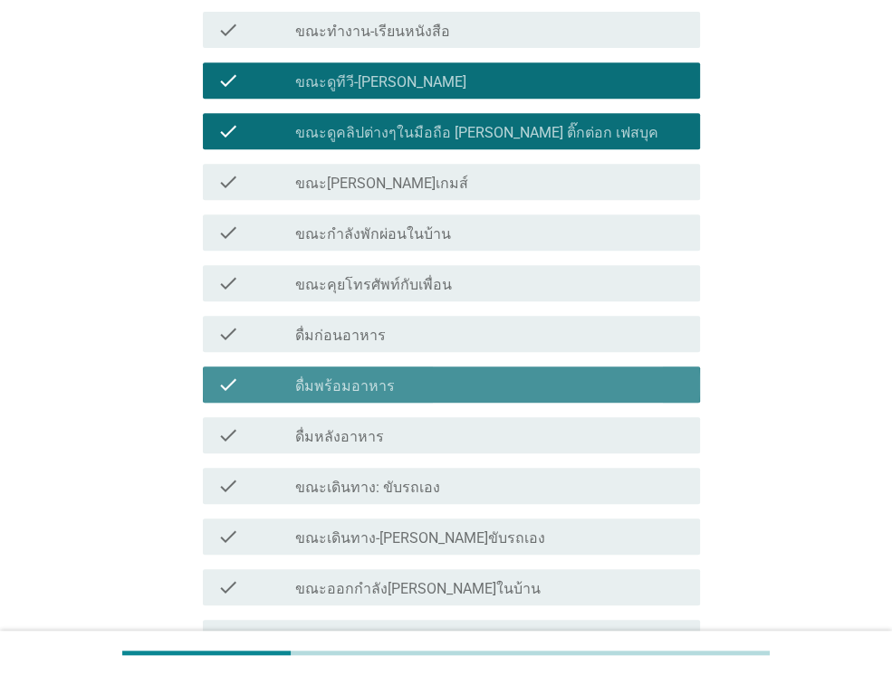
click at [345, 386] on label "ดื่มพร้อมอาหาร" at bounding box center [345, 386] width 100 height 18
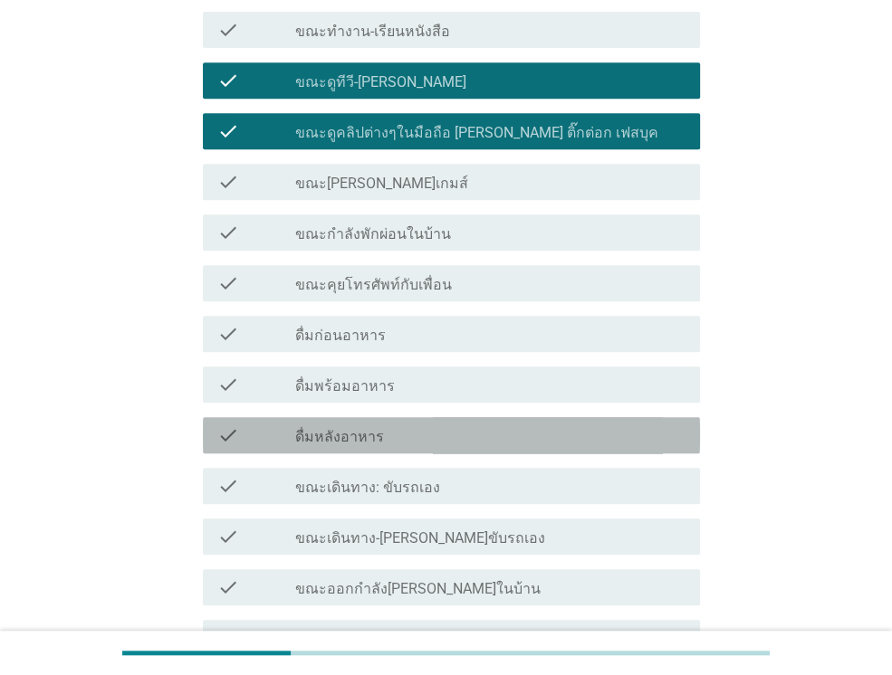
click at [333, 418] on div "check check_box_outline_blank ดื่มหลังอาหาร" at bounding box center [451, 435] width 497 height 36
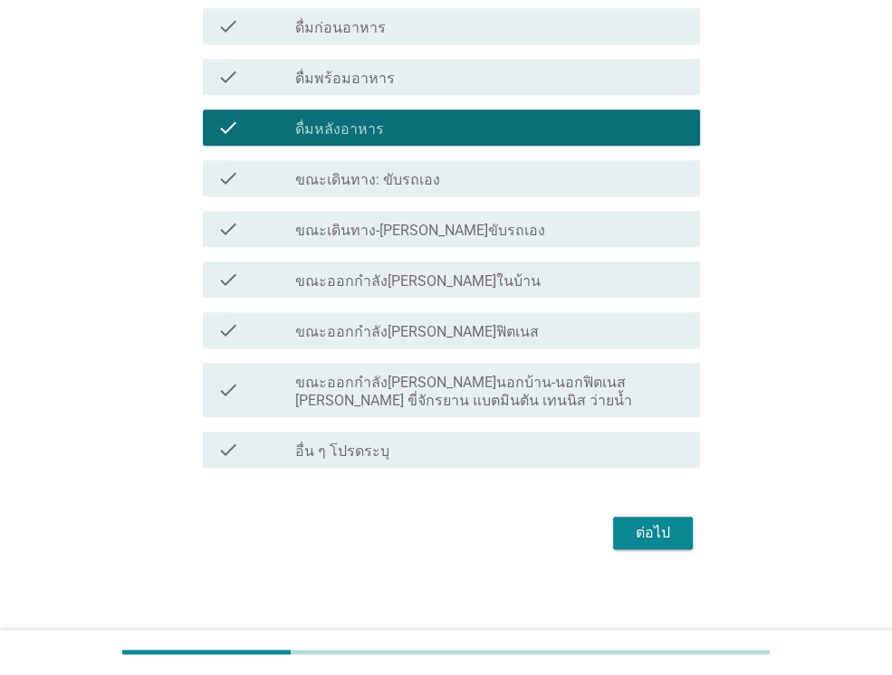
scroll to position [818, 0]
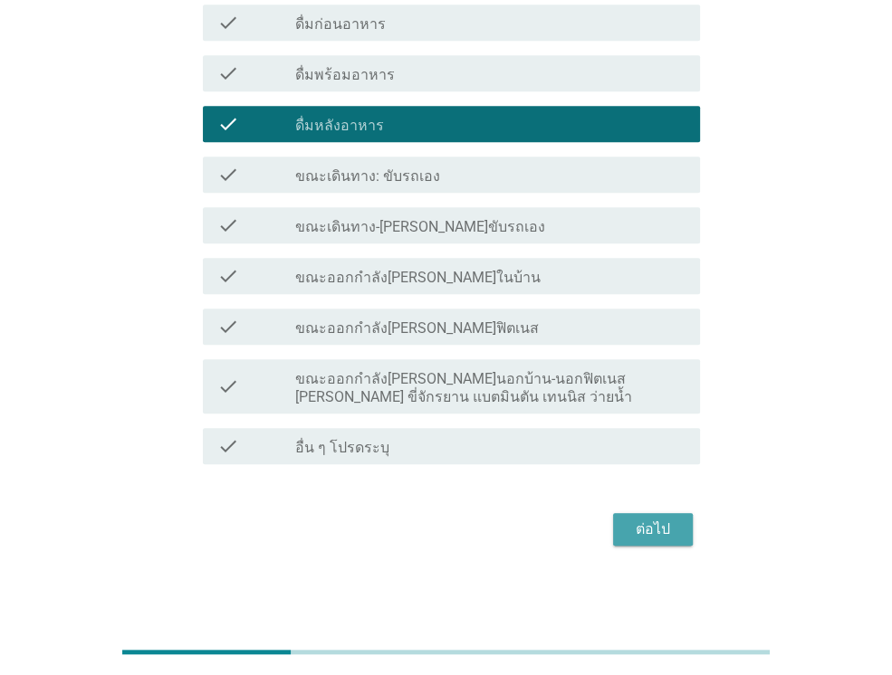
click at [654, 539] on div "ต่อไป" at bounding box center [652, 530] width 51 height 22
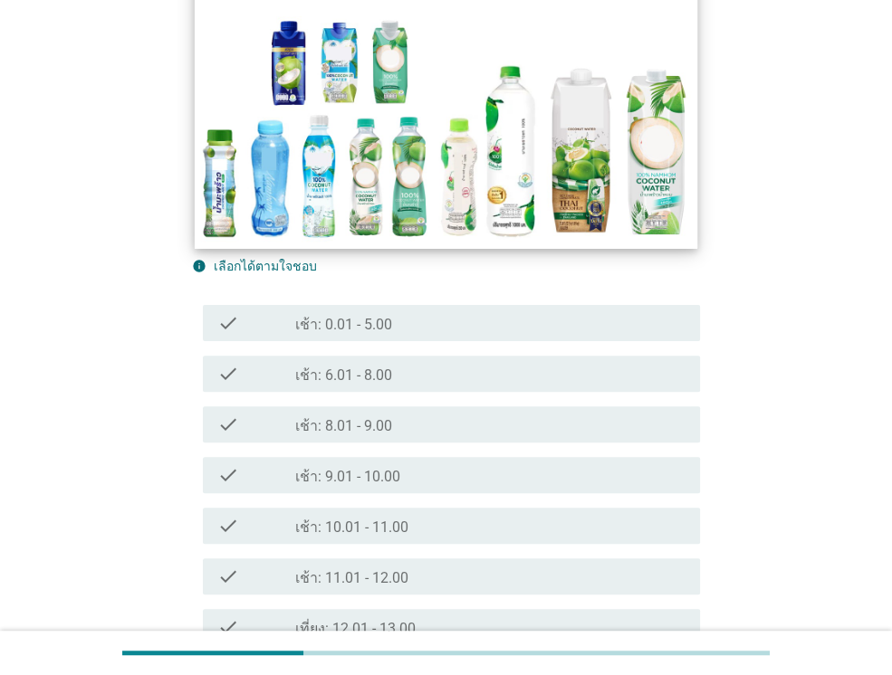
scroll to position [326, 0]
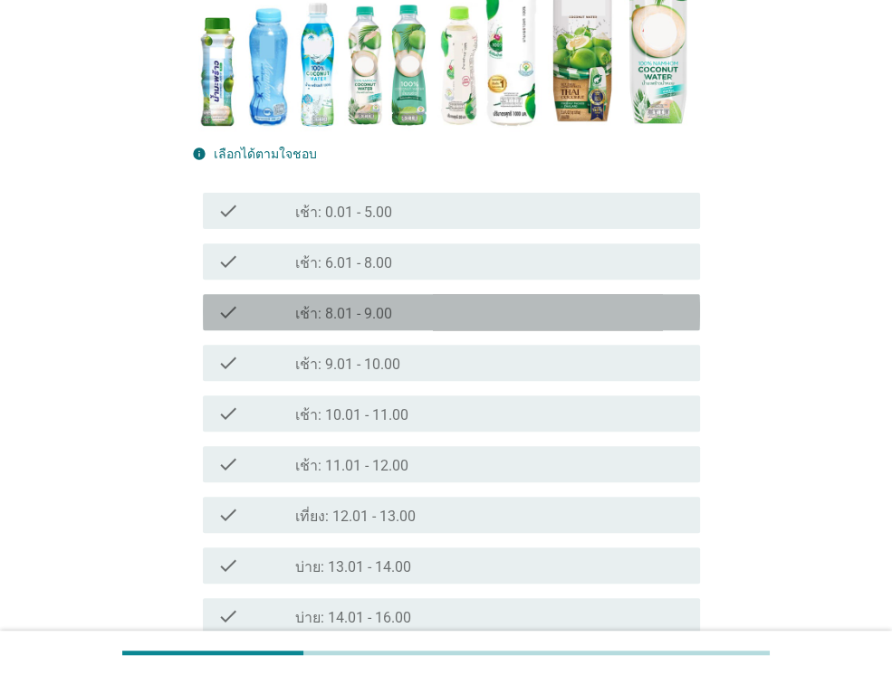
click at [368, 309] on label "เช้า: 8.01 - 9.00" at bounding box center [343, 314] width 97 height 18
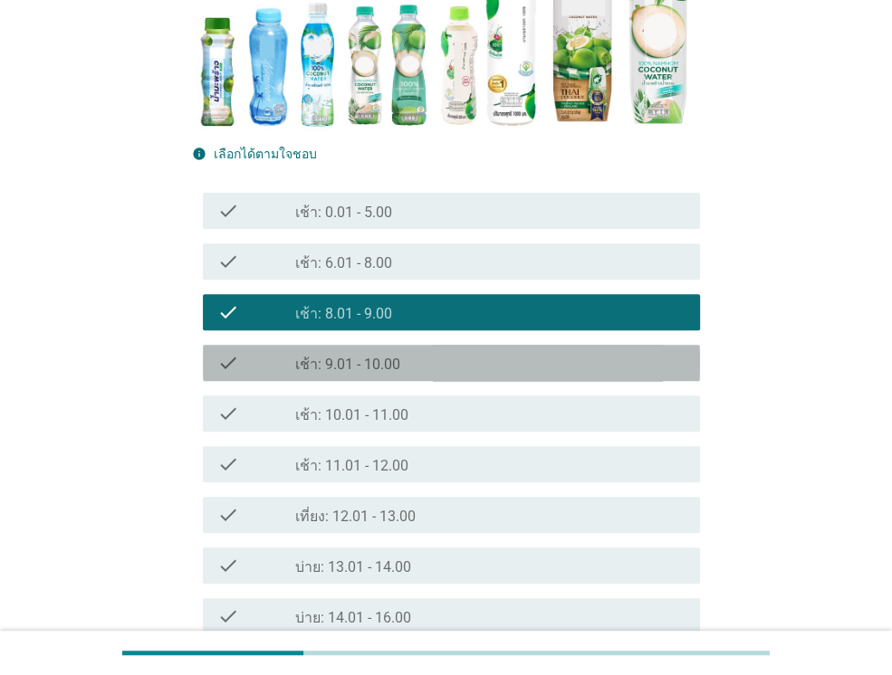
click at [352, 348] on div "check check_box_outline_blank เช้า: 9.01 - 10.00" at bounding box center [451, 363] width 497 height 36
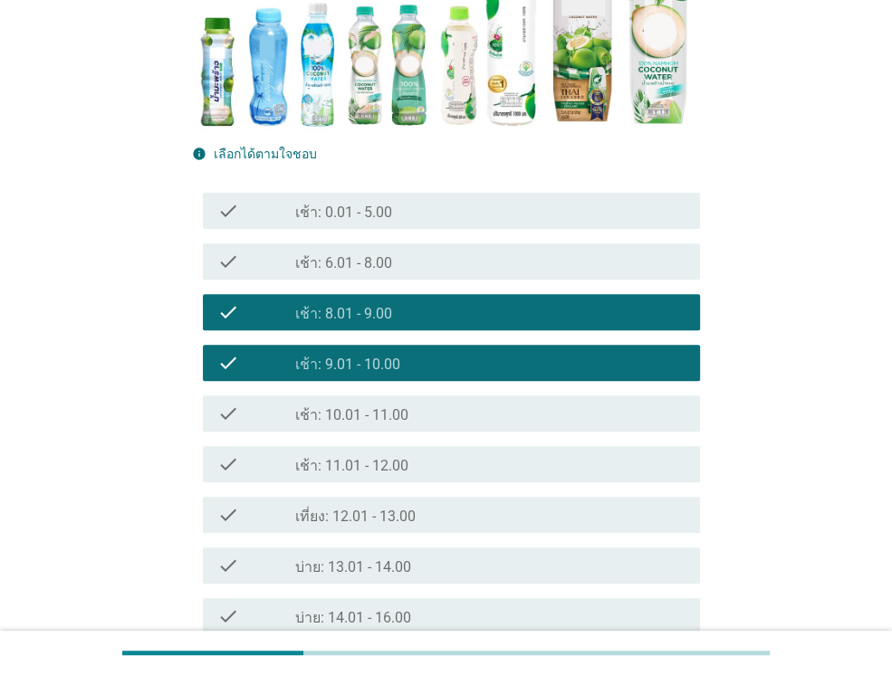
click at [351, 330] on div "check check_box เช้า: 8.01 - 9.00" at bounding box center [446, 312] width 508 height 51
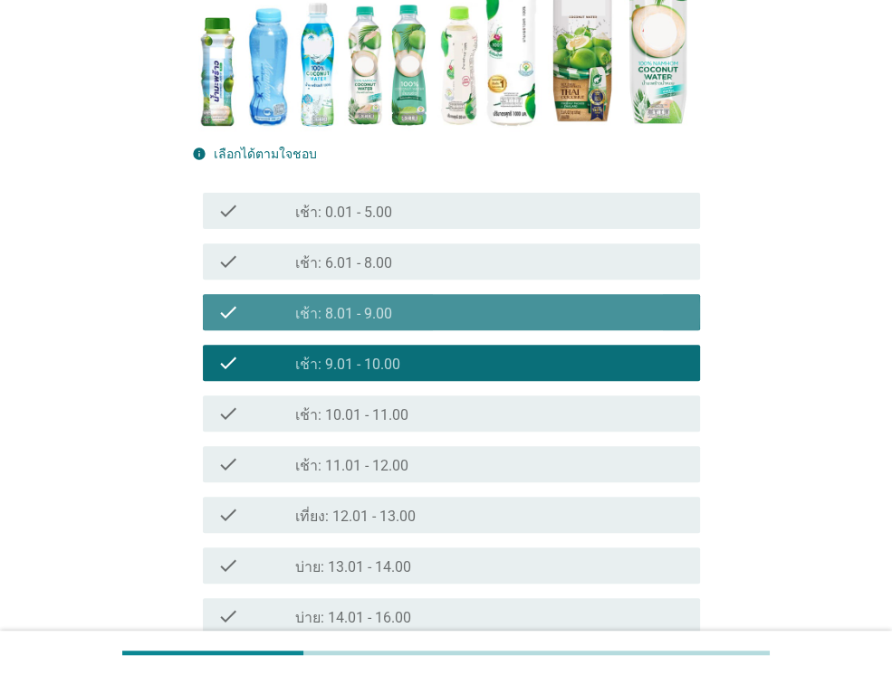
click at [327, 312] on label "เช้า: 8.01 - 9.00" at bounding box center [343, 314] width 97 height 18
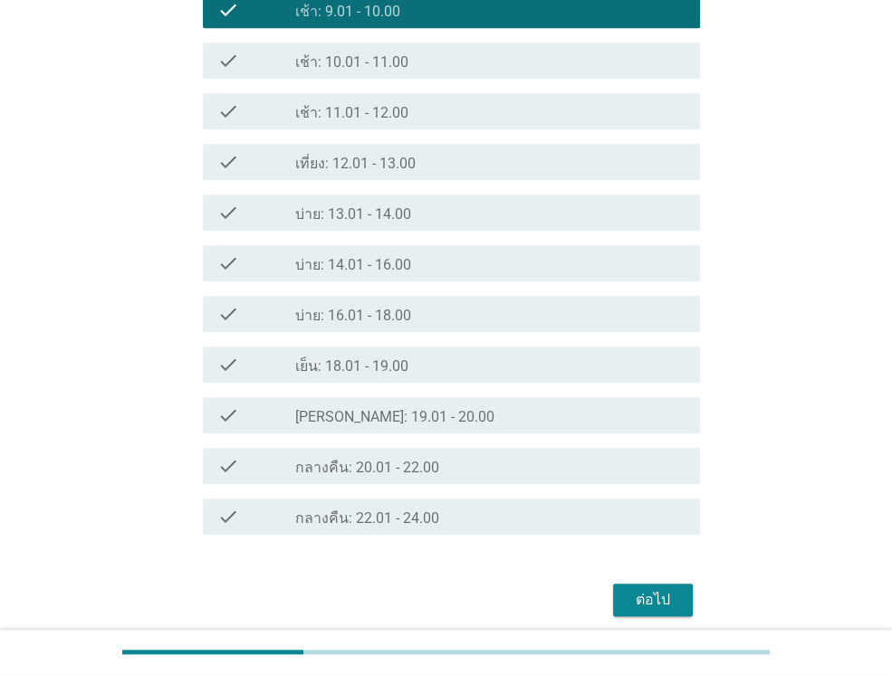
scroll to position [749, 0]
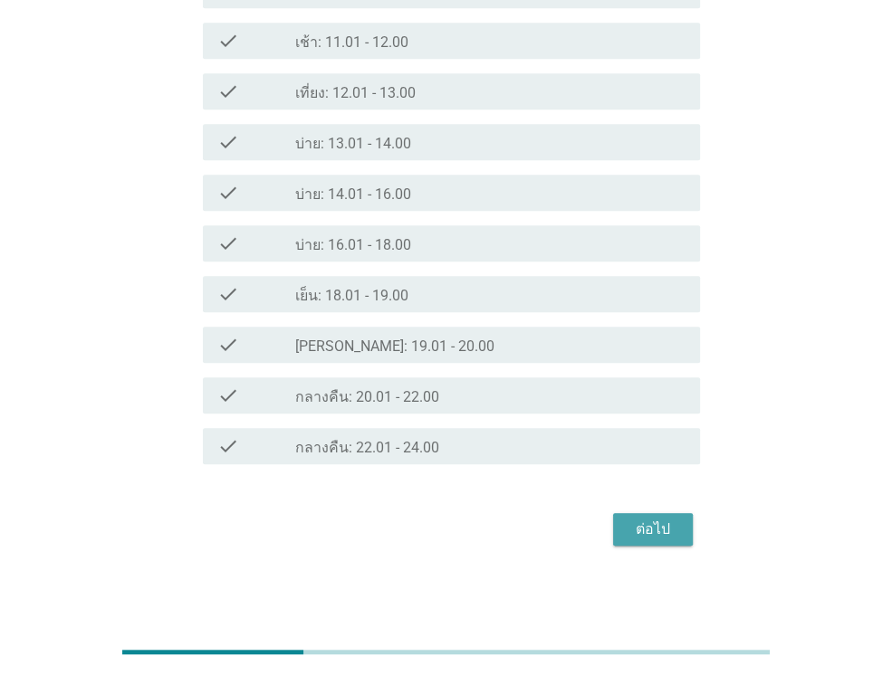
click at [662, 526] on div "ต่อไป" at bounding box center [652, 530] width 51 height 22
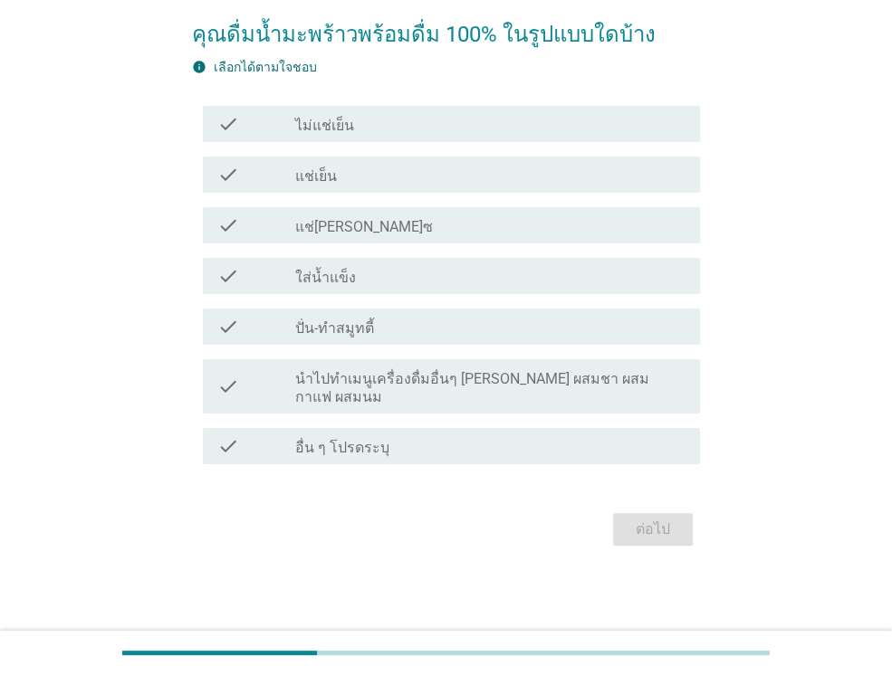
scroll to position [0, 0]
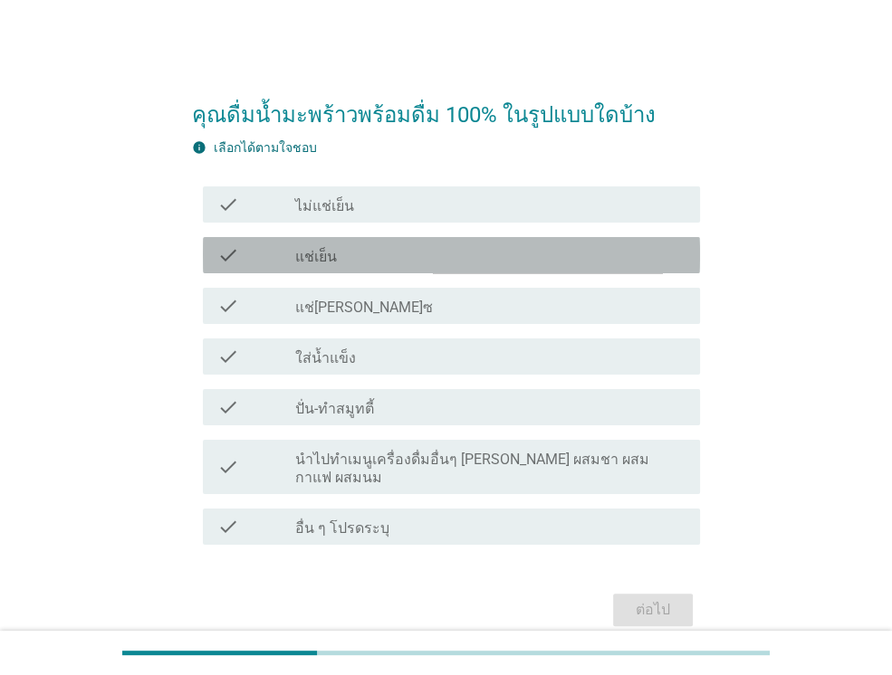
click at [532, 246] on div "check_box_outline_blank แช่เย็น" at bounding box center [490, 255] width 390 height 22
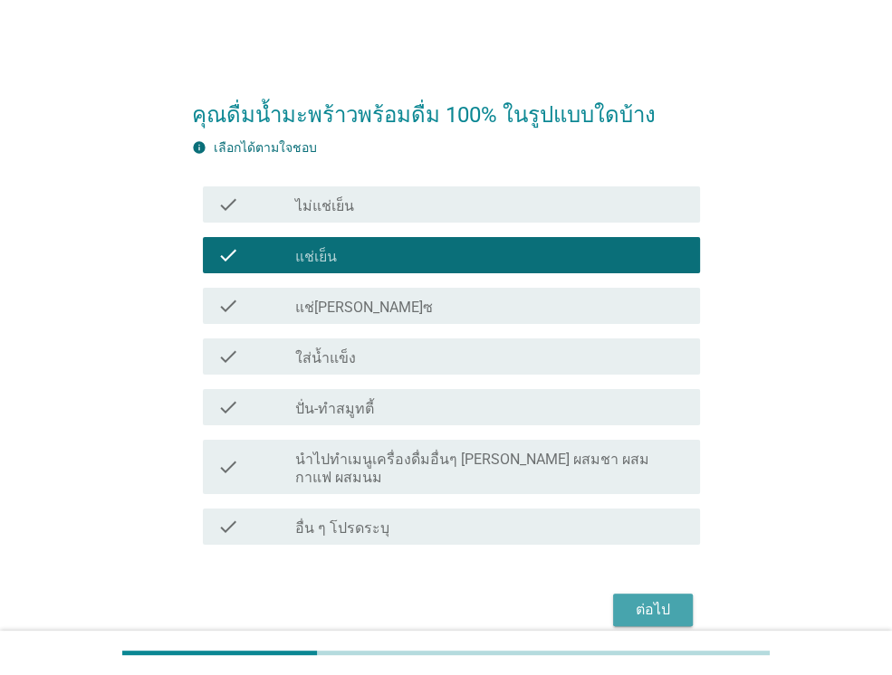
click at [672, 594] on button "ต่อไป" at bounding box center [653, 610] width 80 height 33
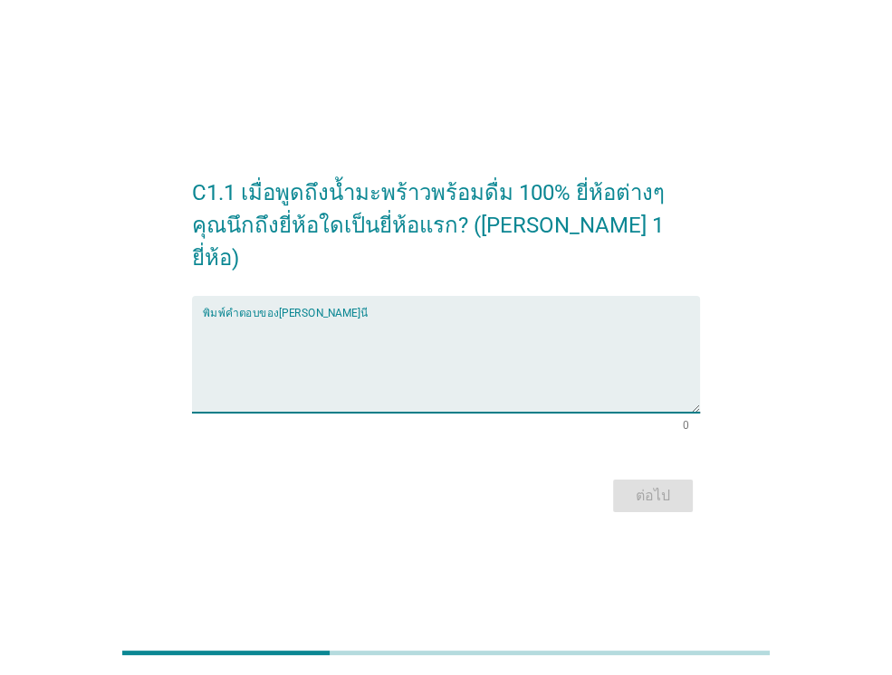
click at [358, 341] on textarea "พิมพ์คำตอบของคุณ ที่นี่" at bounding box center [451, 365] width 497 height 95
type textarea "ทฟสำำ แนแน"
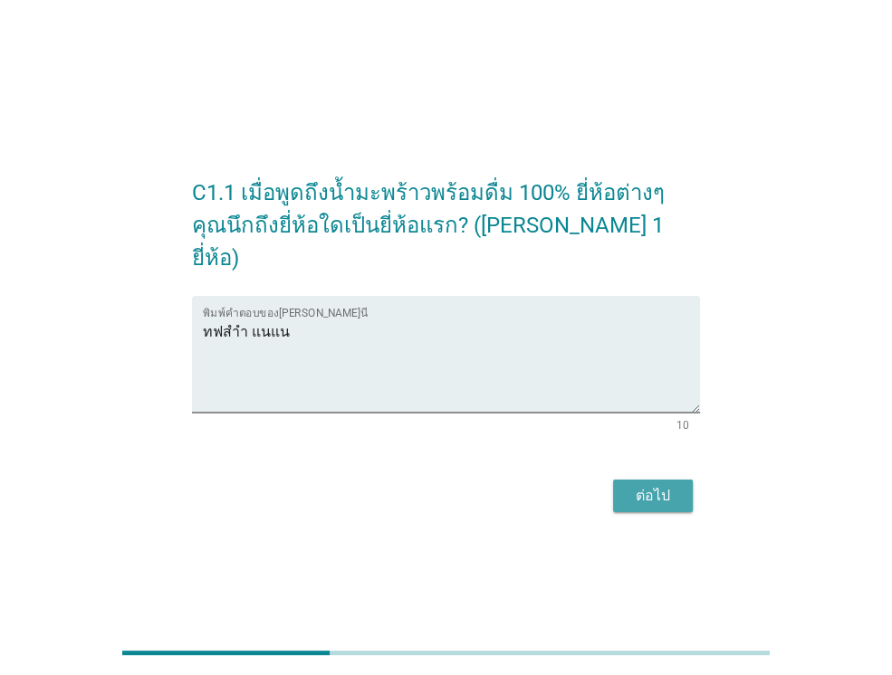
click at [664, 486] on div "ต่อไป" at bounding box center [652, 496] width 51 height 22
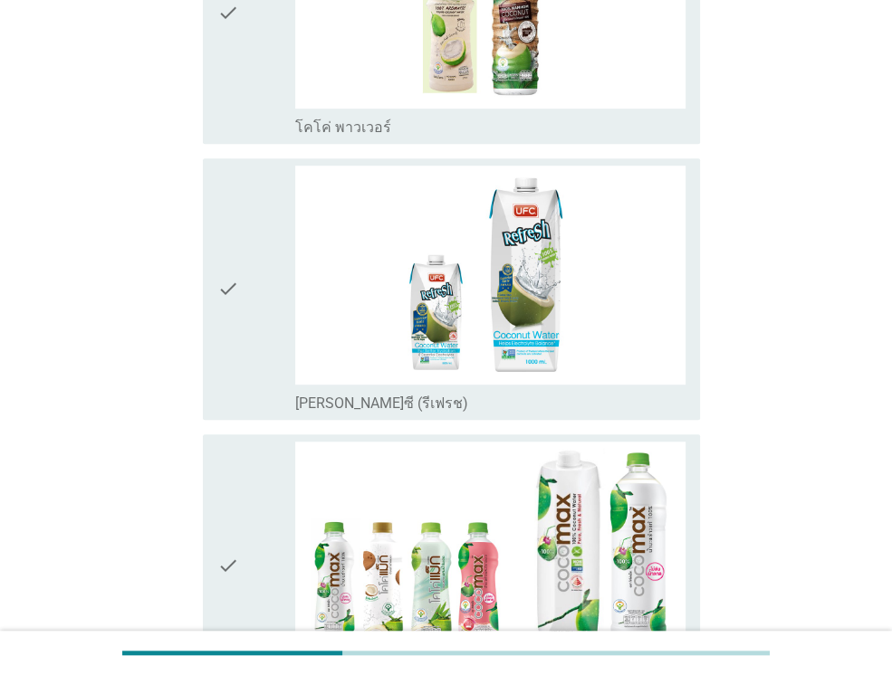
scroll to position [615, 0]
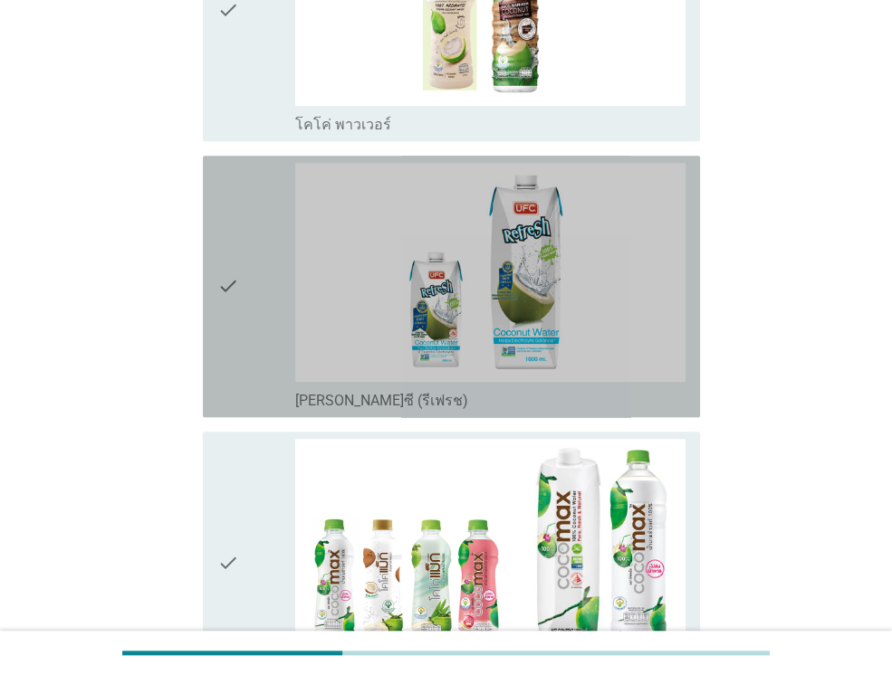
click at [246, 344] on div "check" at bounding box center [256, 286] width 78 height 247
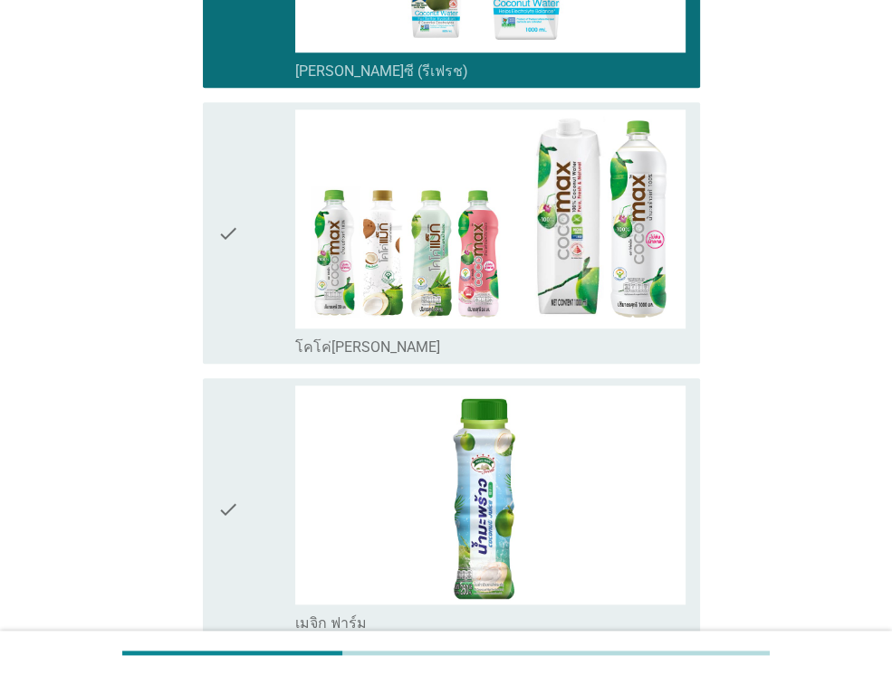
scroll to position [1014, 0]
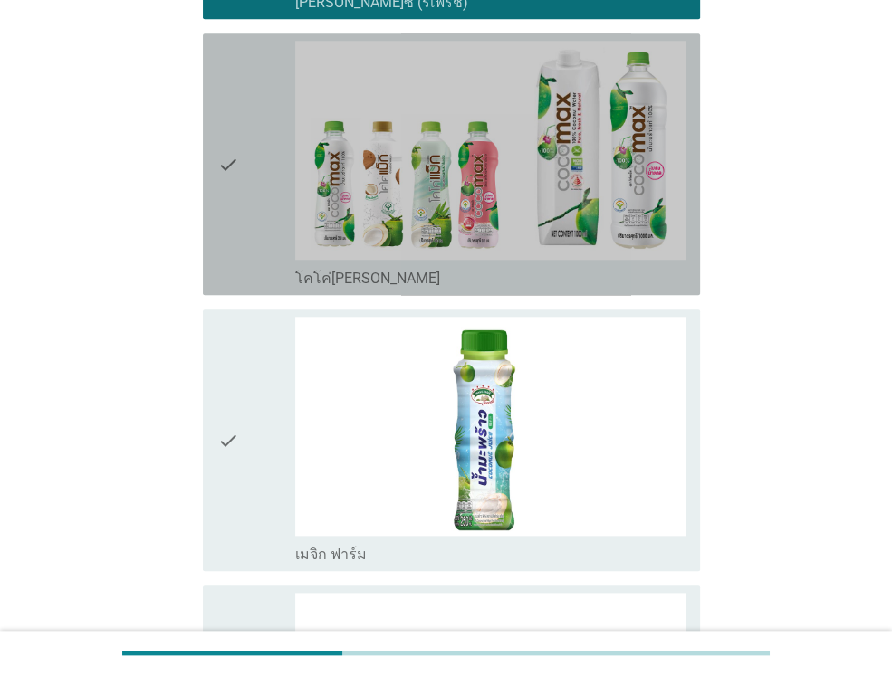
click at [282, 211] on div "check" at bounding box center [256, 164] width 78 height 247
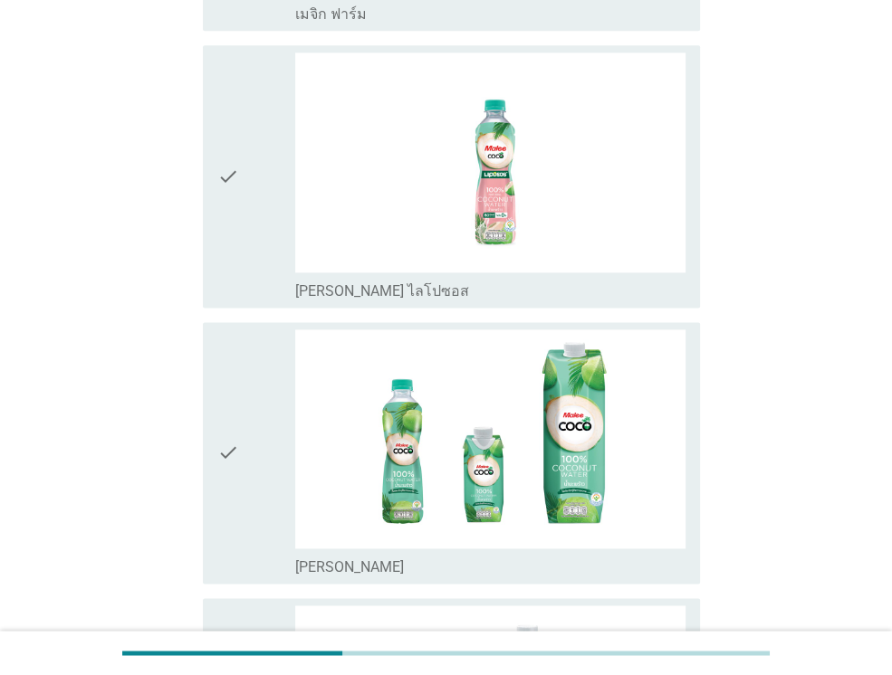
scroll to position [1557, 0]
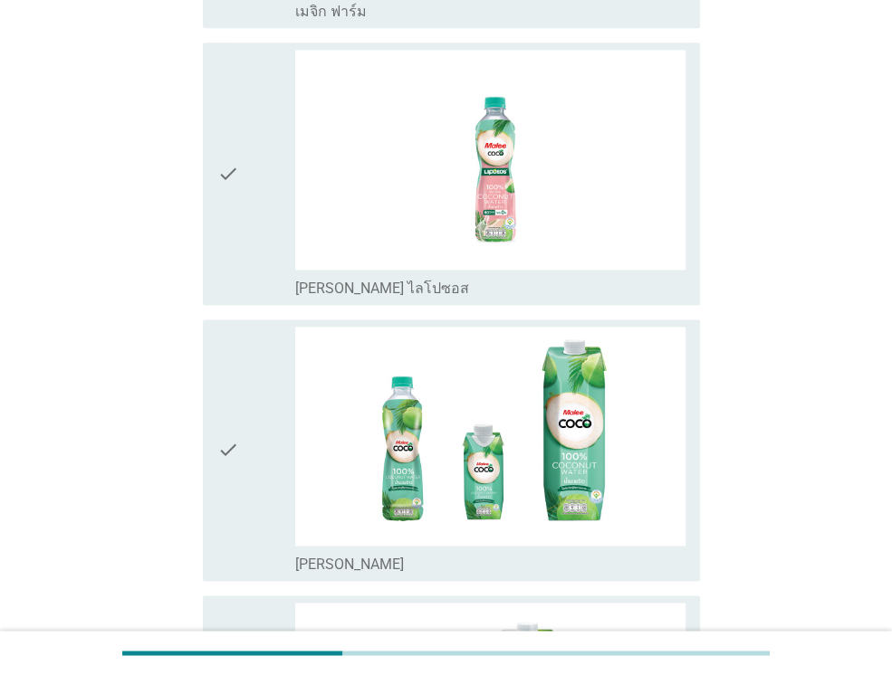
click at [255, 186] on div "check" at bounding box center [256, 173] width 78 height 247
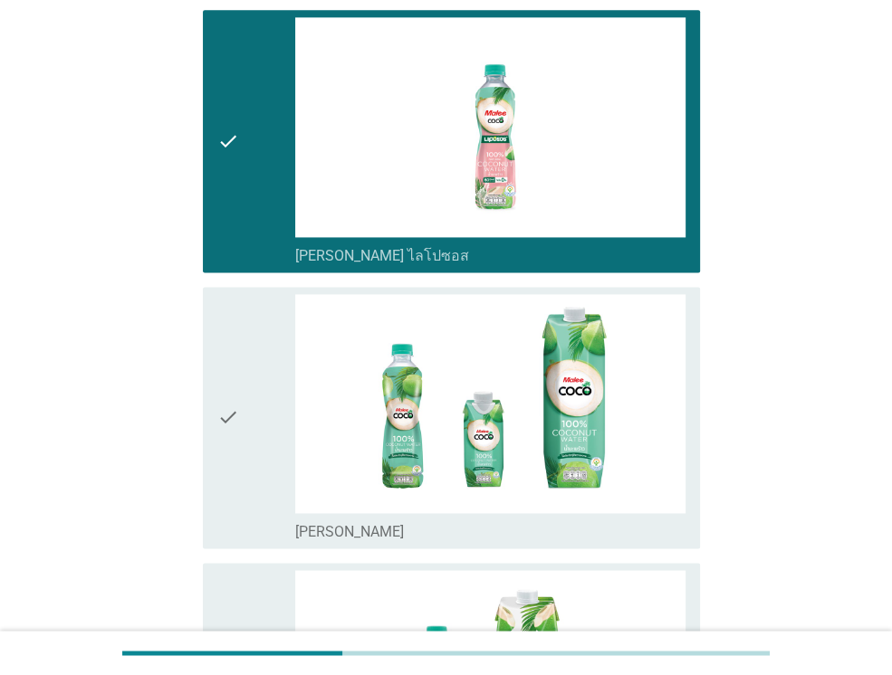
scroll to position [1593, 0]
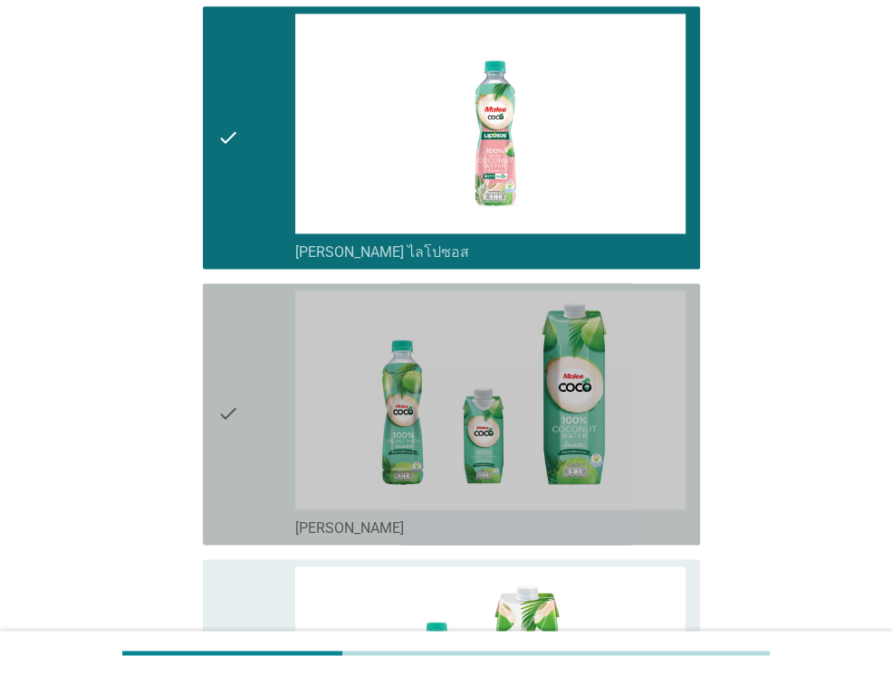
click at [261, 313] on div "check" at bounding box center [256, 414] width 78 height 247
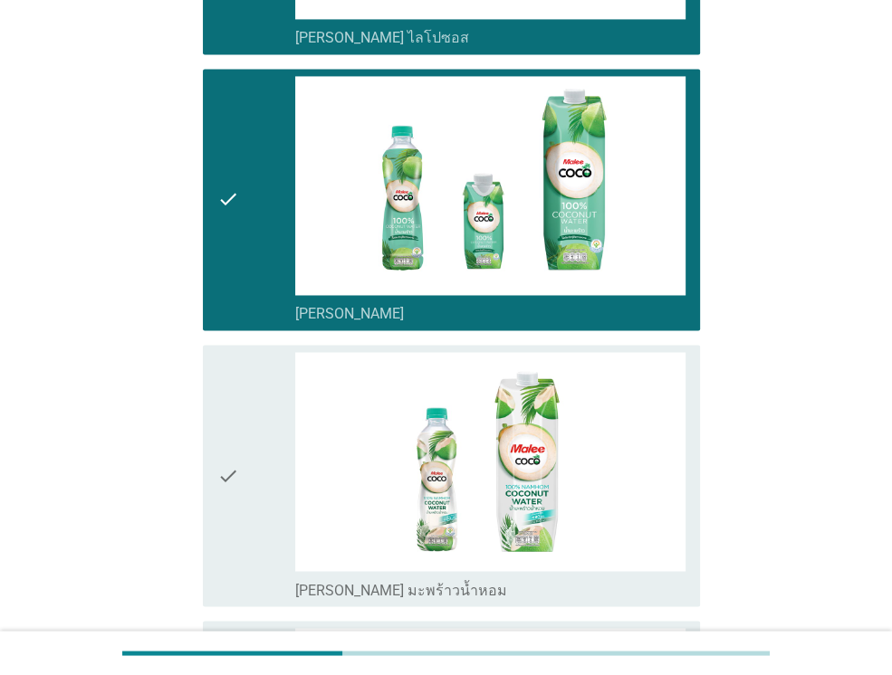
scroll to position [1883, 0]
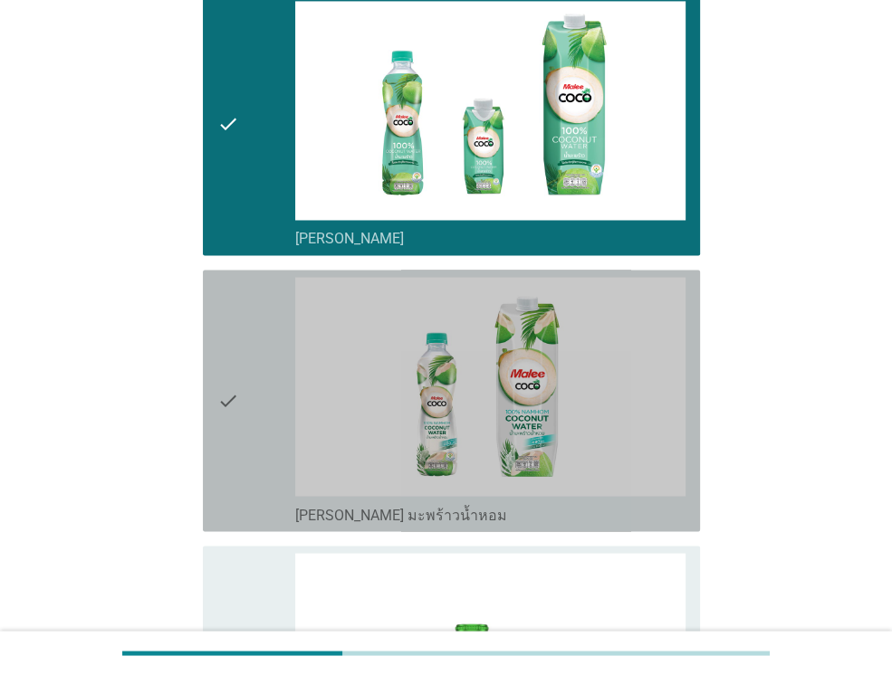
click at [261, 313] on div "check" at bounding box center [256, 400] width 78 height 247
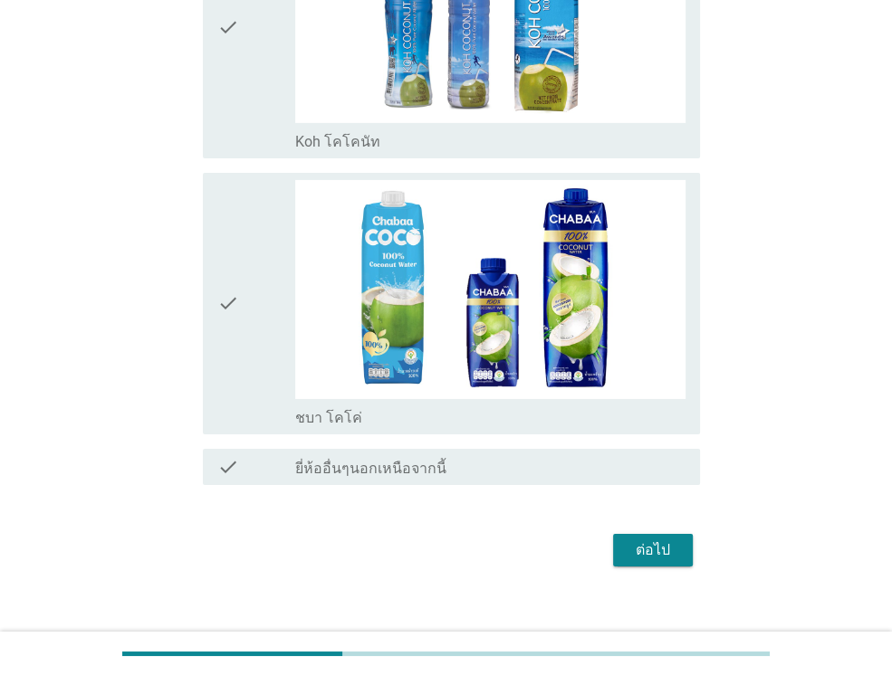
scroll to position [3925, 0]
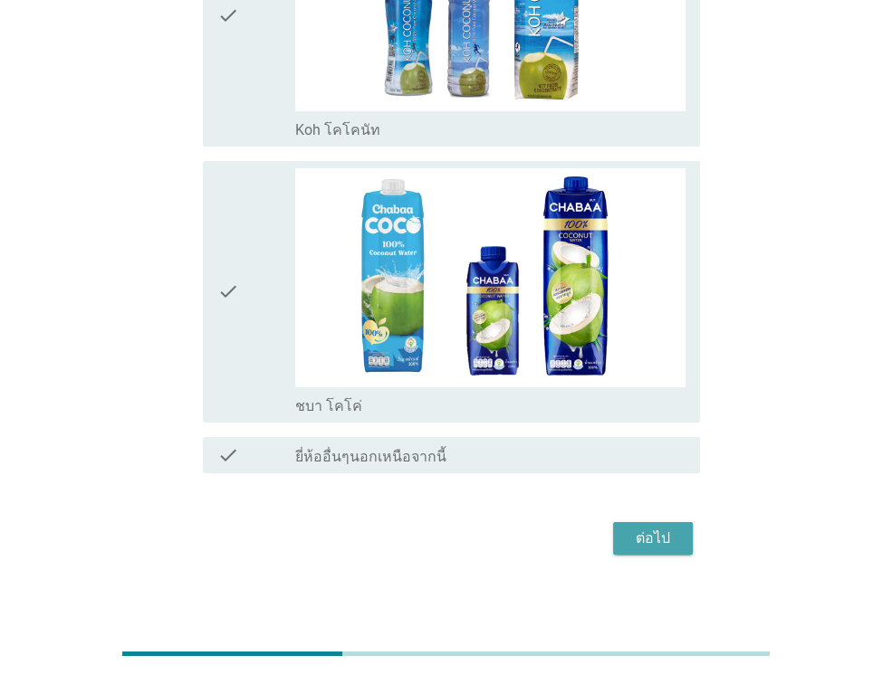
click at [673, 528] on div "ต่อไป" at bounding box center [652, 539] width 51 height 22
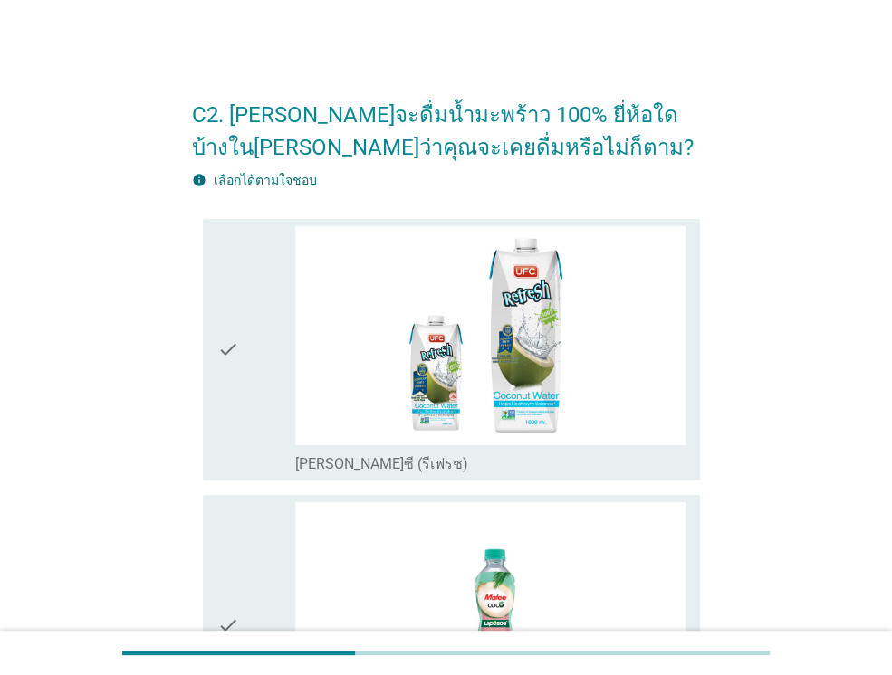
click at [224, 403] on icon "check" at bounding box center [228, 349] width 22 height 247
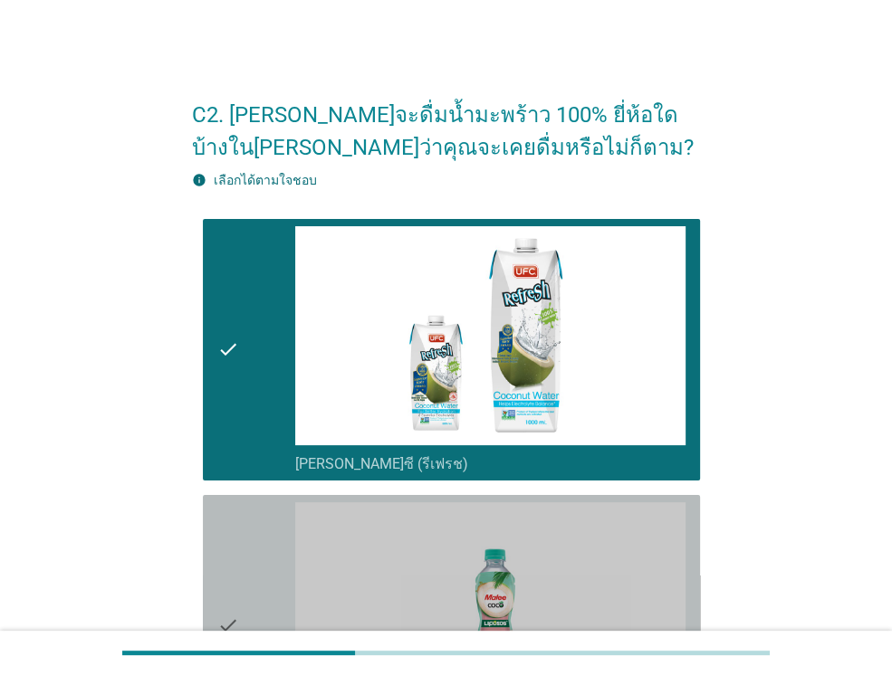
click at [235, 537] on icon "check" at bounding box center [228, 625] width 22 height 247
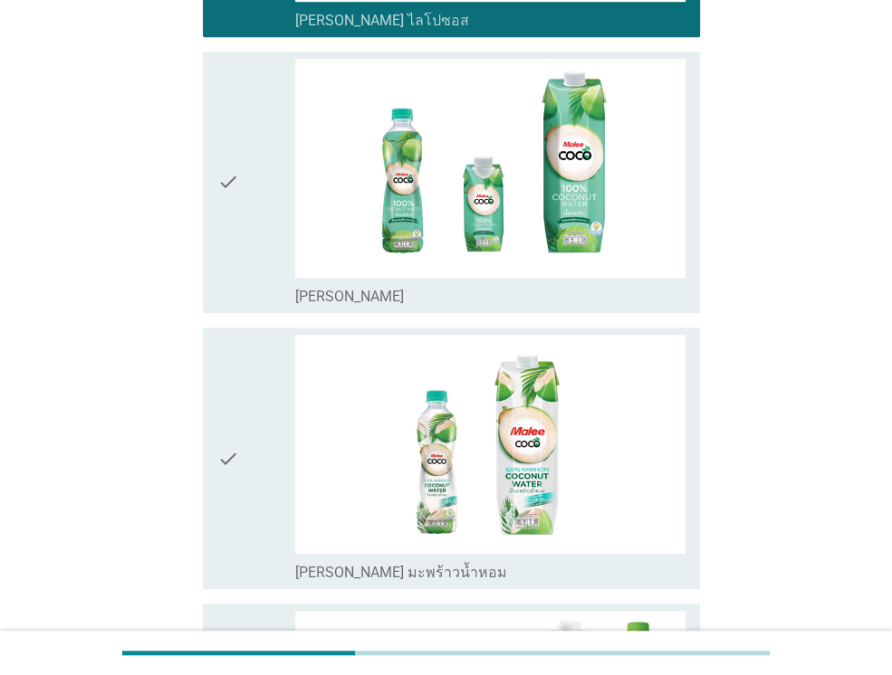
scroll to position [724, 0]
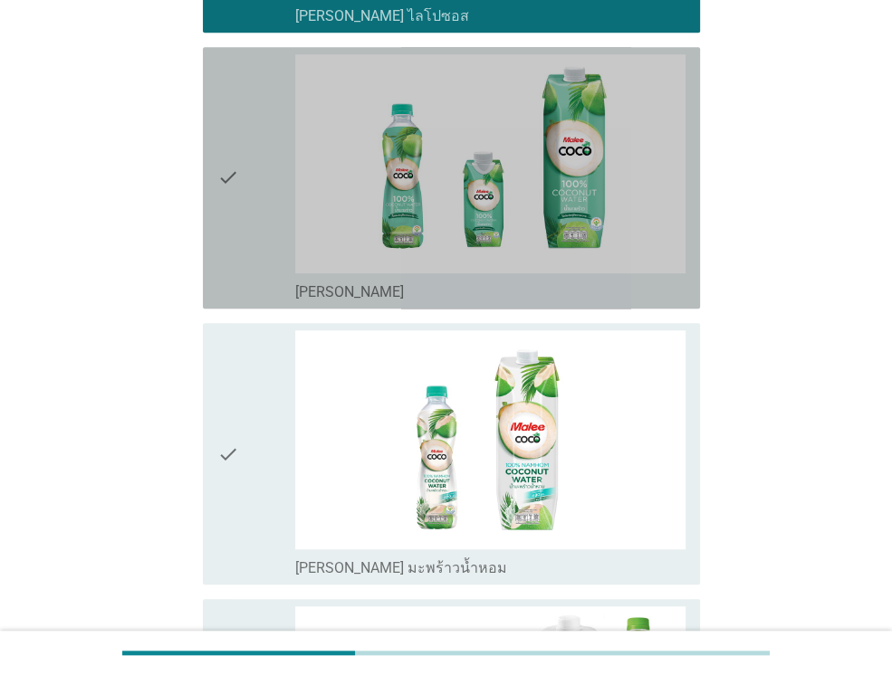
click at [234, 271] on icon "check" at bounding box center [228, 177] width 22 height 247
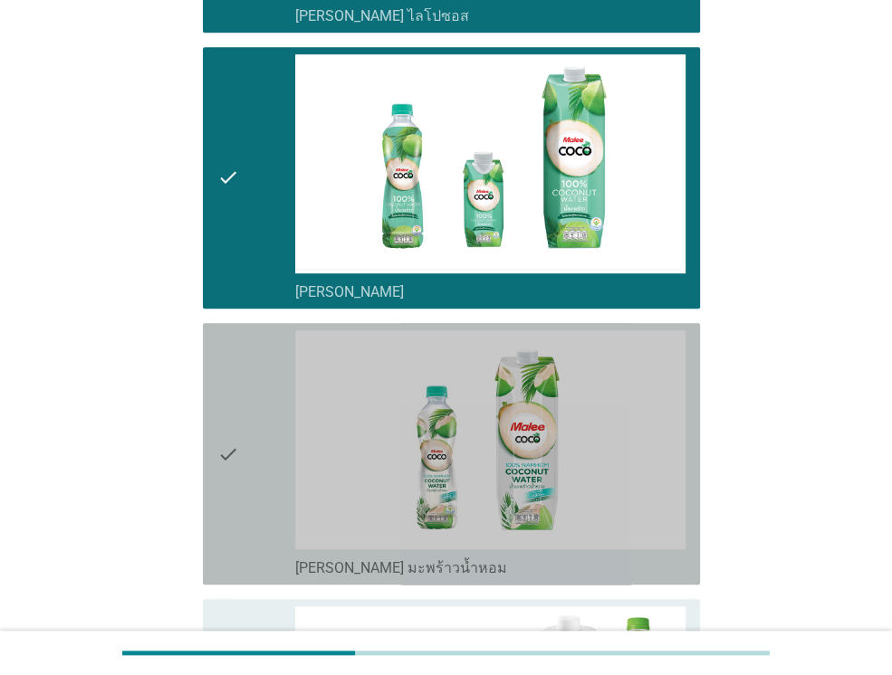
click at [268, 396] on div "check" at bounding box center [256, 453] width 78 height 247
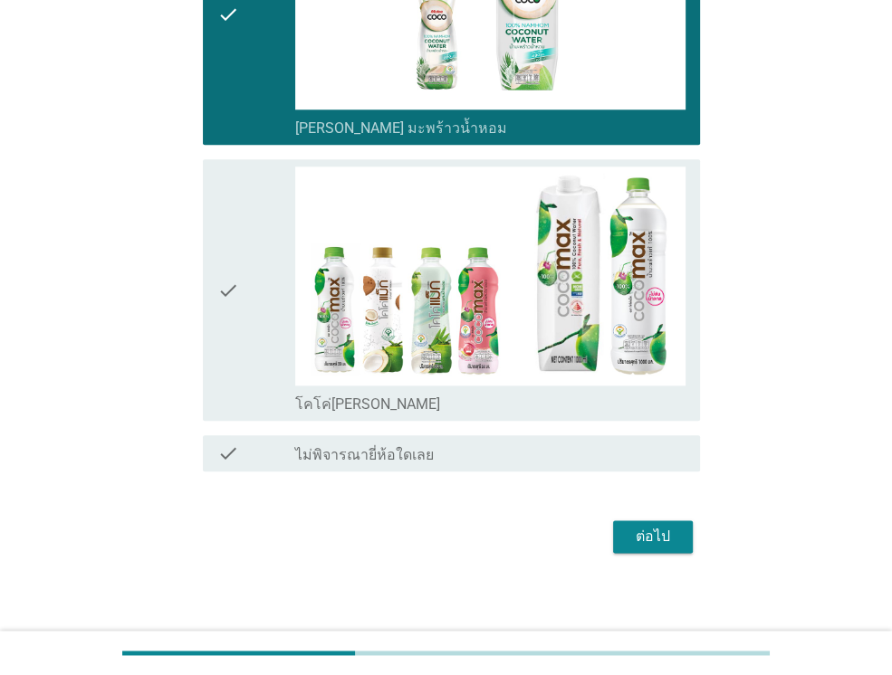
scroll to position [1169, 0]
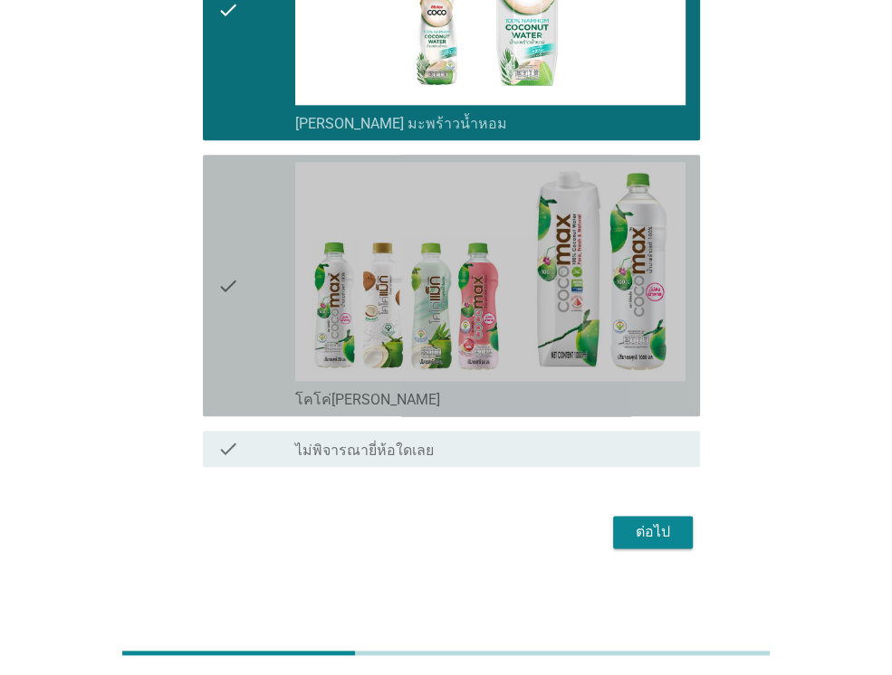
click at [263, 285] on div "check" at bounding box center [256, 285] width 78 height 247
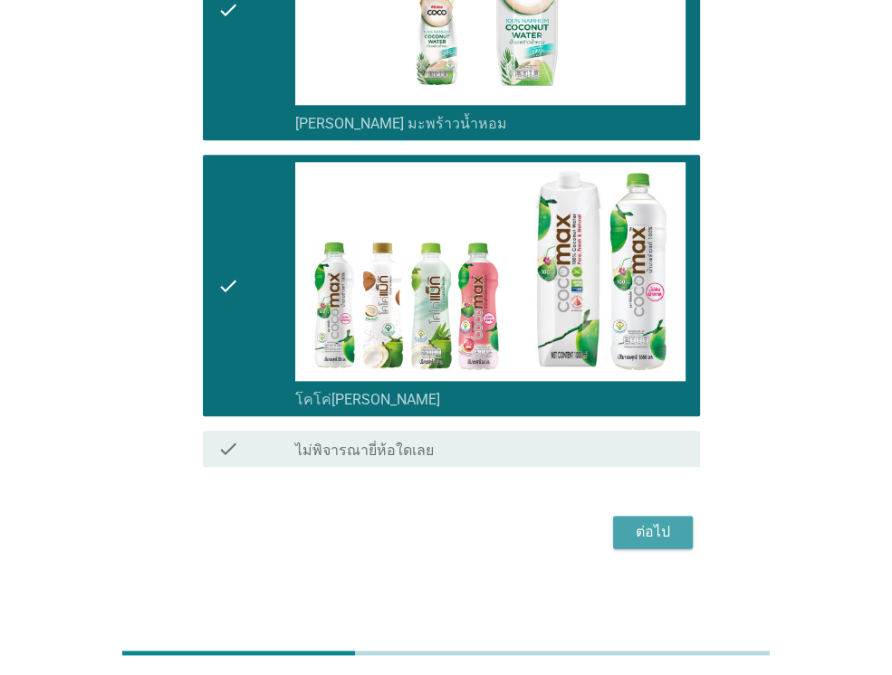
click at [664, 521] on div "ต่อไป" at bounding box center [652, 532] width 51 height 22
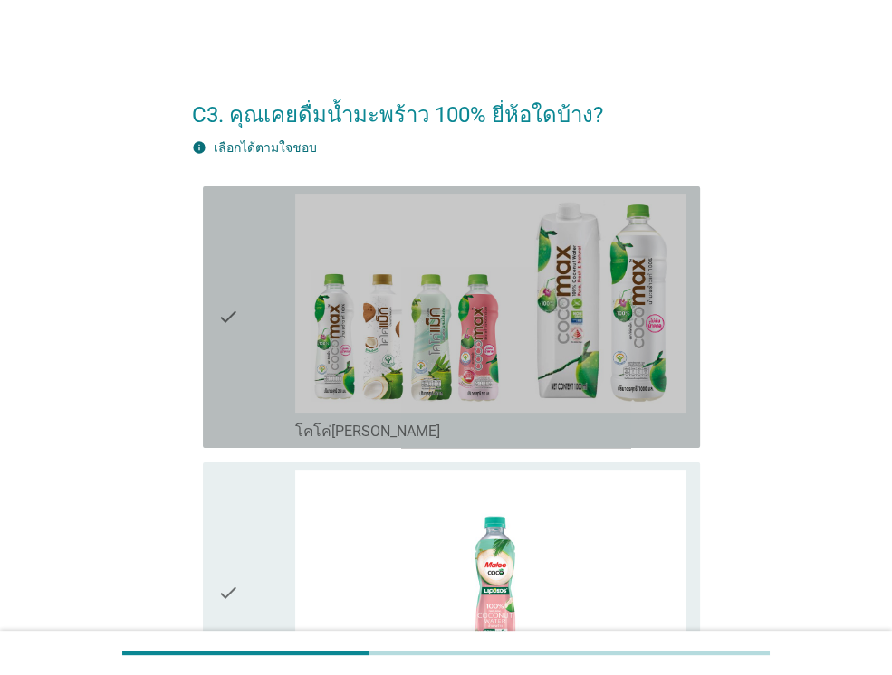
click at [221, 358] on icon "check" at bounding box center [228, 317] width 22 height 247
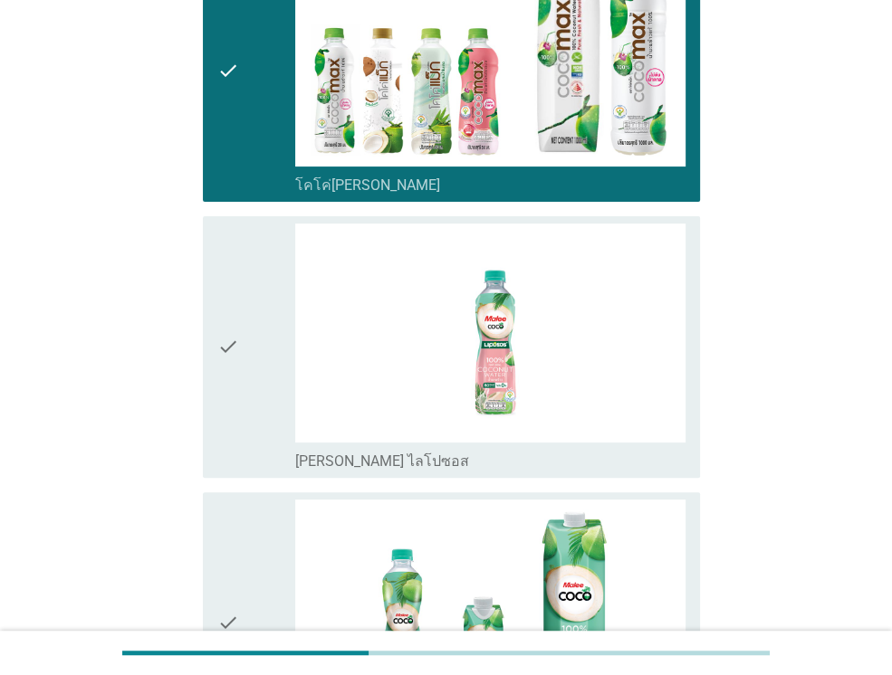
scroll to position [326, 0]
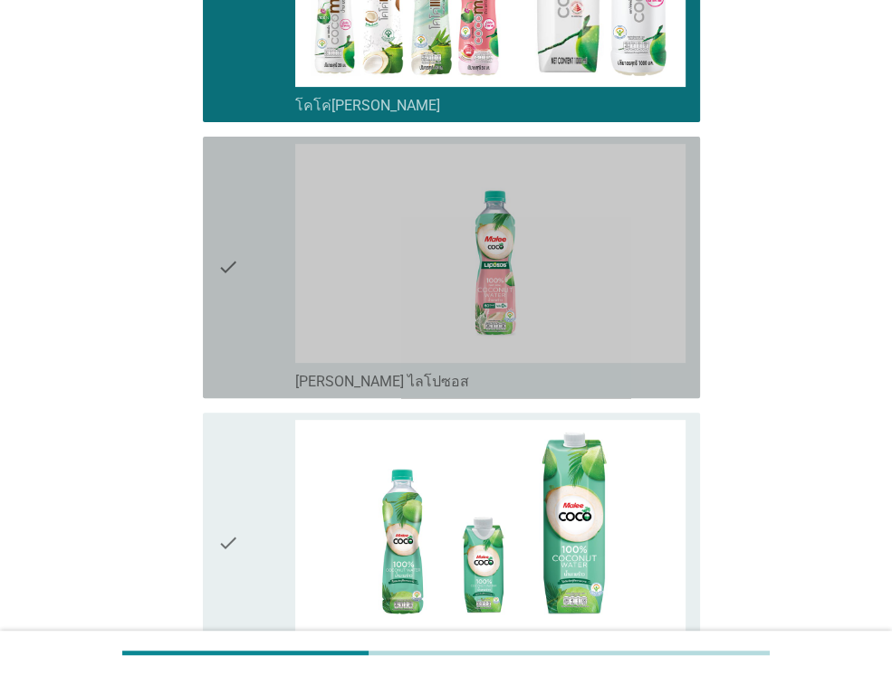
click at [221, 358] on icon "check" at bounding box center [228, 267] width 22 height 247
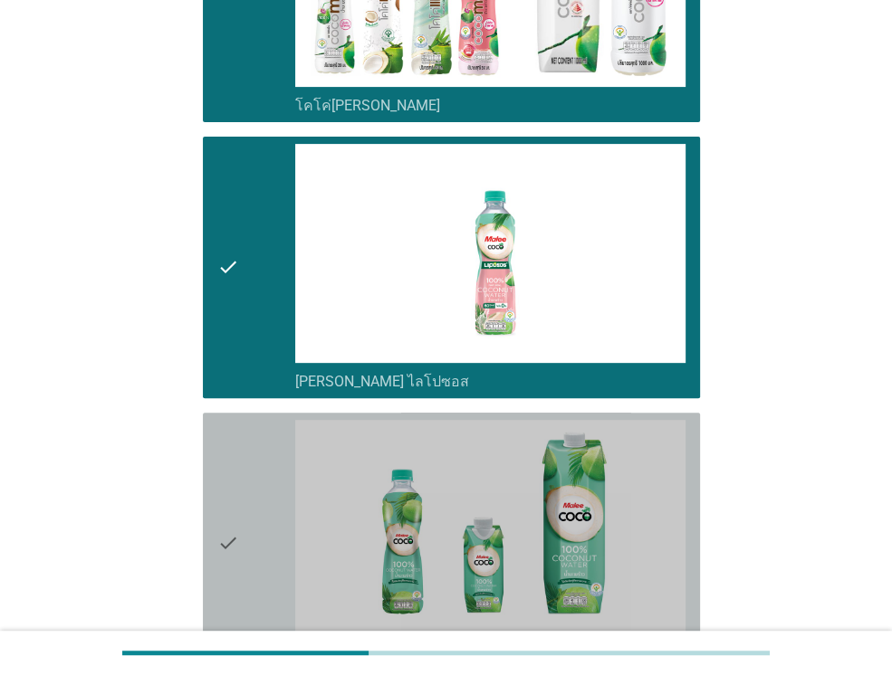
click at [250, 472] on div "check" at bounding box center [256, 543] width 78 height 247
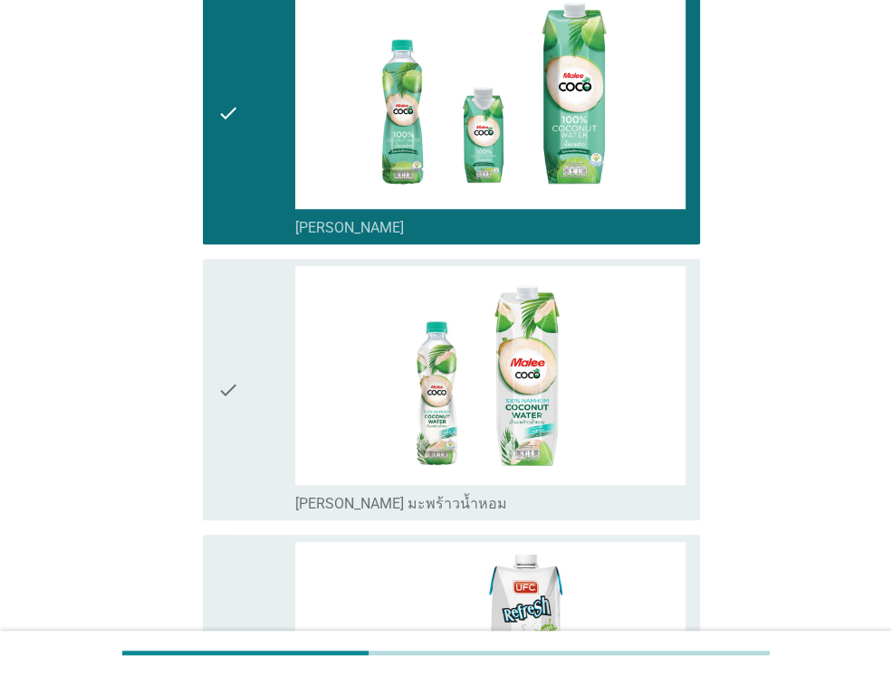
scroll to position [760, 0]
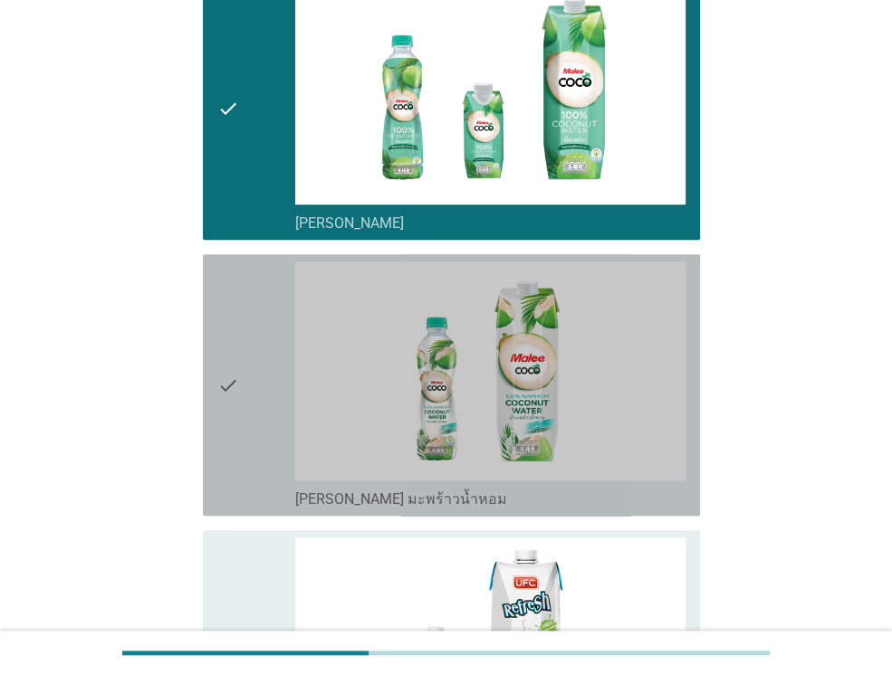
click at [257, 366] on div "check" at bounding box center [256, 385] width 78 height 247
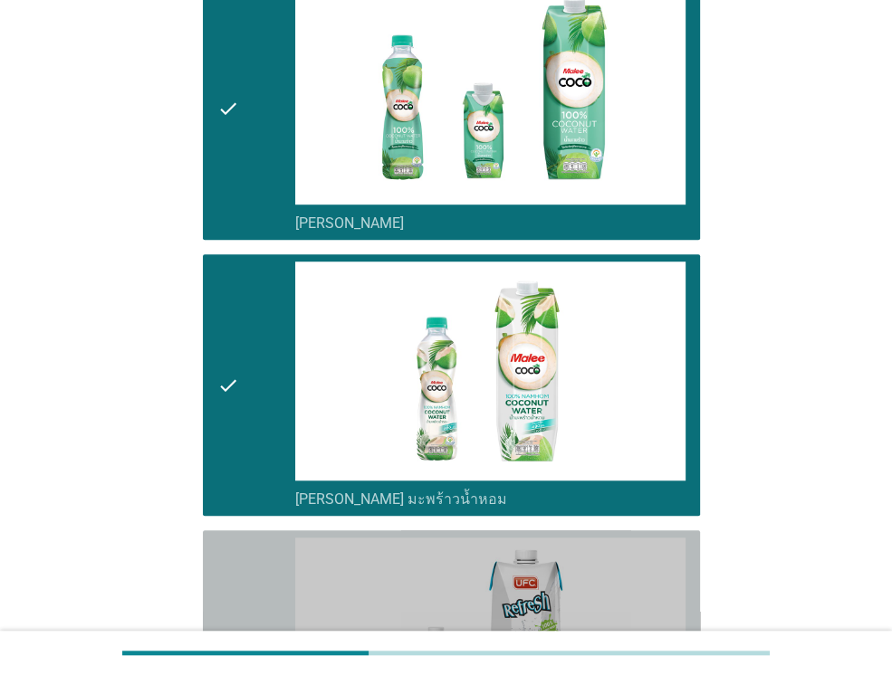
click at [241, 553] on div "check" at bounding box center [256, 661] width 78 height 247
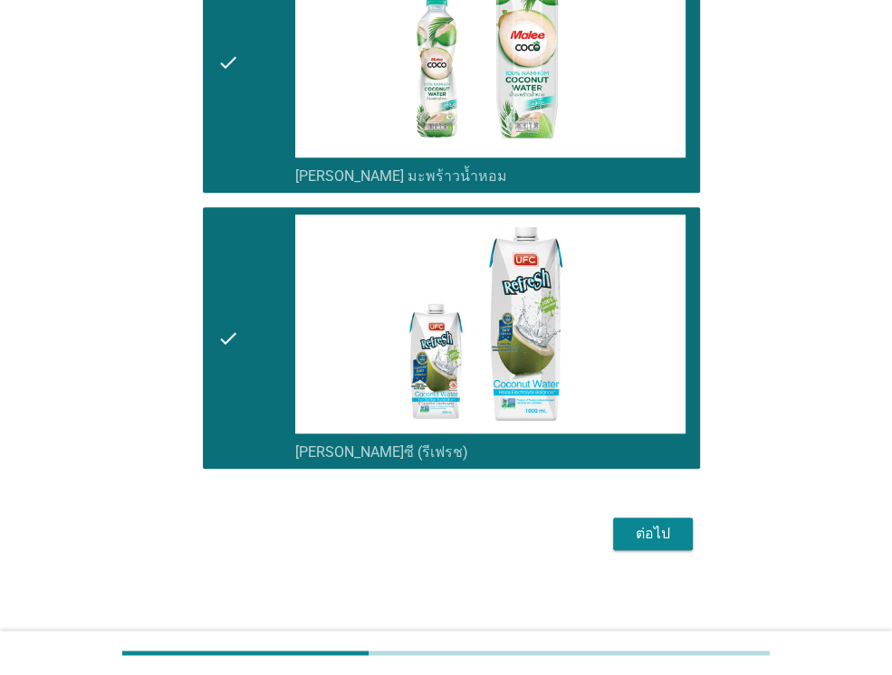
scroll to position [1085, 0]
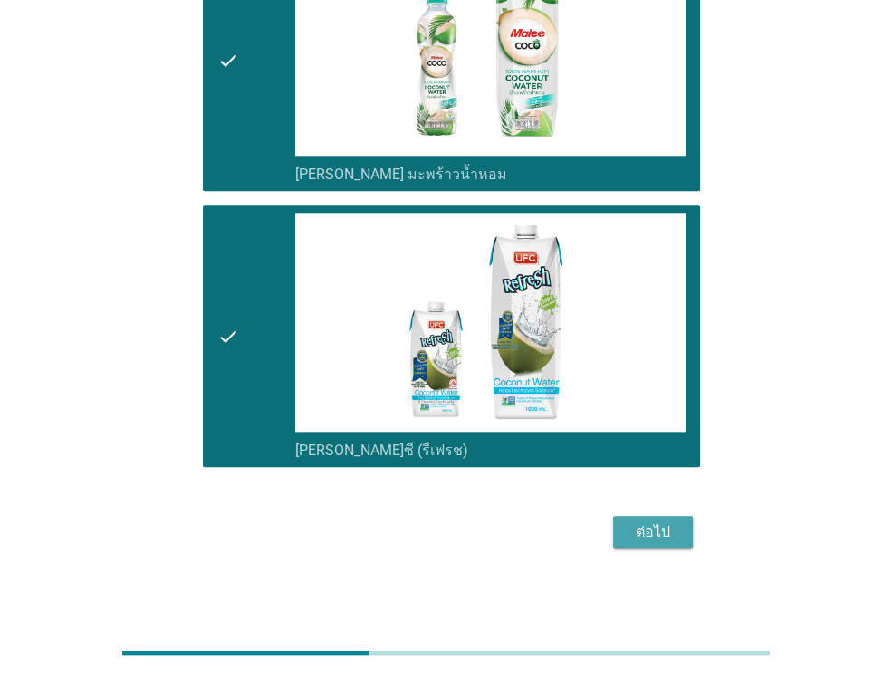
click at [655, 534] on div "ต่อไป" at bounding box center [652, 532] width 51 height 22
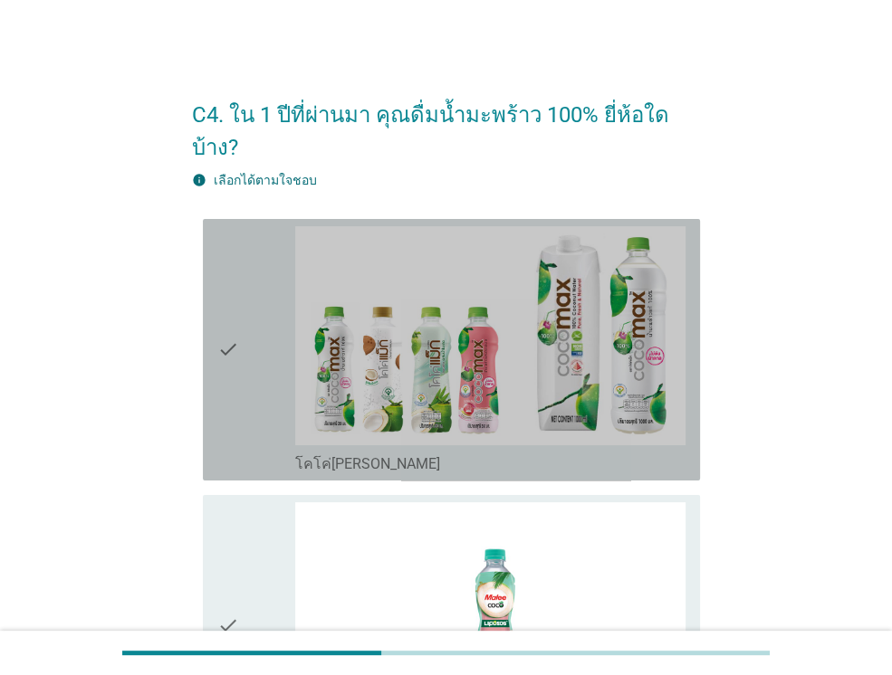
click at [259, 357] on div "check" at bounding box center [256, 349] width 78 height 247
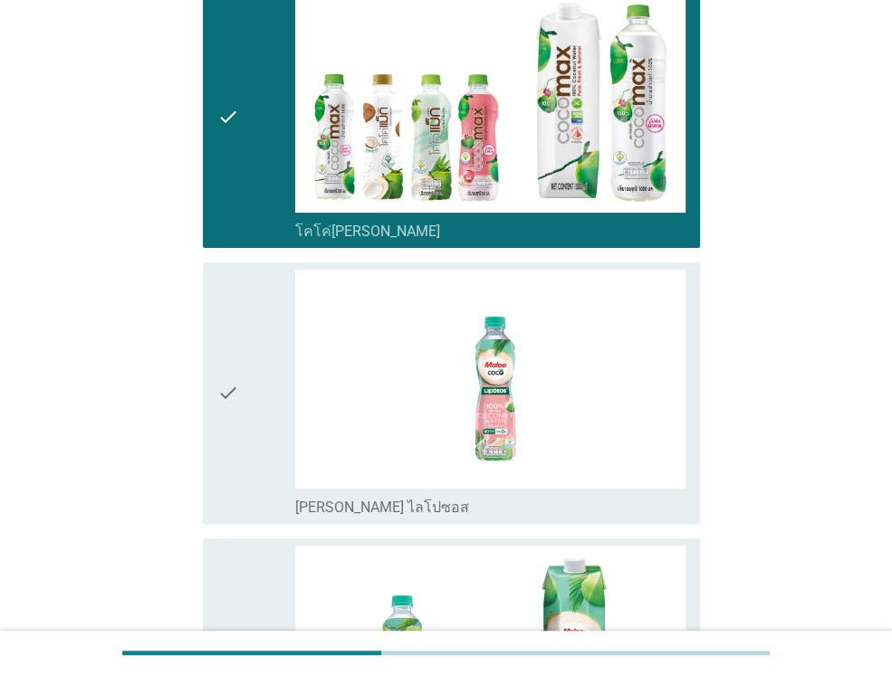
scroll to position [290, 0]
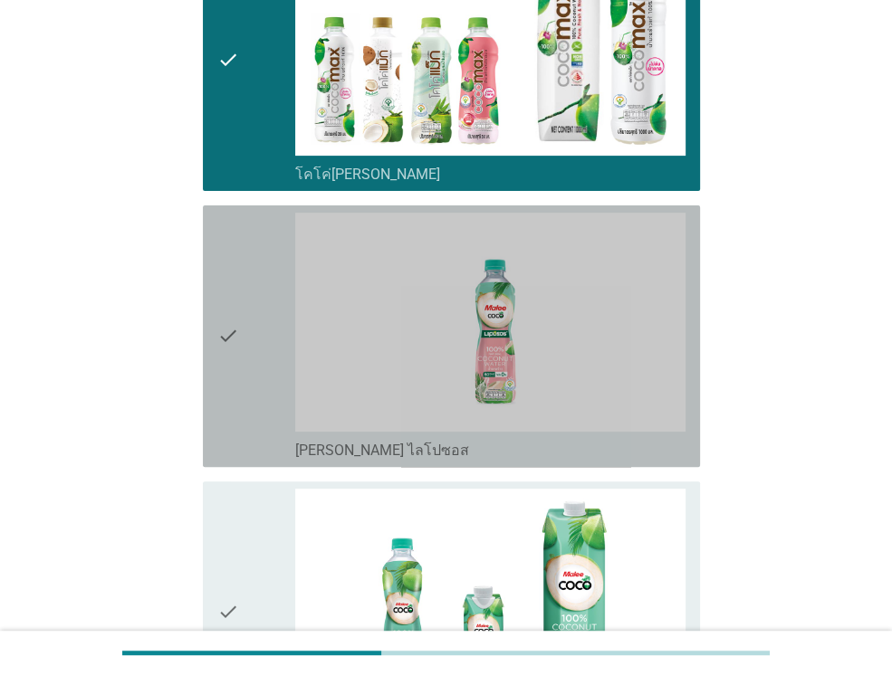
click at [257, 358] on div "check" at bounding box center [256, 336] width 78 height 247
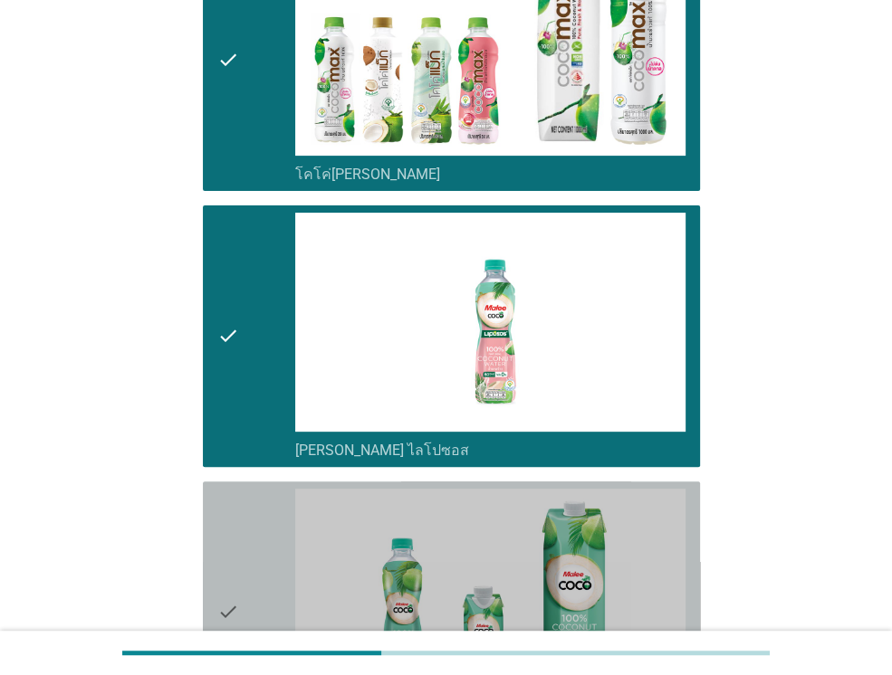
click at [258, 491] on div "check" at bounding box center [256, 612] width 78 height 247
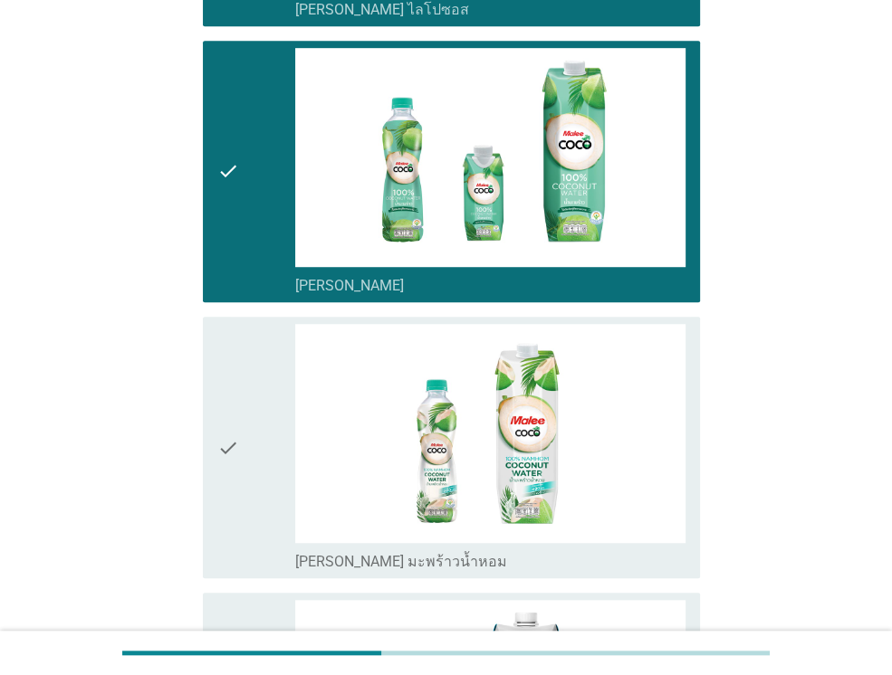
scroll to position [797, 0]
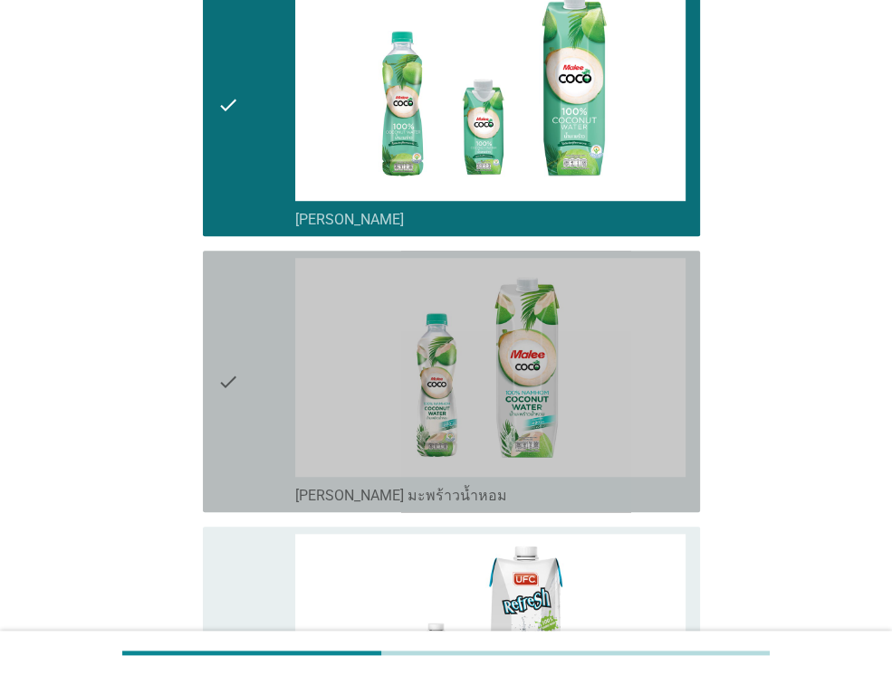
click at [240, 374] on div "check" at bounding box center [256, 381] width 78 height 247
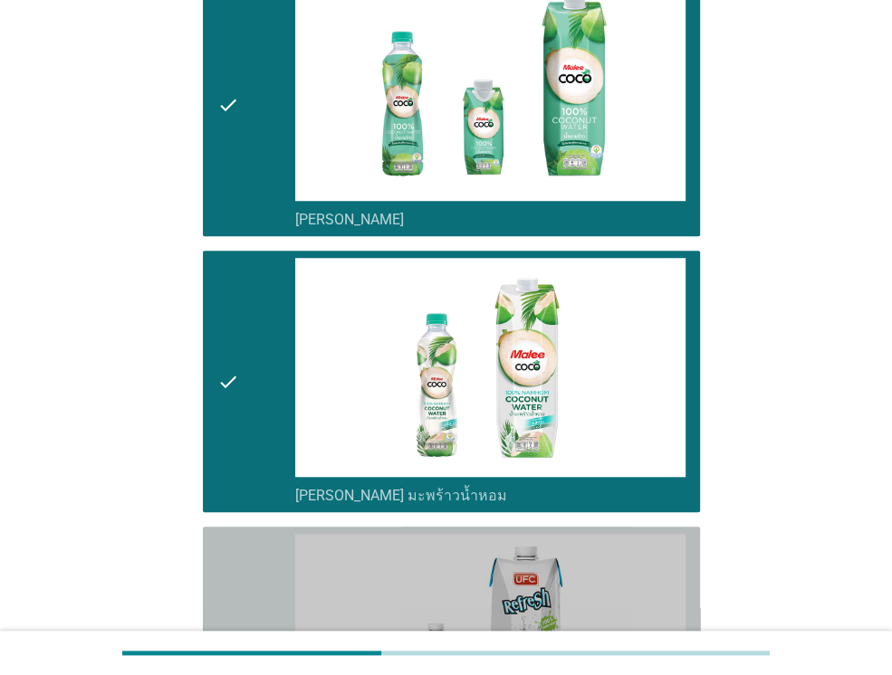
click at [252, 534] on div "check" at bounding box center [256, 657] width 78 height 247
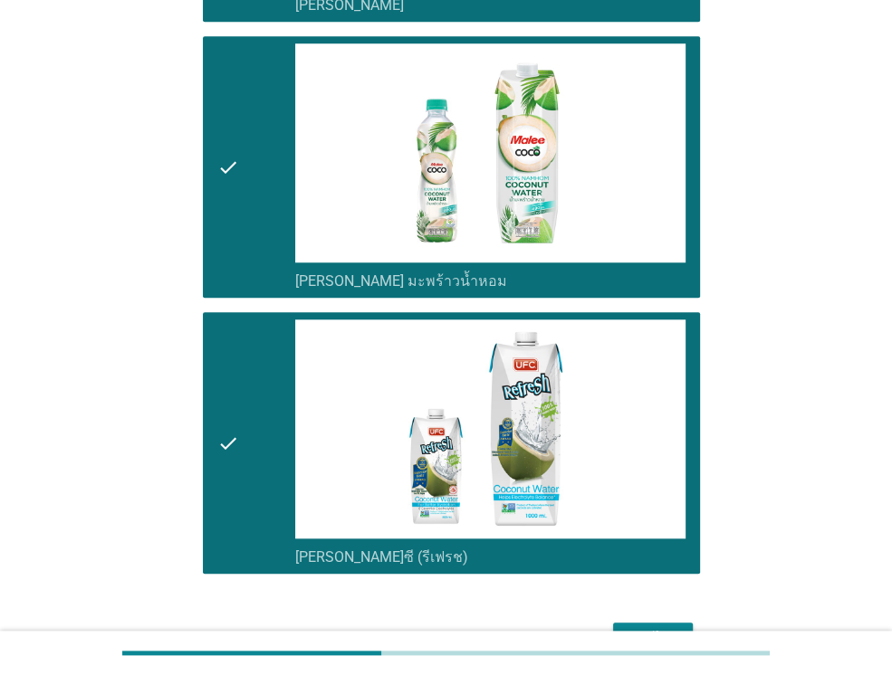
scroll to position [1085, 0]
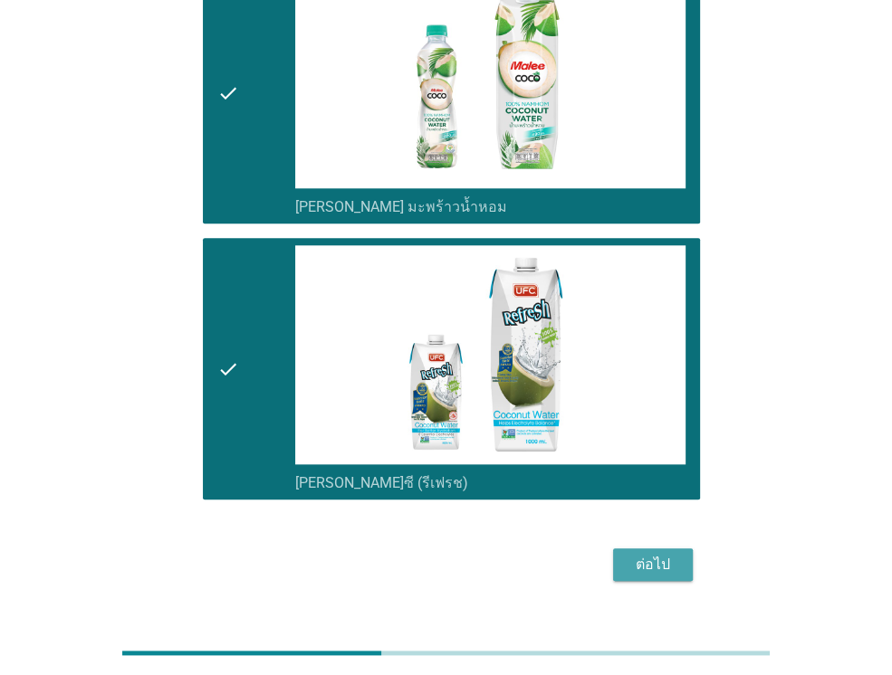
click at [663, 554] on div "ต่อไป" at bounding box center [652, 565] width 51 height 22
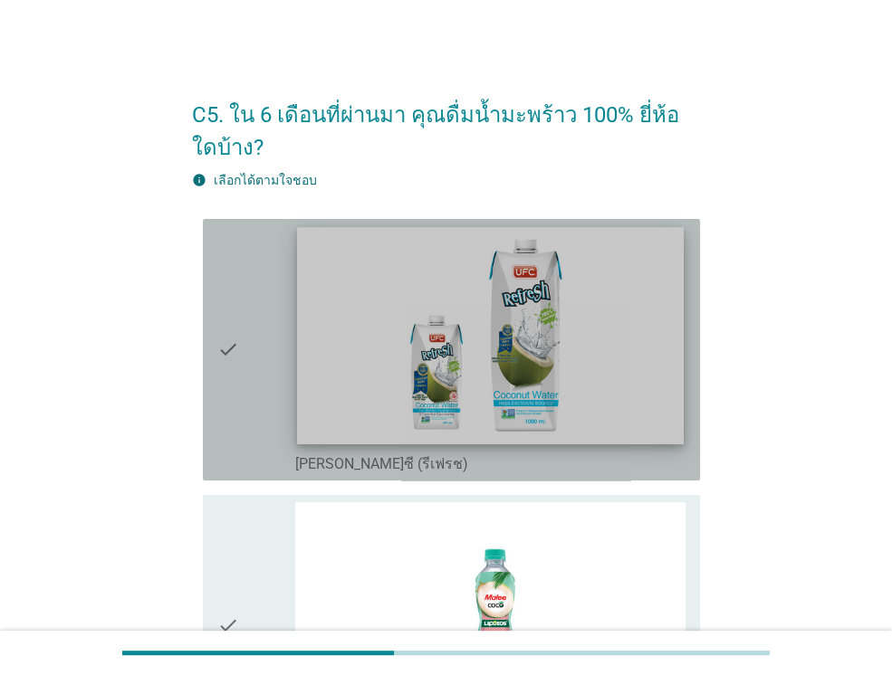
click at [300, 358] on img at bounding box center [490, 335] width 386 height 217
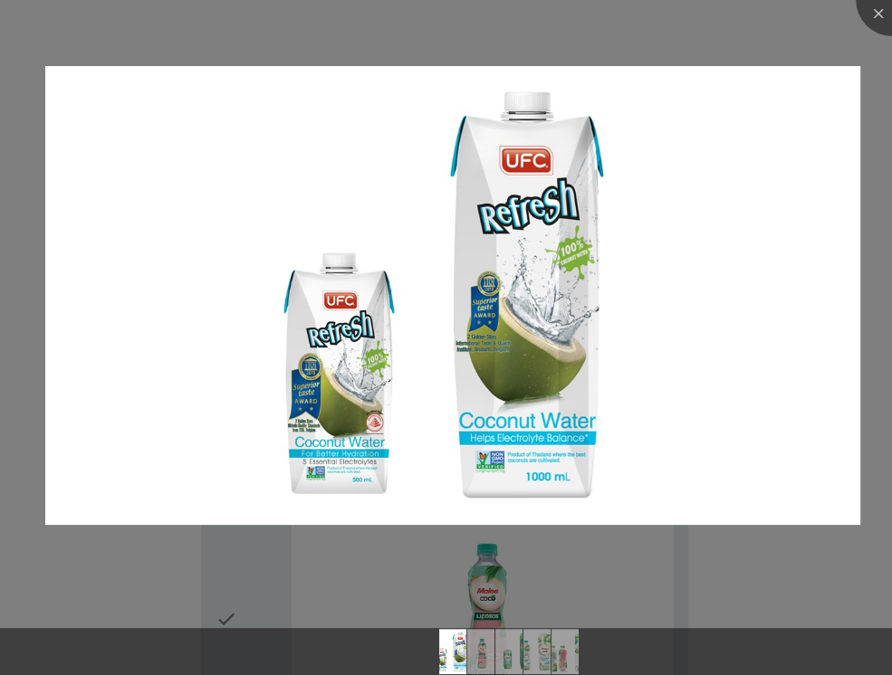
click at [217, 550] on div at bounding box center [446, 337] width 892 height 675
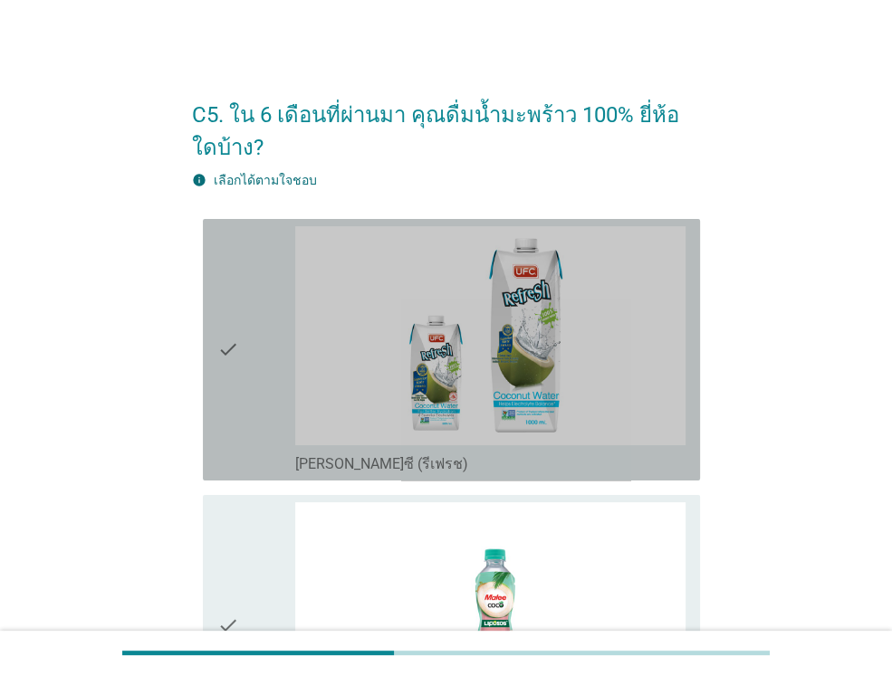
click at [261, 371] on div "check" at bounding box center [256, 349] width 78 height 247
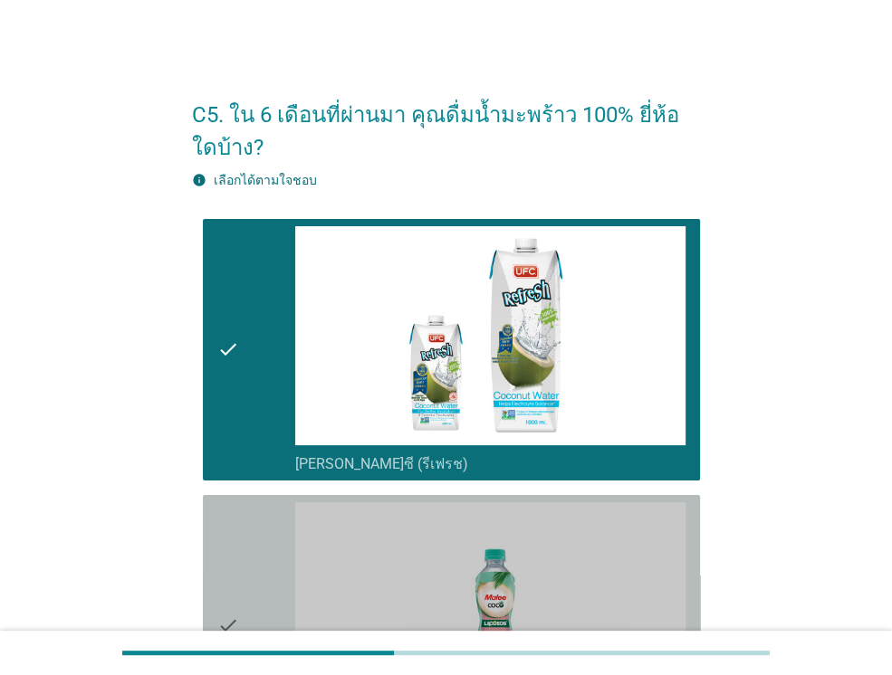
click at [252, 572] on div "check" at bounding box center [256, 625] width 78 height 247
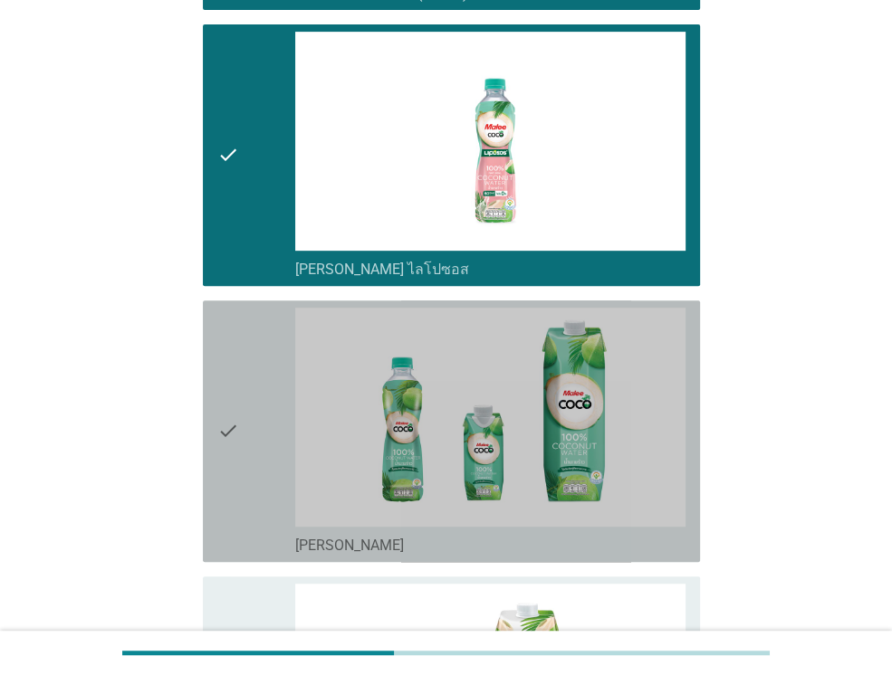
click at [253, 414] on div "check" at bounding box center [256, 431] width 78 height 247
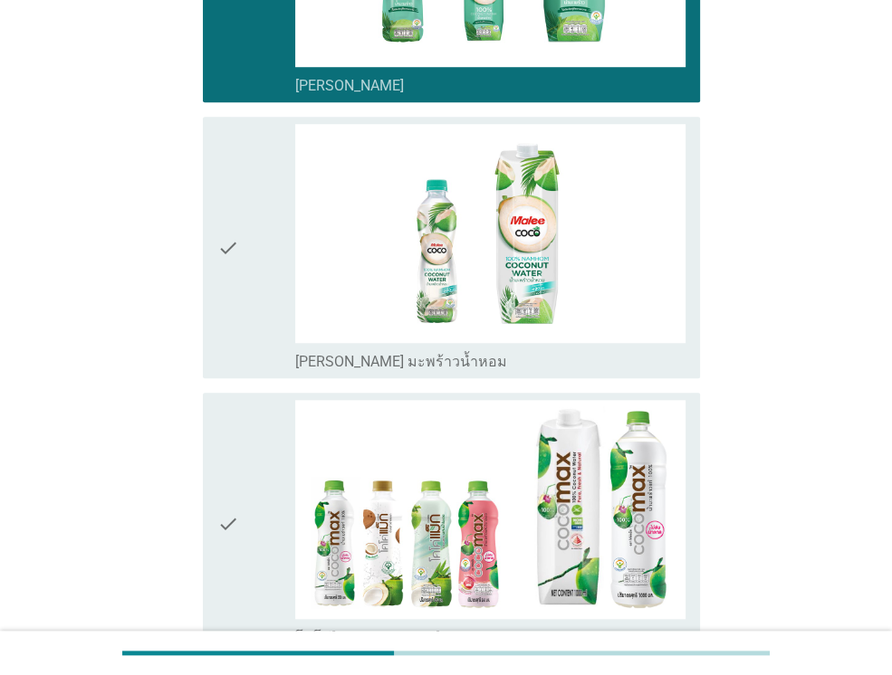
scroll to position [941, 0]
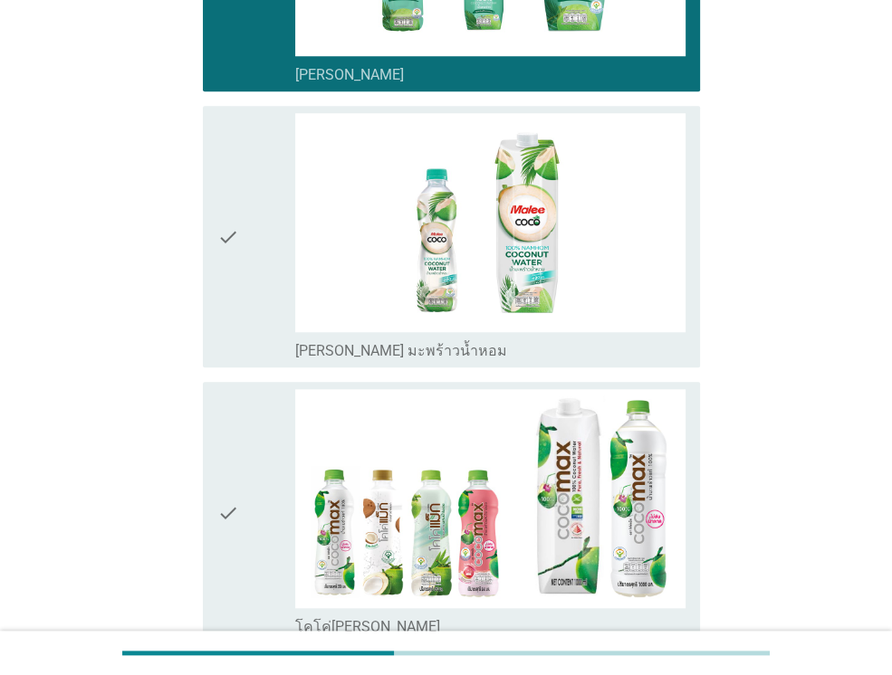
click at [253, 414] on div "check" at bounding box center [256, 512] width 78 height 247
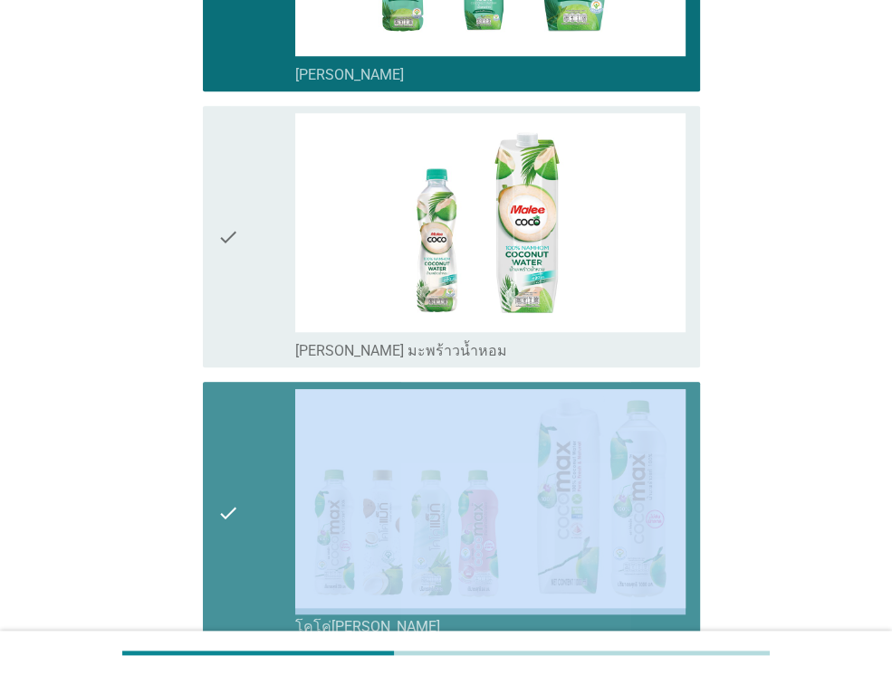
click at [253, 414] on div "check" at bounding box center [256, 512] width 78 height 247
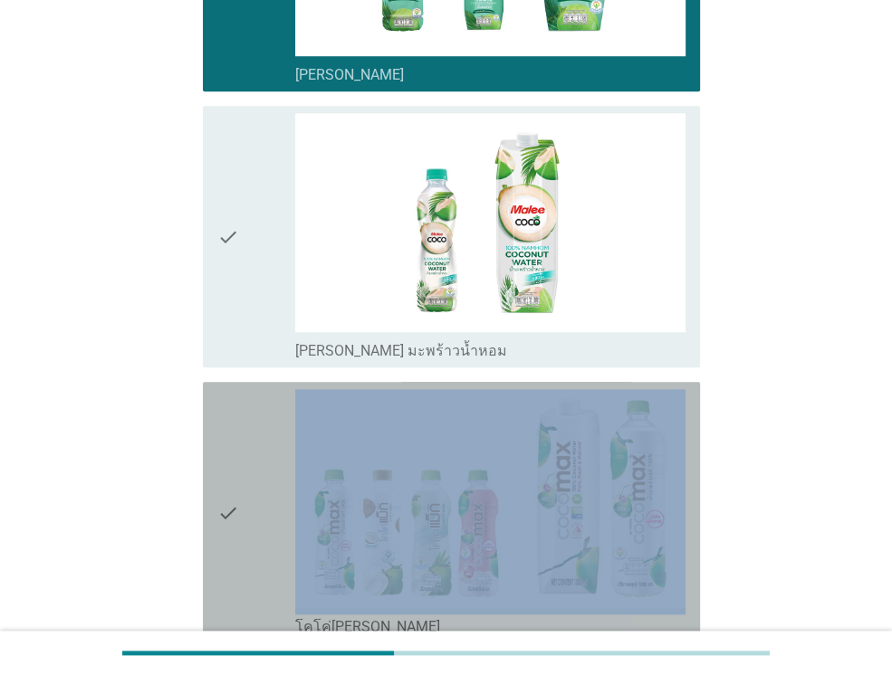
click at [253, 414] on div "check" at bounding box center [256, 512] width 78 height 247
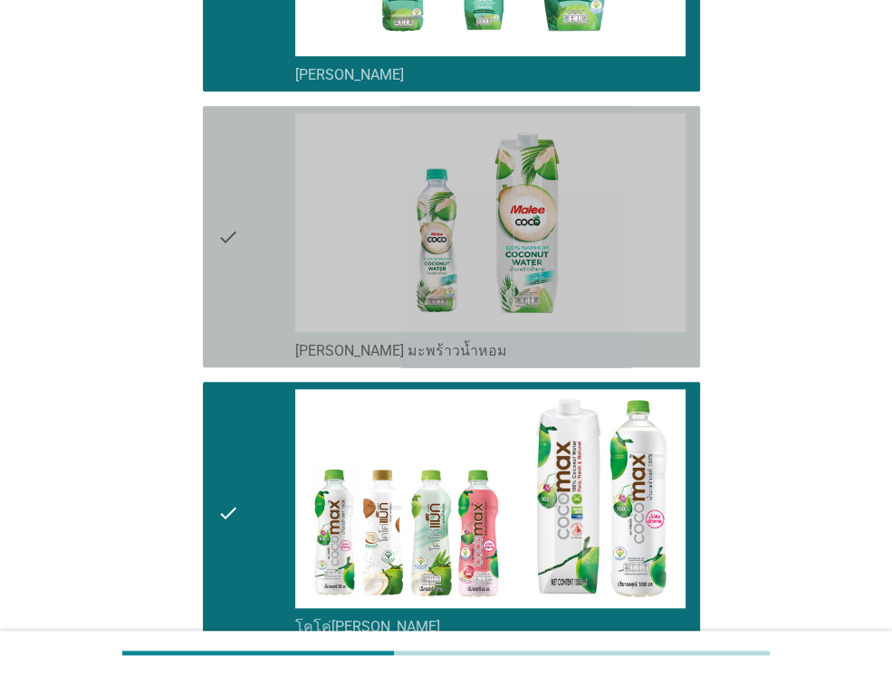
click at [251, 298] on div "check" at bounding box center [256, 236] width 78 height 247
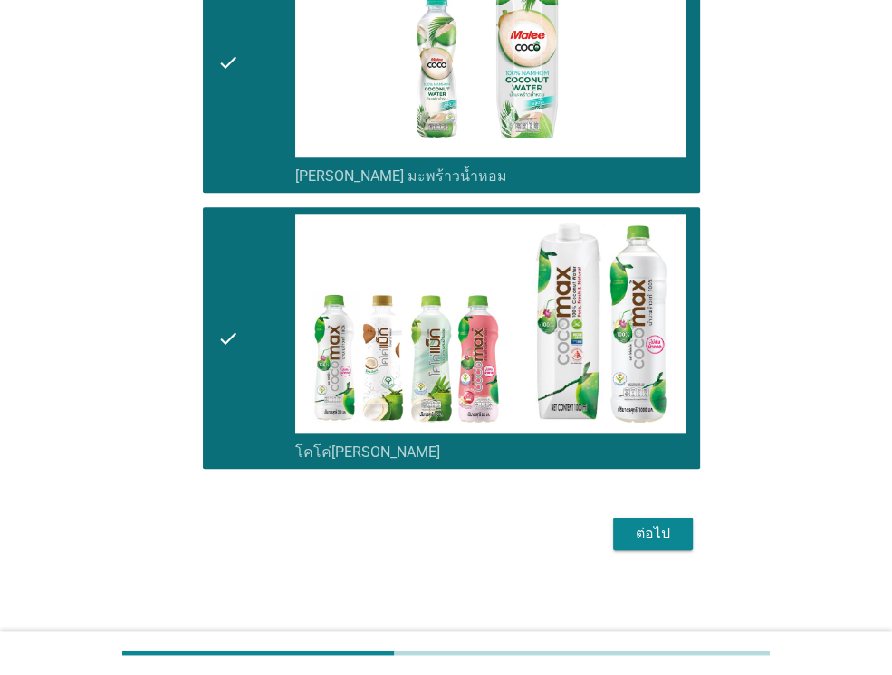
scroll to position [1118, 0]
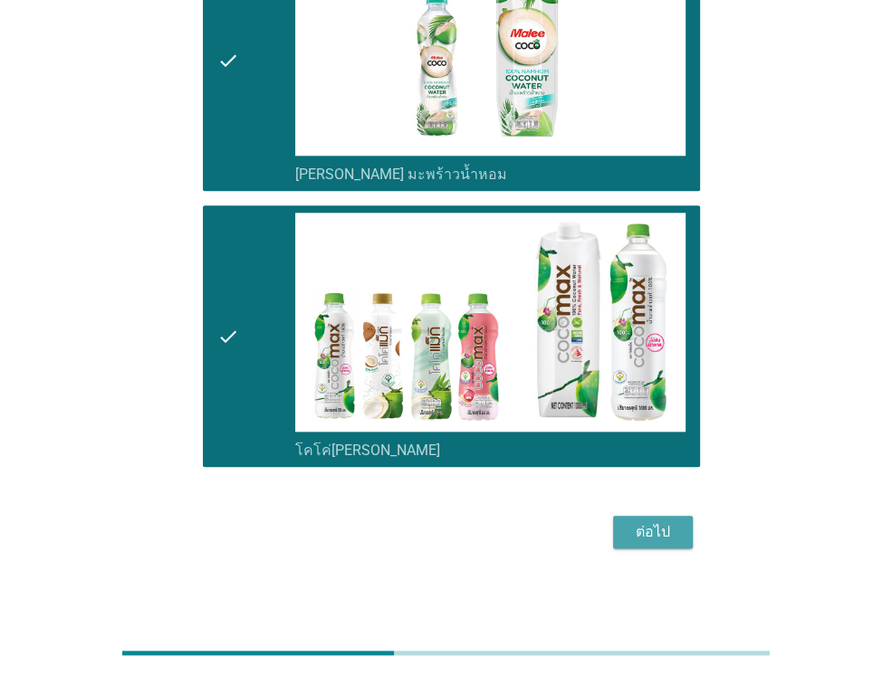
click at [659, 523] on div "ต่อไป" at bounding box center [652, 532] width 51 height 22
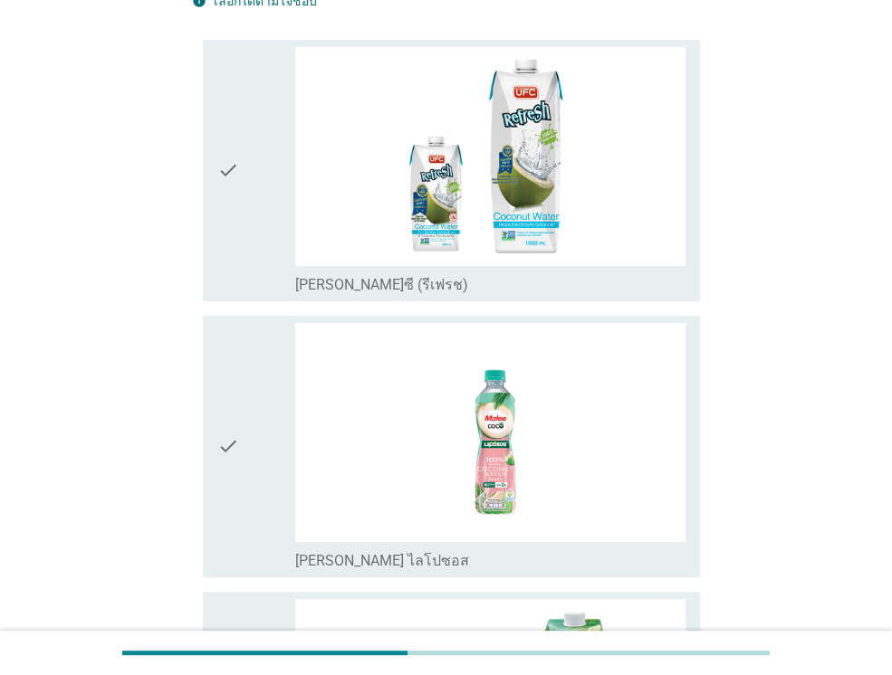
scroll to position [181, 0]
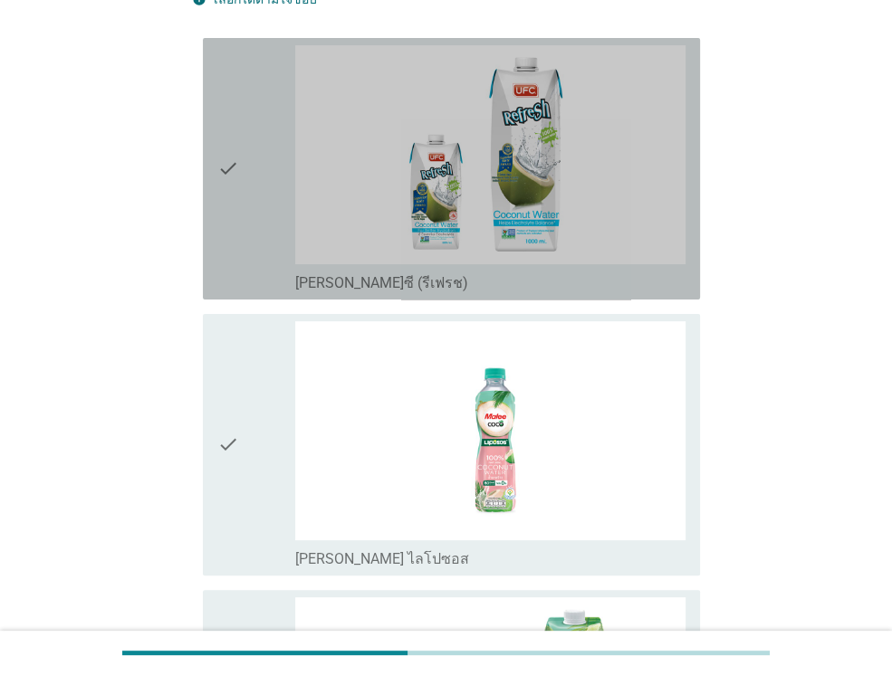
click at [243, 271] on div "check" at bounding box center [256, 168] width 78 height 247
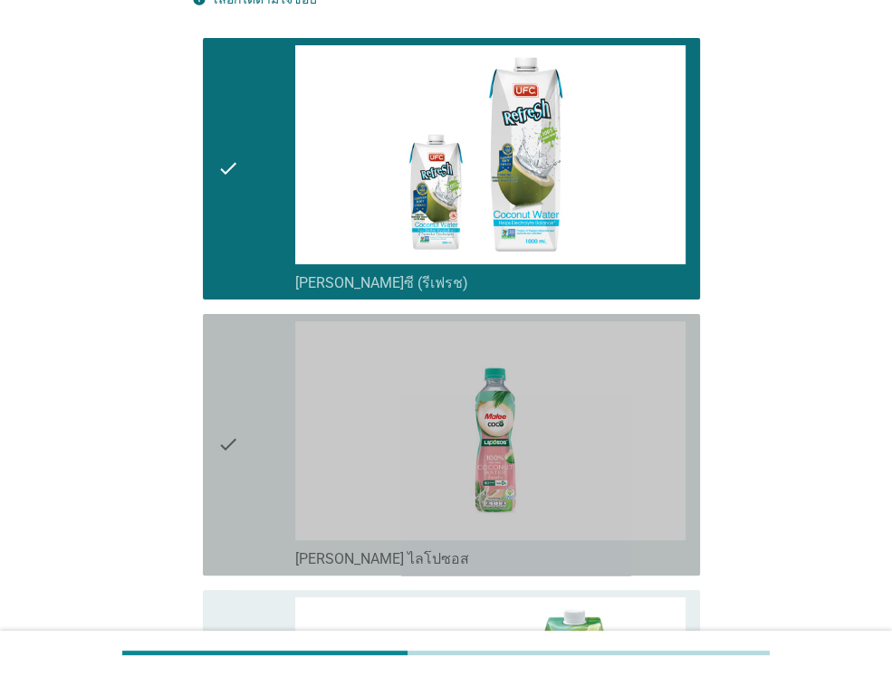
click at [262, 361] on div "check" at bounding box center [256, 444] width 78 height 247
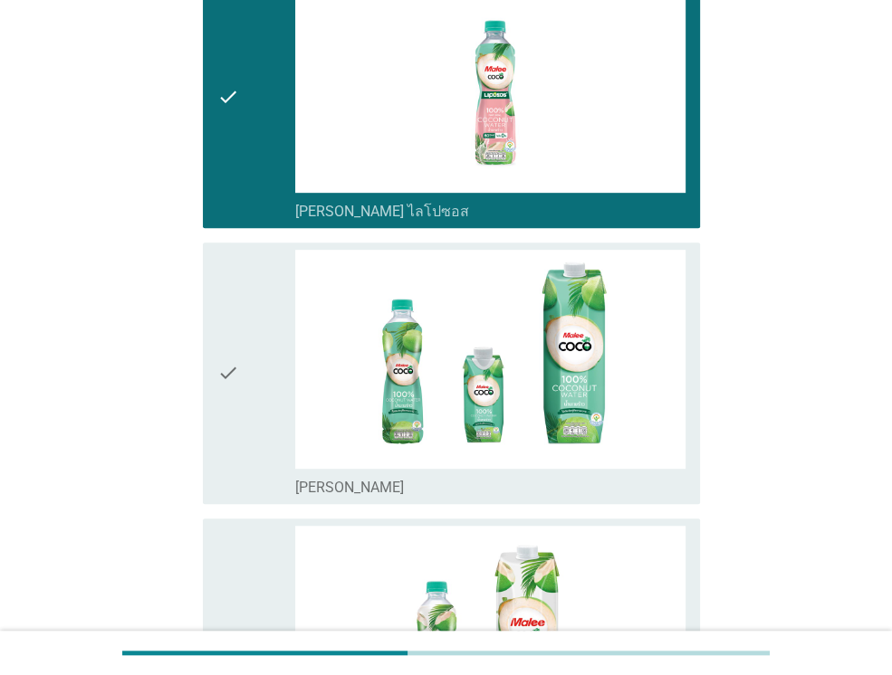
scroll to position [579, 0]
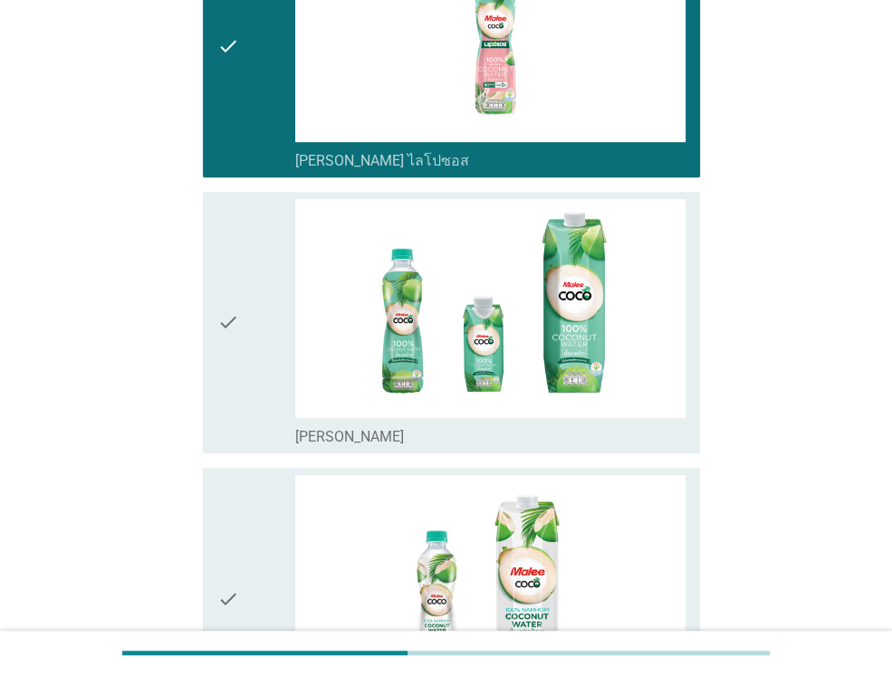
click at [262, 361] on div "check" at bounding box center [256, 322] width 78 height 247
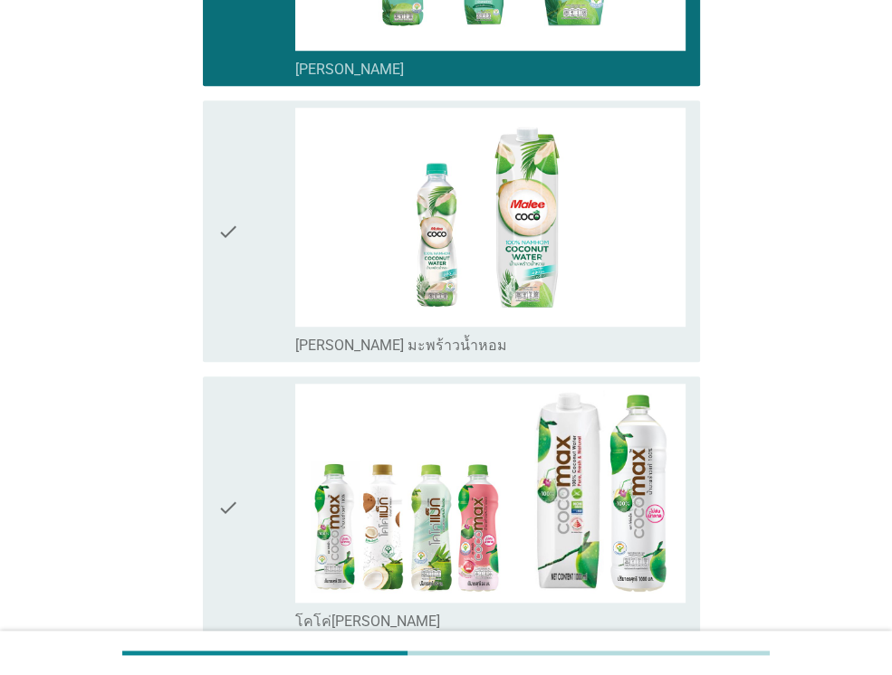
scroll to position [1014, 0]
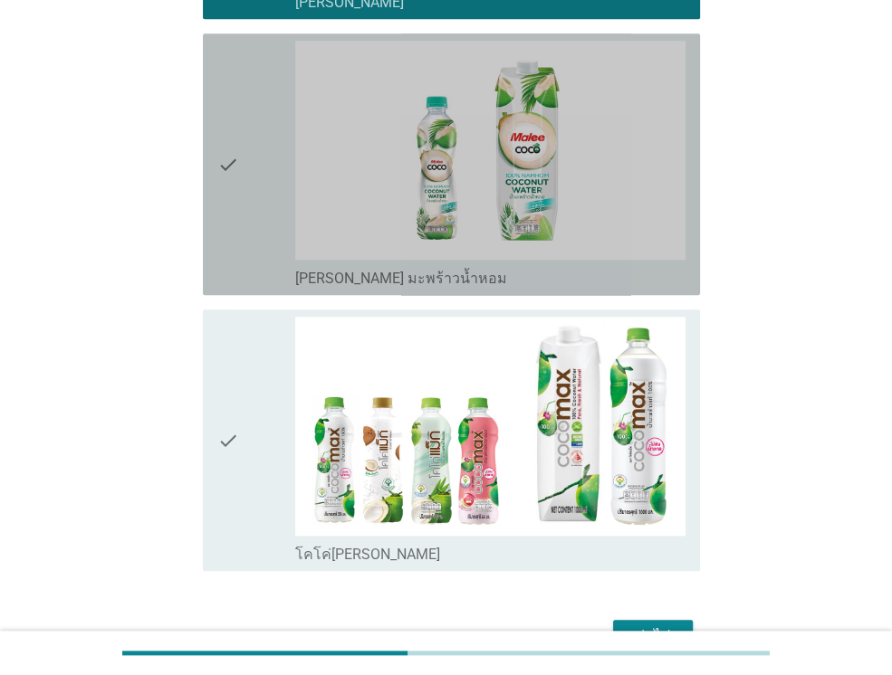
click at [253, 221] on div "check" at bounding box center [256, 164] width 78 height 247
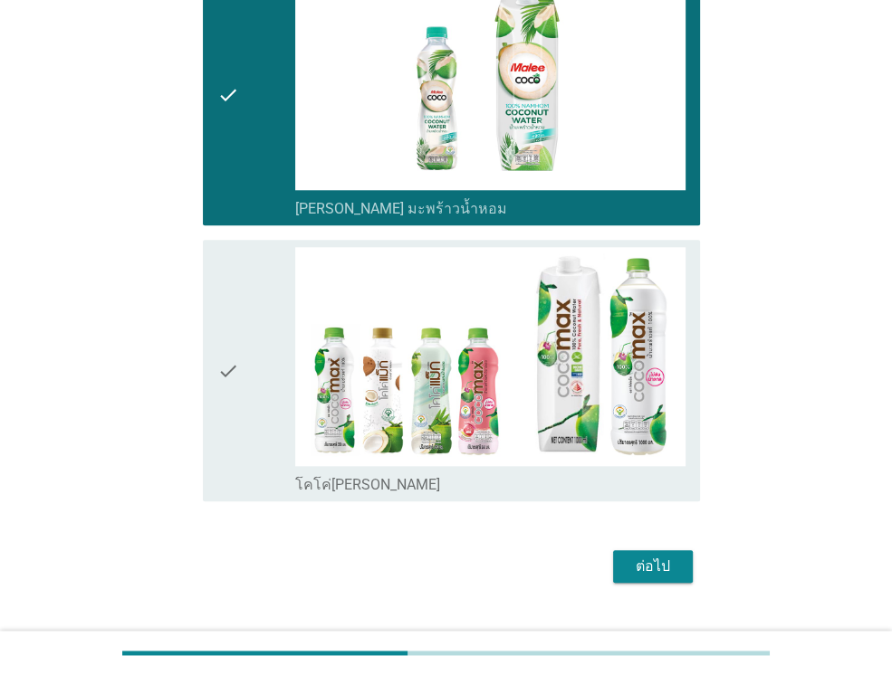
scroll to position [1118, 0]
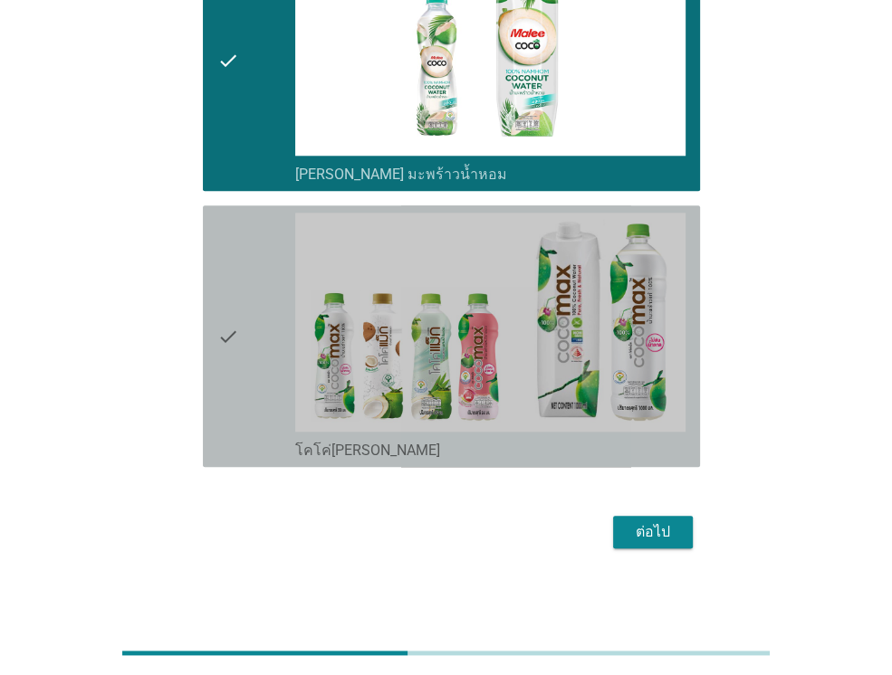
click at [244, 266] on div "check" at bounding box center [256, 336] width 78 height 247
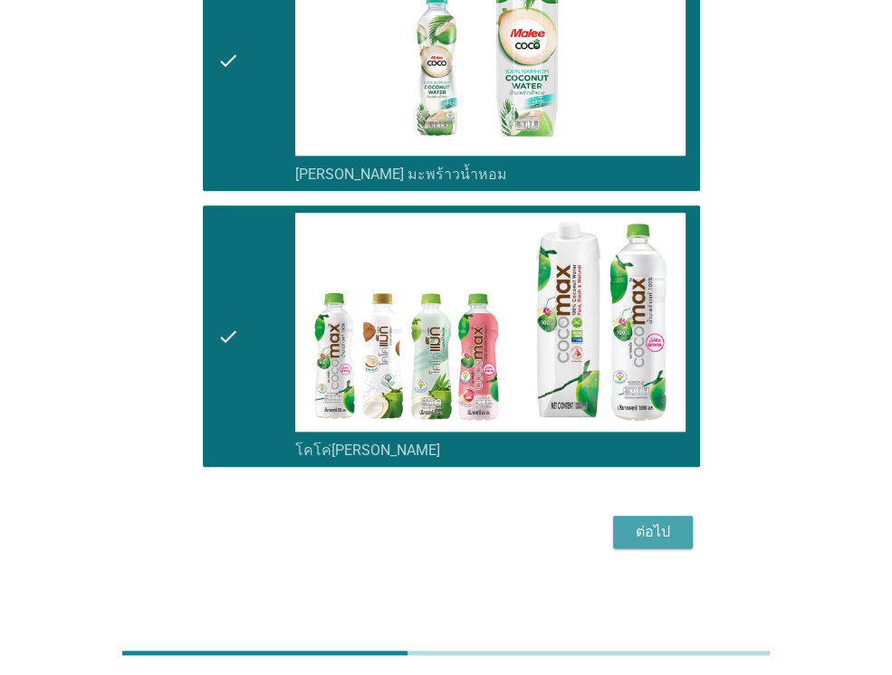
click at [665, 526] on div "ต่อไป" at bounding box center [652, 532] width 51 height 22
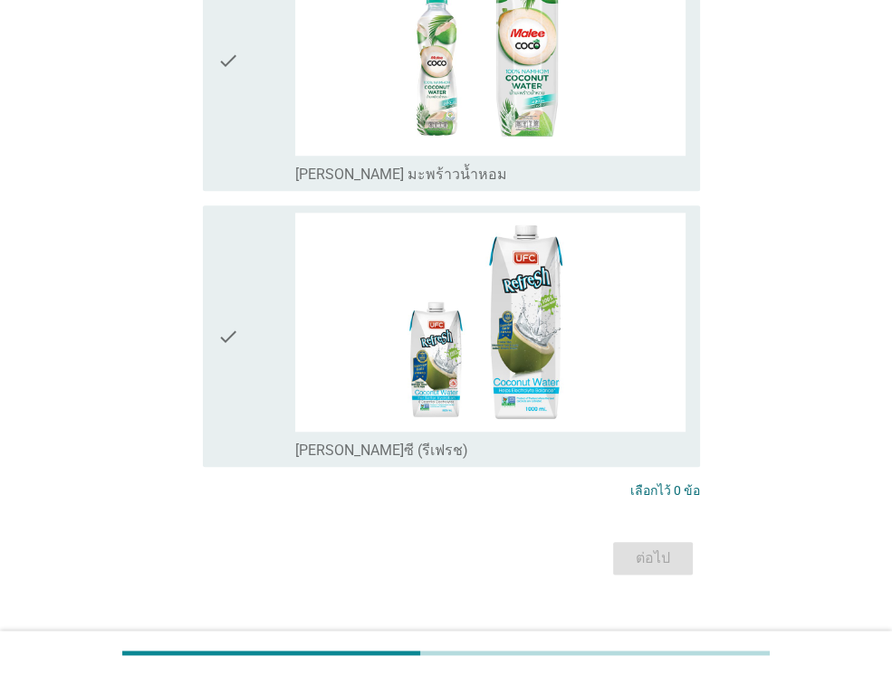
scroll to position [0, 0]
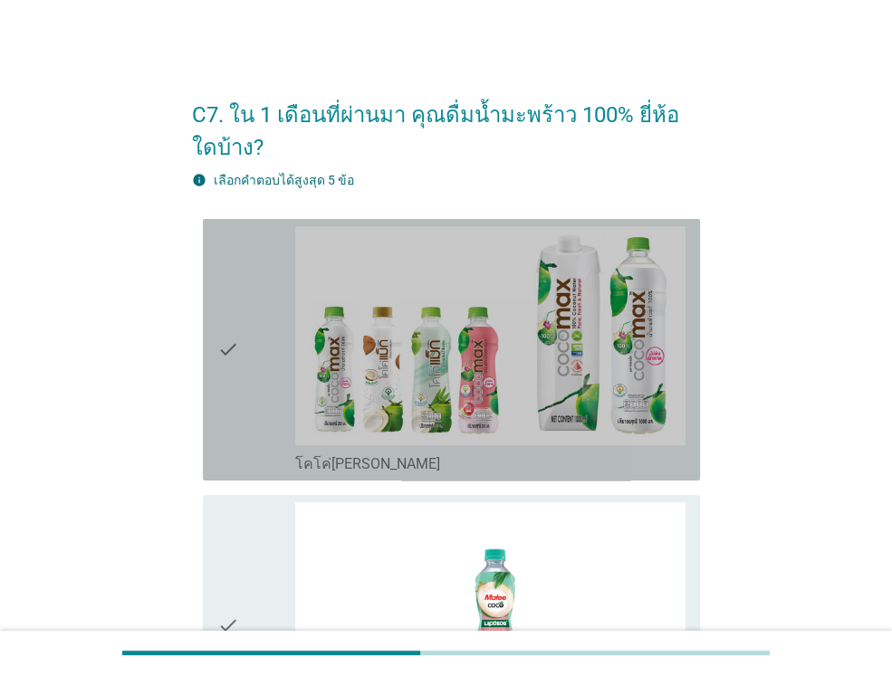
click at [384, 457] on div "check_box โคโค่[PERSON_NAME]" at bounding box center [490, 463] width 390 height 22
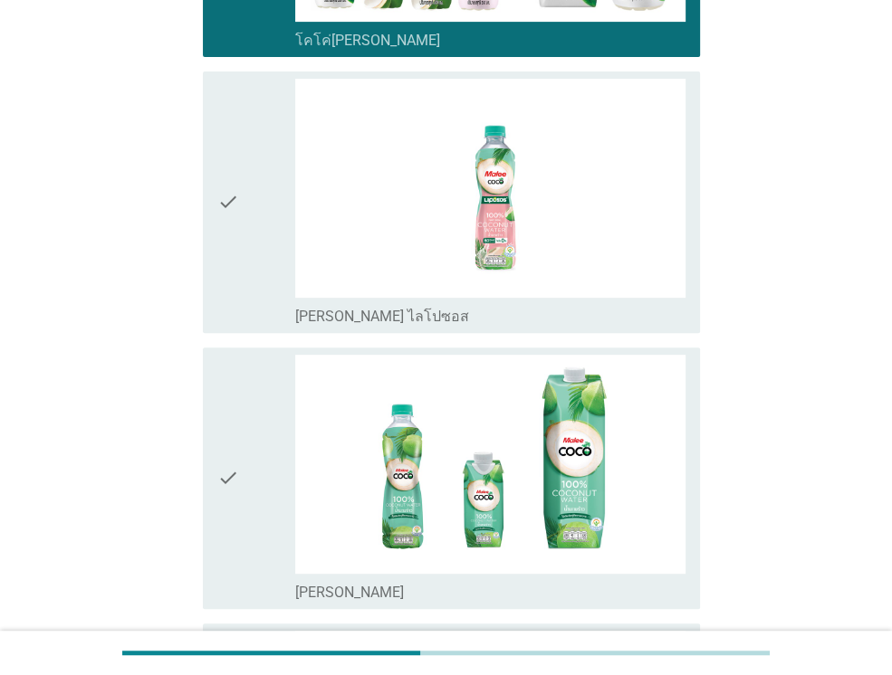
scroll to position [434, 0]
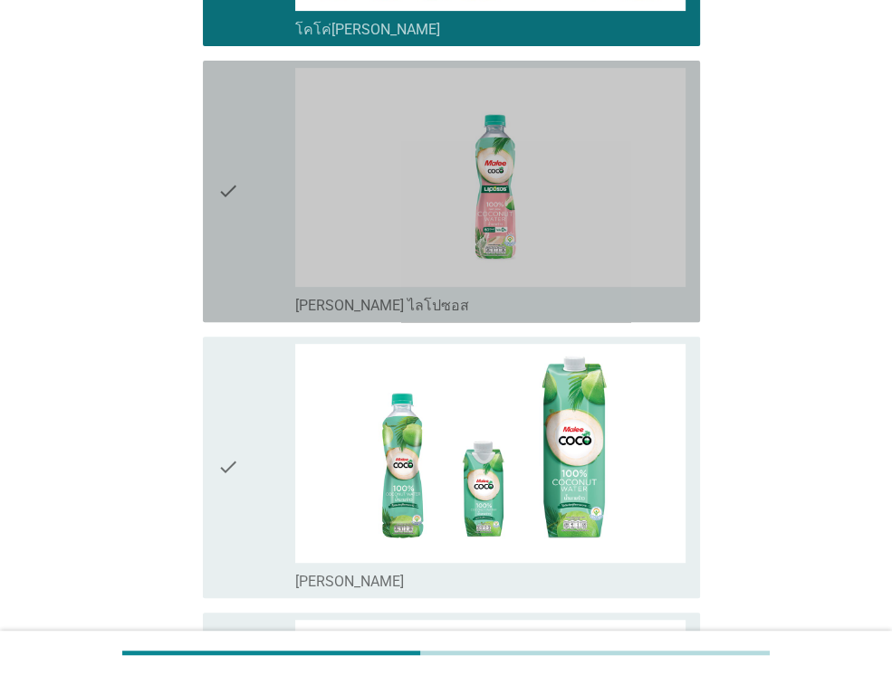
click at [256, 275] on div "check" at bounding box center [256, 191] width 78 height 247
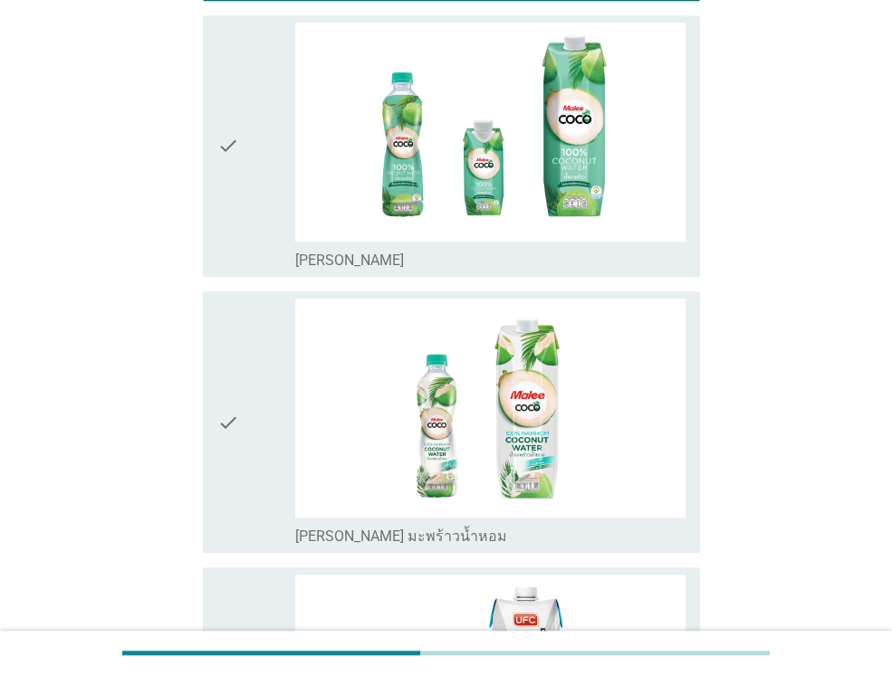
scroll to position [760, 0]
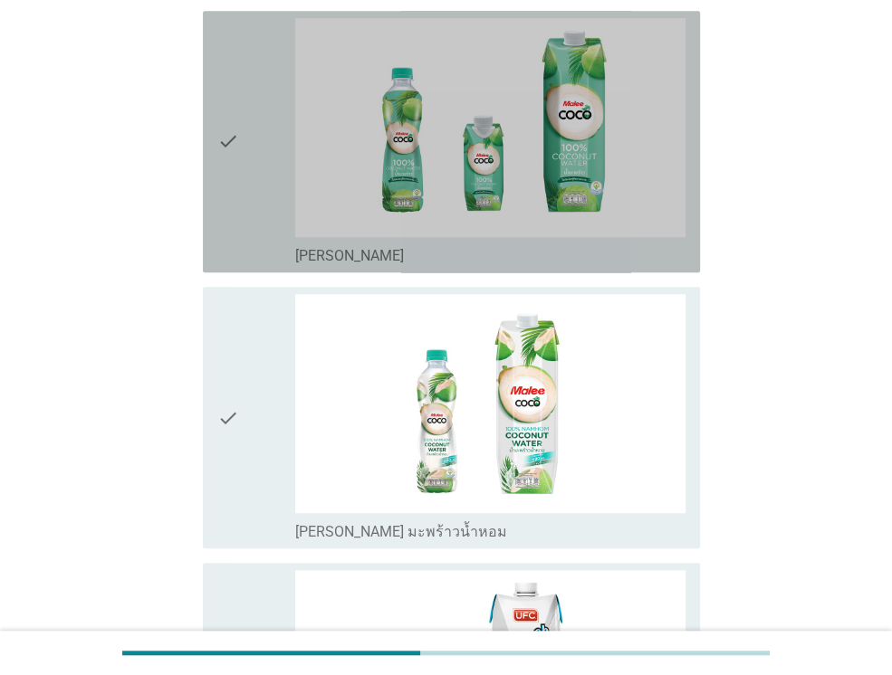
click at [257, 193] on div "check" at bounding box center [256, 141] width 78 height 247
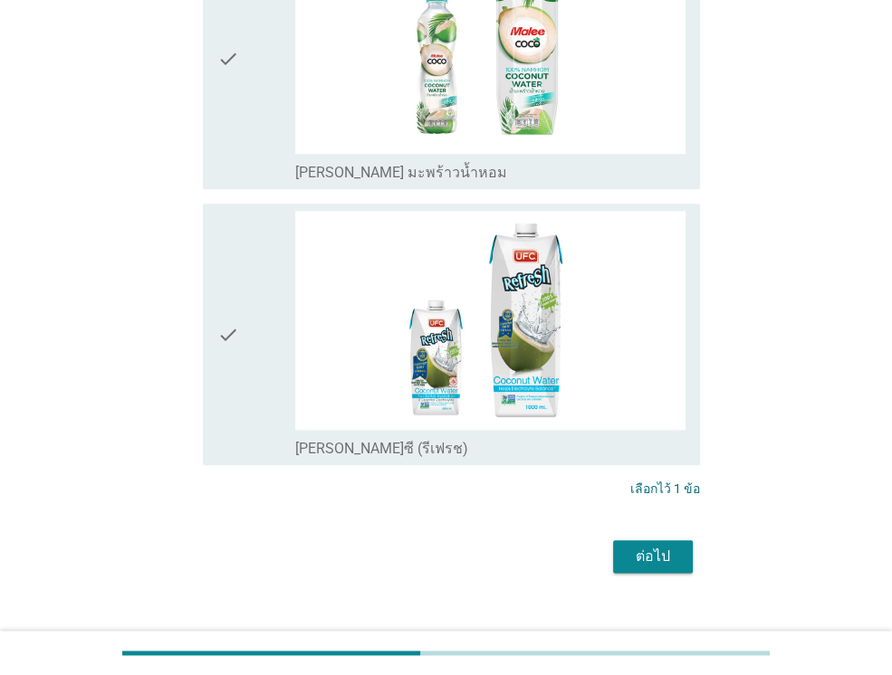
scroll to position [1144, 0]
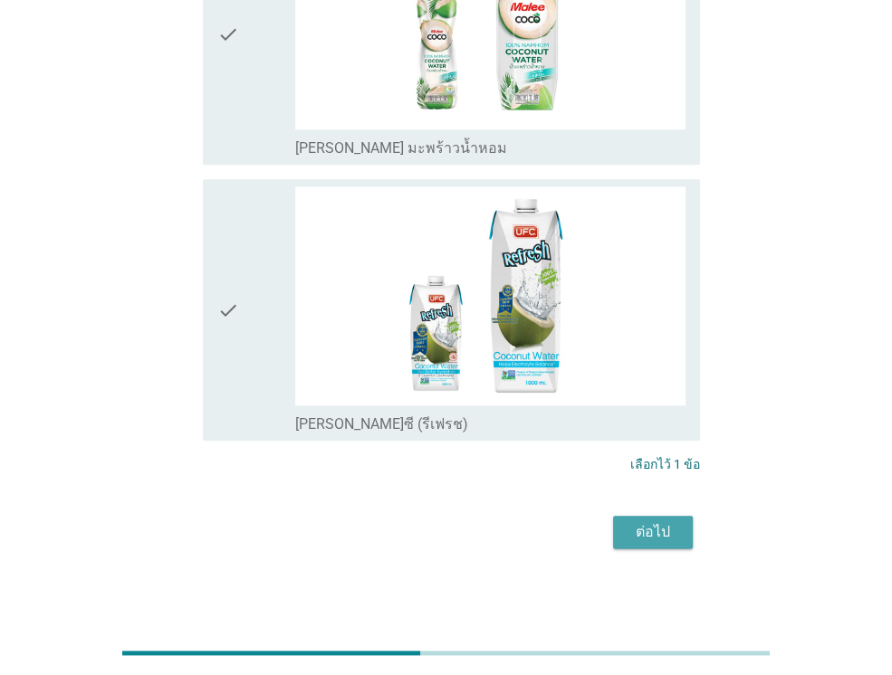
click at [627, 530] on div "ต่อไป" at bounding box center [652, 532] width 51 height 22
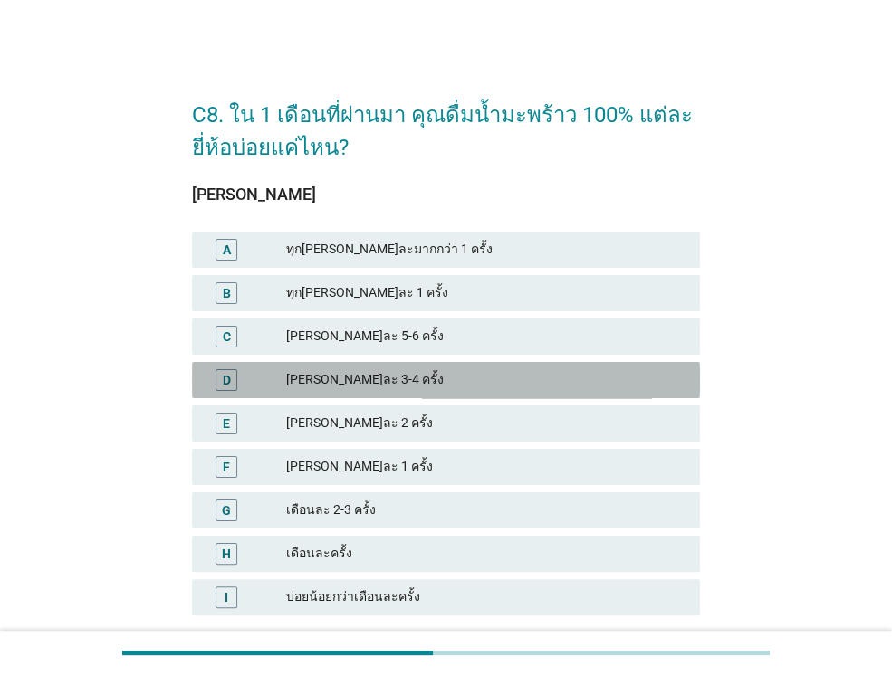
click at [393, 386] on div "[PERSON_NAME]ละ 3-4 ครั้ง" at bounding box center [485, 380] width 399 height 22
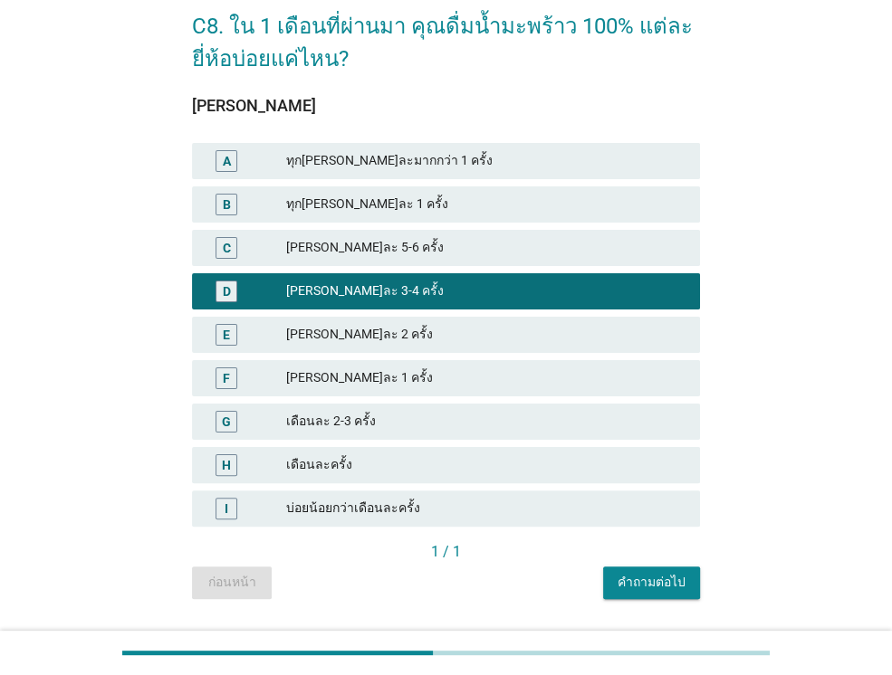
scroll to position [136, 0]
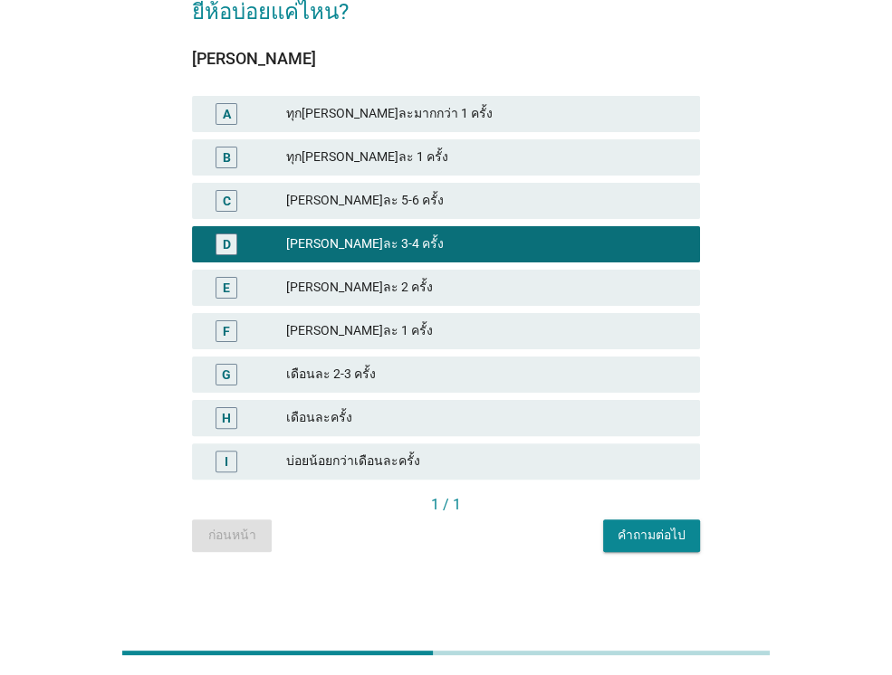
click at [648, 541] on div "คำถามต่อไป" at bounding box center [651, 535] width 68 height 19
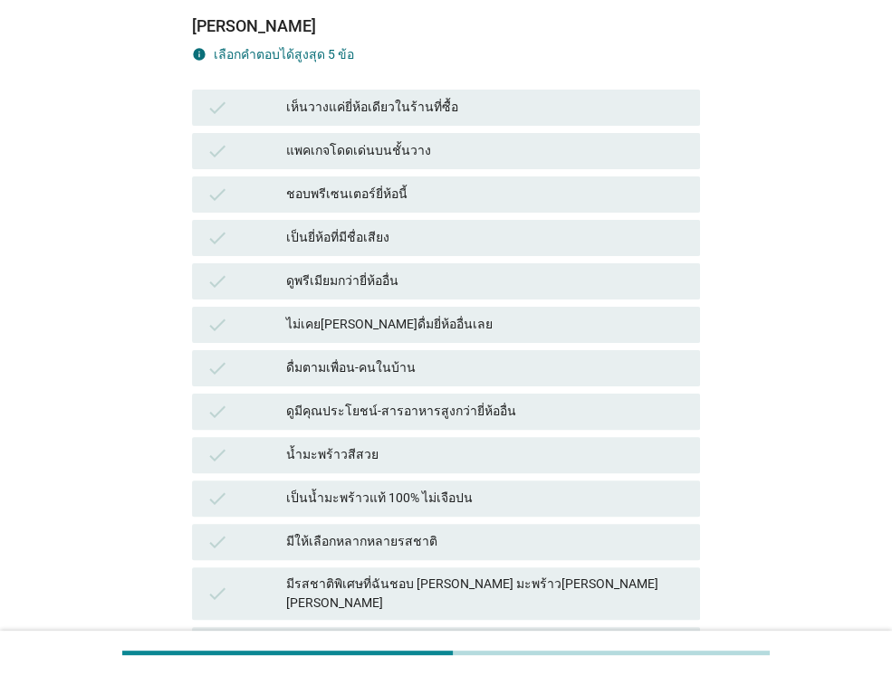
scroll to position [0, 0]
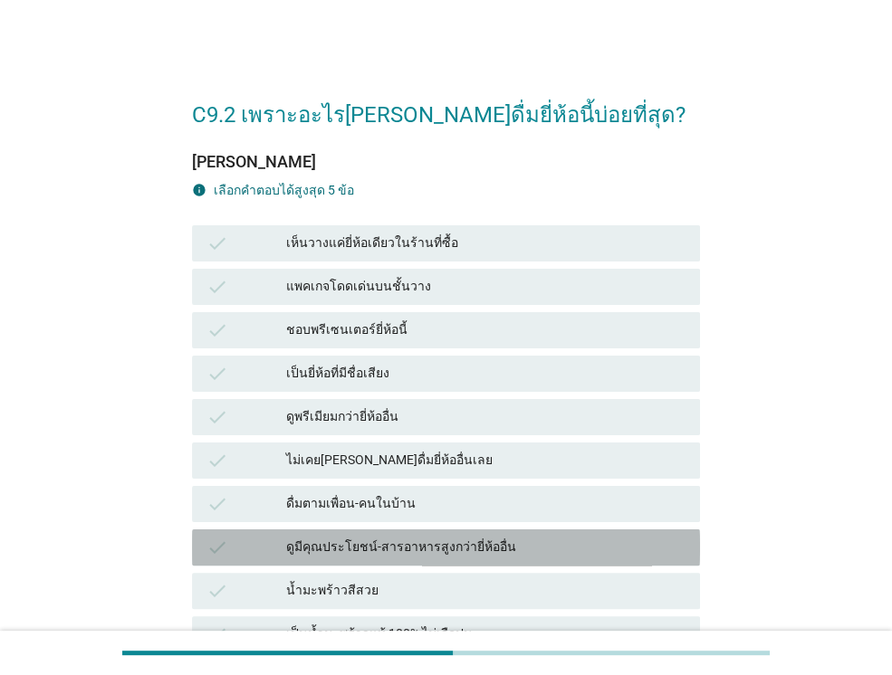
click at [379, 549] on div "ดูมีคุณประโยชน์-สารอาหารสูงกว่ายี่ห้ออื่น" at bounding box center [485, 548] width 399 height 22
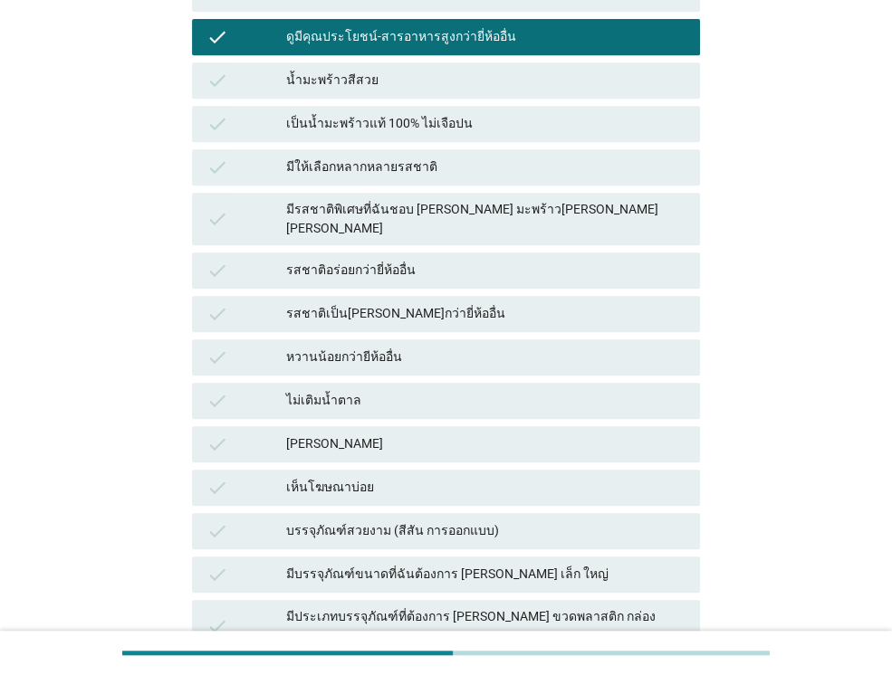
scroll to position [579, 0]
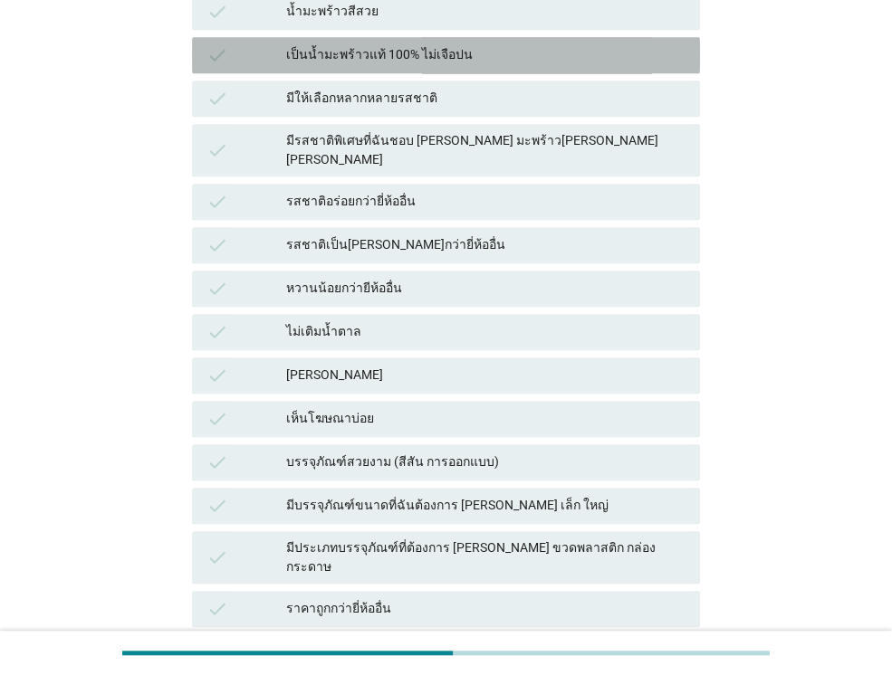
click at [463, 47] on div "เป็นน้ำมะพร้าวแท้ 100% ไม่เจือปน" at bounding box center [485, 55] width 399 height 22
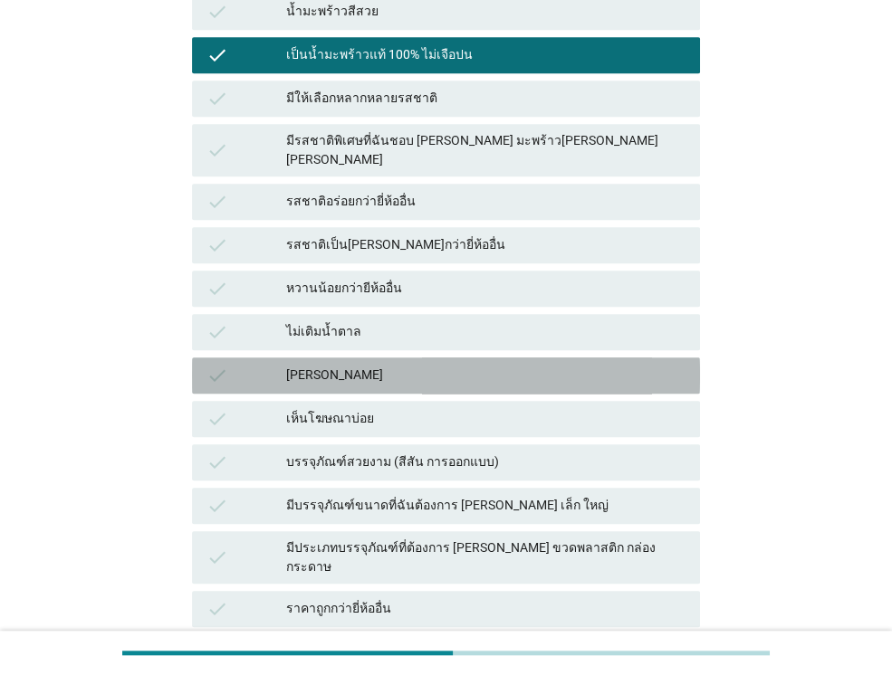
click at [377, 365] on div "[PERSON_NAME]" at bounding box center [485, 376] width 399 height 22
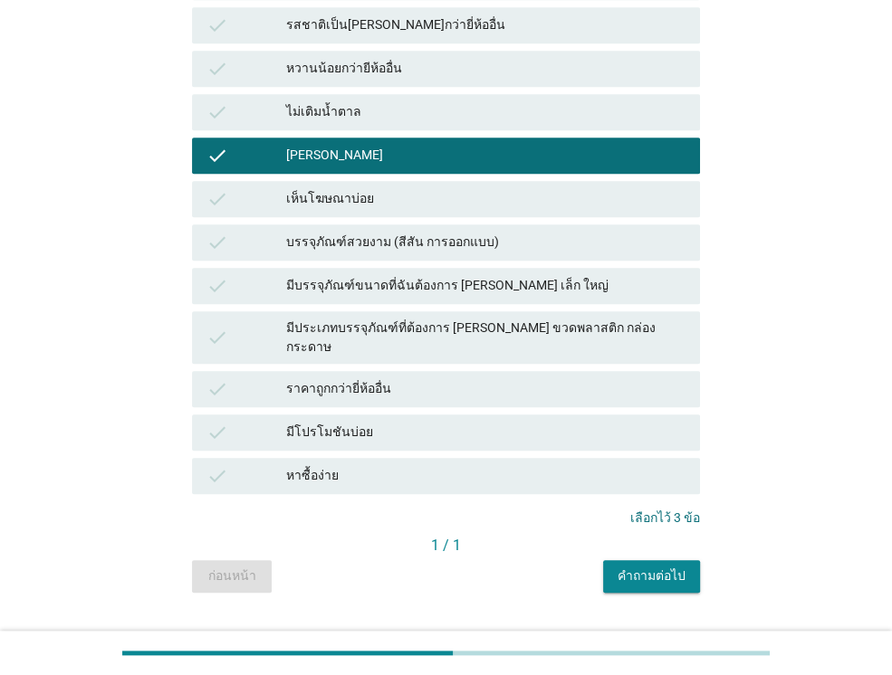
scroll to position [807, 0]
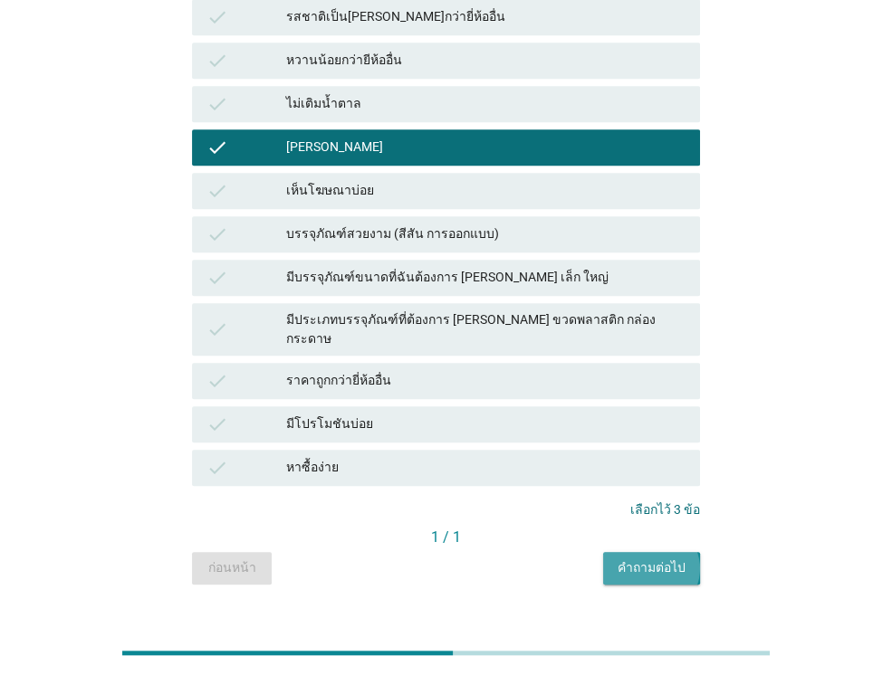
click at [640, 558] on div "คำถามต่อไป" at bounding box center [651, 567] width 68 height 19
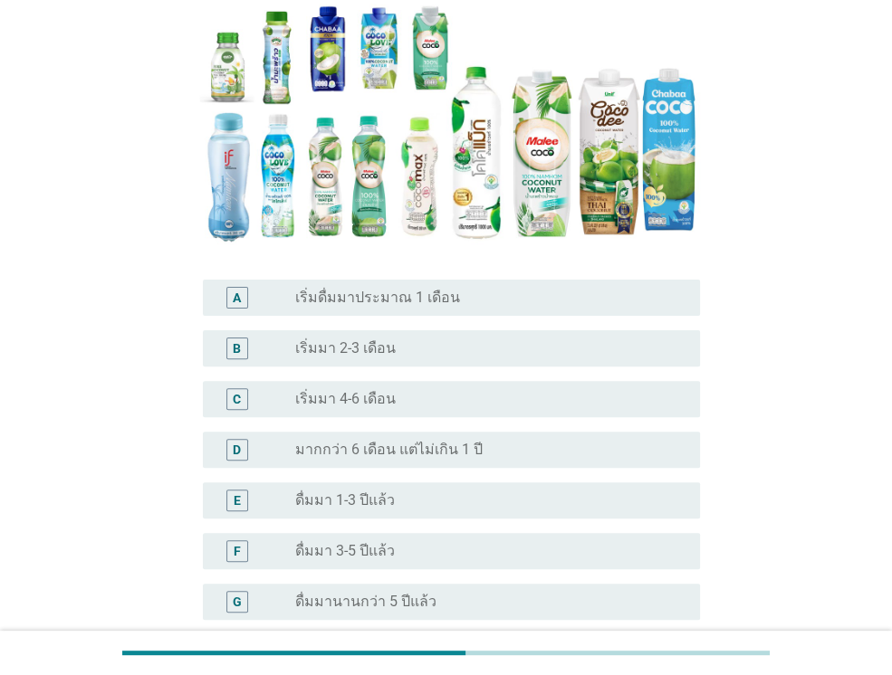
scroll to position [253, 0]
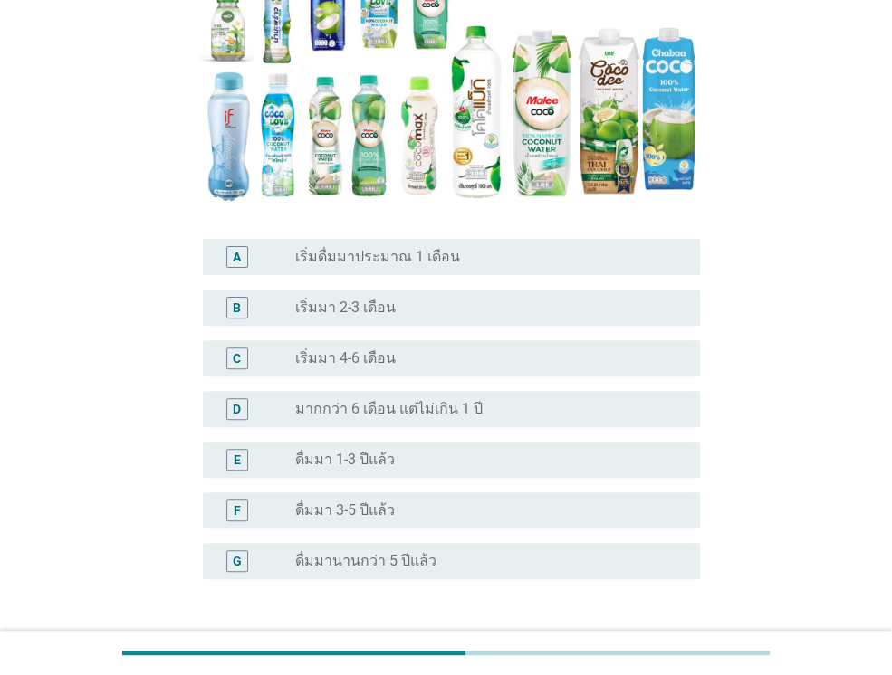
click at [489, 357] on div "radio_button_unchecked เริ่มมา 4-6 เดือน" at bounding box center [483, 358] width 376 height 18
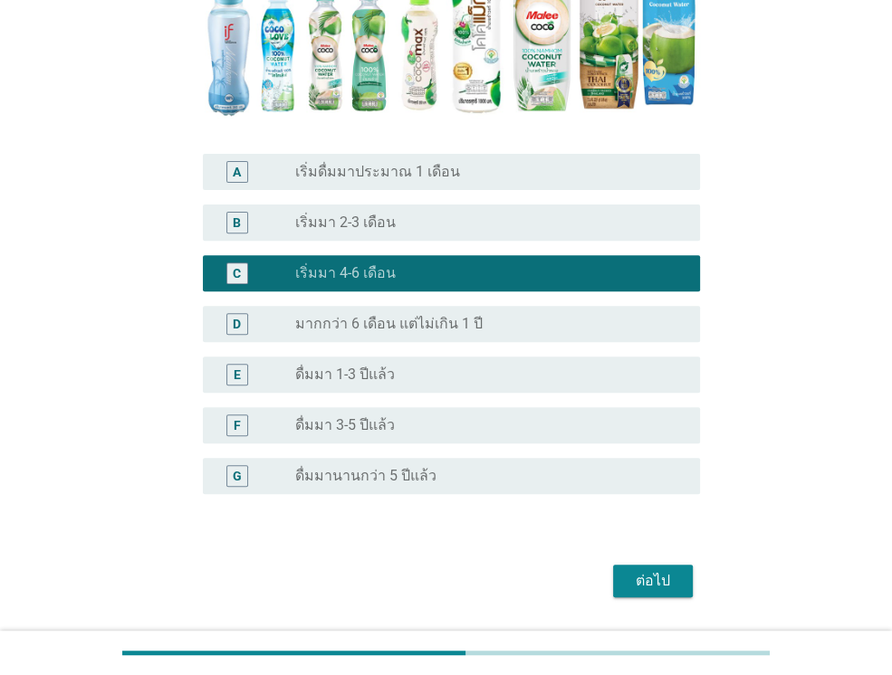
scroll to position [390, 0]
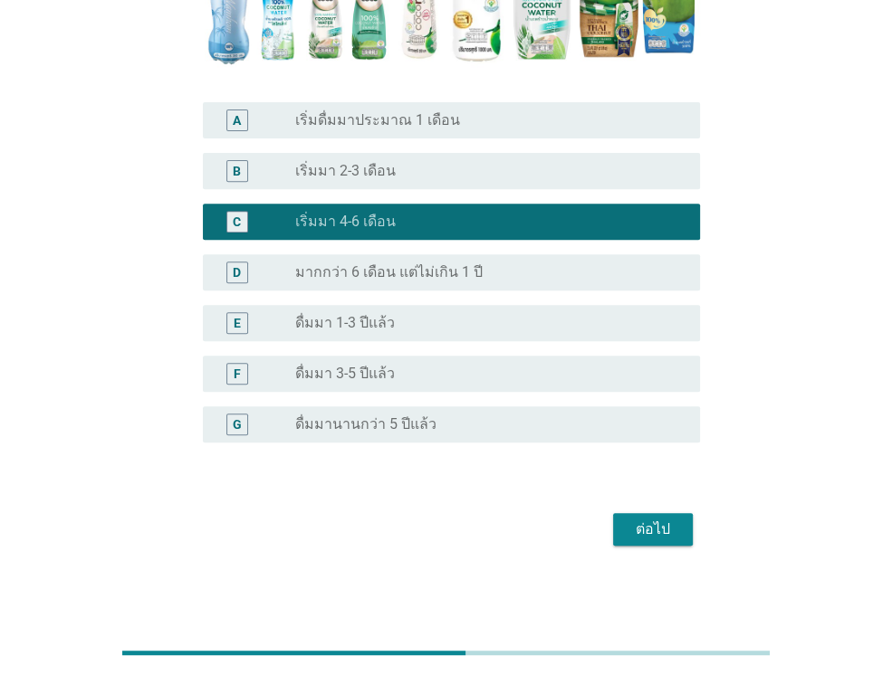
click at [639, 520] on div "ต่อไป" at bounding box center [652, 530] width 51 height 22
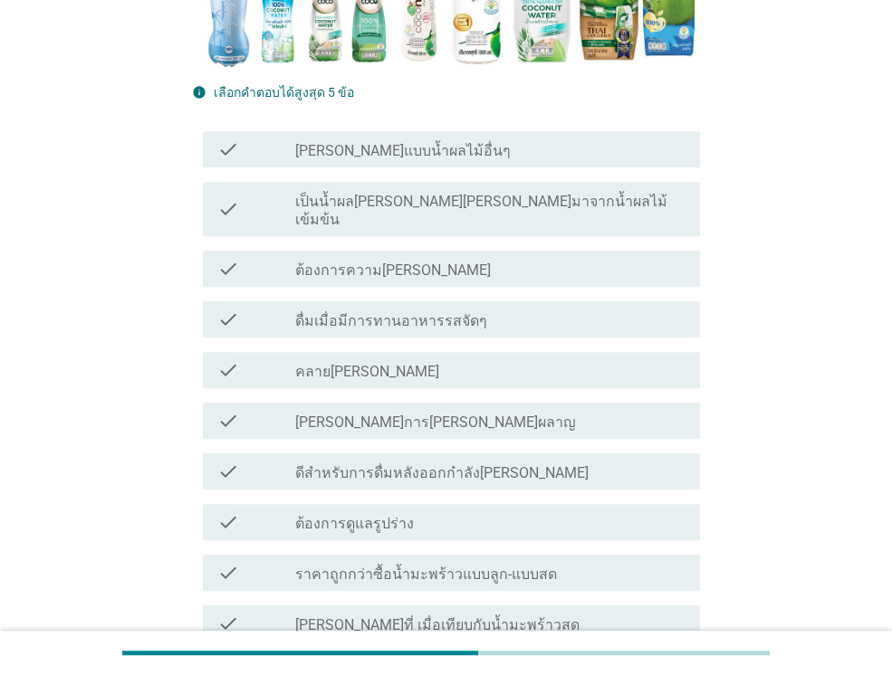
scroll to position [507, 0]
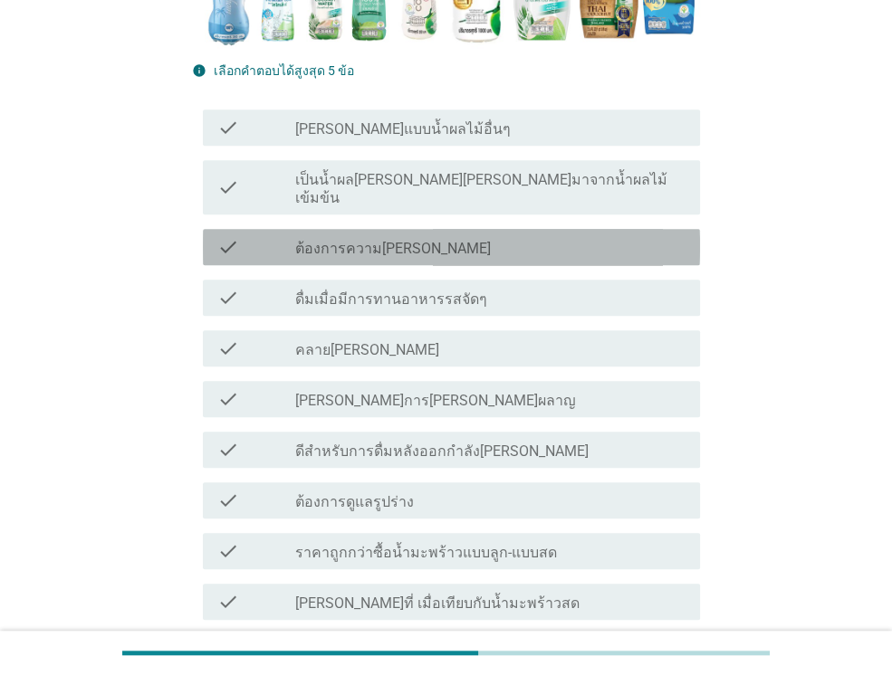
click at [483, 236] on div "check_box_outline_blank ต้องการความ[PERSON_NAME]" at bounding box center [490, 247] width 390 height 22
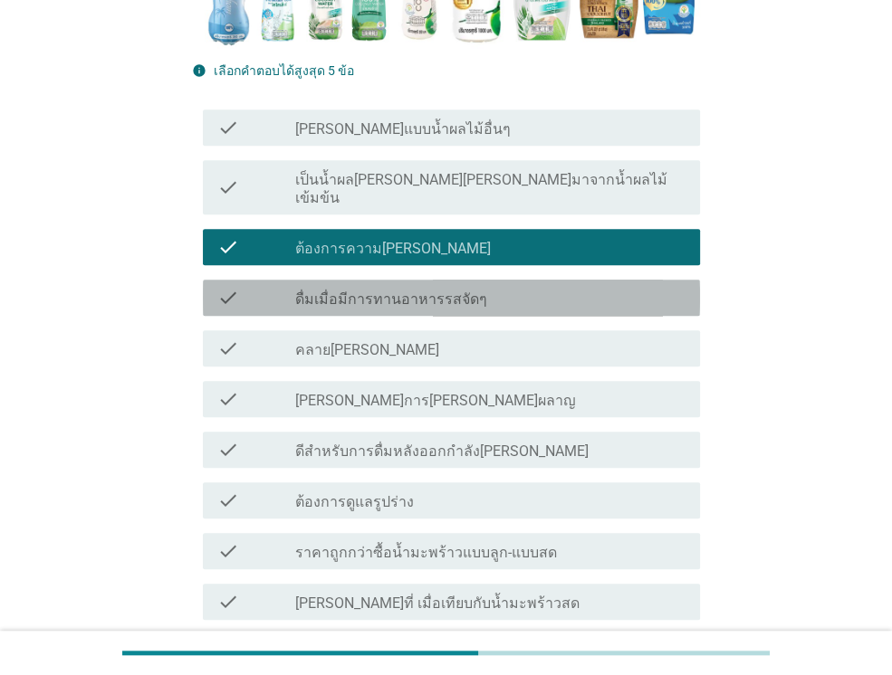
click at [472, 287] on div "check_box_outline_blank ดื่มเมื่อมีการทานอาหารรสจัดๆ" at bounding box center [490, 298] width 390 height 22
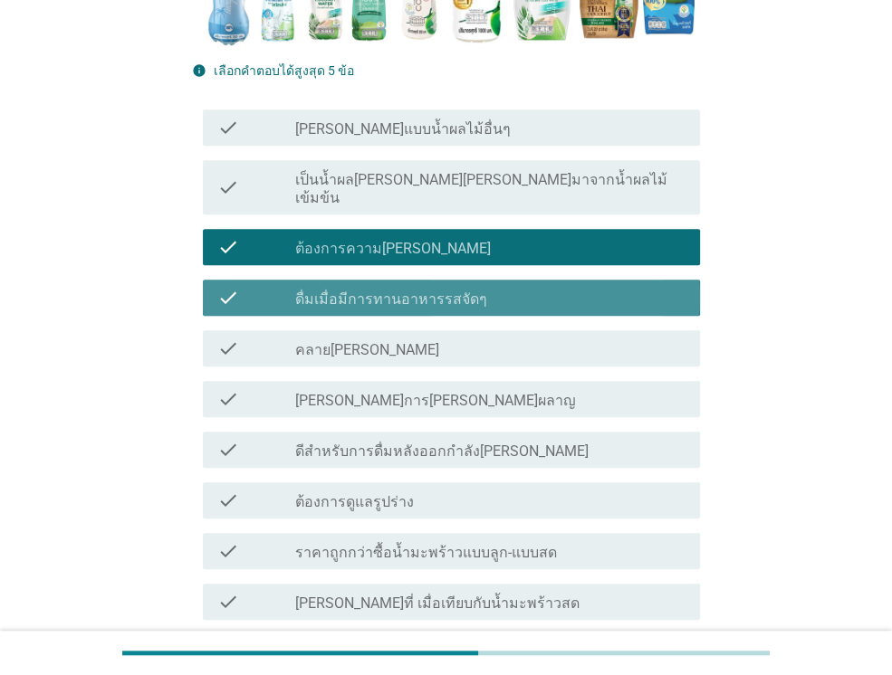
click at [472, 287] on div "check_box_outline_blank ดื่มเมื่อมีการทานอาหารรสจัดๆ" at bounding box center [490, 298] width 390 height 22
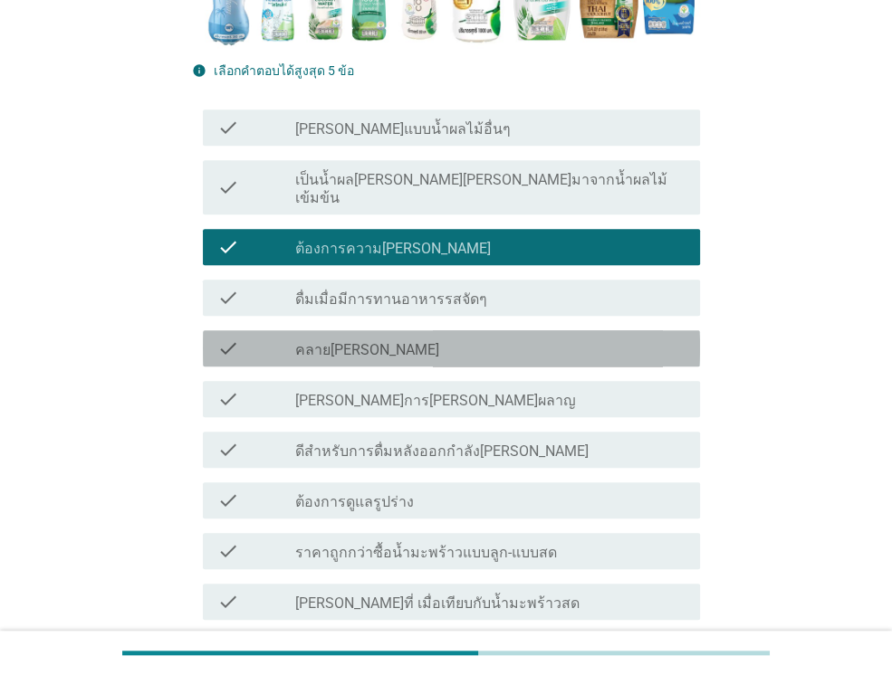
click at [434, 338] on div "check_box_outline_blank คลาย[PERSON_NAME]" at bounding box center [490, 349] width 390 height 22
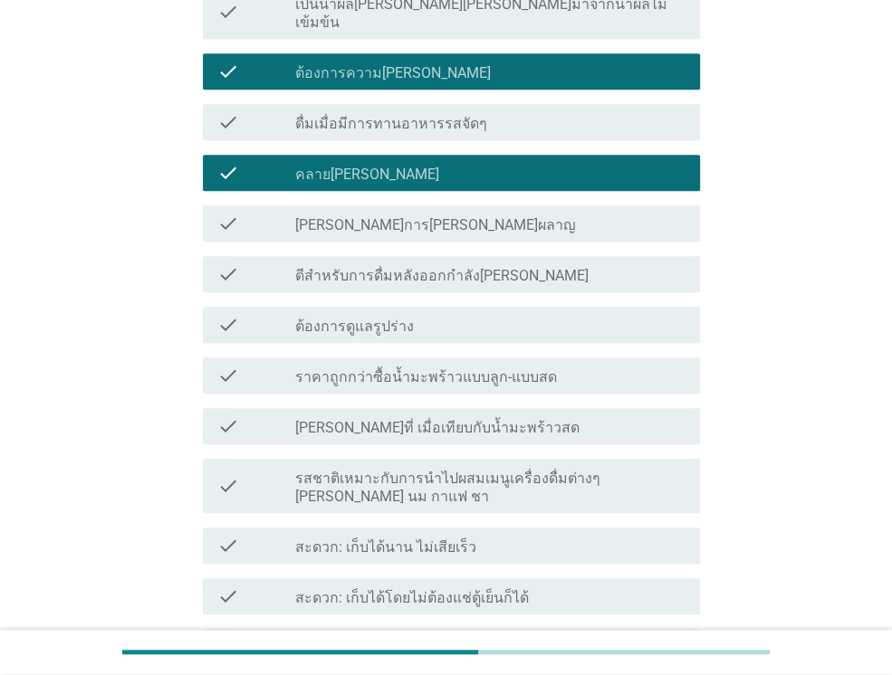
scroll to position [797, 0]
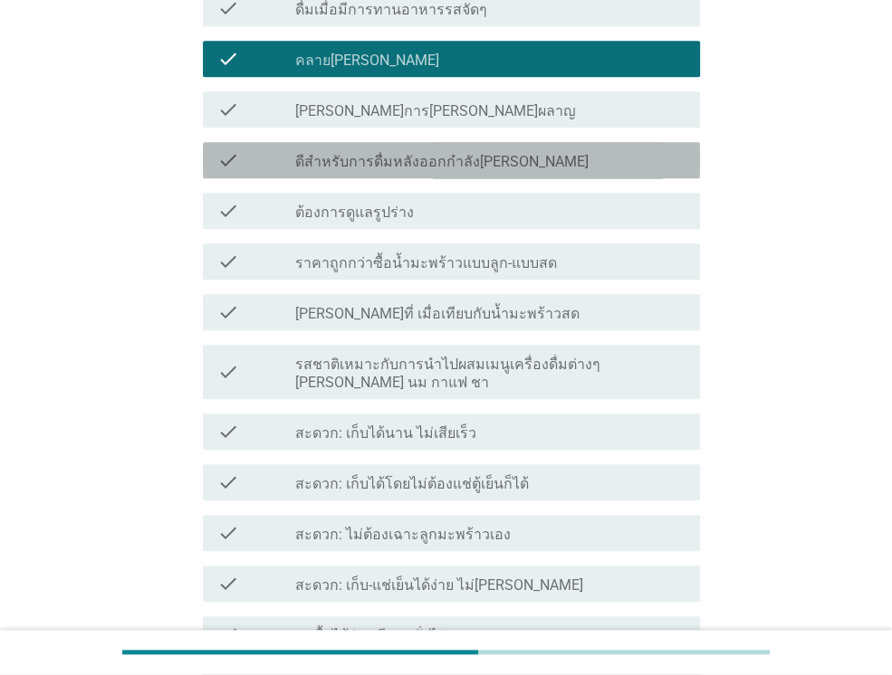
click at [447, 157] on div "check check_box_outline_blank ดีสำหรับการดื่มหลังออกกำลัง[PERSON_NAME]" at bounding box center [451, 160] width 497 height 36
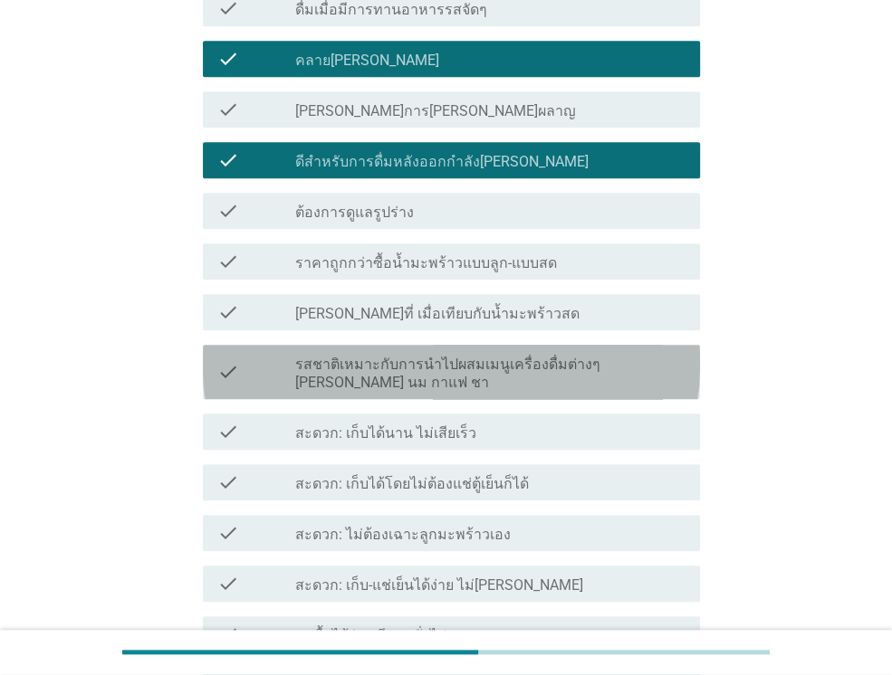
click at [446, 356] on label "รสชาติเหมาะกับการนำไปผสมเมนูเครื่องดื่มต่างๆ [PERSON_NAME] นม กาแฟ ชา" at bounding box center [490, 374] width 390 height 36
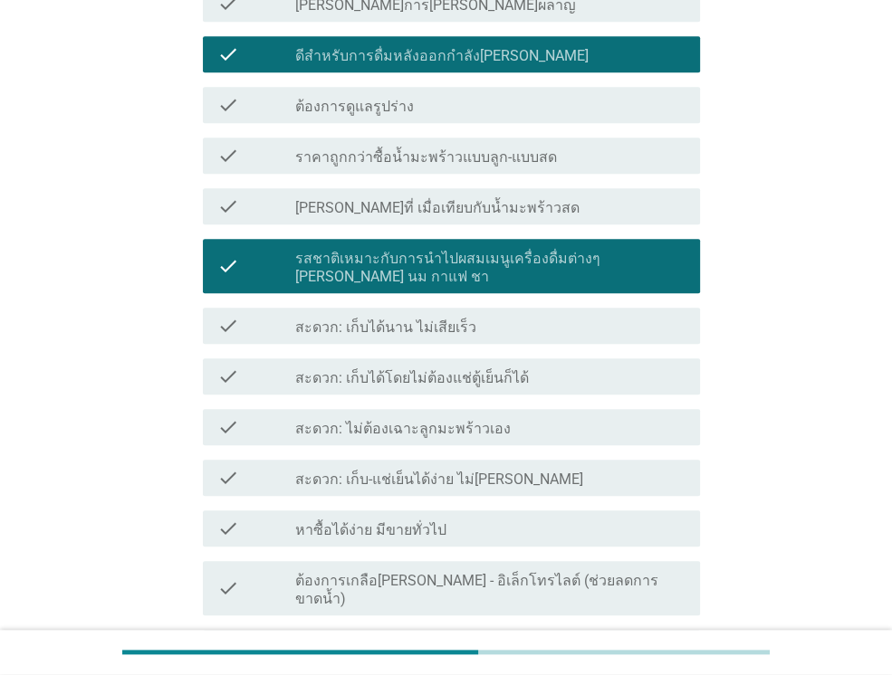
scroll to position [905, 0]
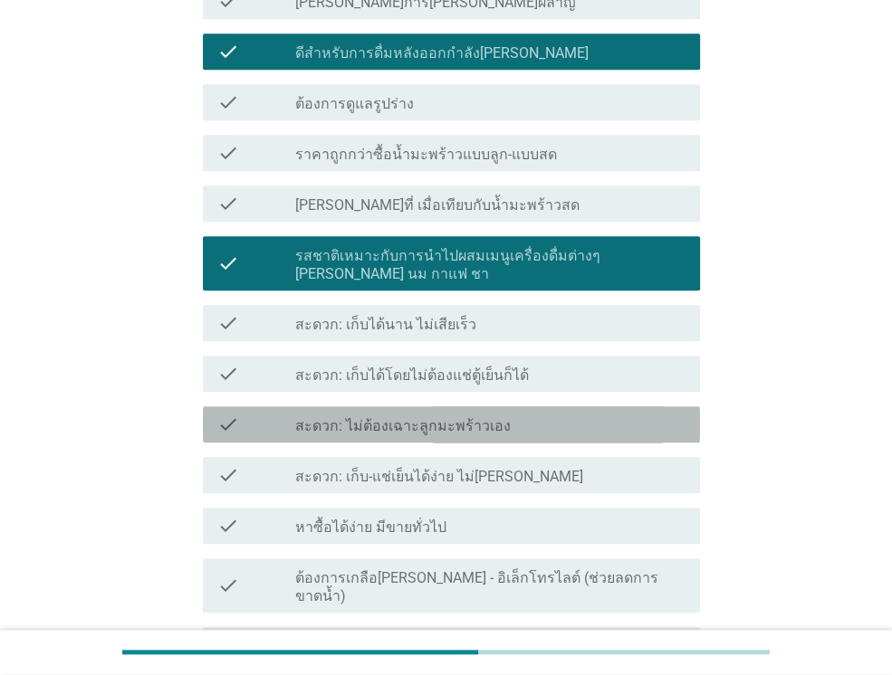
click at [442, 417] on label "สะดวก: ไม่ต้องเฉาะลูกมะพร้าวเอง" at bounding box center [402, 426] width 215 height 18
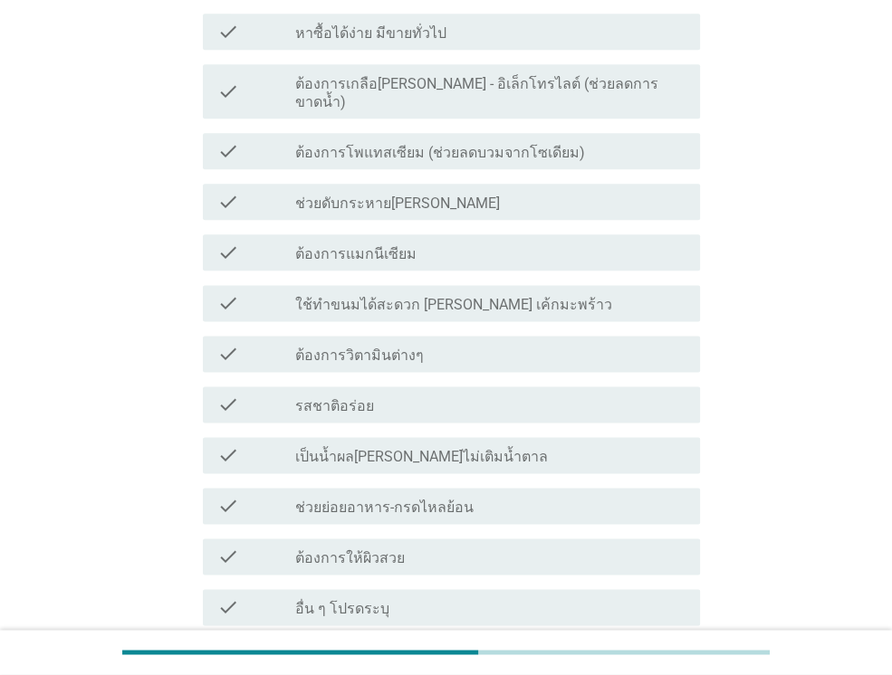
scroll to position [1532, 0]
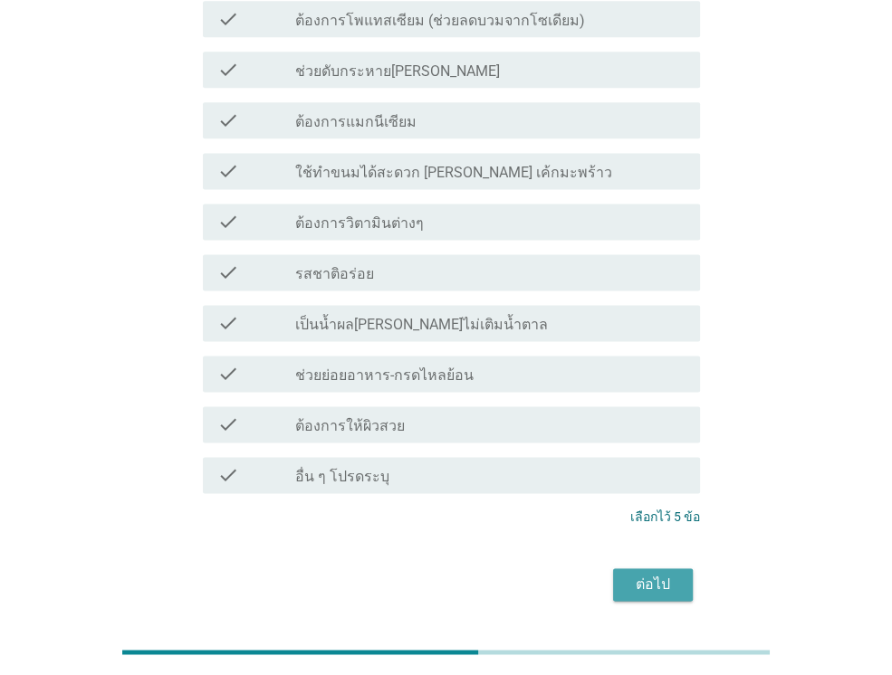
click at [658, 574] on div "ต่อไป" at bounding box center [652, 585] width 51 height 22
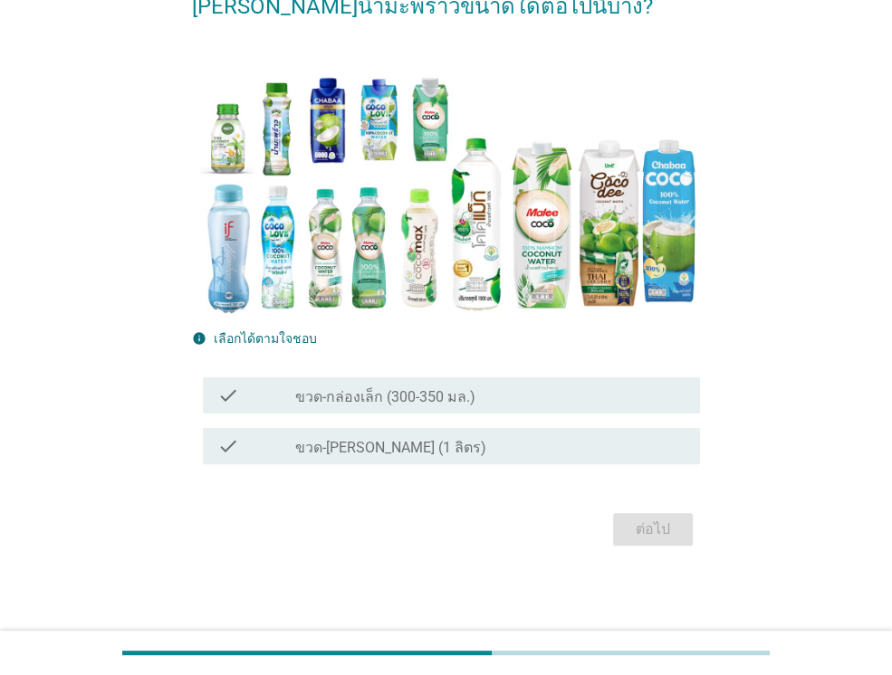
scroll to position [0, 0]
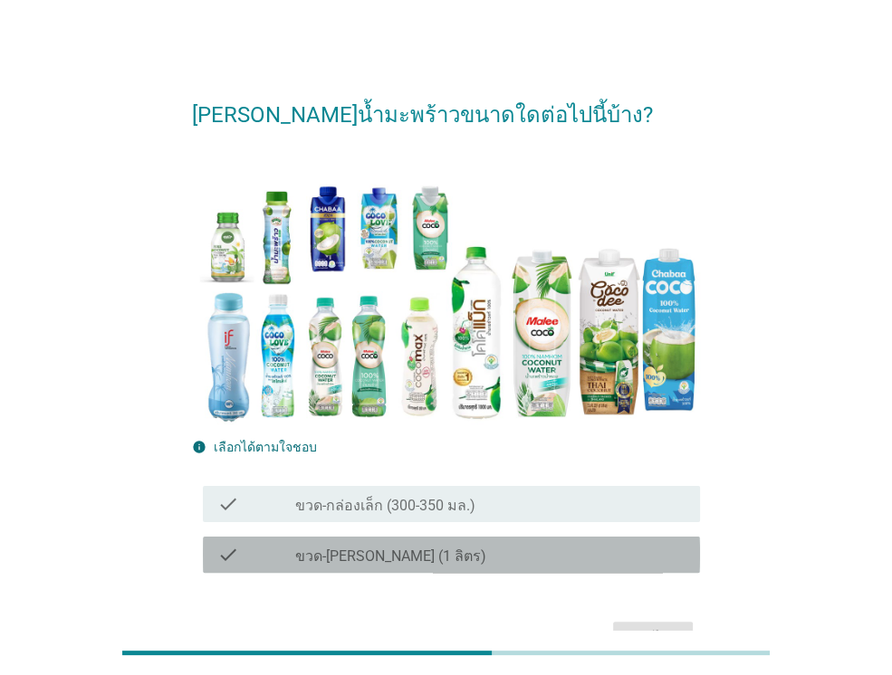
click at [543, 540] on div "check check_box_outline_blank ขวด-[PERSON_NAME] (1 ลิตร)" at bounding box center [451, 555] width 497 height 36
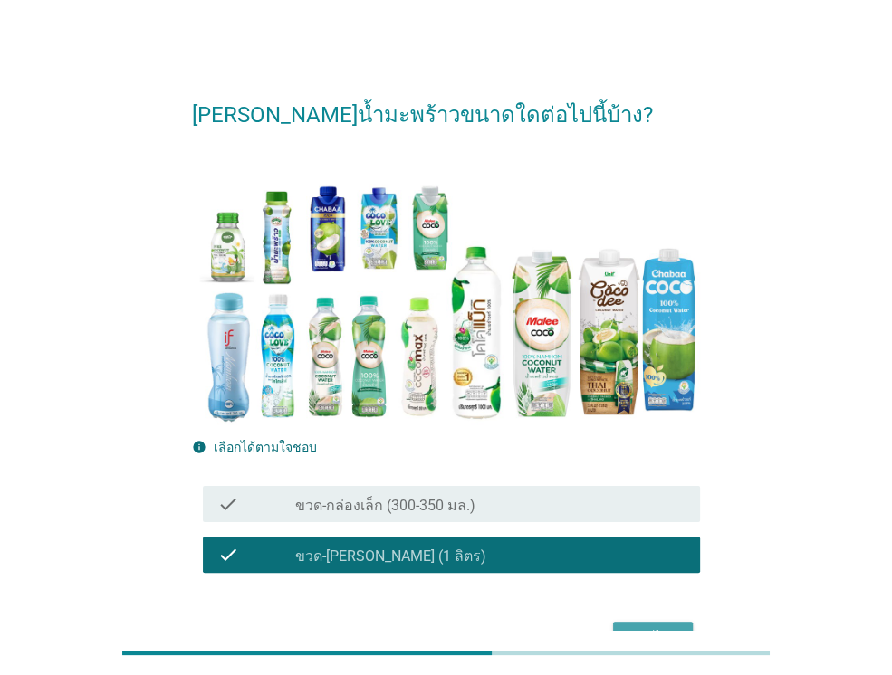
click at [625, 626] on button "ต่อไป" at bounding box center [653, 638] width 80 height 33
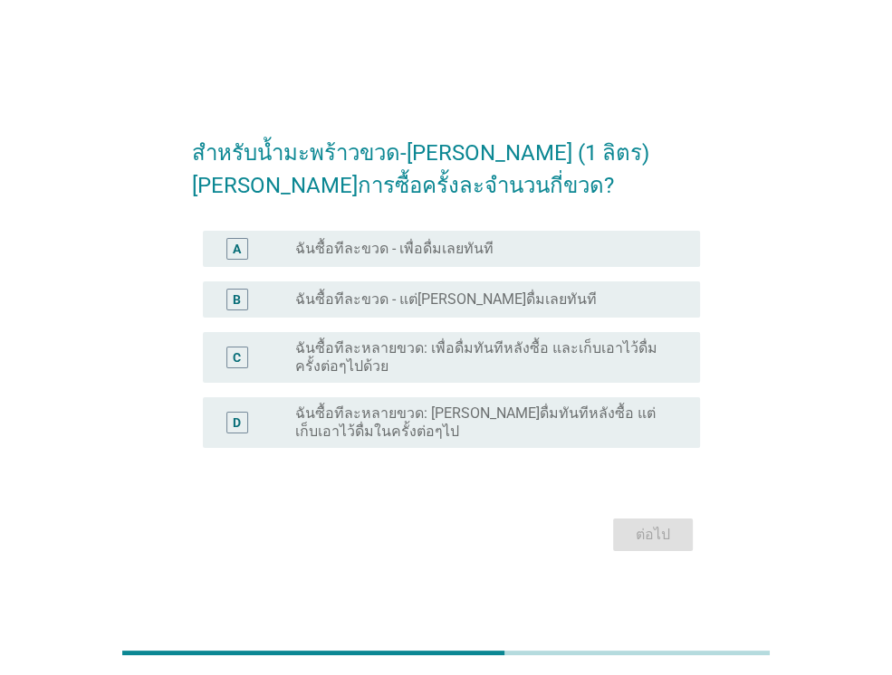
click at [448, 311] on div "B radio_button_unchecked ฉันซื้อทีละขวด - แต่[PERSON_NAME]ดื่มเลยทันที" at bounding box center [451, 299] width 497 height 36
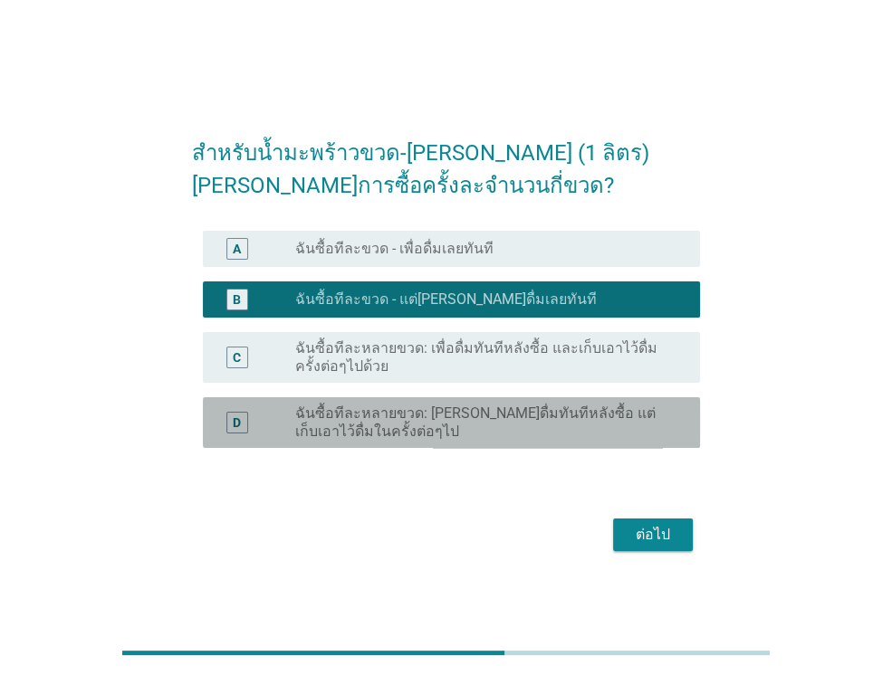
click at [513, 434] on label "ฉันซื้อทีละหลายขวด: [PERSON_NAME]ดื่มทันทีหลังซื้อ แต่เก็บเอาไว้ดื่มในครั้งต่อๆ…" at bounding box center [483, 423] width 376 height 36
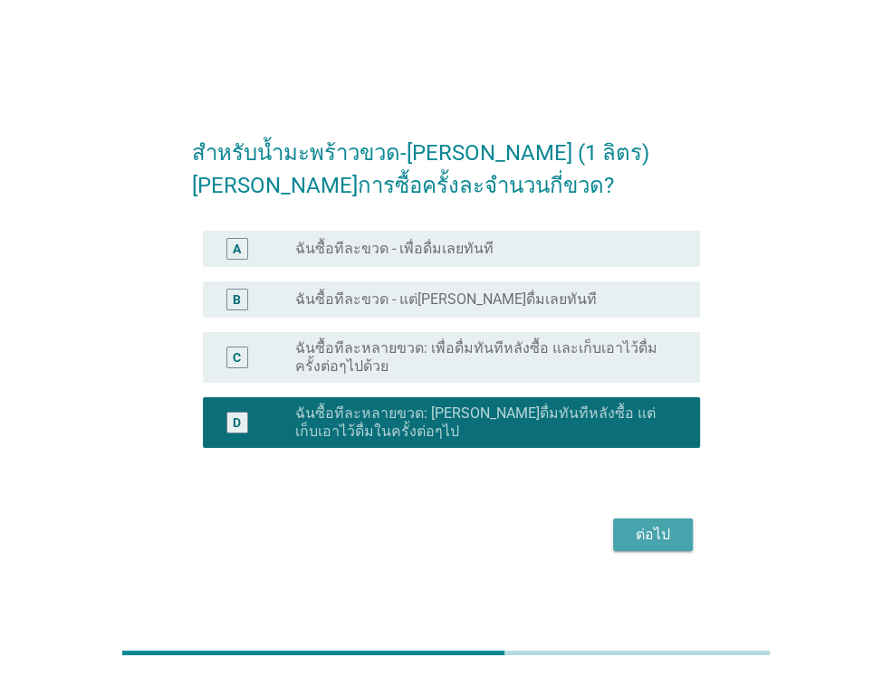
click at [661, 539] on div "ต่อไป" at bounding box center [652, 535] width 51 height 22
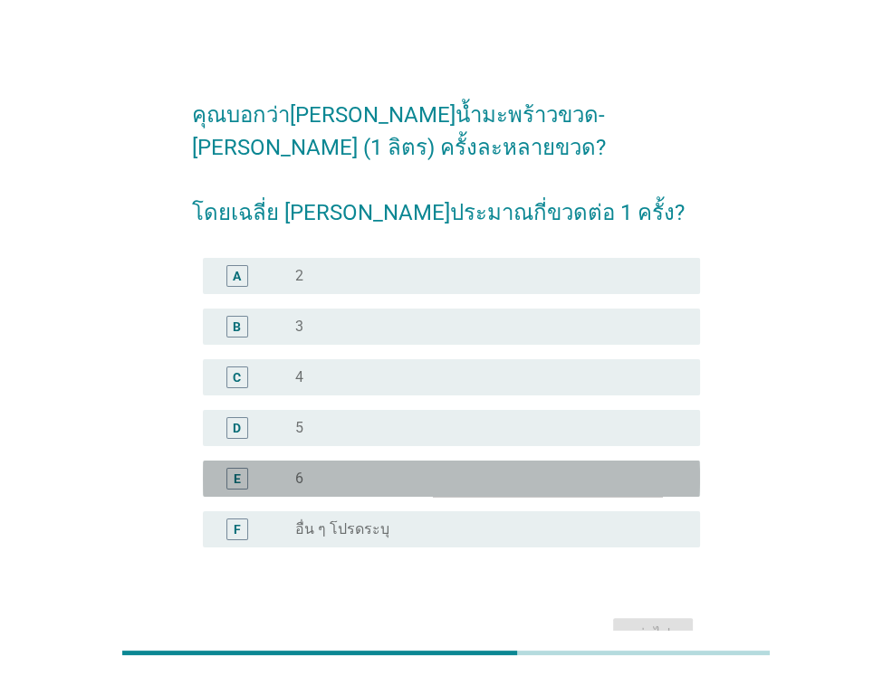
click at [478, 470] on div "radio_button_unchecked 6" at bounding box center [483, 479] width 376 height 18
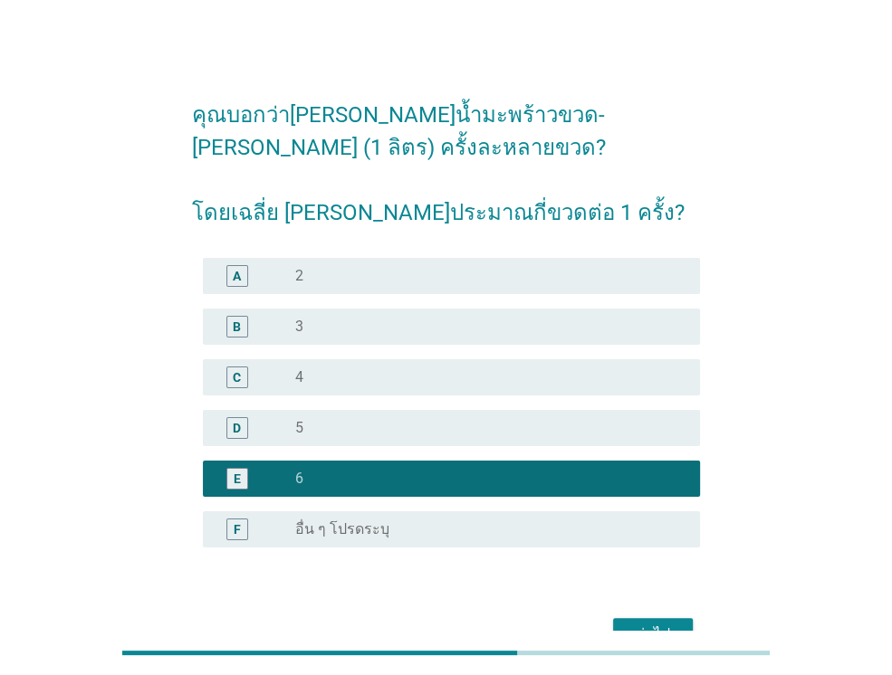
click at [639, 620] on div "ต่อไป" at bounding box center [446, 634] width 508 height 43
click at [639, 620] on button "ต่อไป" at bounding box center [653, 634] width 80 height 33
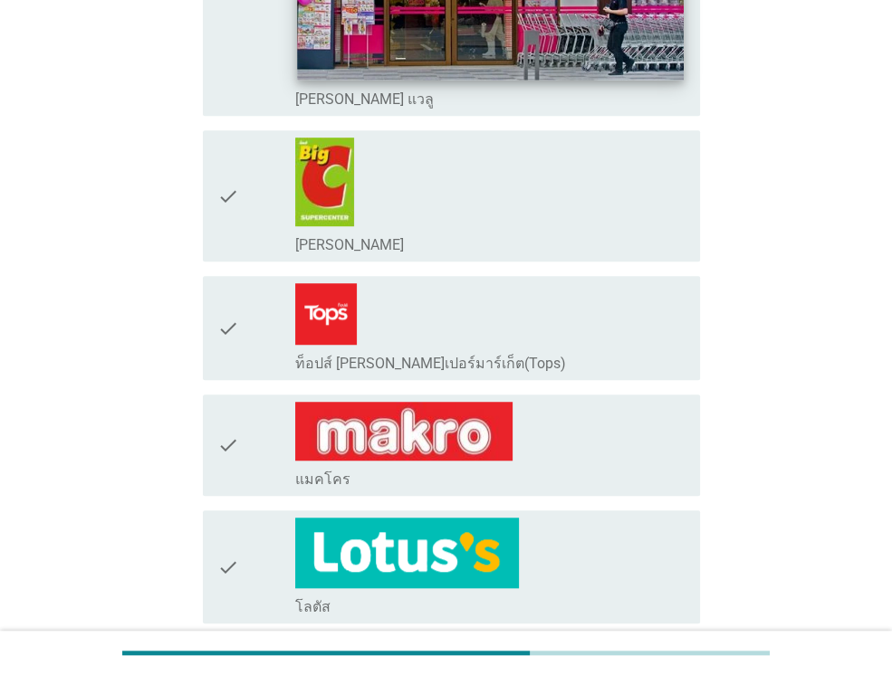
scroll to position [760, 0]
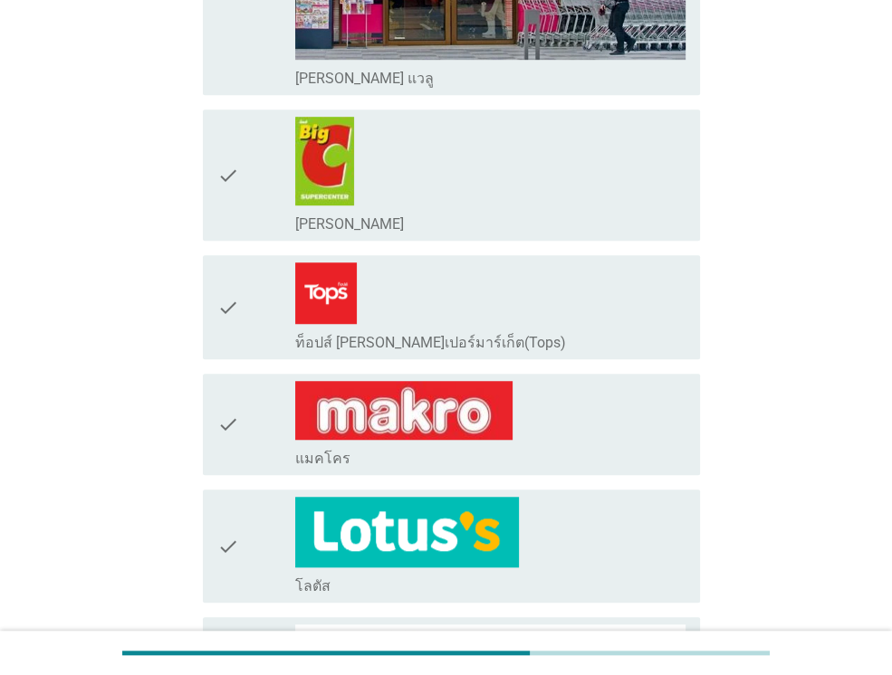
click at [549, 192] on div "check_box_outline_blank [PERSON_NAME]" at bounding box center [490, 175] width 390 height 117
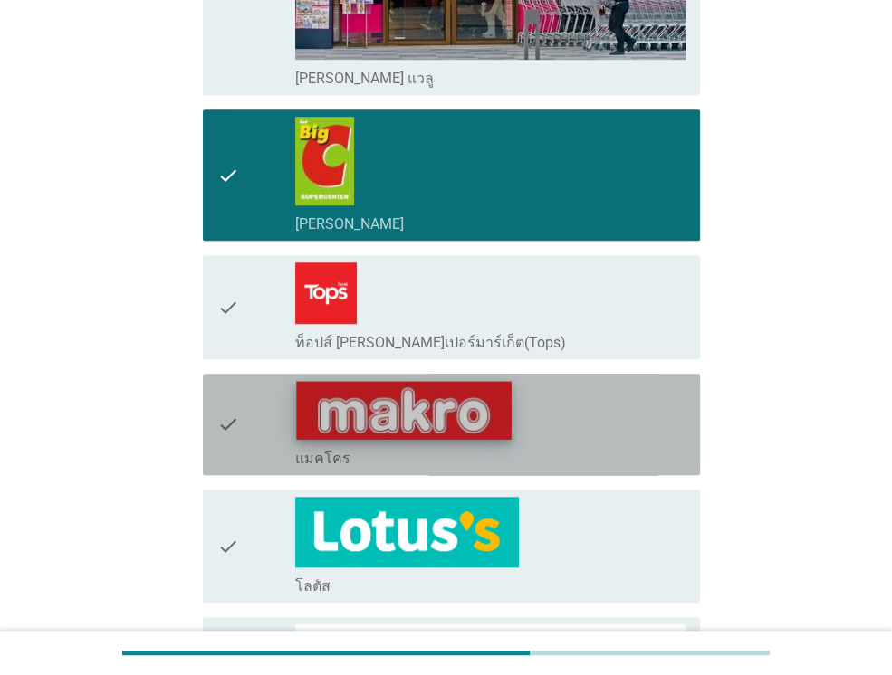
click at [510, 396] on img at bounding box center [403, 410] width 215 height 58
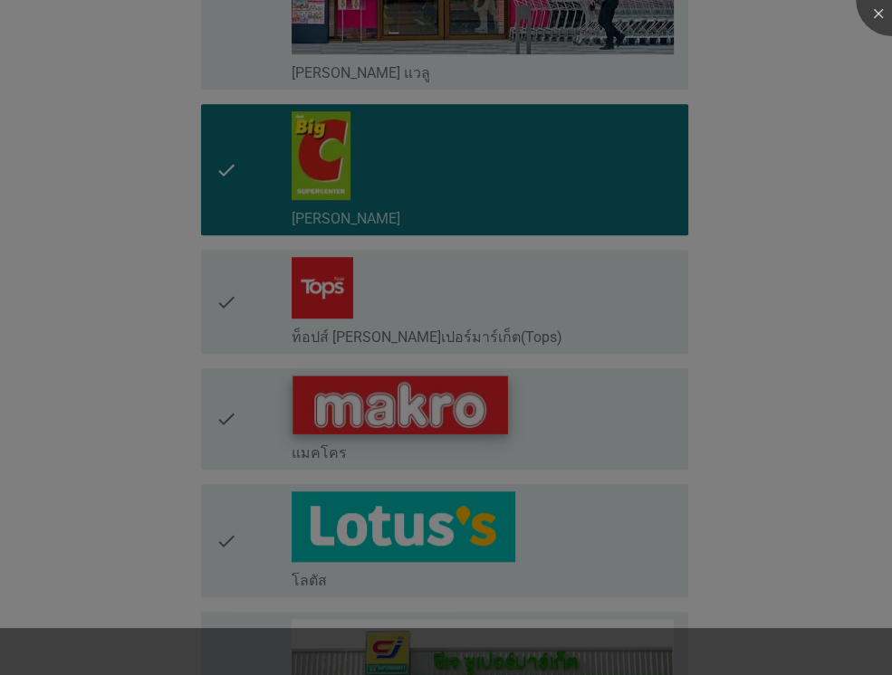
scroll to position [797, 0]
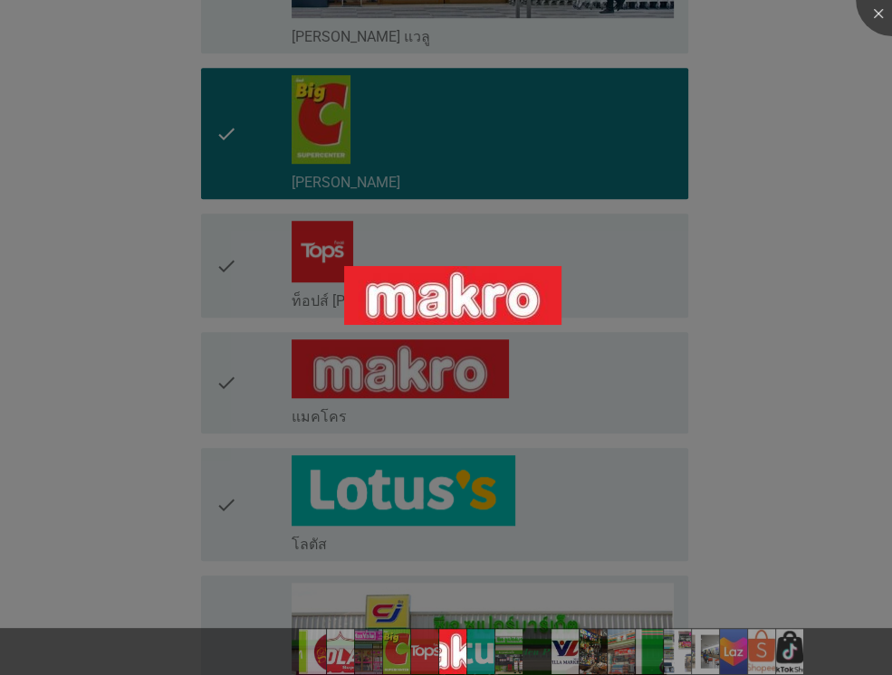
click at [568, 389] on div at bounding box center [446, 337] width 892 height 675
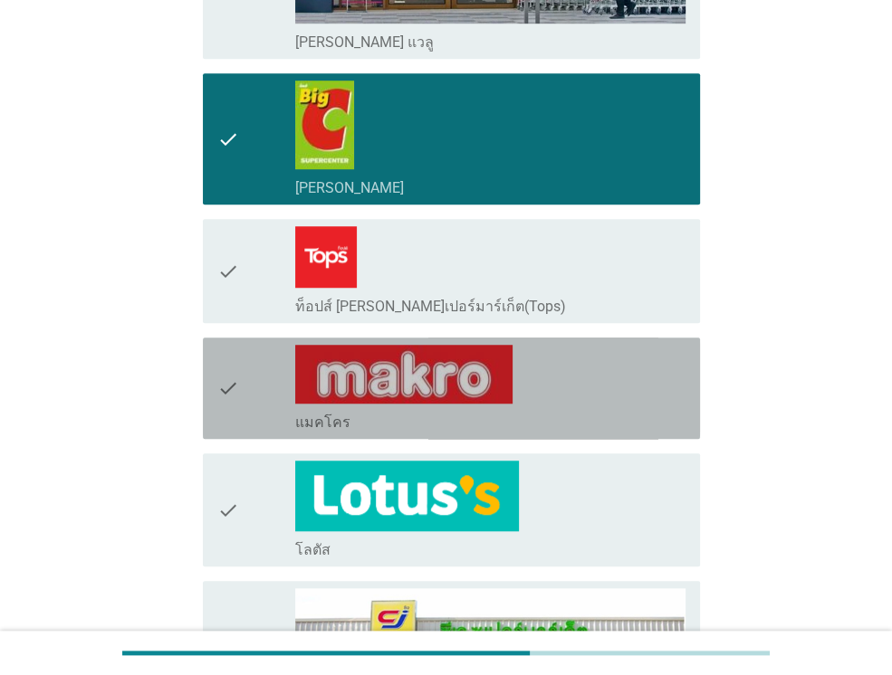
click at [594, 385] on div "check_box_outline_blank แมคโคร" at bounding box center [490, 388] width 390 height 87
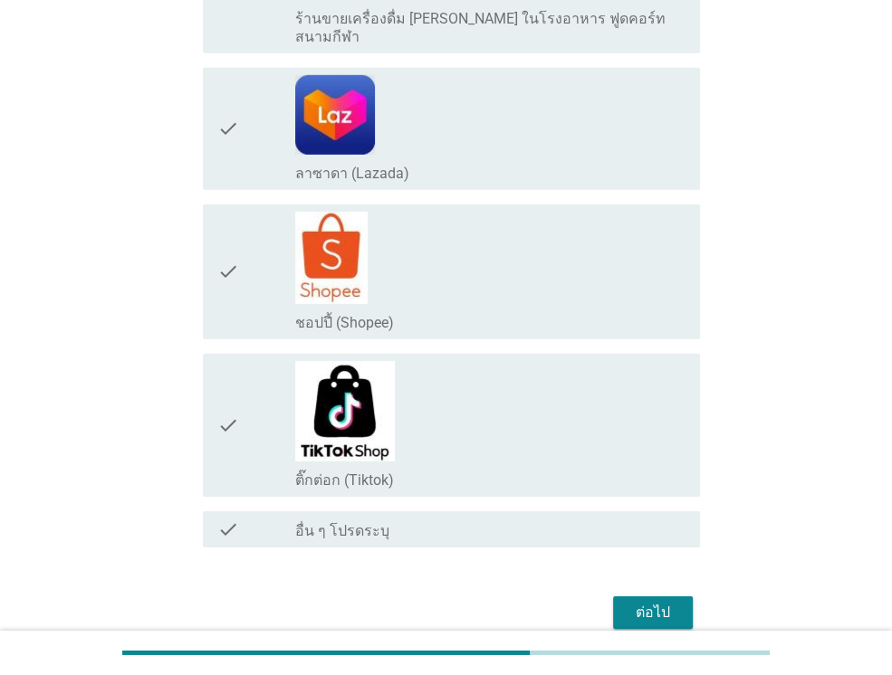
scroll to position [3537, 0]
click at [665, 602] on div "ต่อไป" at bounding box center [652, 613] width 51 height 22
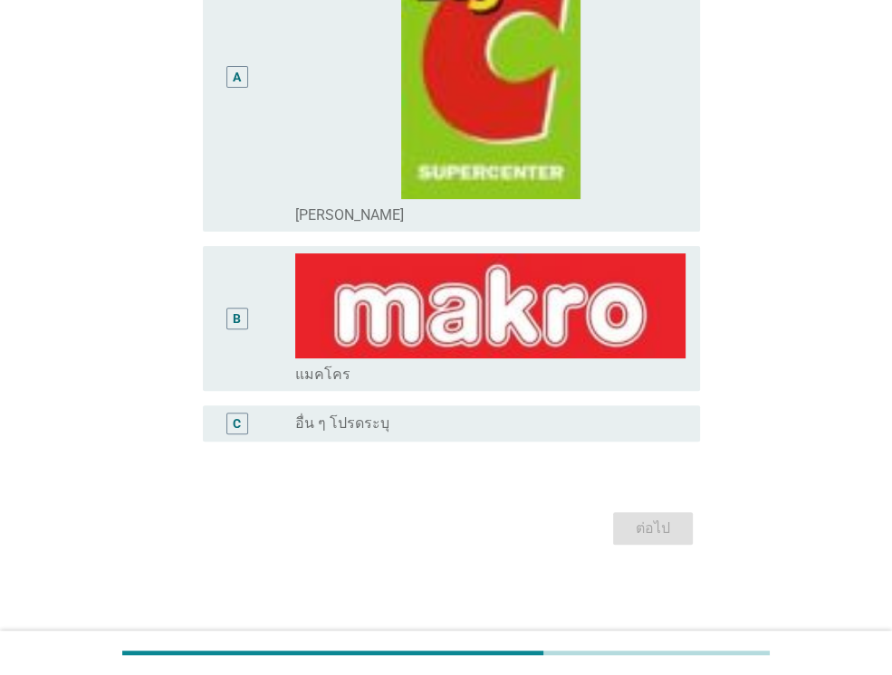
scroll to position [0, 0]
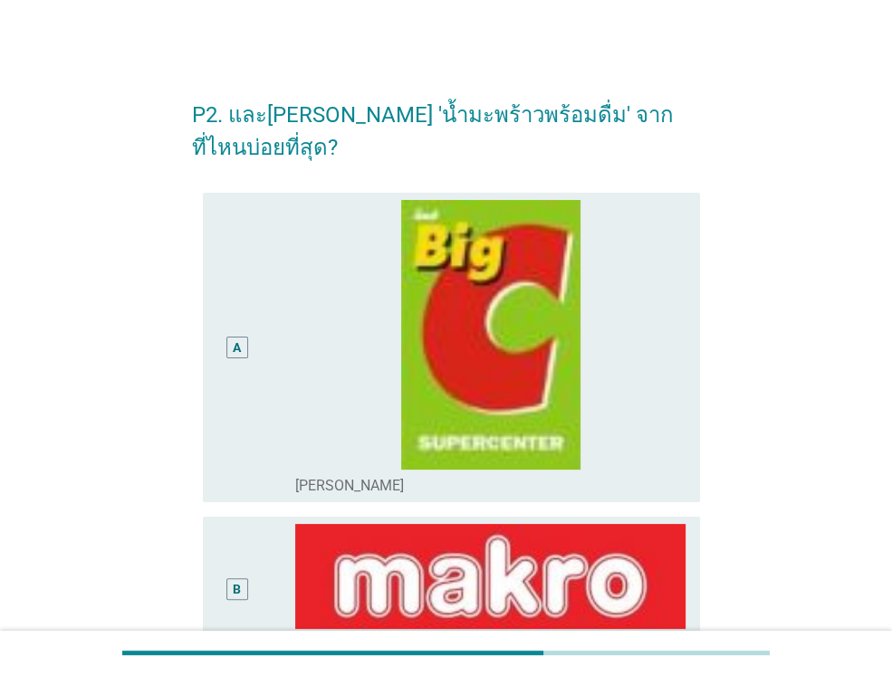
click at [583, 471] on div "A radio_button_unchecked [PERSON_NAME]" at bounding box center [446, 348] width 508 height 324
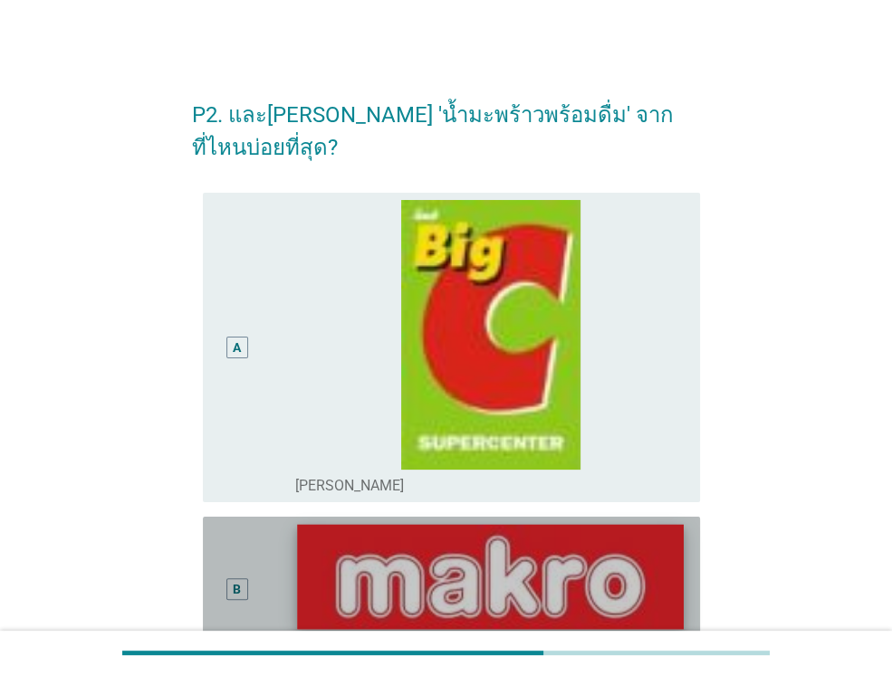
click at [559, 524] on img at bounding box center [490, 576] width 386 height 104
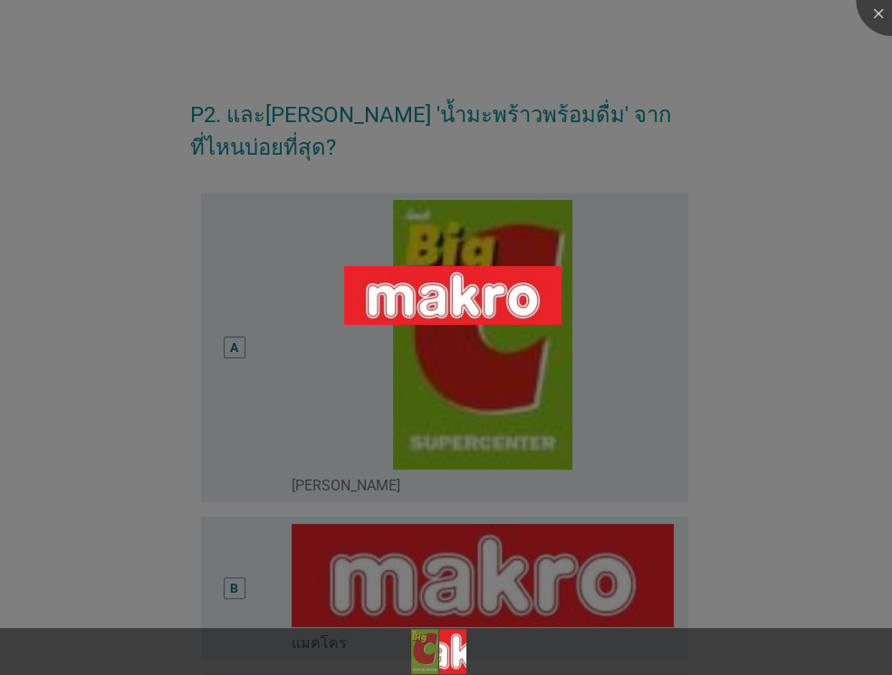
click at [792, 482] on div at bounding box center [446, 337] width 892 height 675
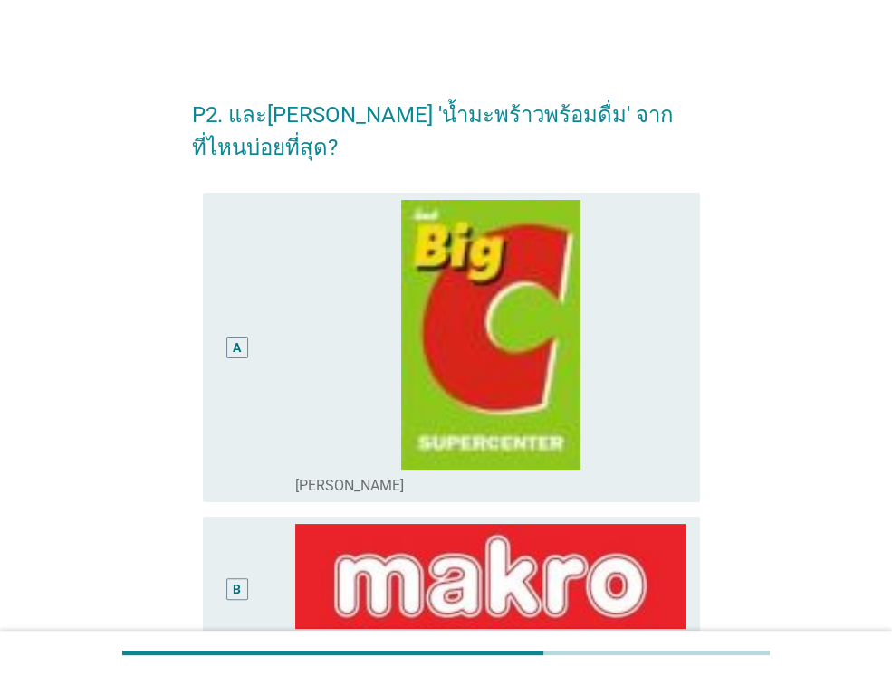
click at [262, 549] on div "B" at bounding box center [256, 589] width 78 height 131
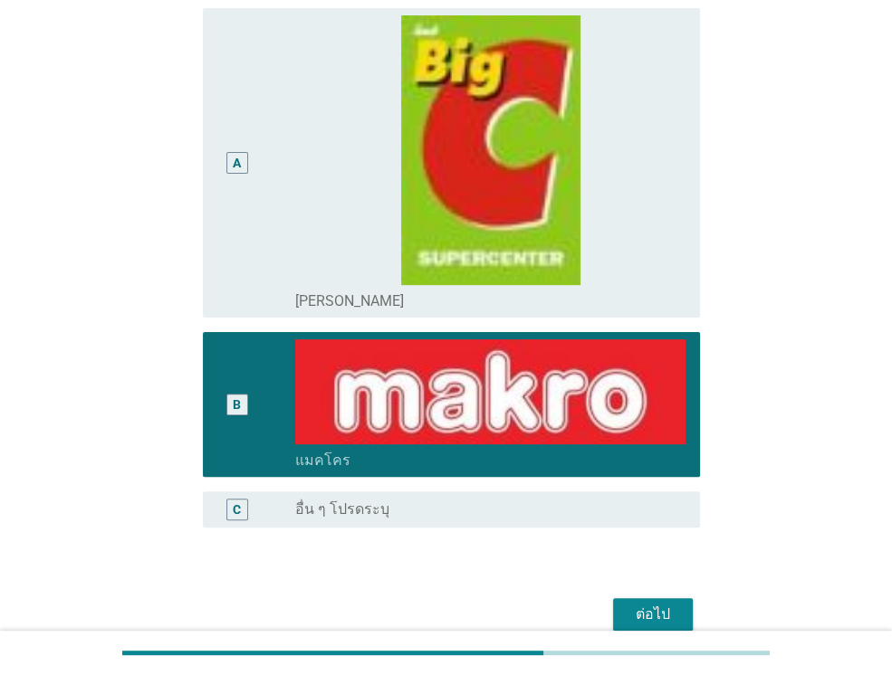
scroll to position [237, 0]
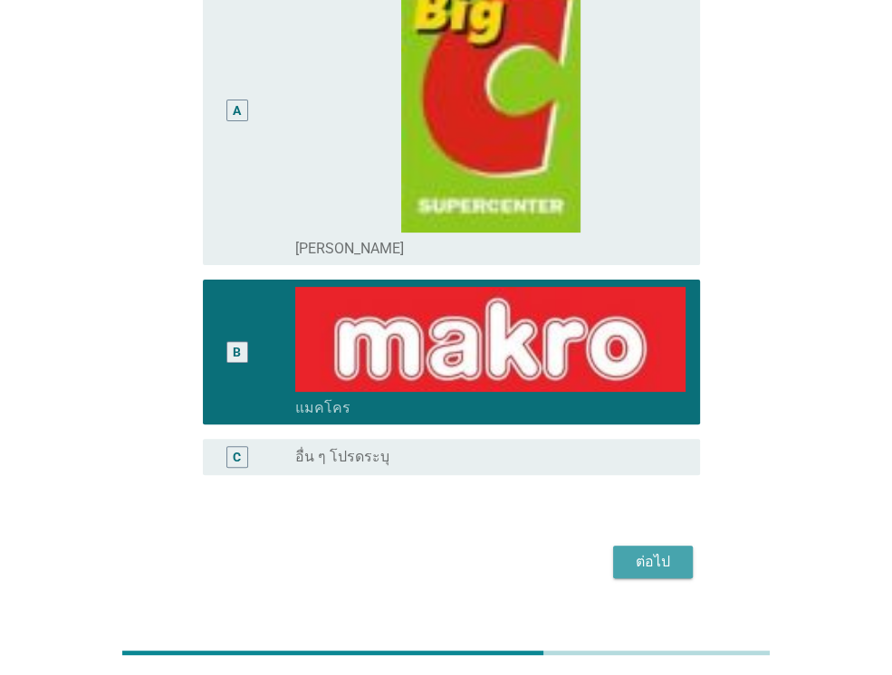
click at [627, 551] on div "ต่อไป" at bounding box center [652, 562] width 51 height 22
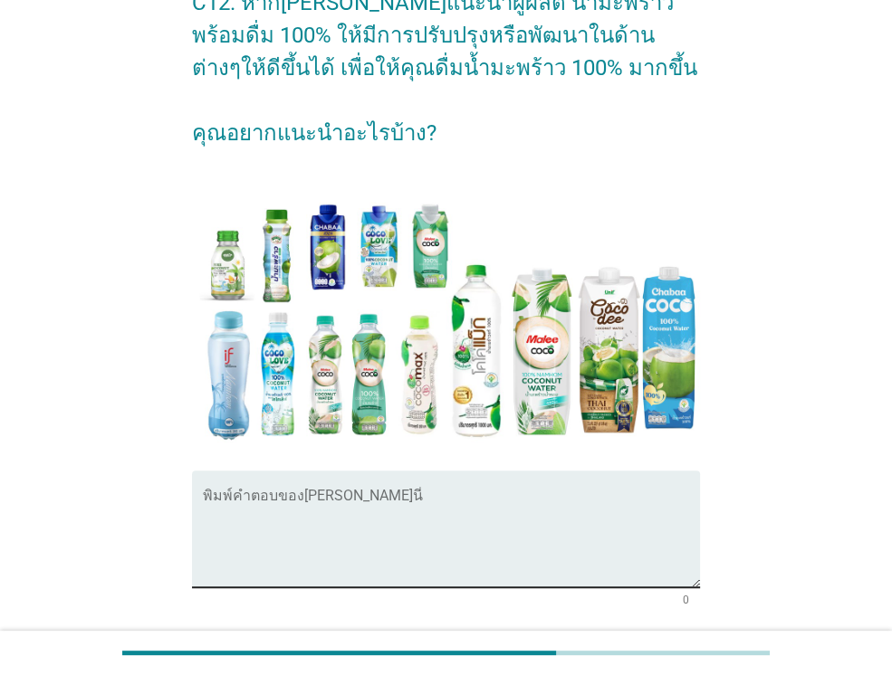
scroll to position [145, 0]
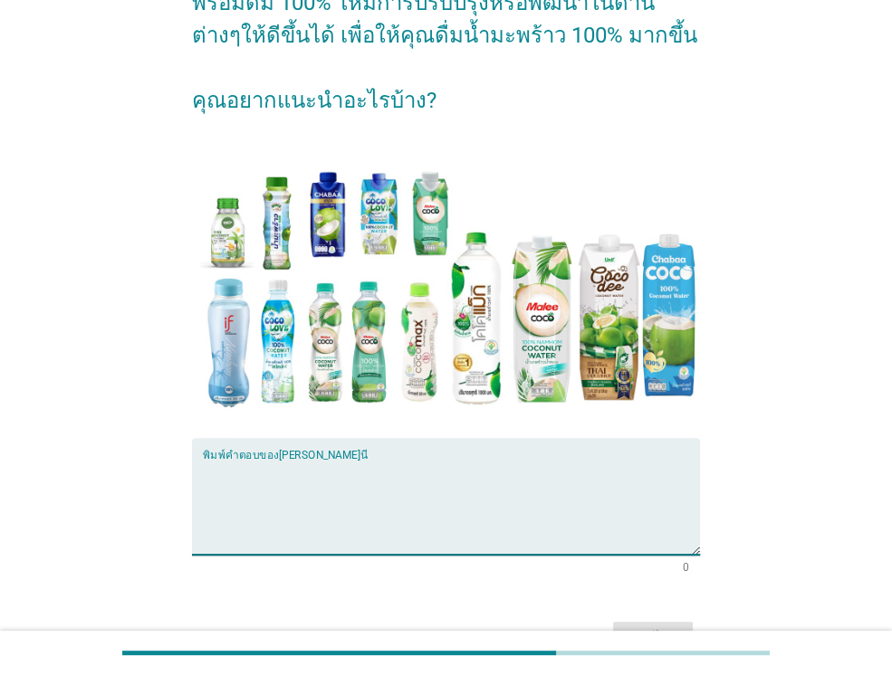
click at [355, 462] on textarea "พิมพ์คำตอบของคุณ ที่นี่" at bounding box center [451, 507] width 497 height 95
type textarea "ไม่มี"
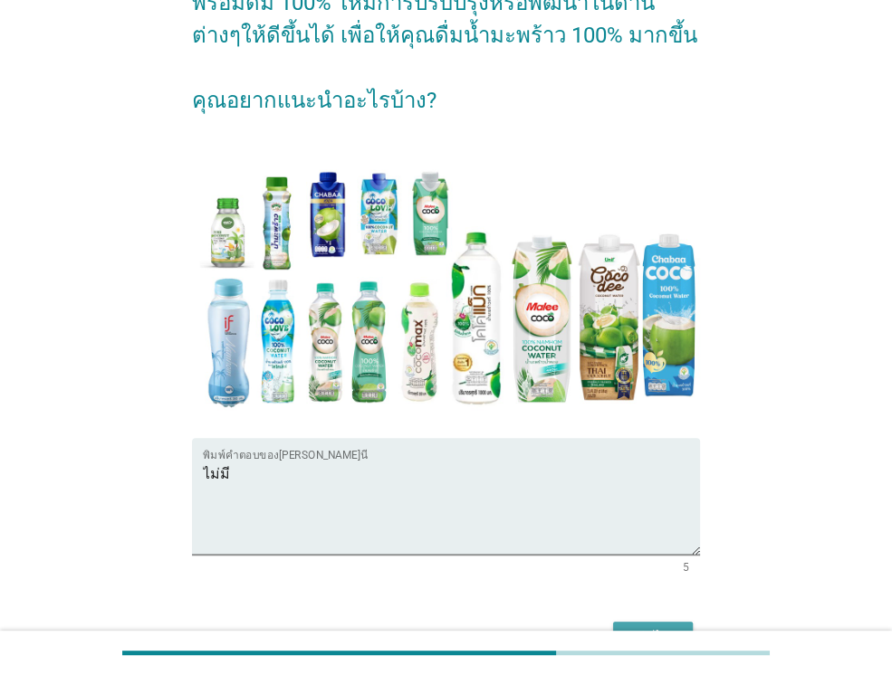
click at [648, 624] on button "ต่อไป" at bounding box center [653, 638] width 80 height 33
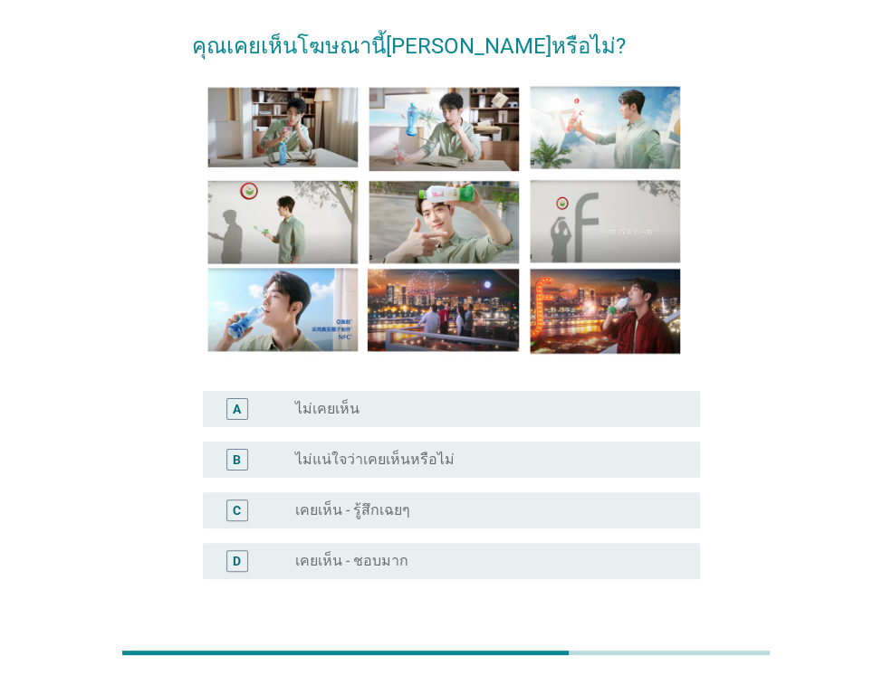
scroll to position [72, 0]
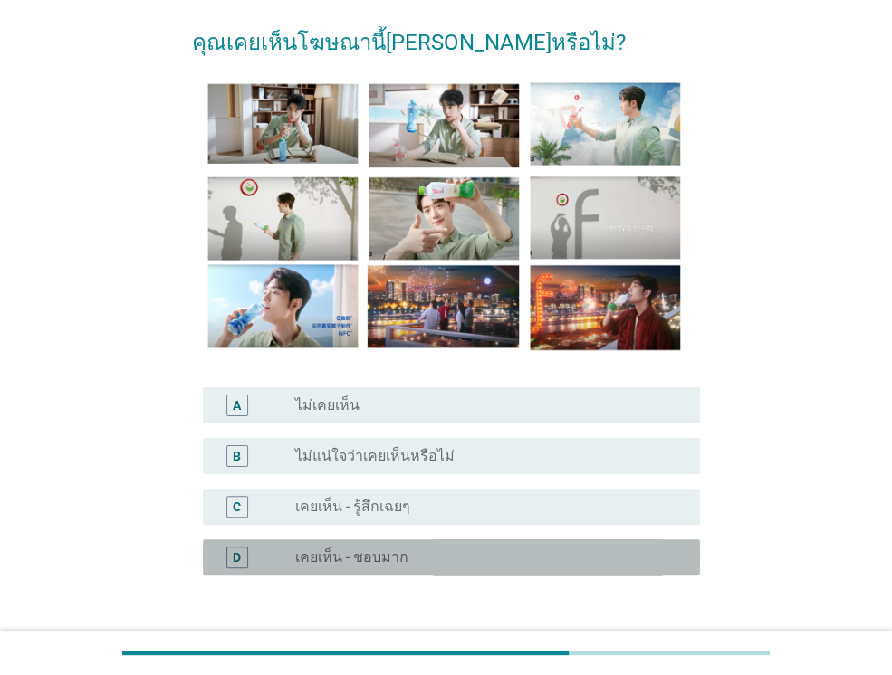
click at [425, 549] on div "radio_button_unchecked เคยเห็น - ชอบมาก" at bounding box center [483, 558] width 376 height 18
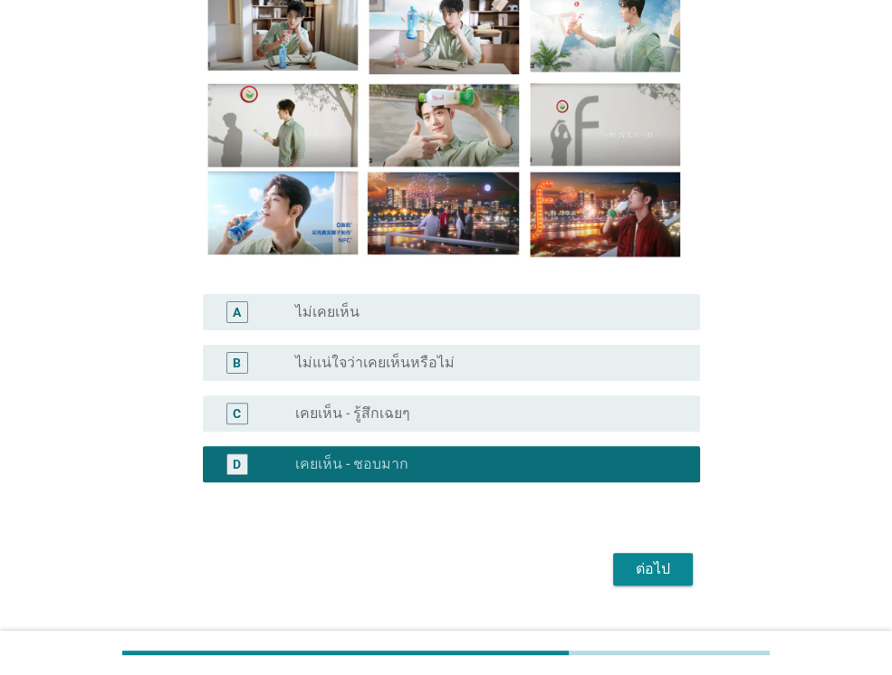
scroll to position [181, 0]
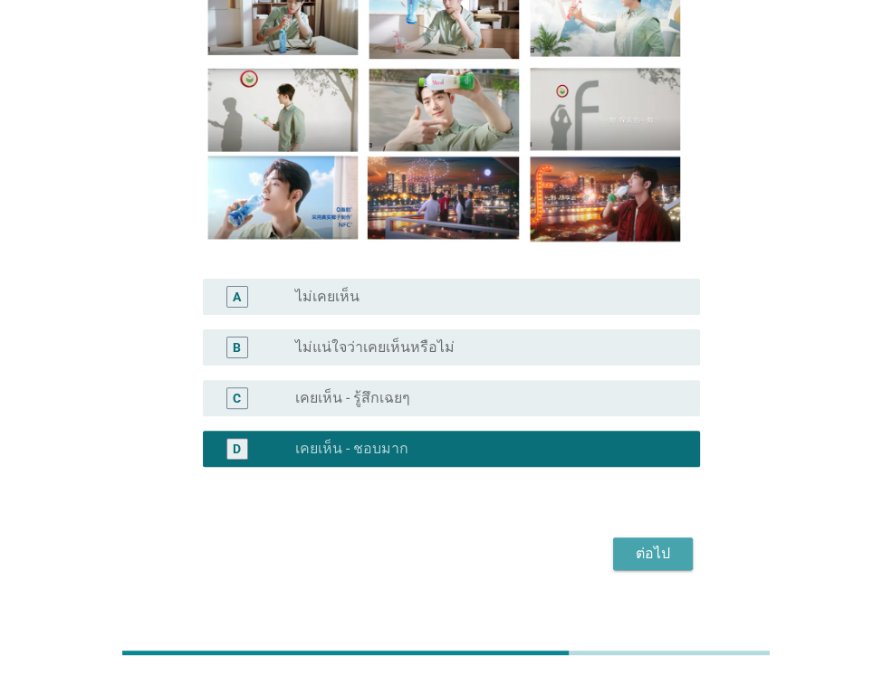
click at [627, 566] on button "ต่อไป" at bounding box center [653, 554] width 80 height 33
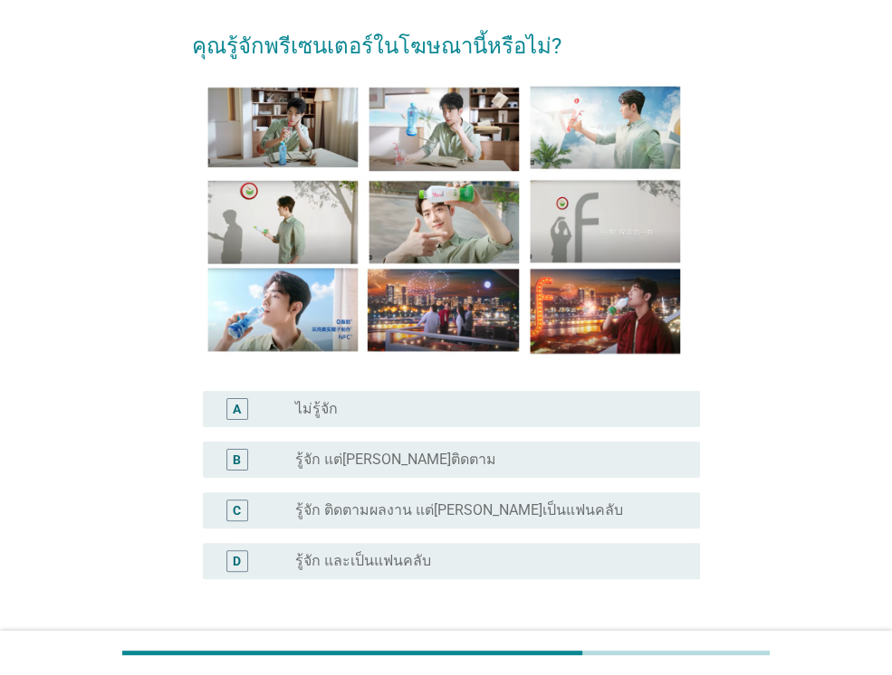
scroll to position [72, 0]
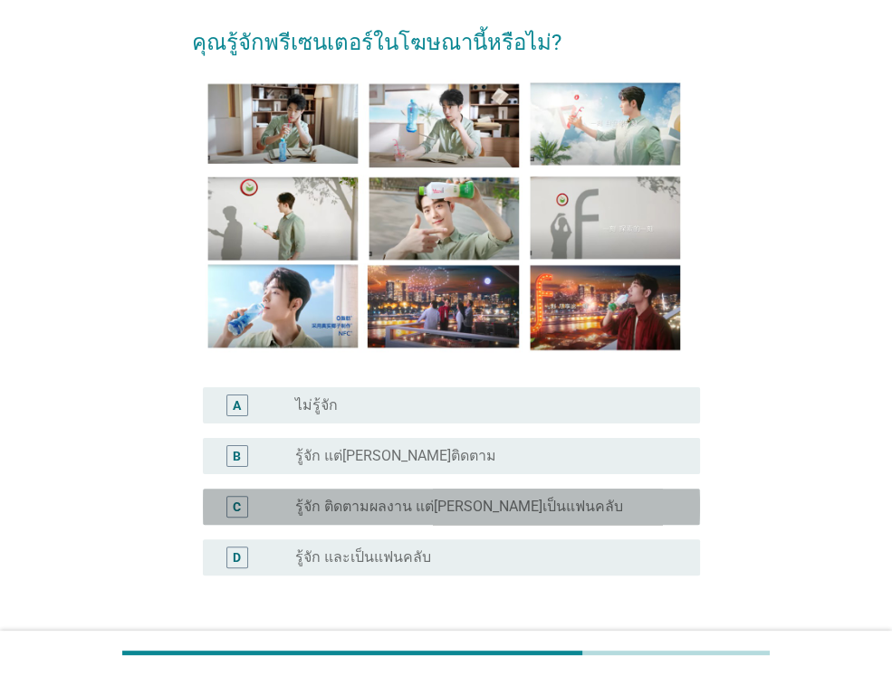
click at [448, 516] on div "radio_button_unchecked รู้จัก ติดตามผลงาน แต่[PERSON_NAME]เป็นแฟนคลับ" at bounding box center [490, 507] width 390 height 22
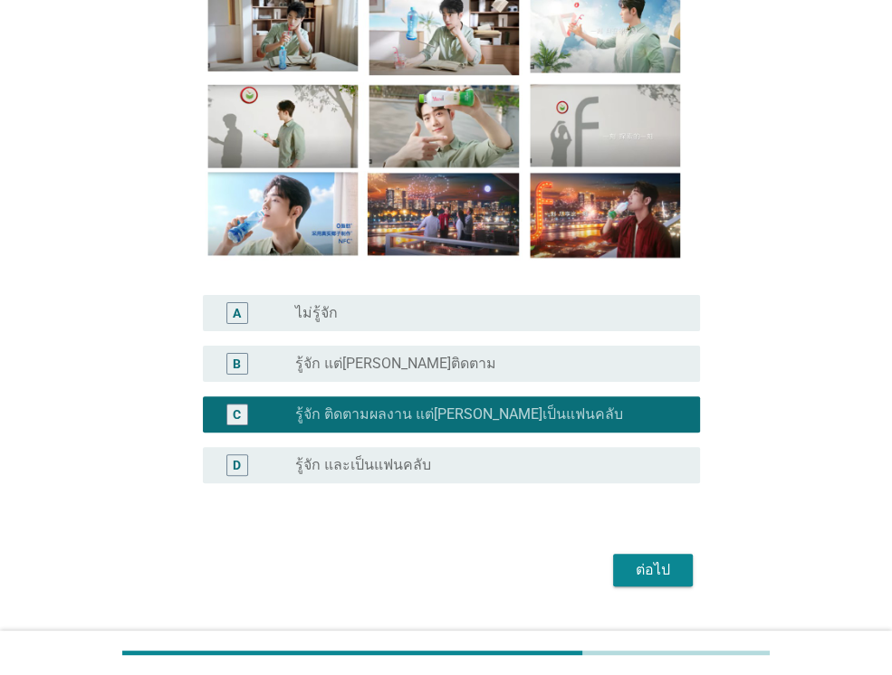
scroll to position [181, 0]
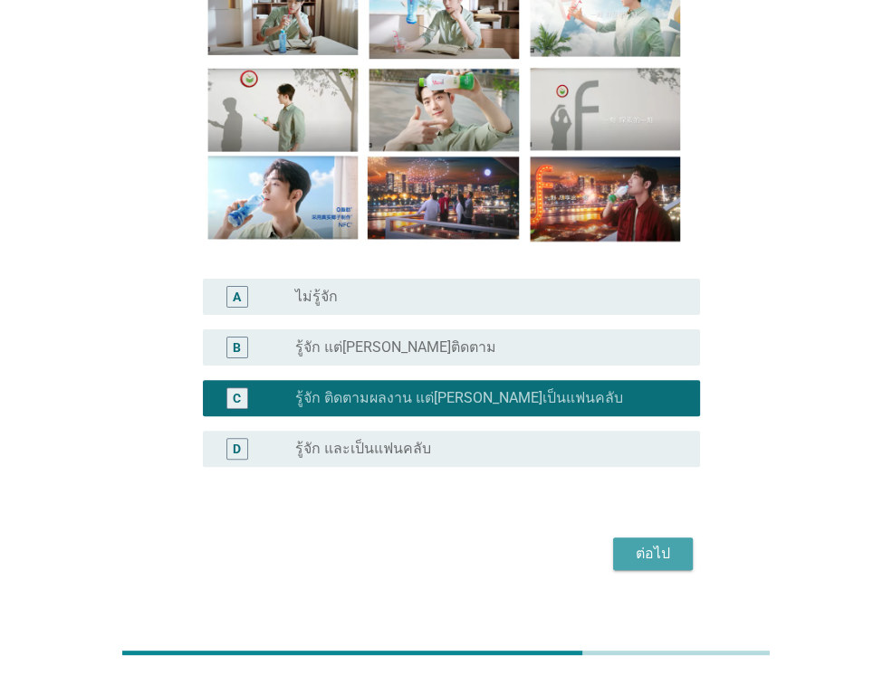
click at [659, 562] on div "ต่อไป" at bounding box center [652, 554] width 51 height 22
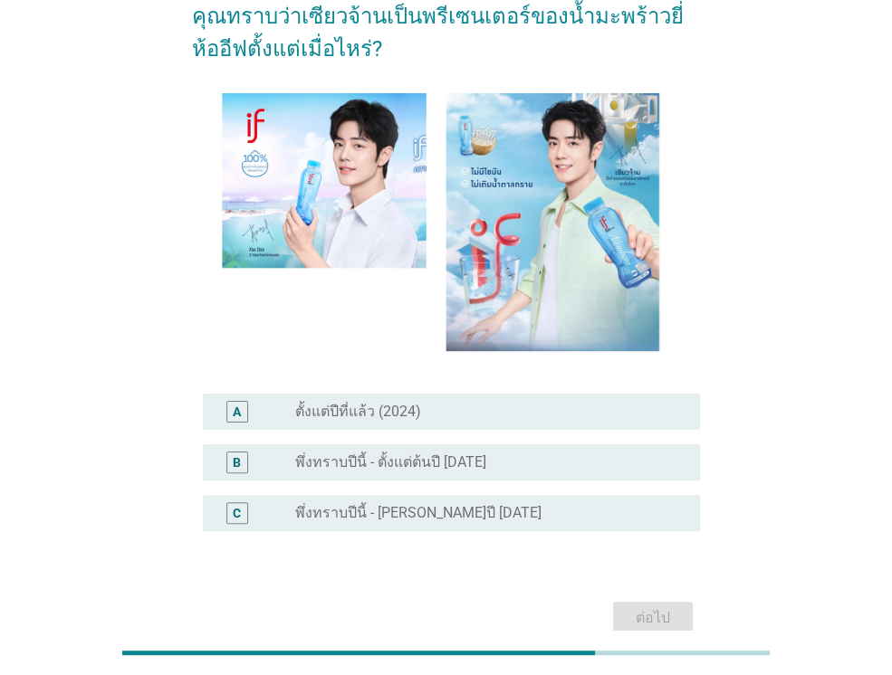
scroll to position [109, 0]
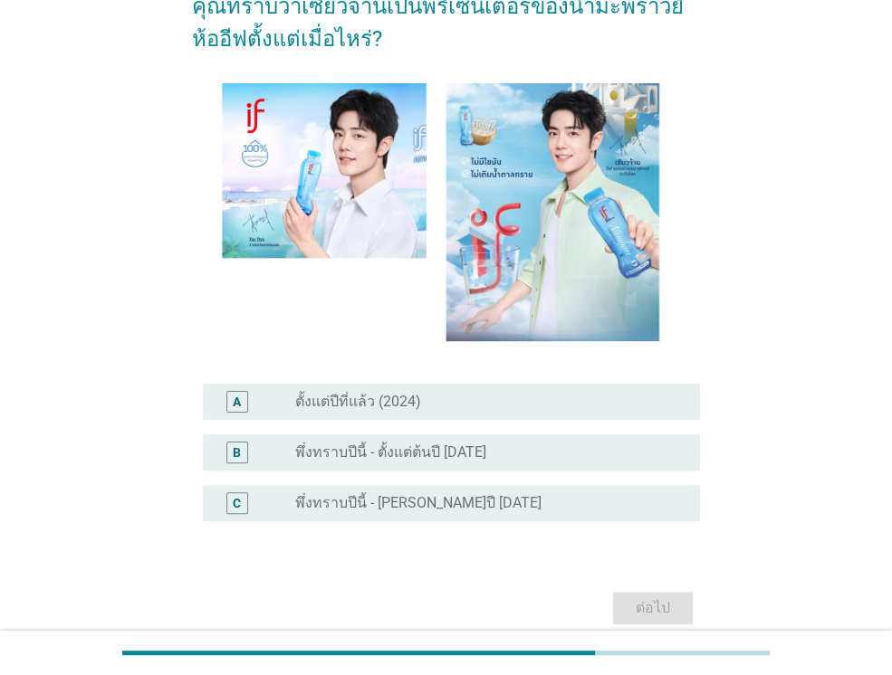
click at [501, 494] on div "radio_button_unchecked พึ่งทราบปีนี้ - [PERSON_NAME]ปี [DATE]" at bounding box center [483, 503] width 376 height 18
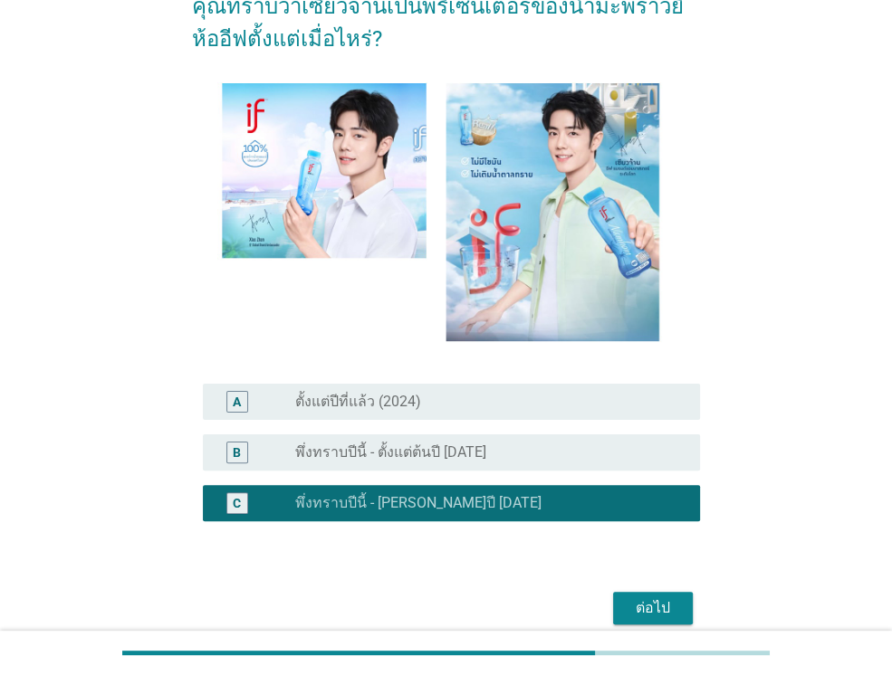
click at [637, 602] on div "ต่อไป" at bounding box center [652, 608] width 51 height 22
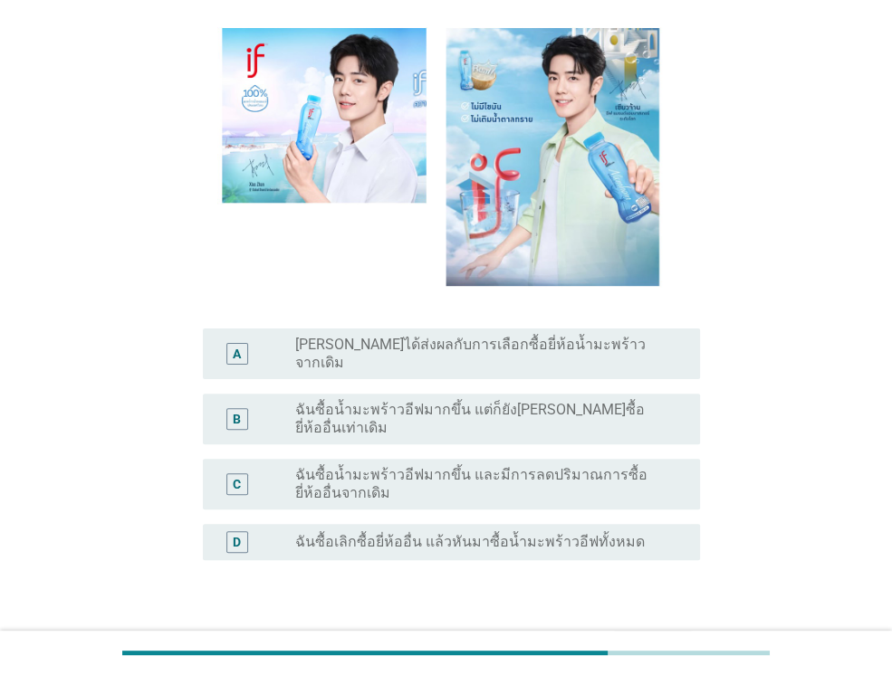
scroll to position [181, 0]
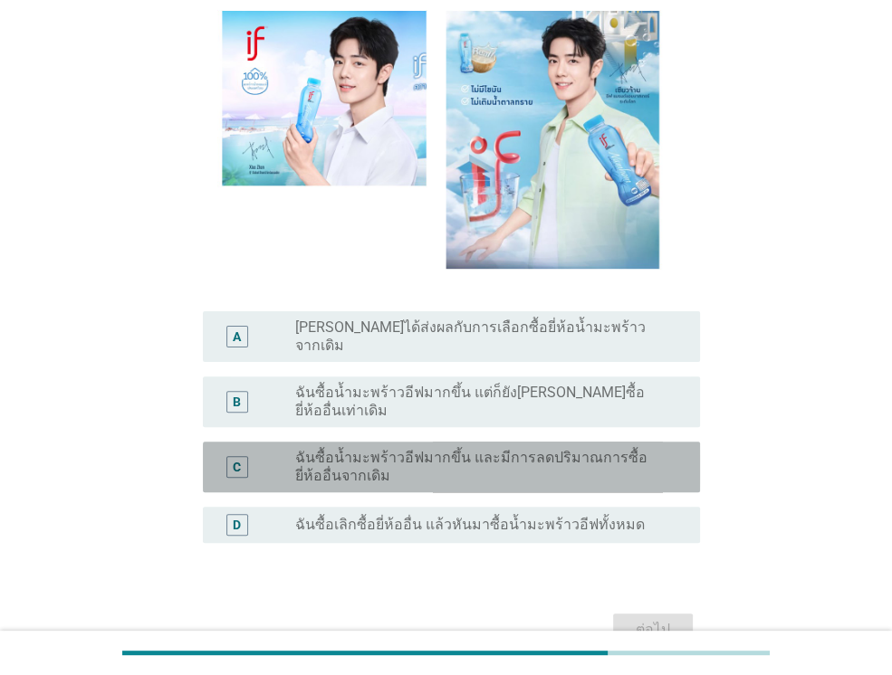
click at [571, 449] on label "ฉันซื้อน้ำมะพร้าวอีฟมากขึ้น และมีการลดปริมาณการซื้อยี่ห้ออื่นจากเดิม" at bounding box center [483, 467] width 376 height 36
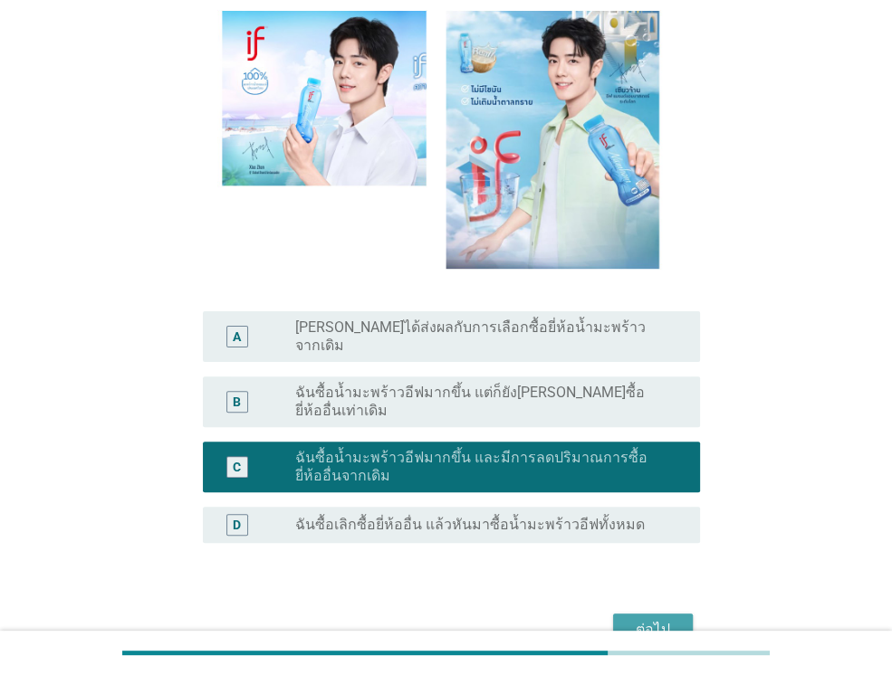
click at [621, 614] on button "ต่อไป" at bounding box center [653, 630] width 80 height 33
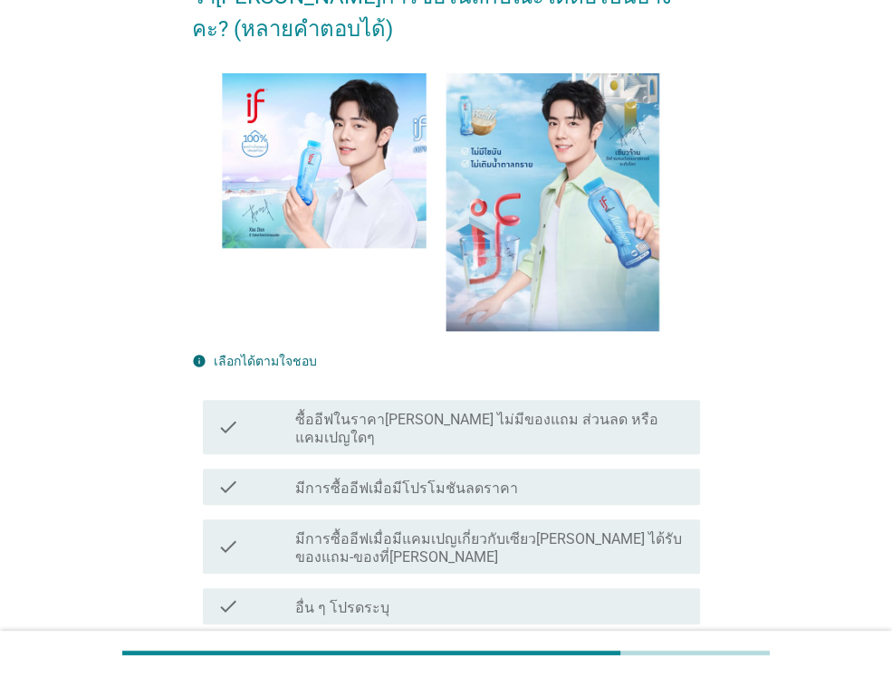
scroll to position [253, 0]
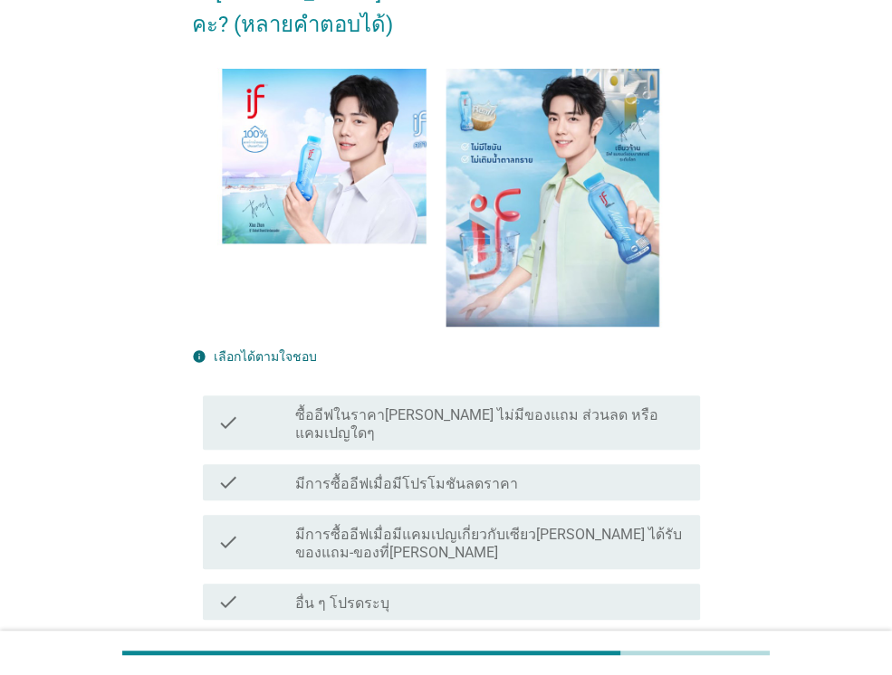
click at [548, 457] on div "check check_box_outline_blank มีการซื้ออีฟเมื่อมีโปรโมชันลดราคา" at bounding box center [446, 482] width 508 height 51
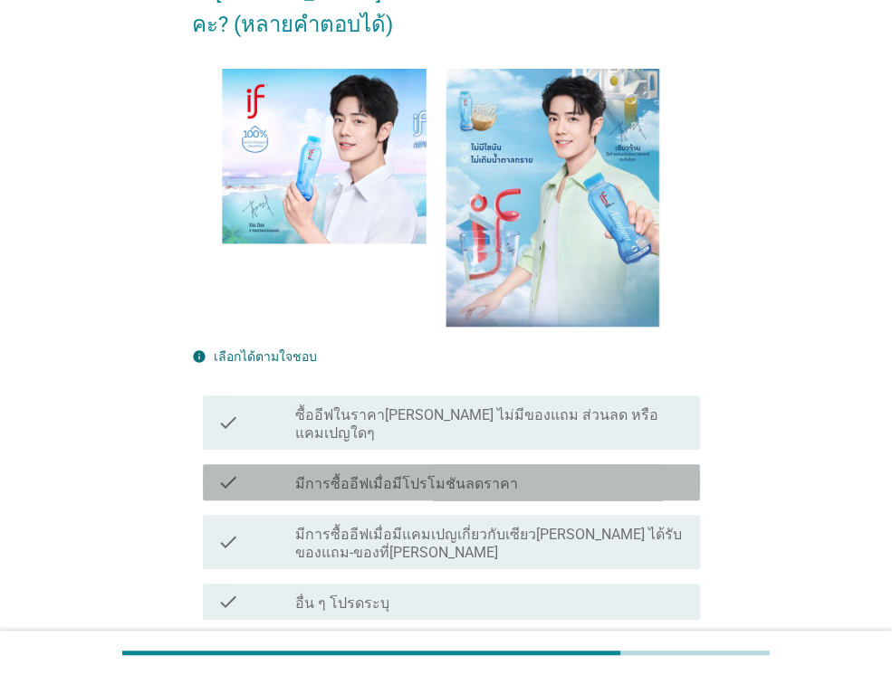
click at [539, 472] on div "check_box_outline_blank มีการซื้ออีฟเมื่อมีโปรโมชันลดราคา" at bounding box center [490, 483] width 390 height 22
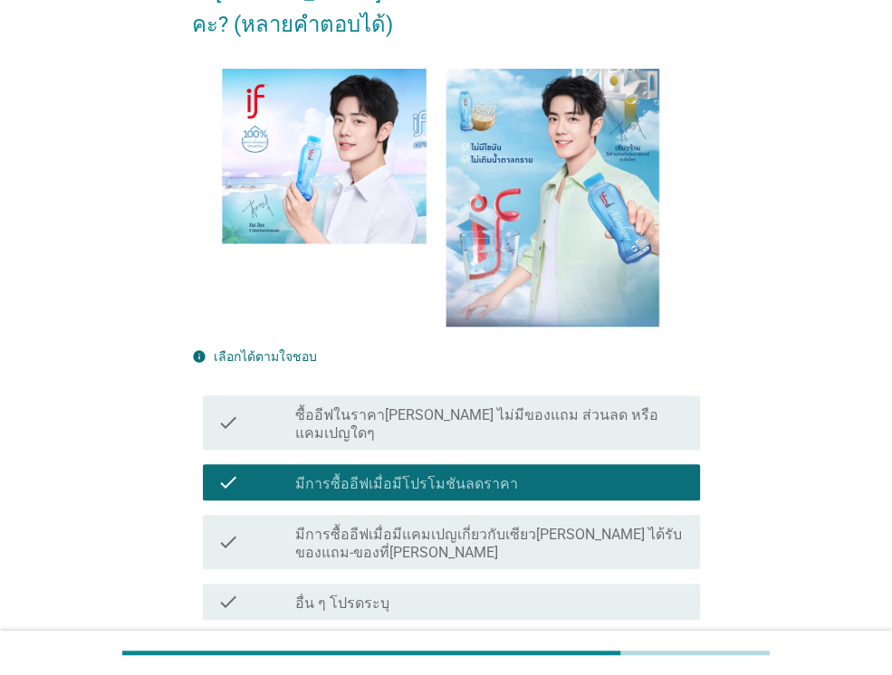
click at [650, 669] on button "ต่อไป" at bounding box center [653, 685] width 80 height 33
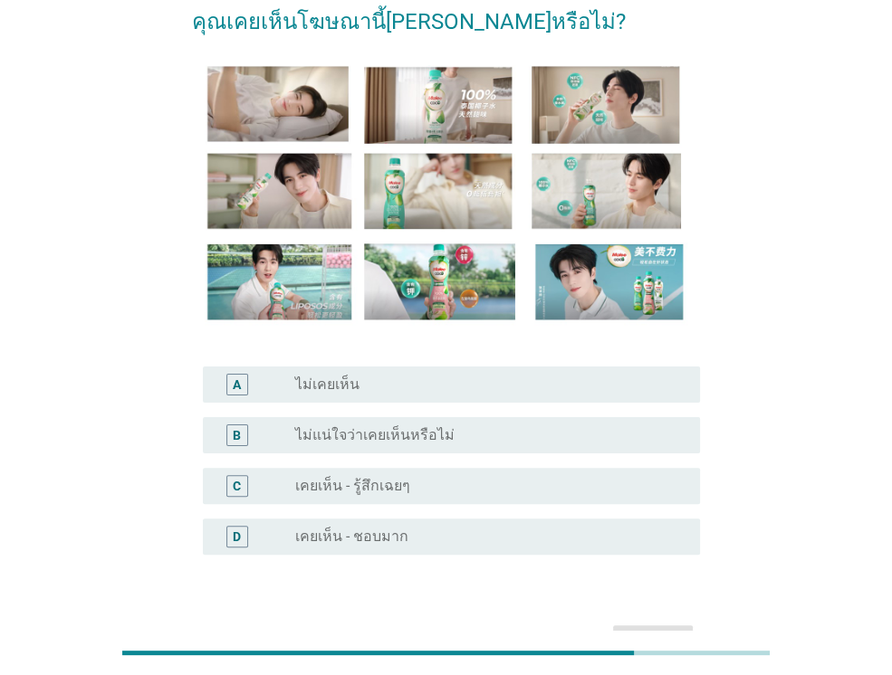
scroll to position [145, 0]
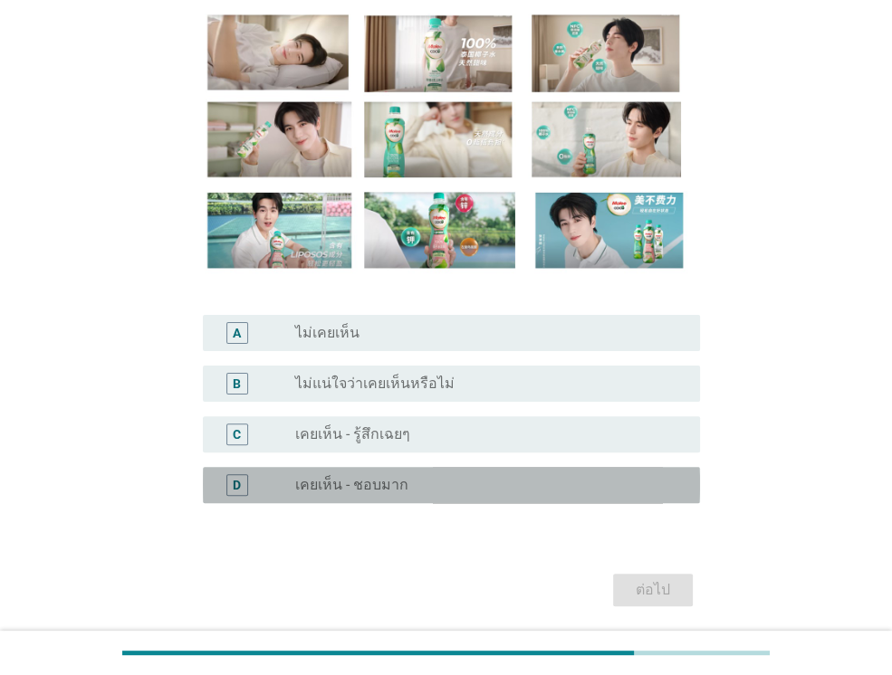
click at [439, 480] on div "radio_button_unchecked เคยเห็น - ชอบมาก" at bounding box center [483, 485] width 376 height 18
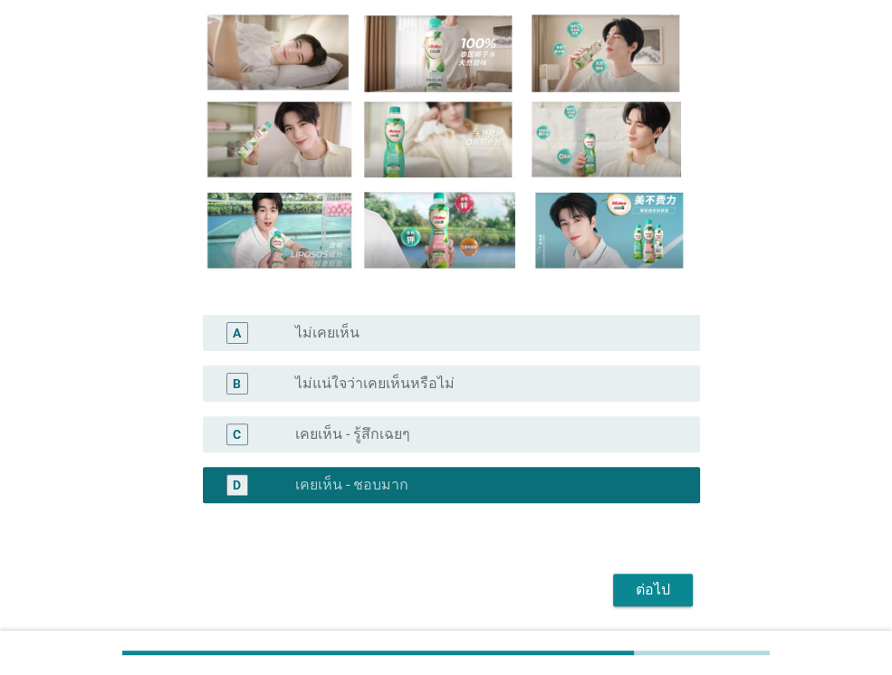
click at [637, 596] on div "ต่อไป" at bounding box center [652, 590] width 51 height 22
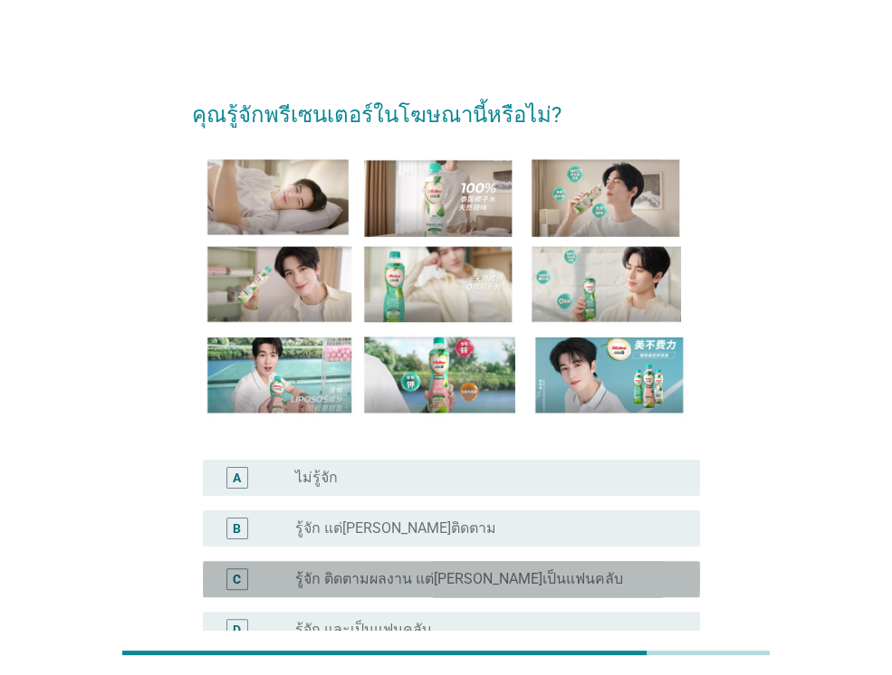
click at [439, 587] on div "C radio_button_unchecked รู้จัก ติดตามผลงาน แต่[PERSON_NAME]เป็นแฟนคลับ" at bounding box center [451, 579] width 497 height 36
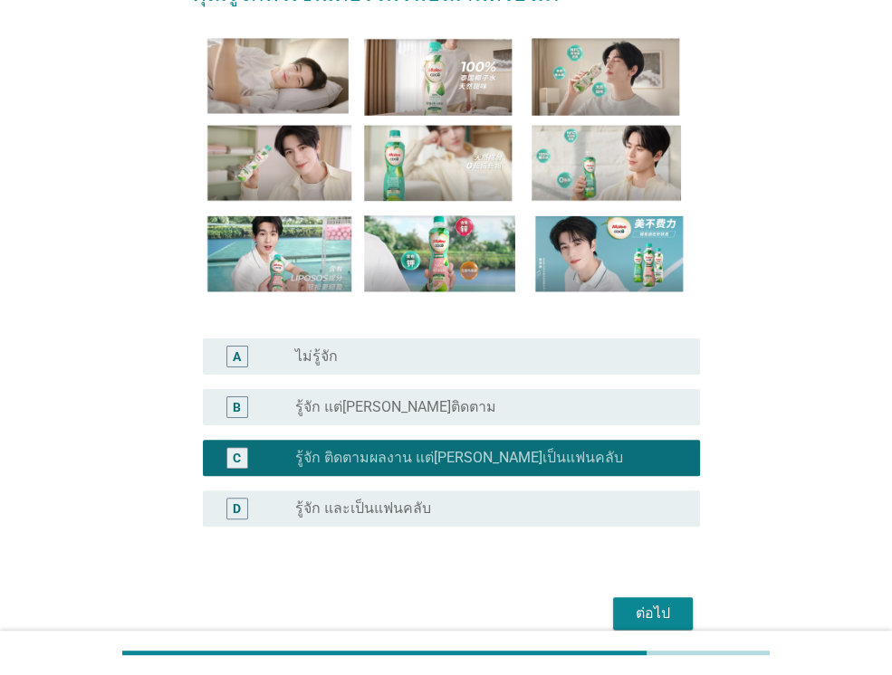
scroll to position [145, 0]
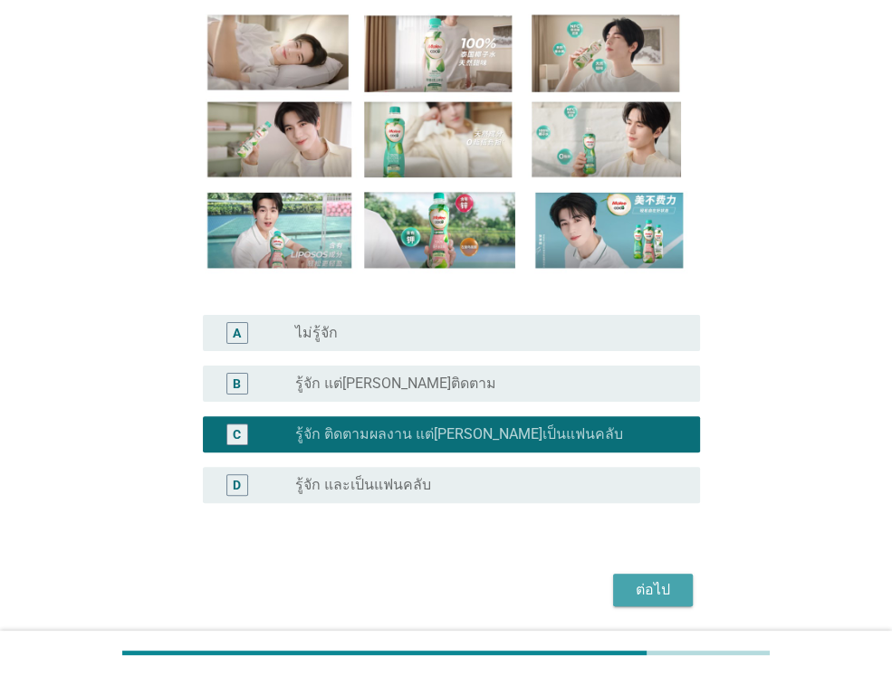
click at [660, 579] on div "ต่อไป" at bounding box center [652, 590] width 51 height 22
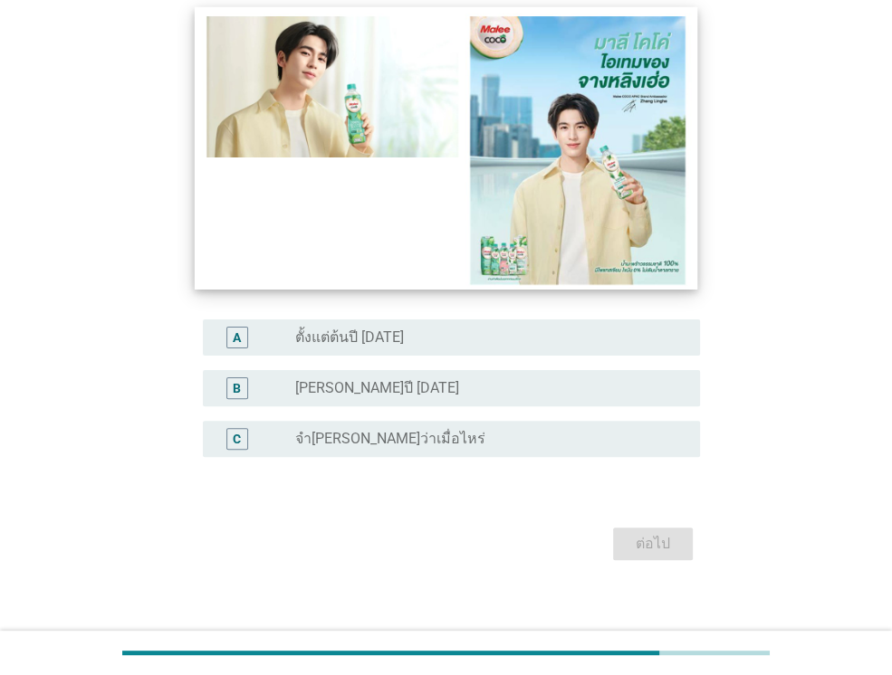
scroll to position [187, 0]
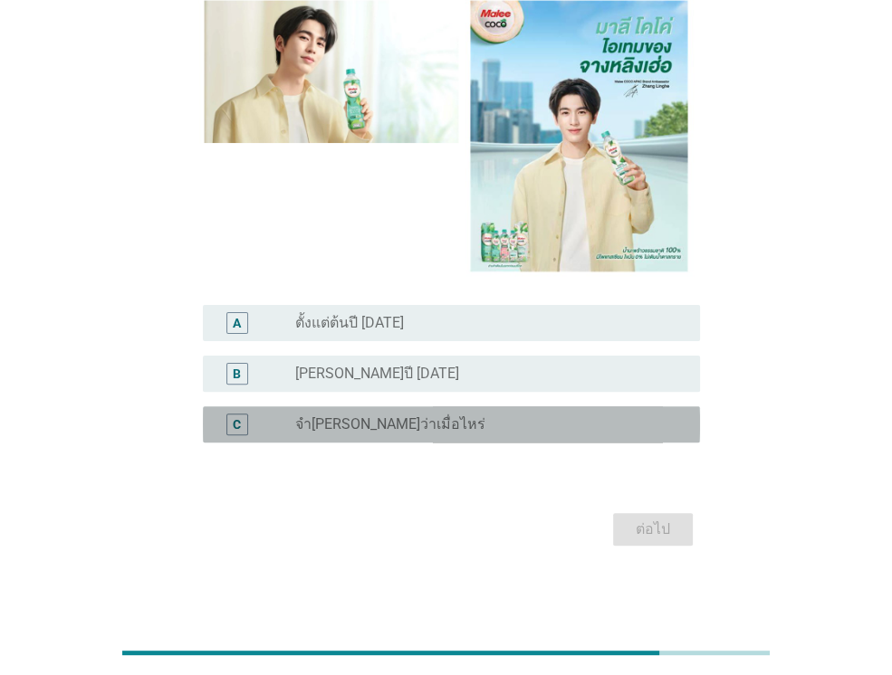
click at [434, 410] on div "C radio_button_unchecked จำ[PERSON_NAME]ว่าเมื่อไหร่" at bounding box center [451, 424] width 497 height 36
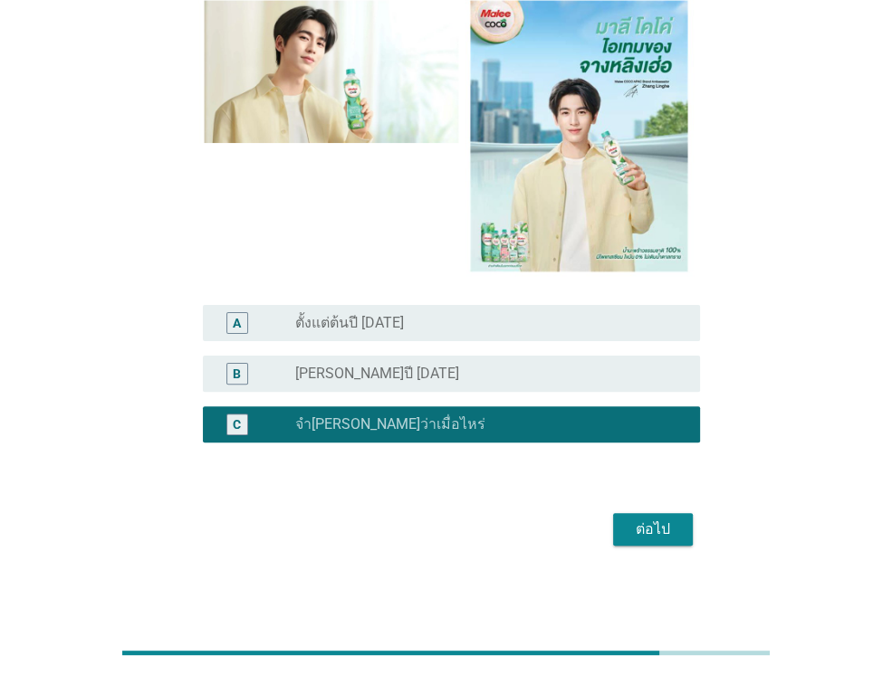
click at [638, 532] on div "ต่อไป" at bounding box center [652, 530] width 51 height 22
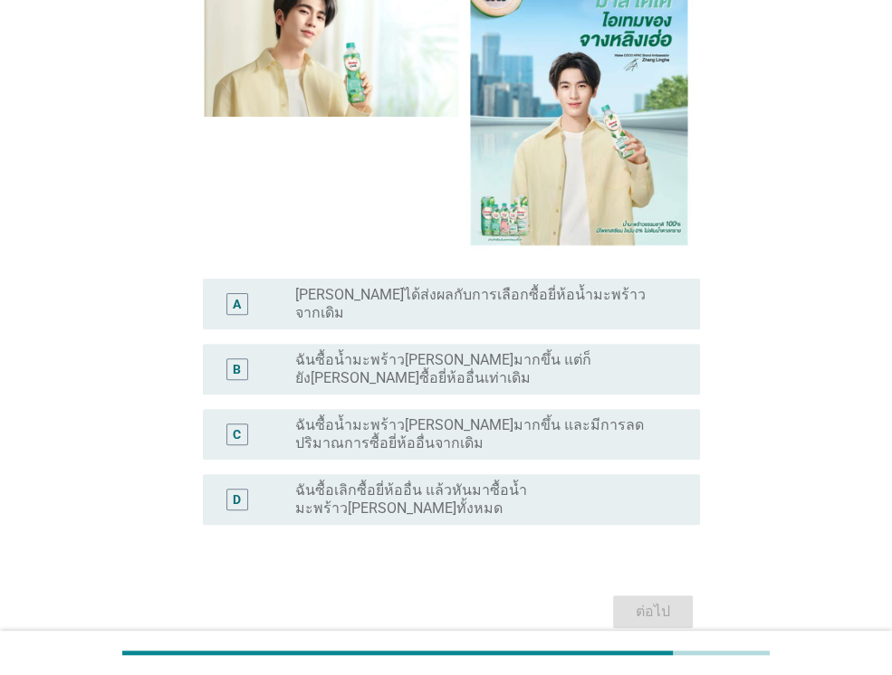
scroll to position [253, 0]
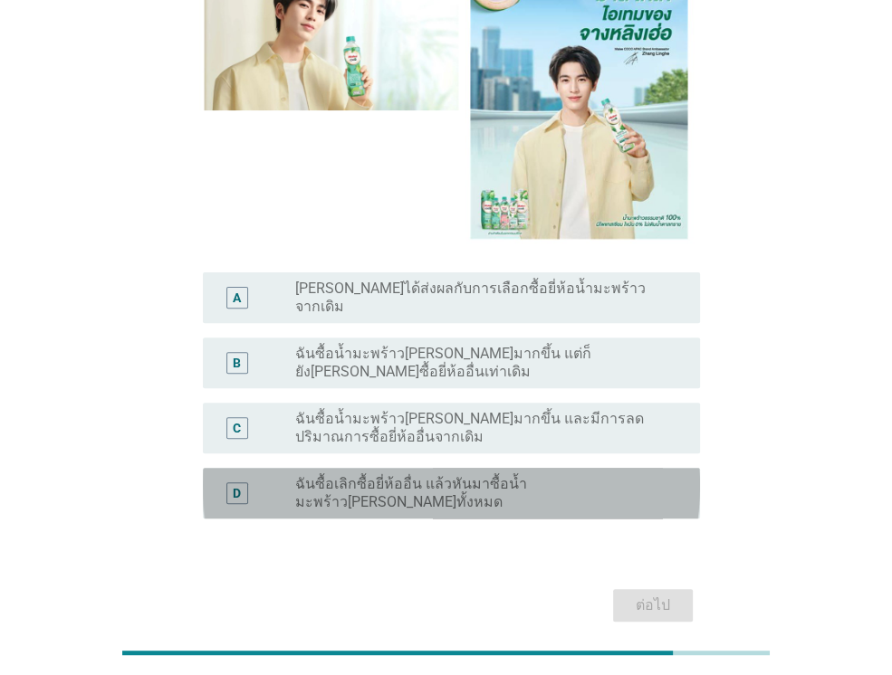
click at [550, 468] on div "D radio_button_unchecked ฉันซื้อเลิกซื้อยี่ห้ออื่น แล้วหันมาซื้อน้ำมะพร้าว[PERS…" at bounding box center [451, 493] width 497 height 51
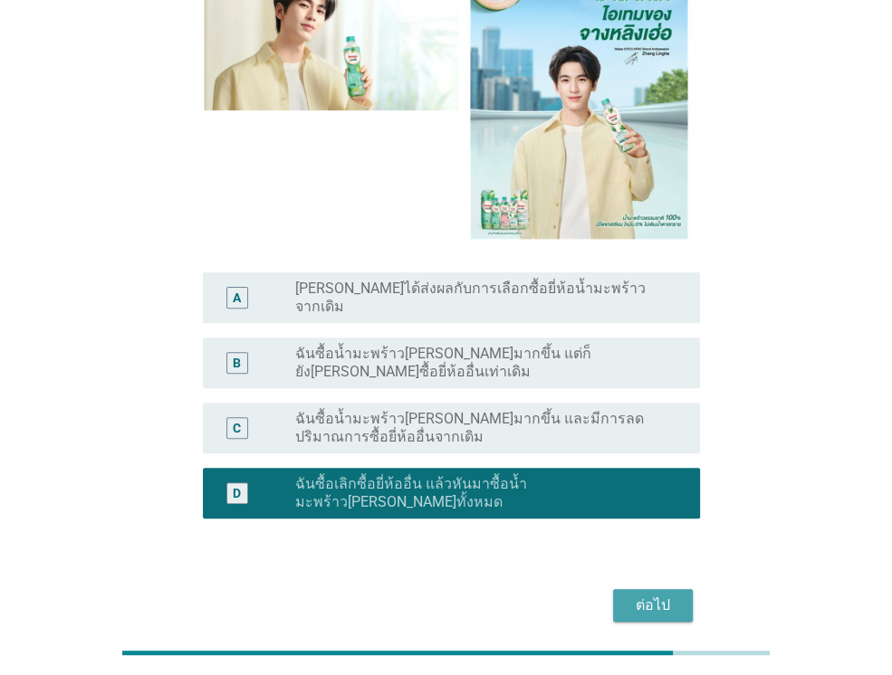
click at [654, 595] on div "ต่อไป" at bounding box center [652, 606] width 51 height 22
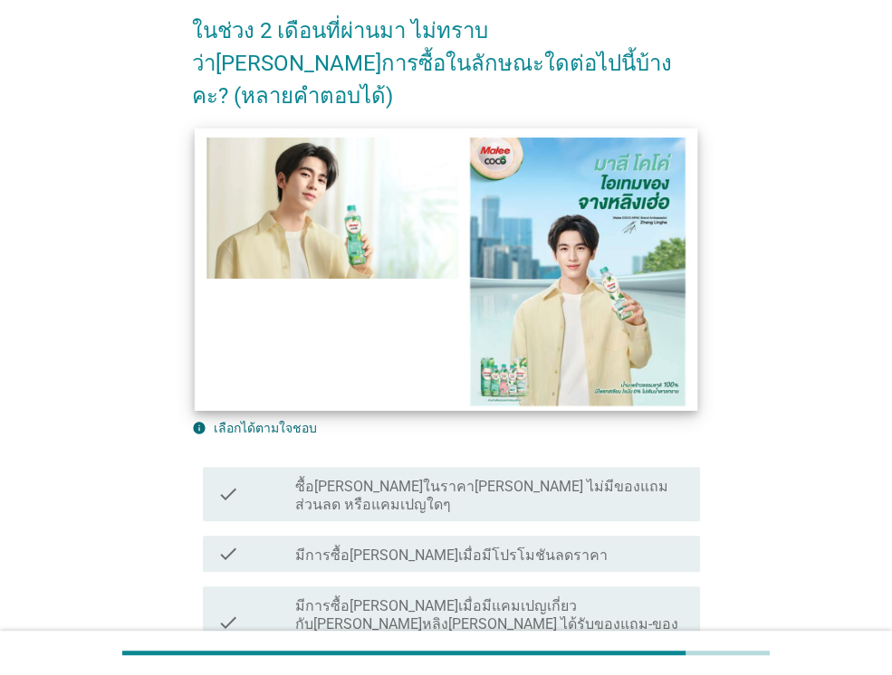
scroll to position [358, 0]
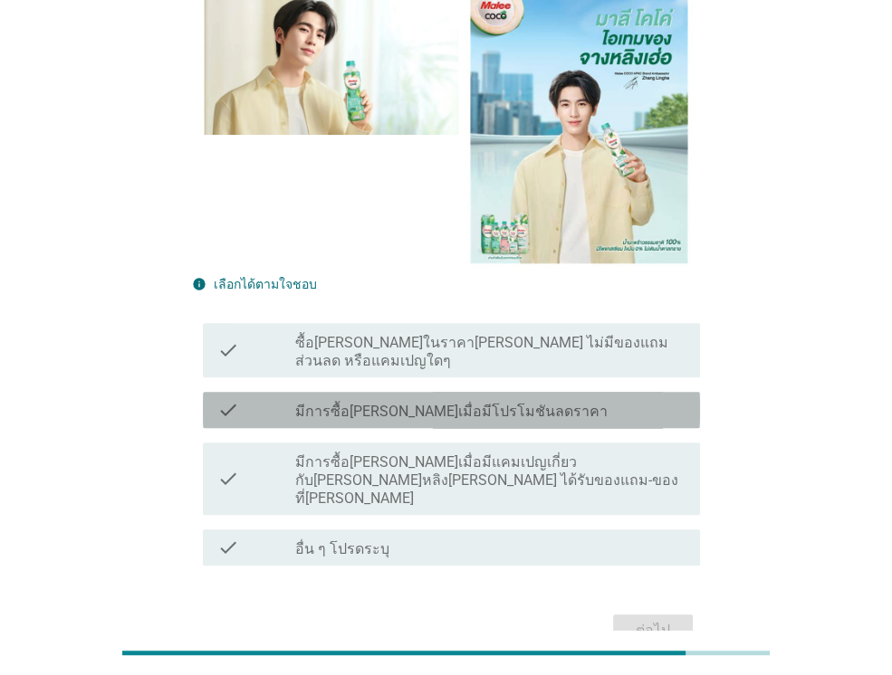
click at [501, 392] on div "check check_box_outline_blank มีการซื้อ[PERSON_NAME]เมื่อมีโปรโมชันลดราคา" at bounding box center [451, 410] width 497 height 36
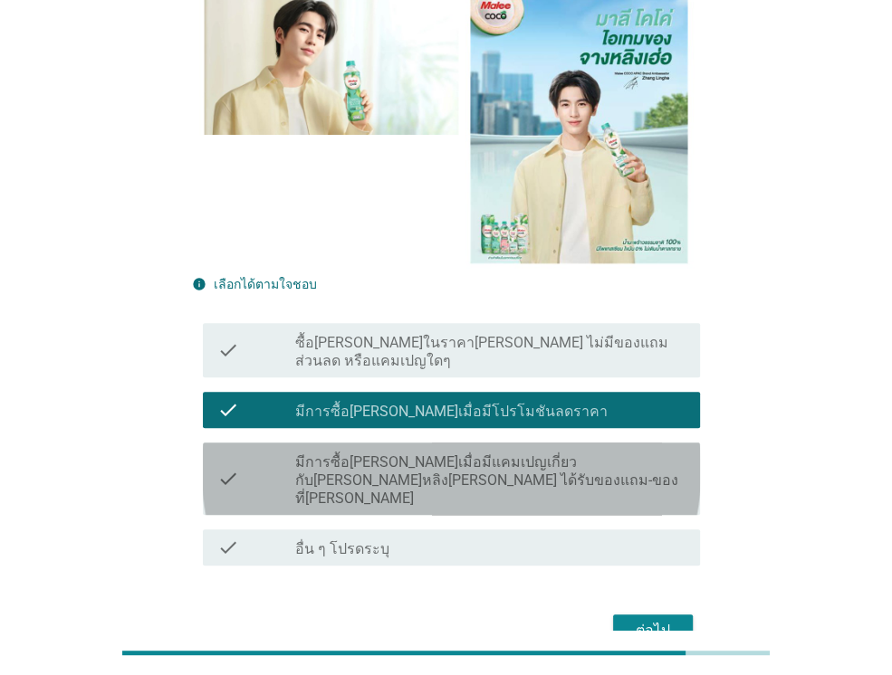
click at [502, 453] on label "มีการซื้อ[PERSON_NAME]เมื่อมีแคมเปญเกี่ยวกับ[PERSON_NAME]หลิง[PERSON_NAME] ได้ร…" at bounding box center [490, 480] width 390 height 54
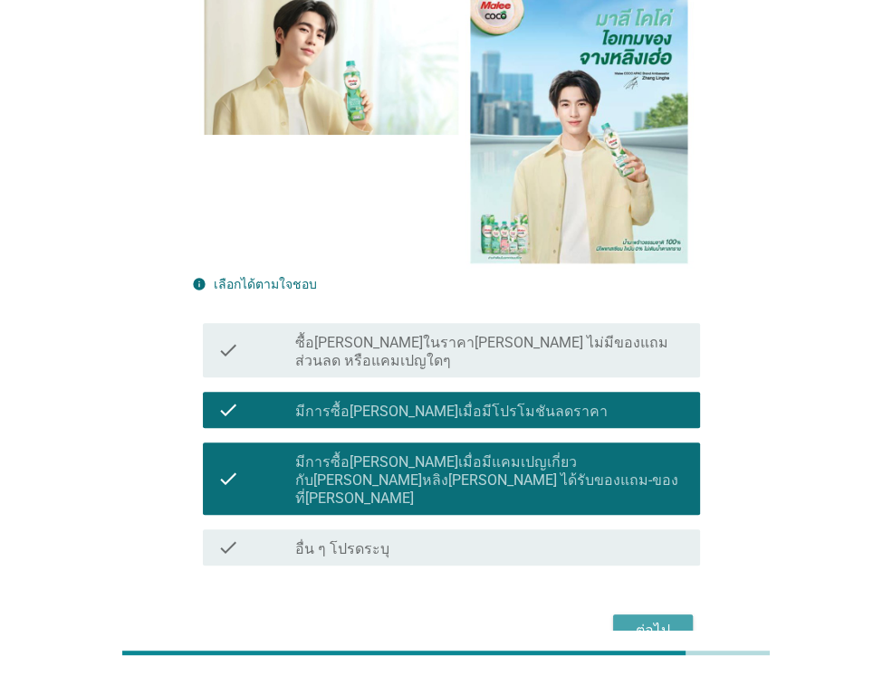
click at [662, 620] on div "ต่อไป" at bounding box center [652, 631] width 51 height 22
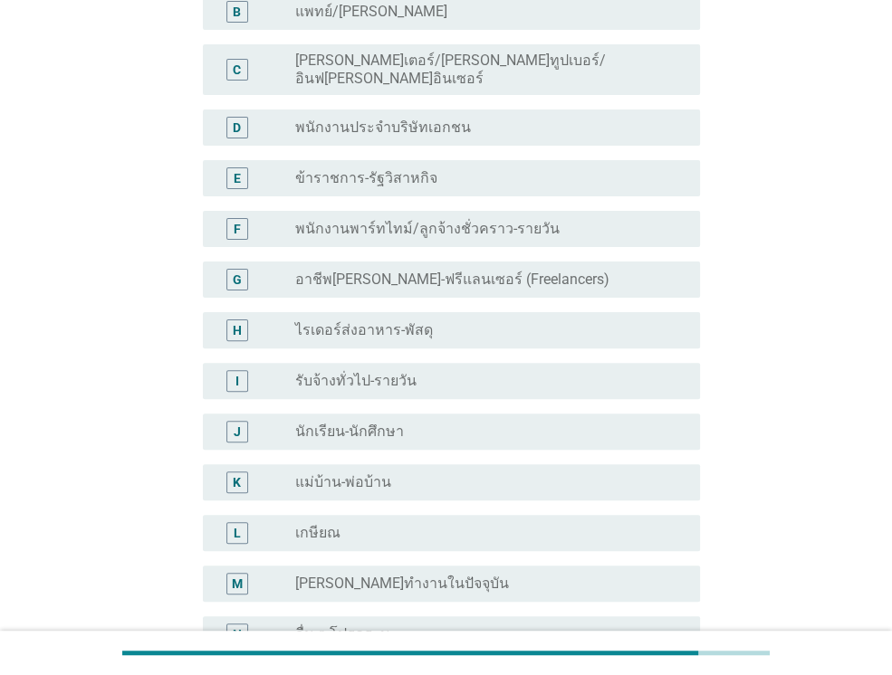
scroll to position [413, 0]
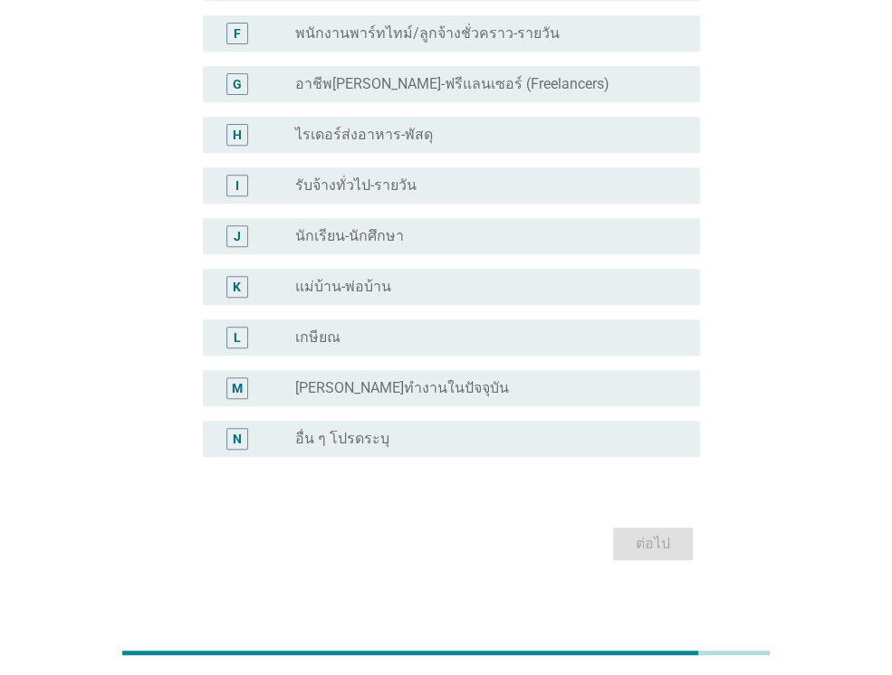
click at [416, 227] on div "radio_button_unchecked นักเรียน-นักศึกษา" at bounding box center [483, 236] width 376 height 18
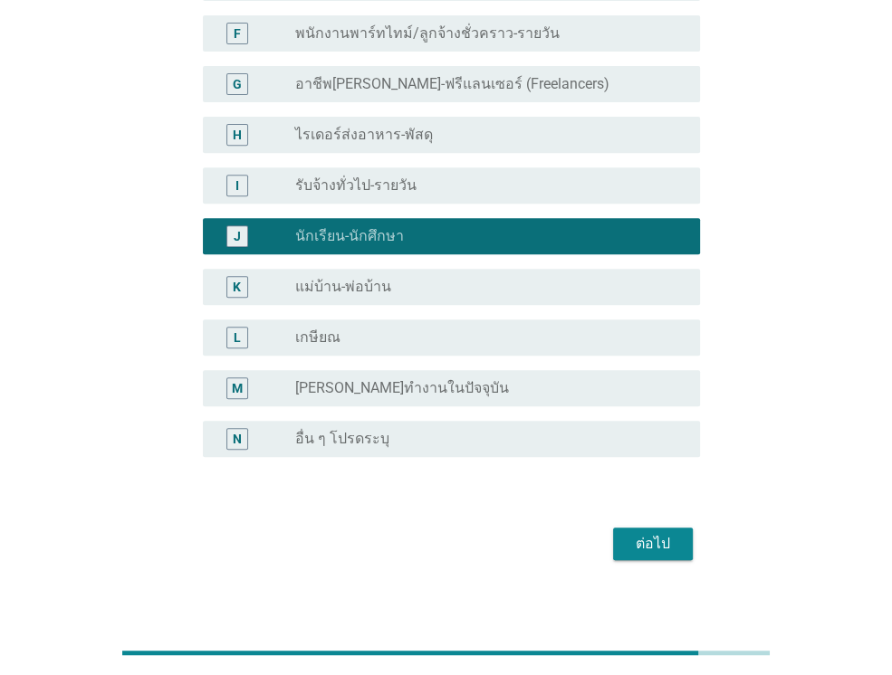
click at [673, 533] on div "ต่อไป" at bounding box center [652, 544] width 51 height 22
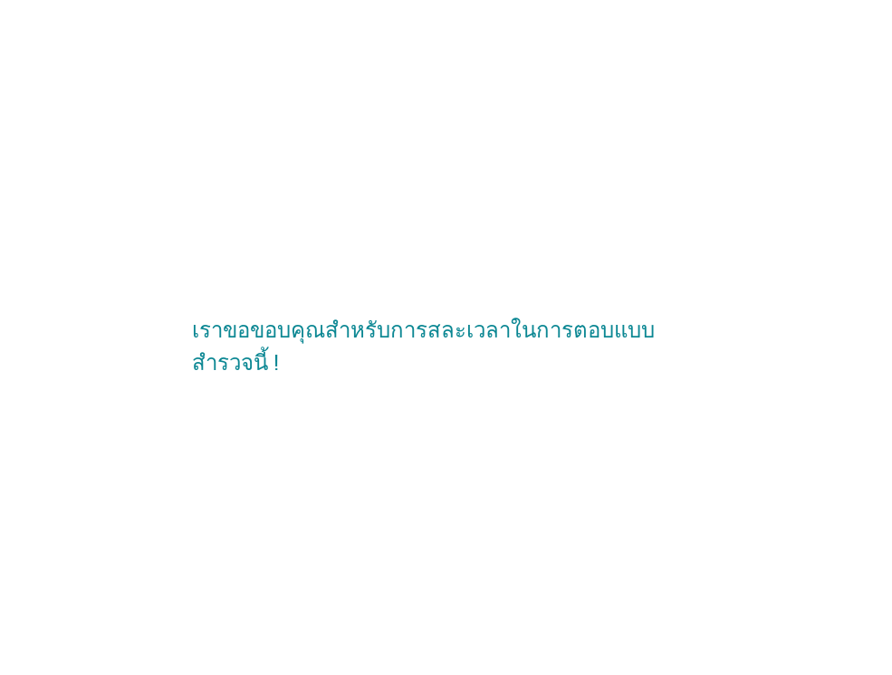
scroll to position [0, 0]
